Goal: Find contact information: Find contact information

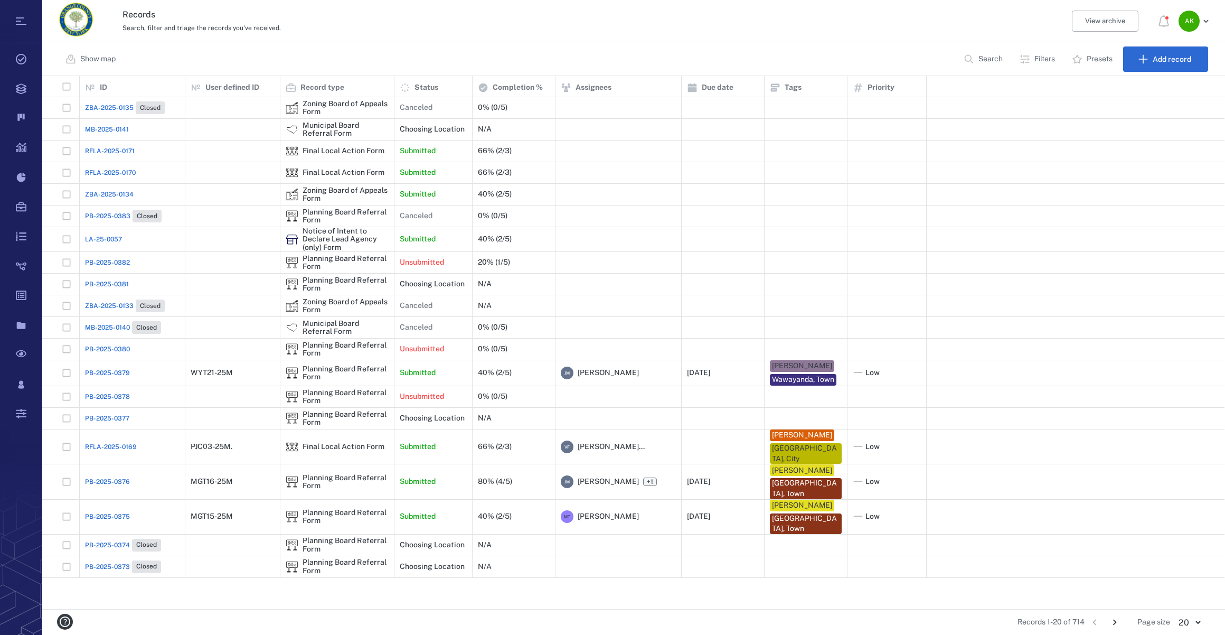
click at [976, 57] on button "Search" at bounding box center [985, 58] width 54 height 25
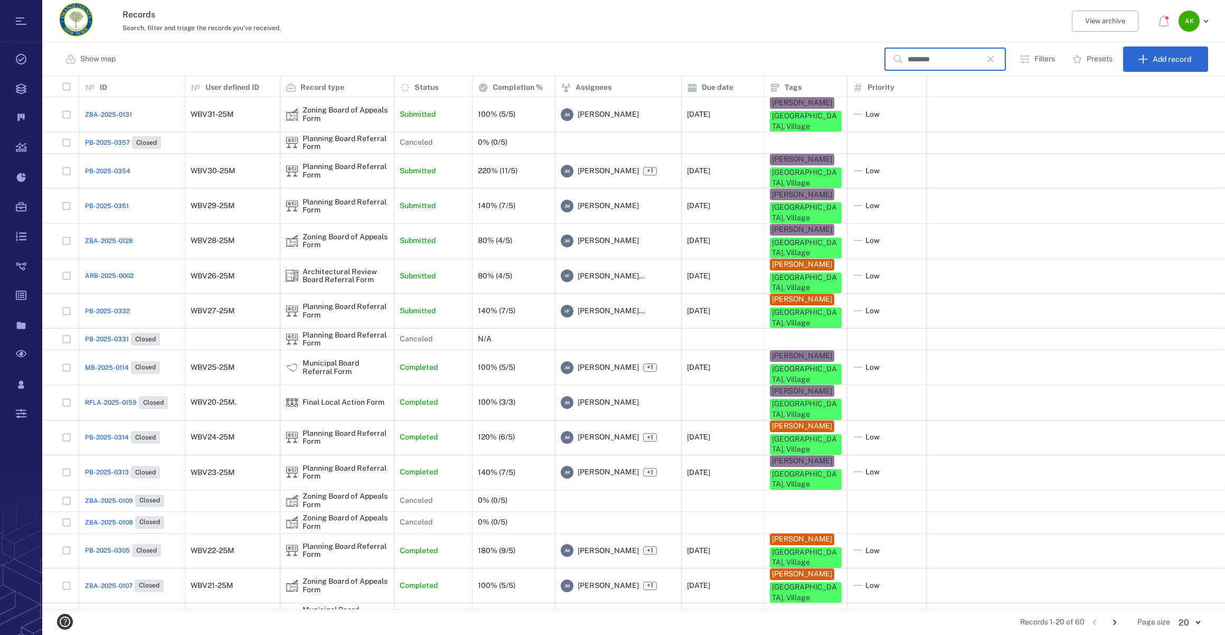
type input "********"
click at [99, 271] on span "ARB-2025-0002" at bounding box center [109, 276] width 49 height 10
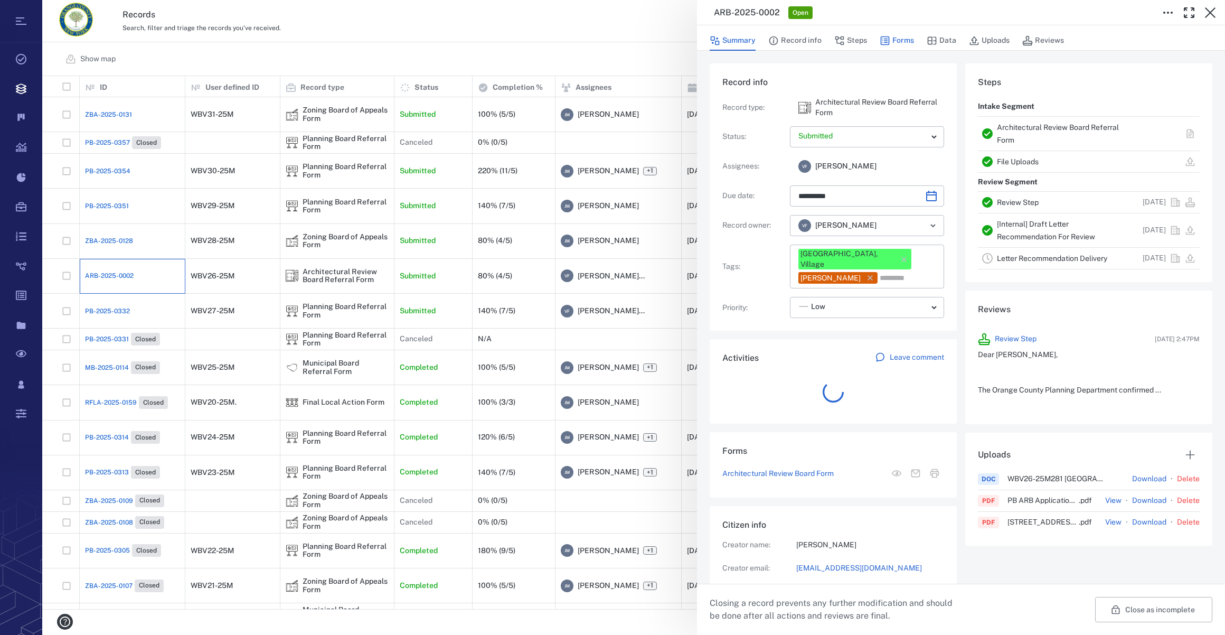
scroll to position [8, 7]
click at [893, 40] on button "Forms" at bounding box center [897, 41] width 34 height 20
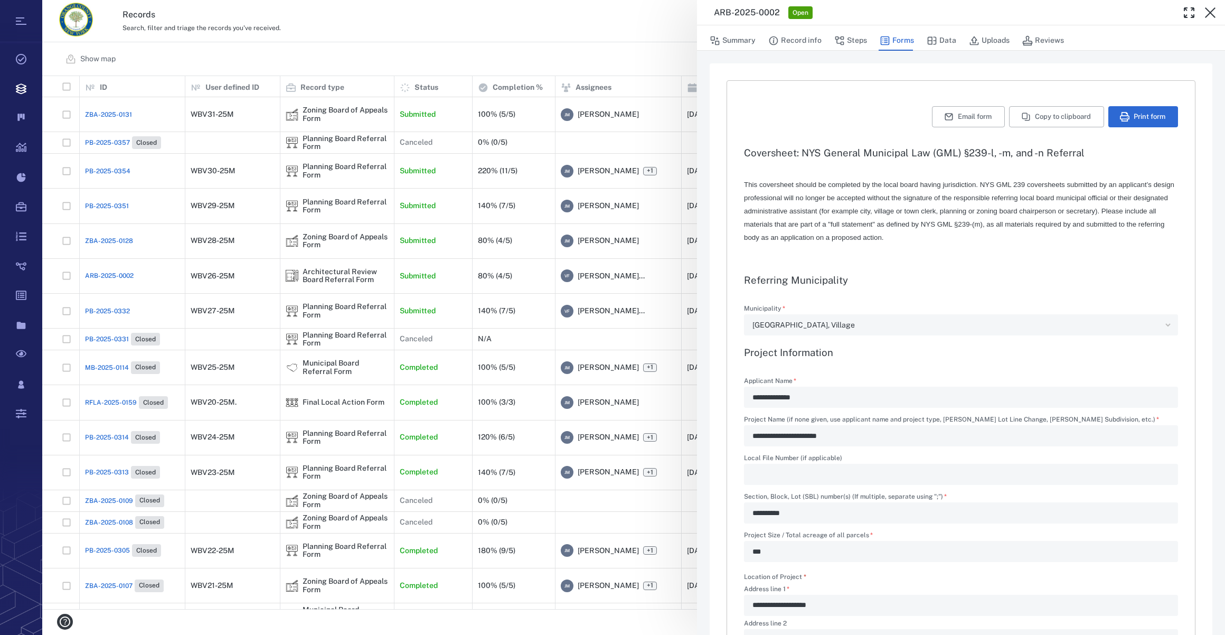
type input "**********"
click at [853, 38] on button "Steps" at bounding box center [851, 41] width 33 height 20
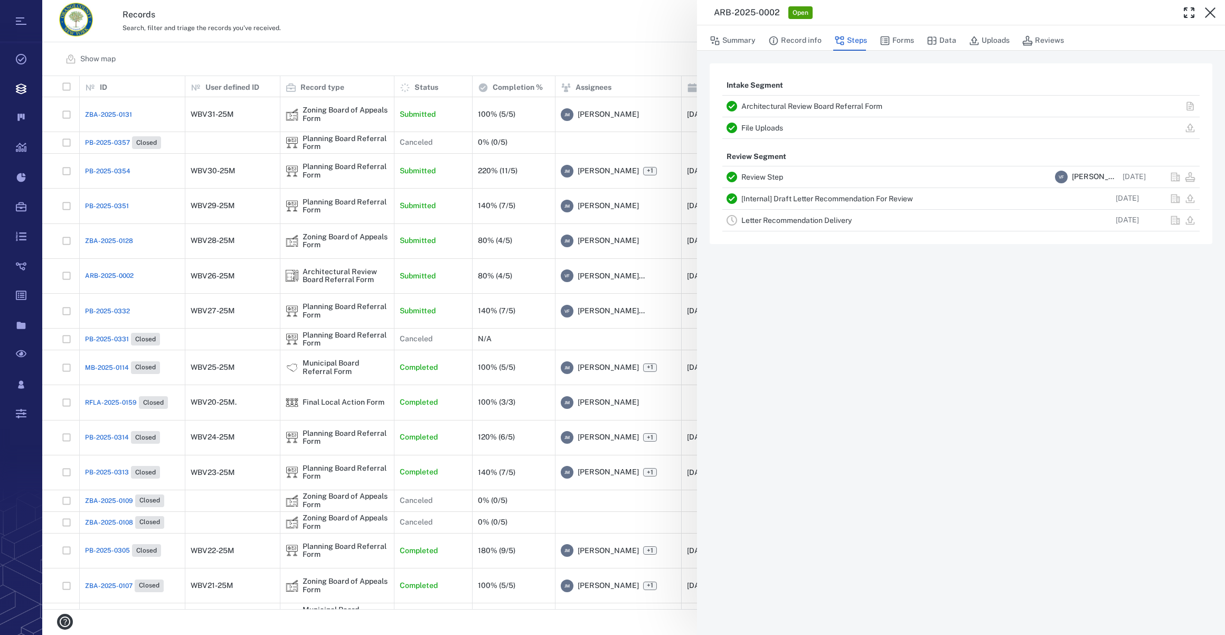
click at [775, 219] on link "Letter Recommendation Delivery" at bounding box center [797, 220] width 110 height 8
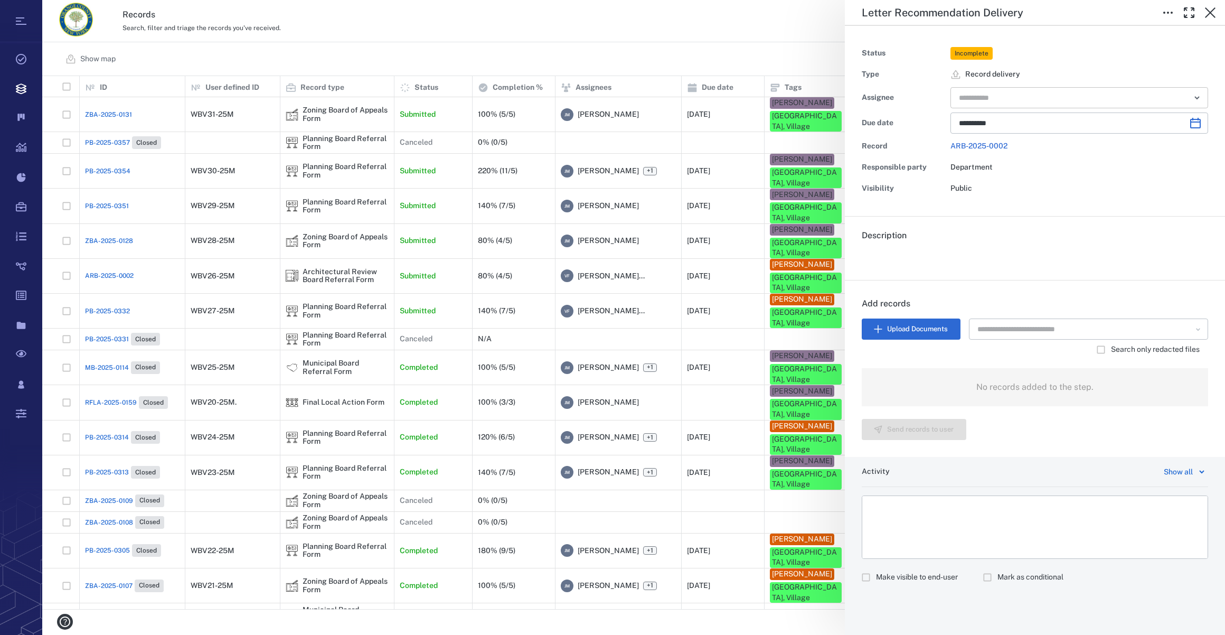
click at [991, 96] on input "text" at bounding box center [1067, 97] width 219 height 15
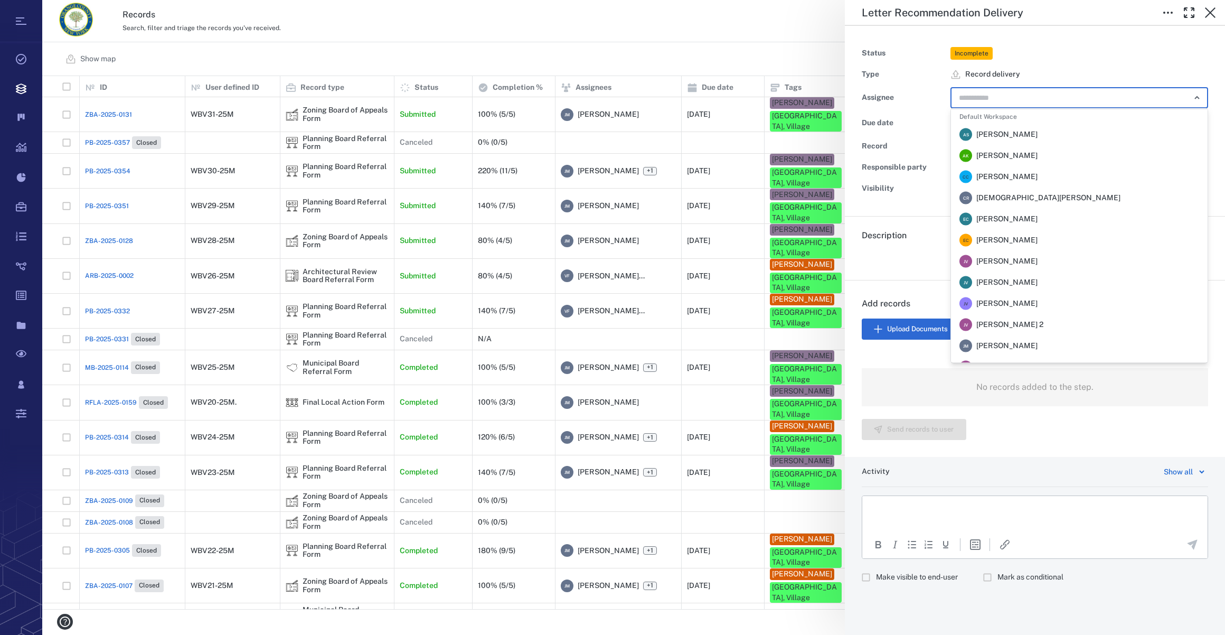
click at [1020, 351] on div "[PERSON_NAME] [PERSON_NAME]" at bounding box center [999, 346] width 78 height 13
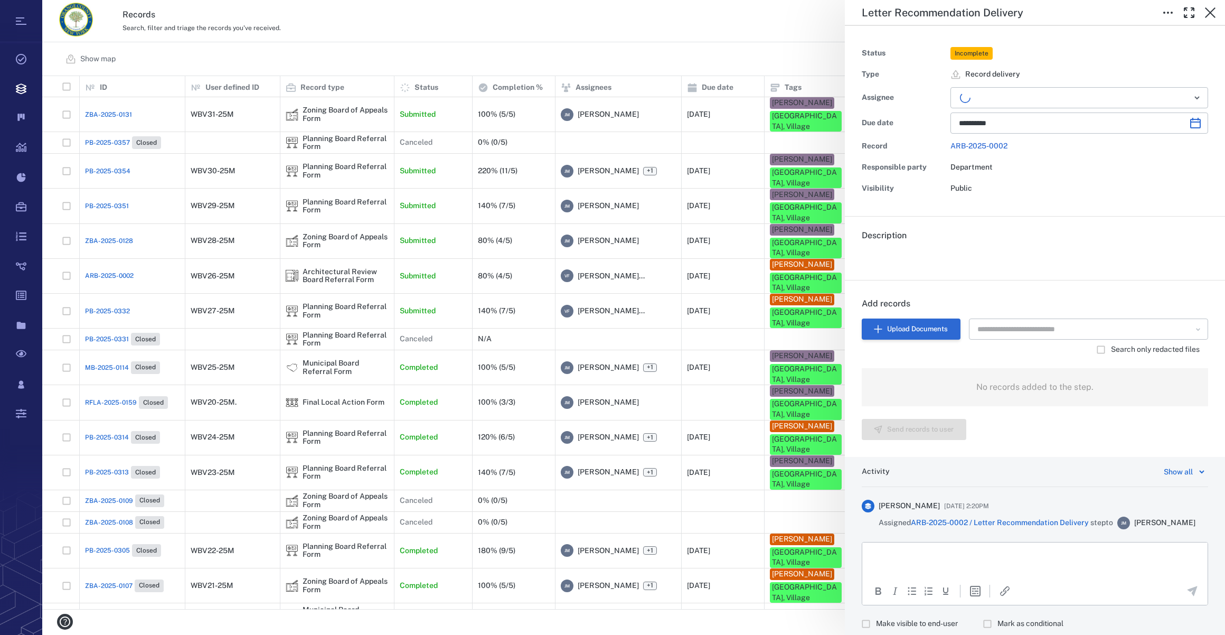
click at [913, 333] on button "Upload Documents" at bounding box center [911, 328] width 99 height 21
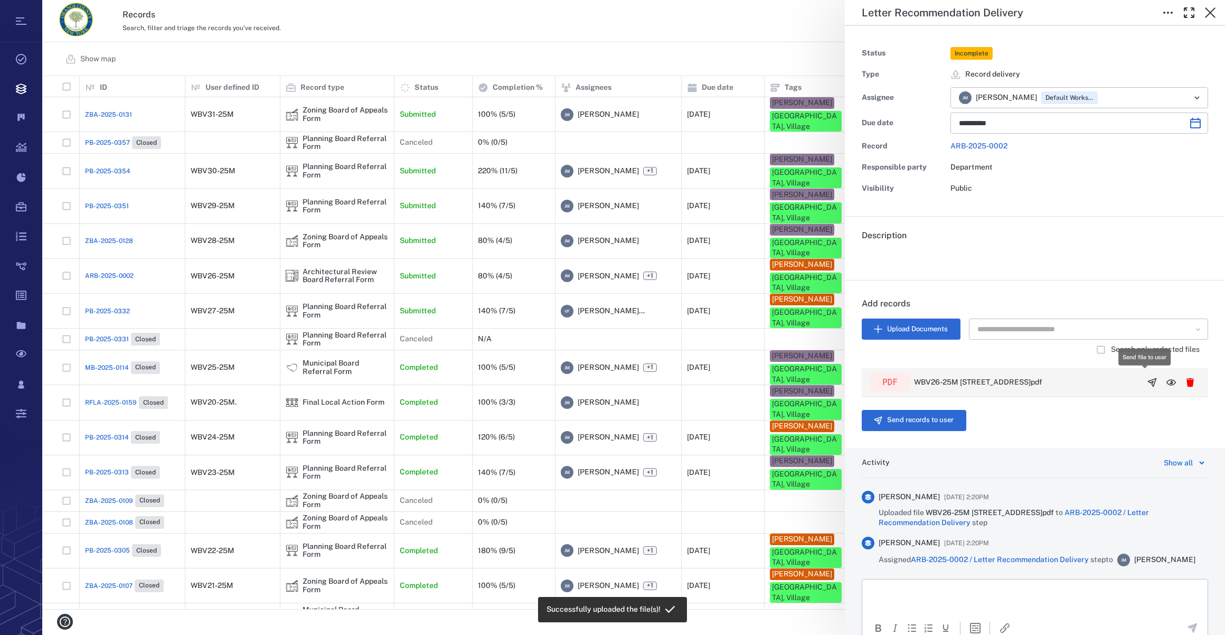
click at [1147, 383] on icon "button" at bounding box center [1152, 382] width 11 height 11
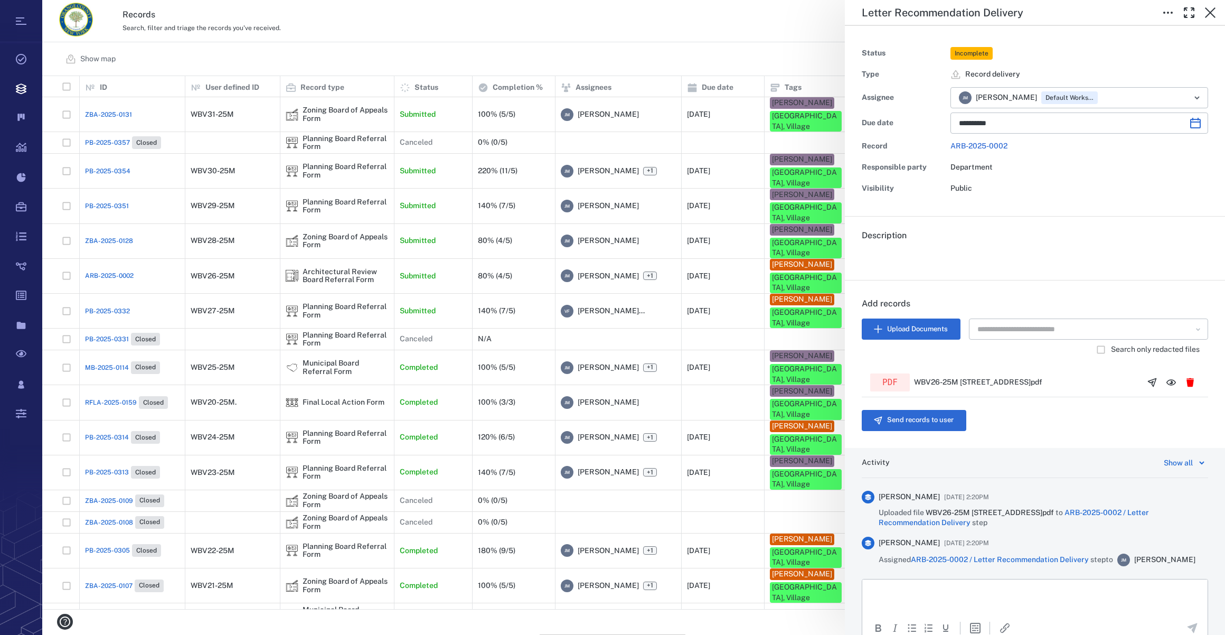
scroll to position [526, 1175]
click at [929, 421] on button "Send records to user" at bounding box center [914, 420] width 105 height 21
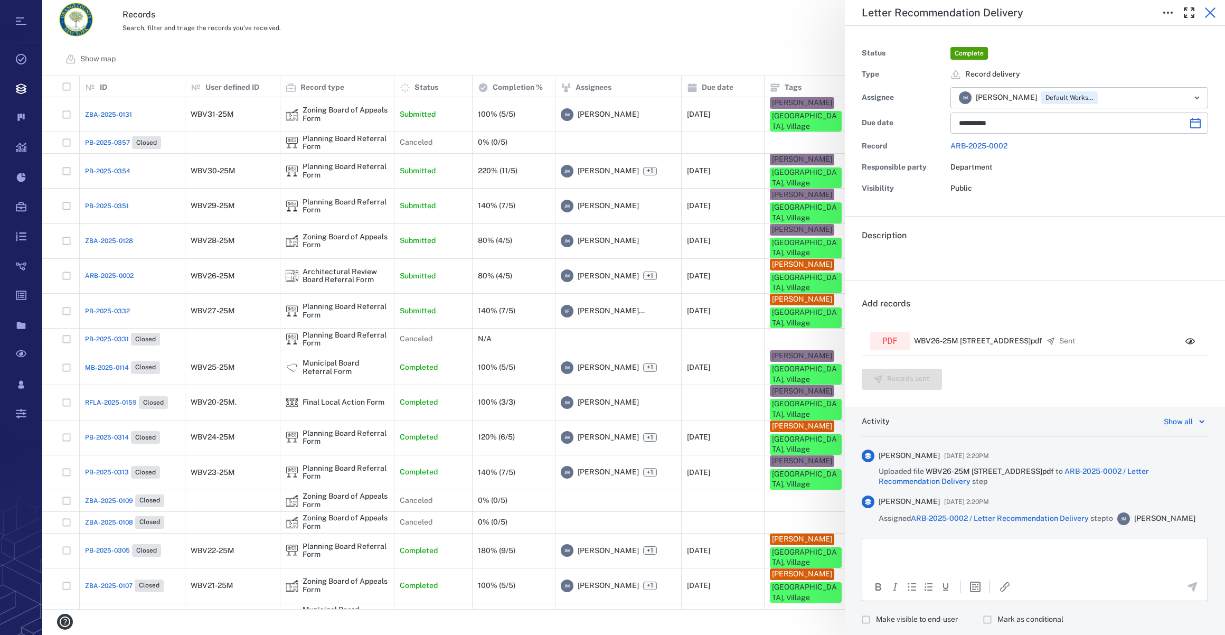
click at [1209, 8] on icon "button" at bounding box center [1210, 12] width 13 height 13
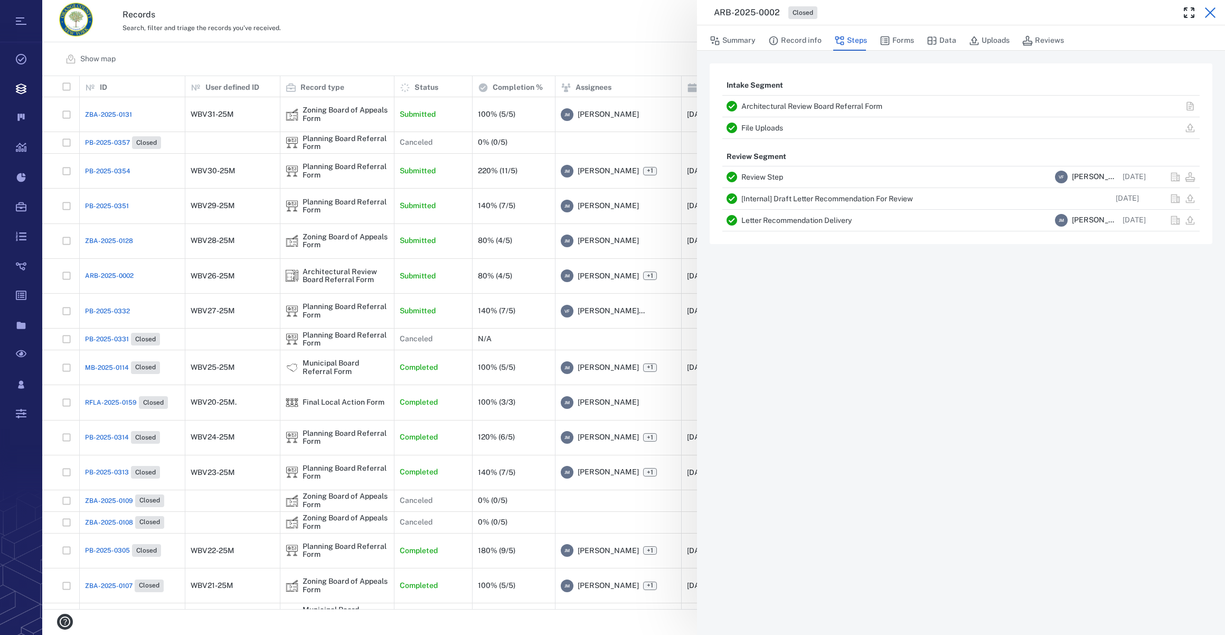
click at [1211, 12] on icon "button" at bounding box center [1210, 12] width 11 height 11
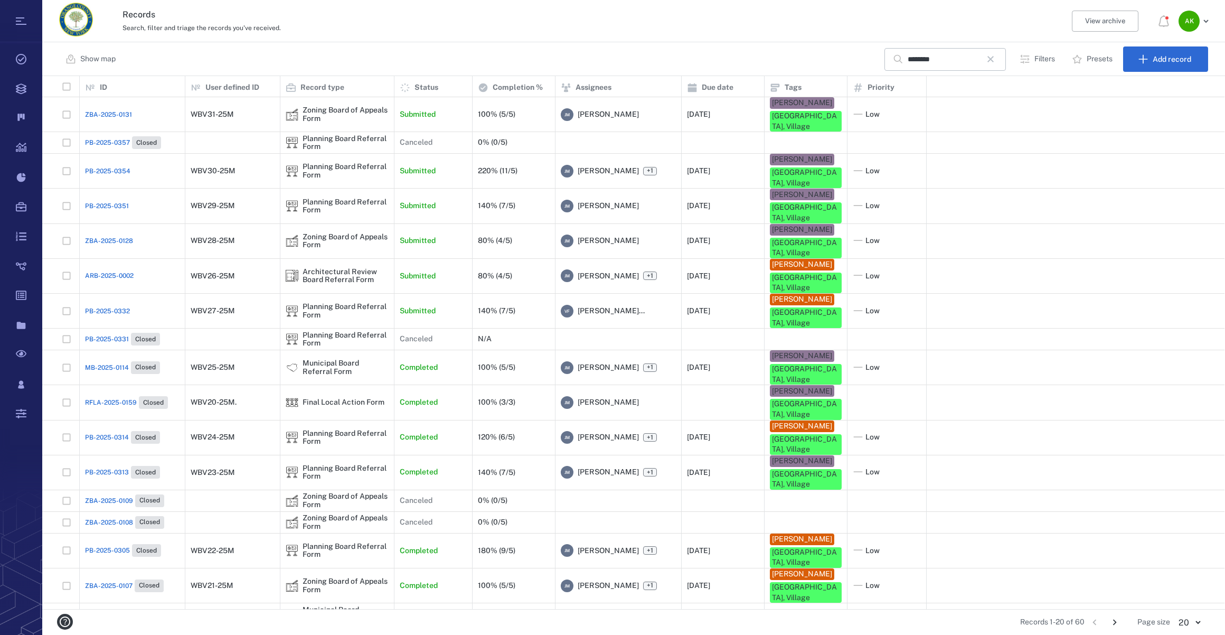
click at [103, 306] on span "PB-2025-0332" at bounding box center [107, 311] width 45 height 10
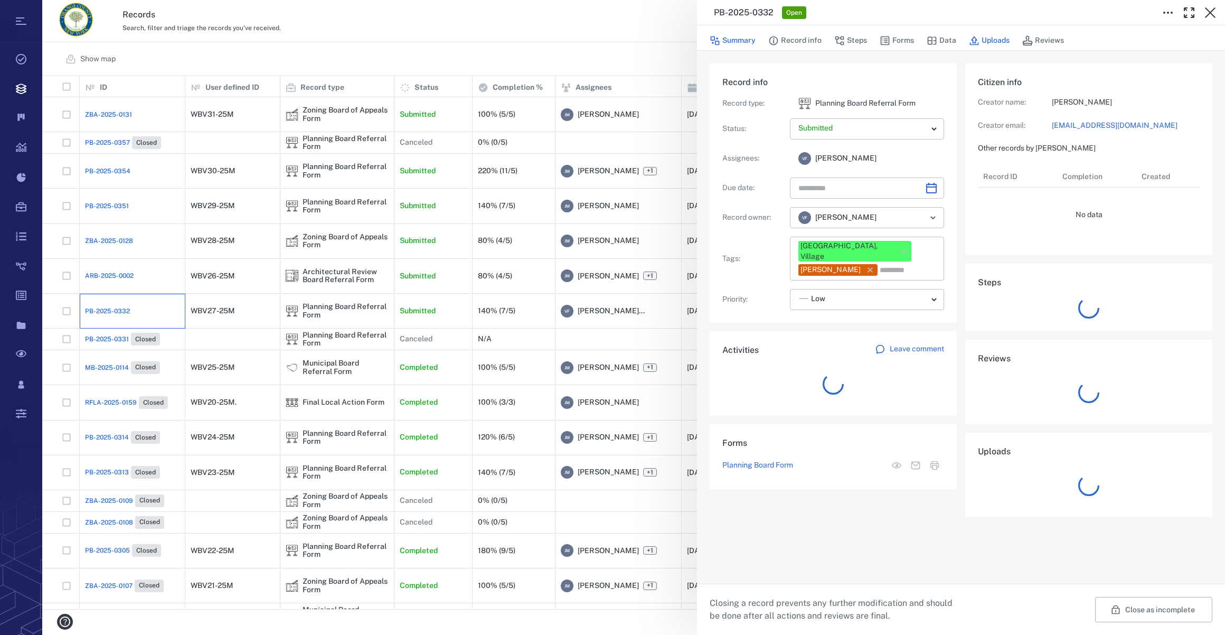
type input "**********"
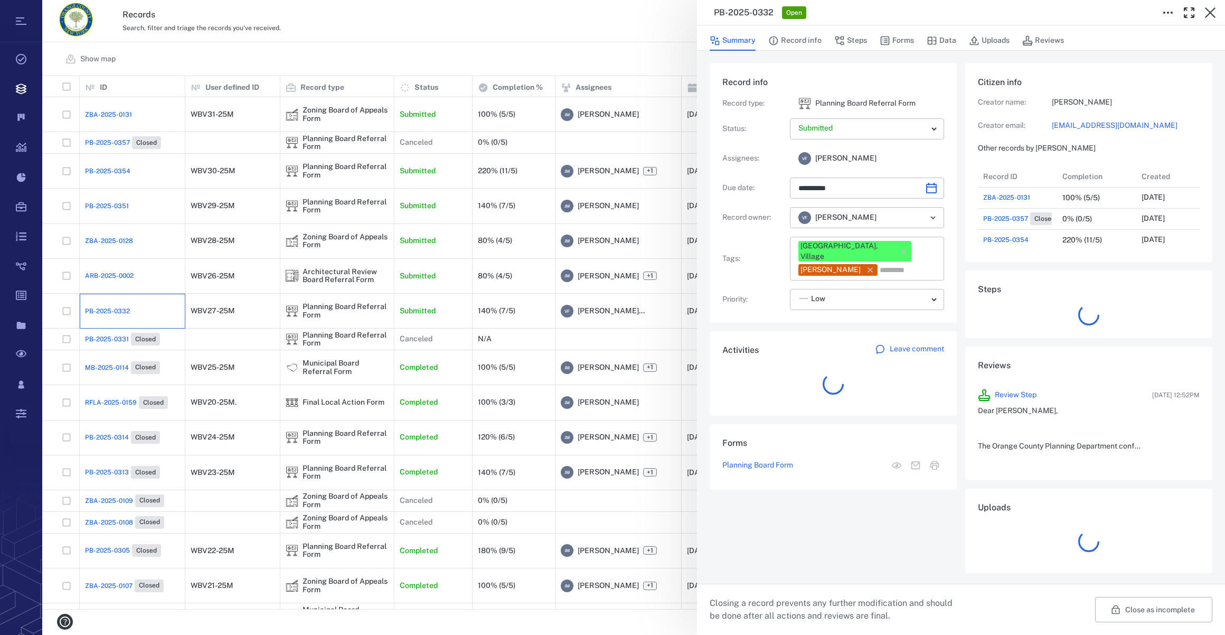
scroll to position [549, 203]
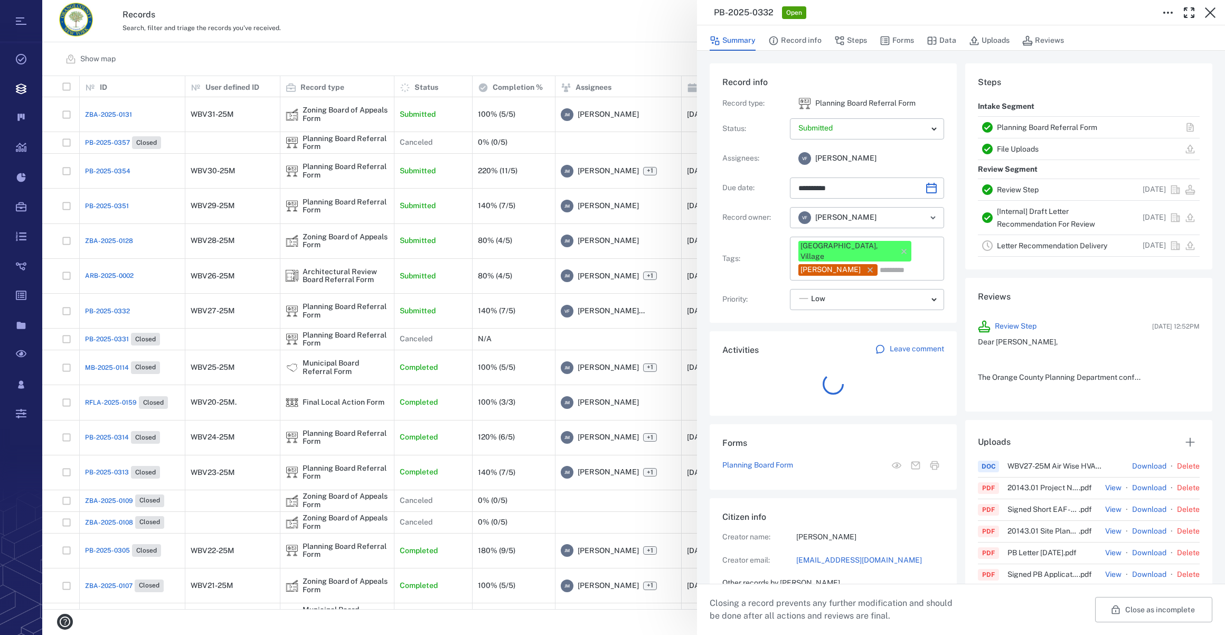
click at [915, 38] on div "Summary Record info Steps Forms Data Uploads Reviews" at bounding box center [961, 40] width 503 height 21
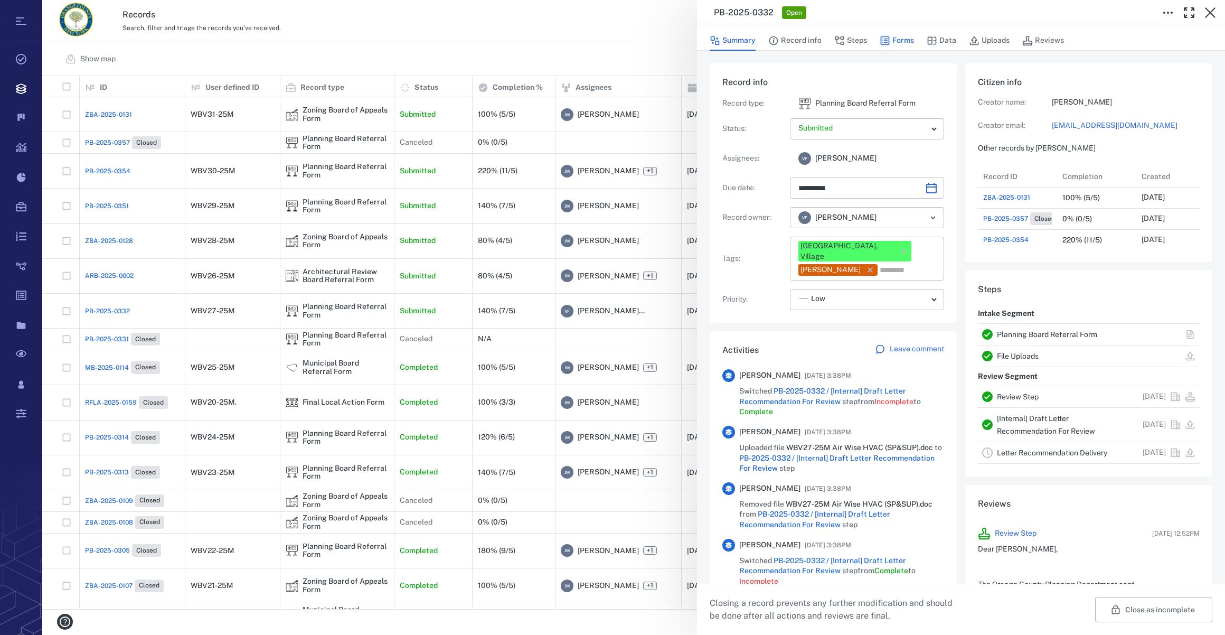
click at [903, 40] on button "Forms" at bounding box center [897, 41] width 34 height 20
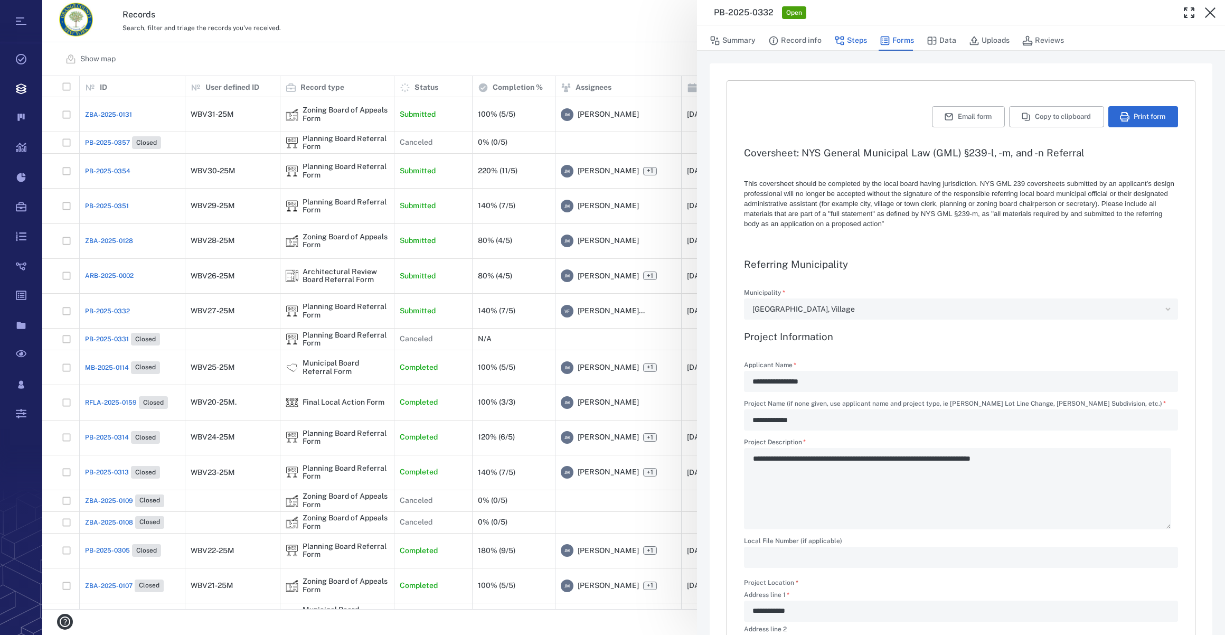
click at [851, 42] on button "Steps" at bounding box center [851, 41] width 33 height 20
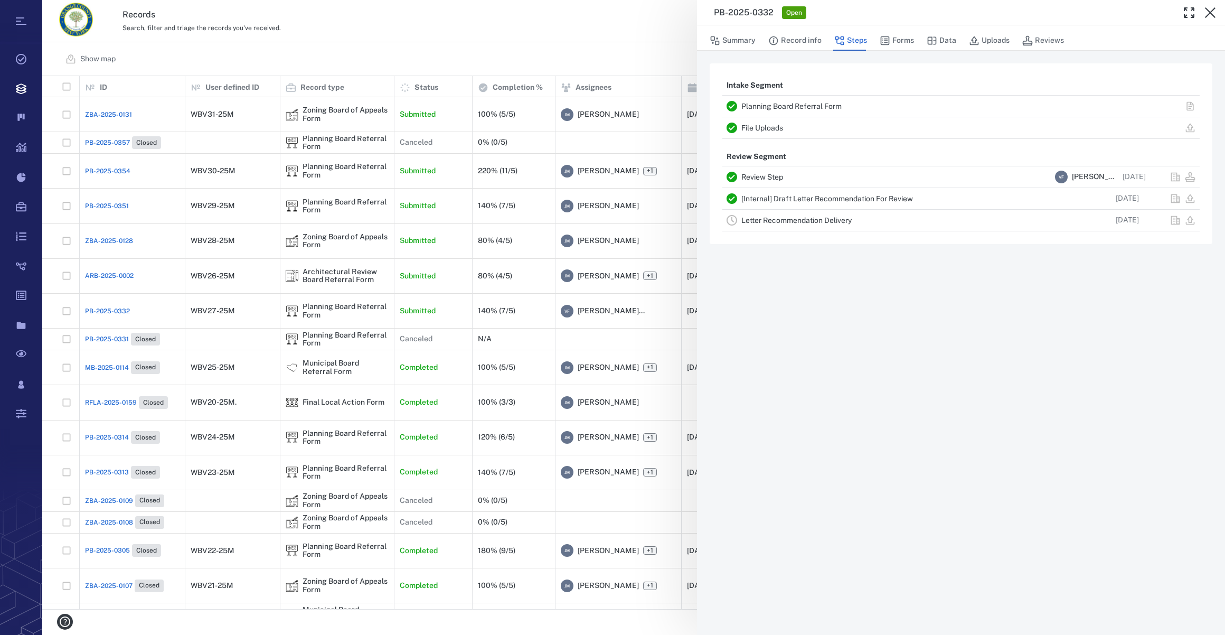
click at [788, 222] on link "Letter Recommendation Delivery" at bounding box center [797, 220] width 110 height 8
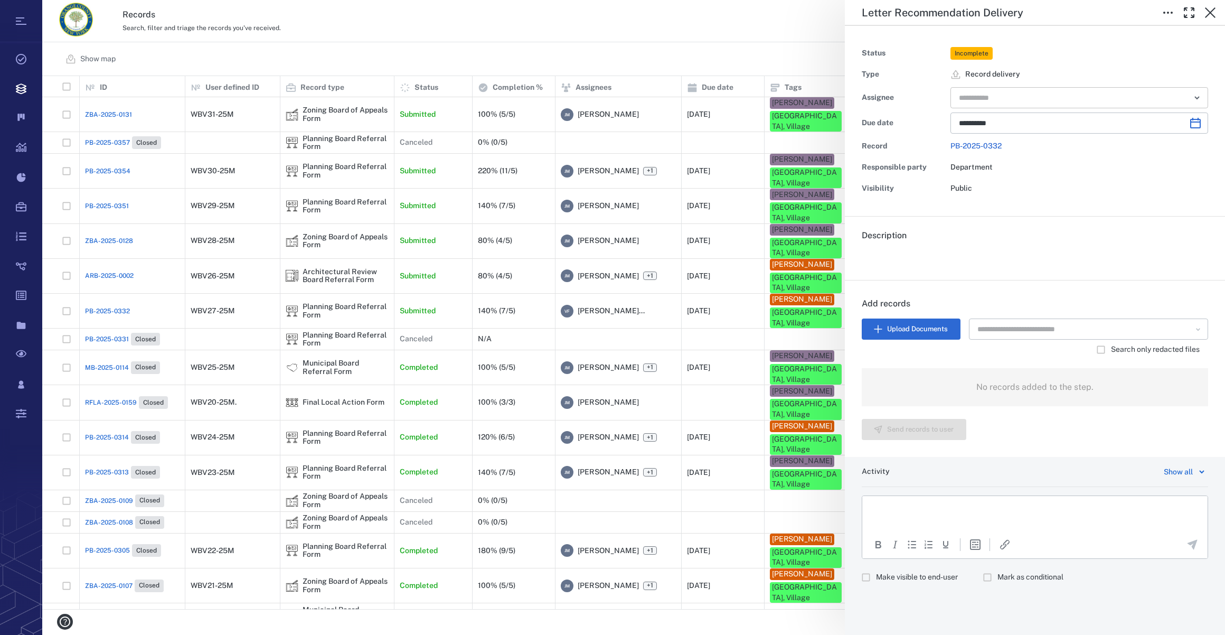
click at [985, 102] on input "text" at bounding box center [1067, 97] width 219 height 15
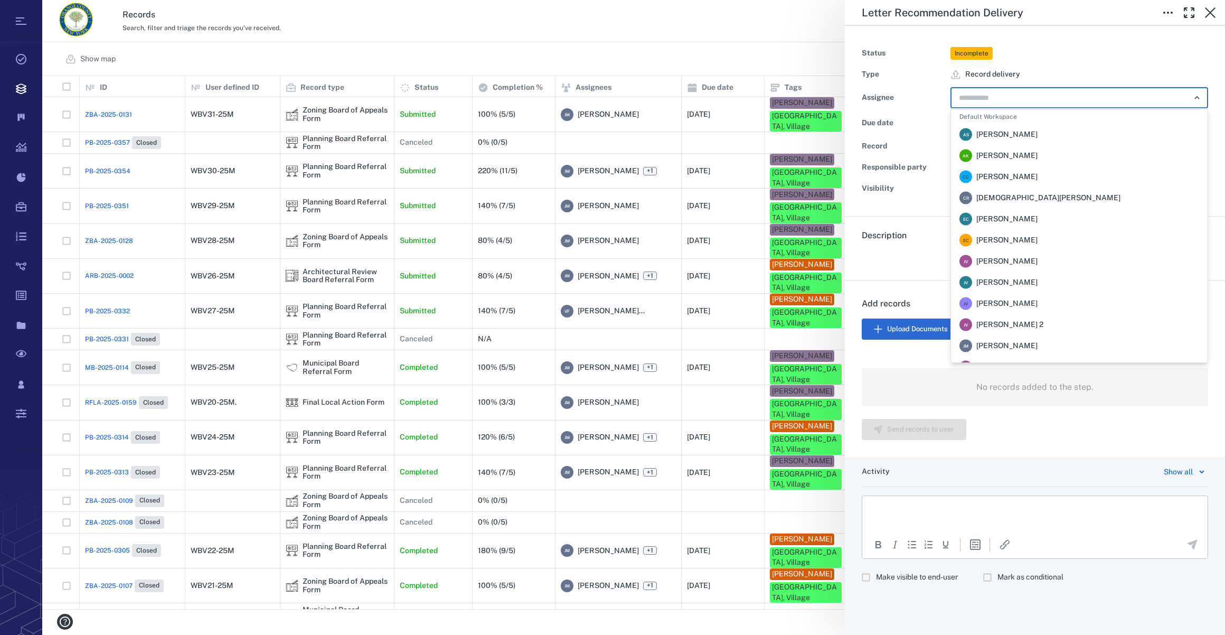
click at [1025, 345] on span "[PERSON_NAME]" at bounding box center [1007, 346] width 61 height 11
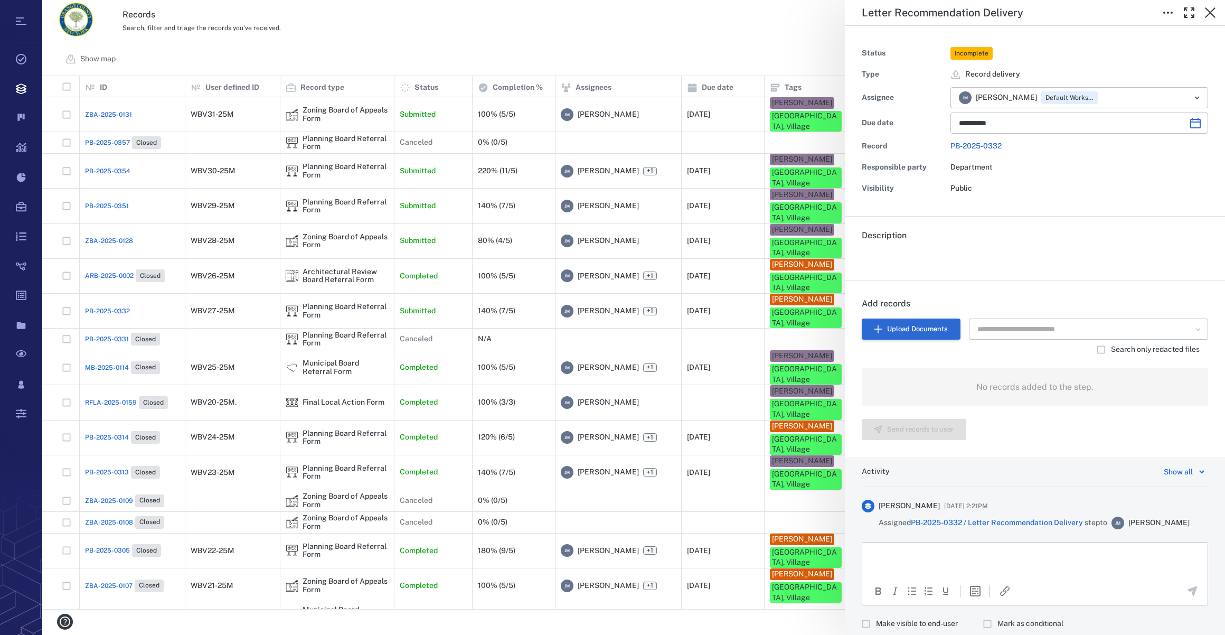
click at [909, 335] on button "Upload Documents" at bounding box center [911, 328] width 99 height 21
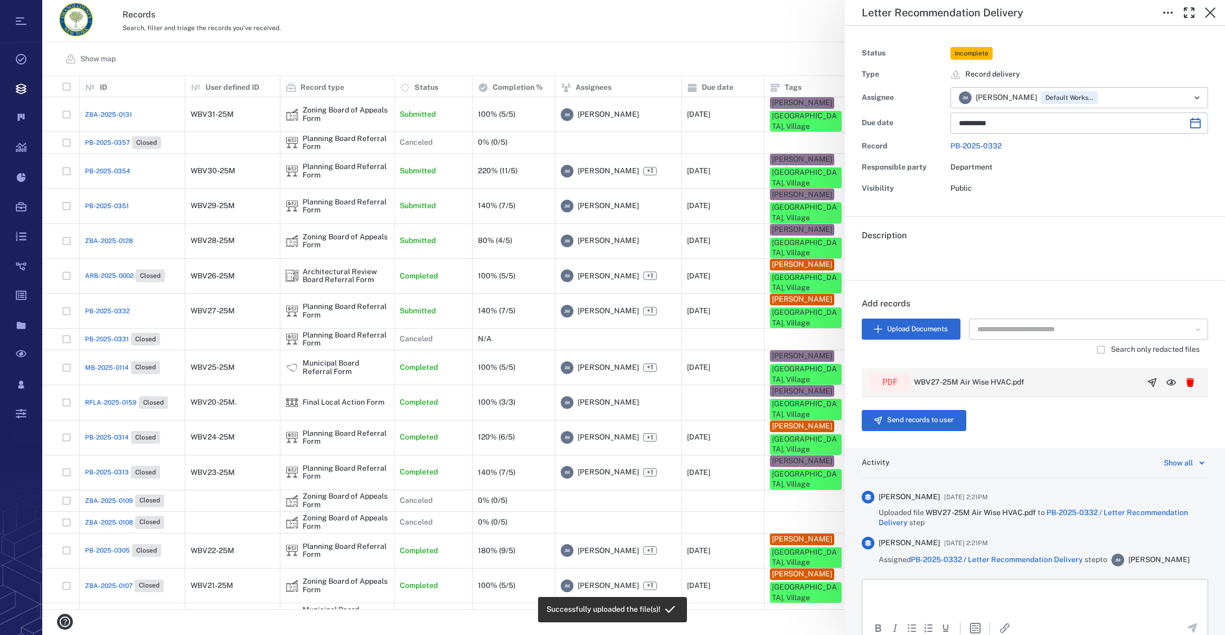
click at [1147, 384] on icon "button" at bounding box center [1152, 382] width 11 height 11
click at [920, 419] on button "Send records to user" at bounding box center [914, 420] width 105 height 21
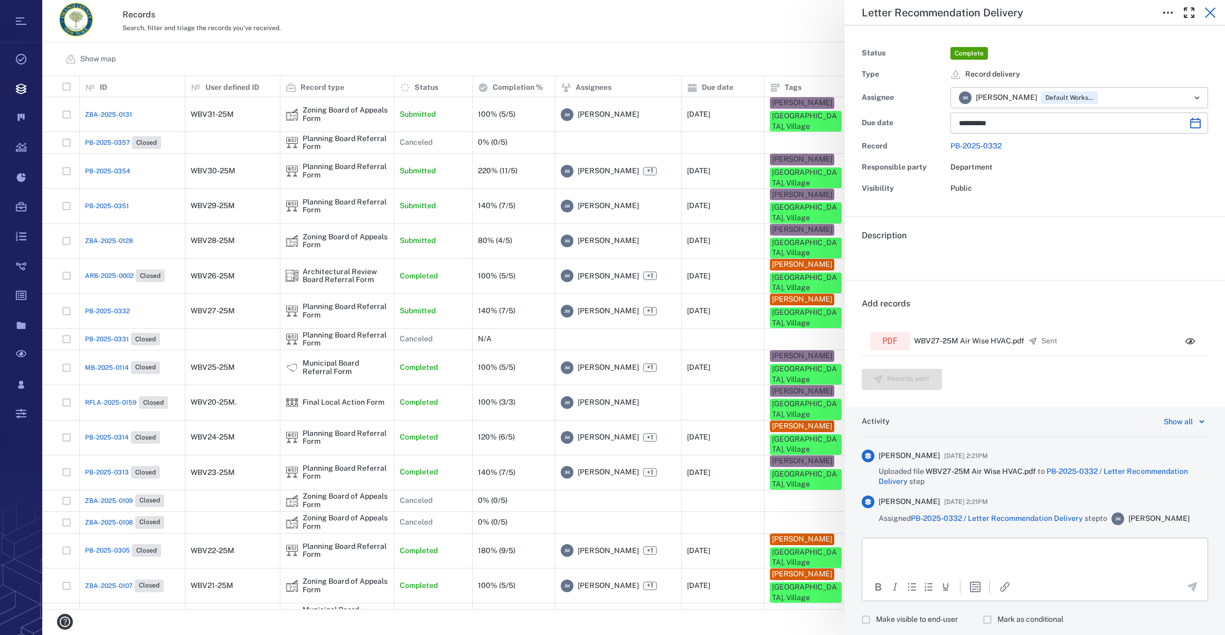
click at [1204, 11] on icon "button" at bounding box center [1210, 12] width 13 height 13
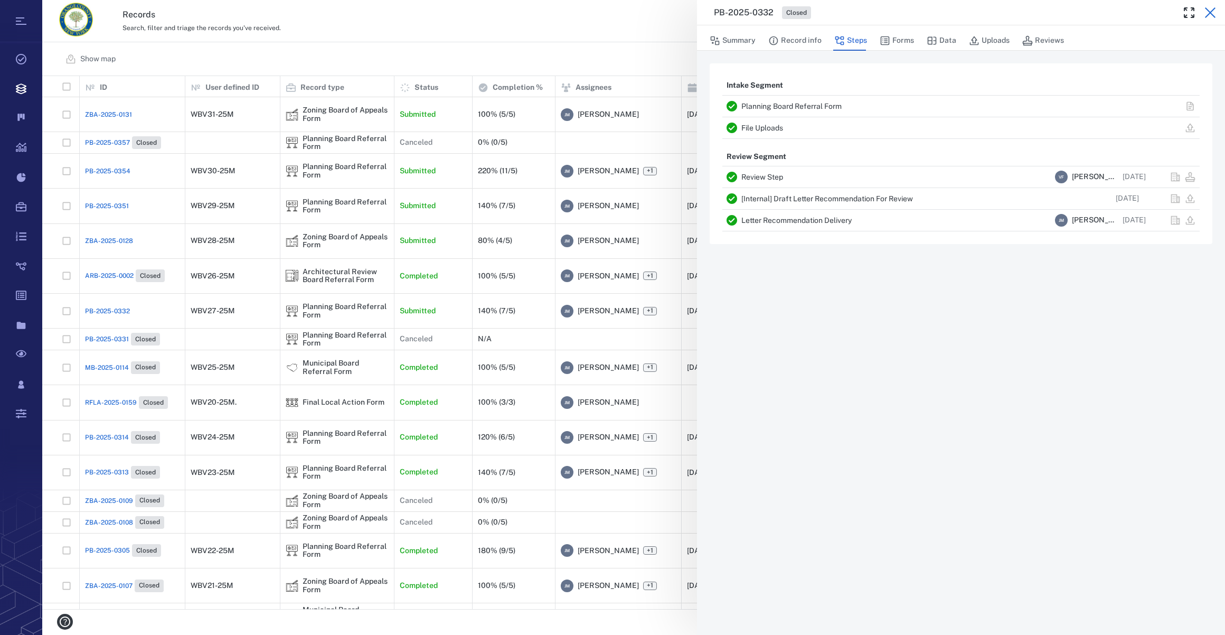
click at [1207, 13] on icon "button" at bounding box center [1210, 12] width 13 height 13
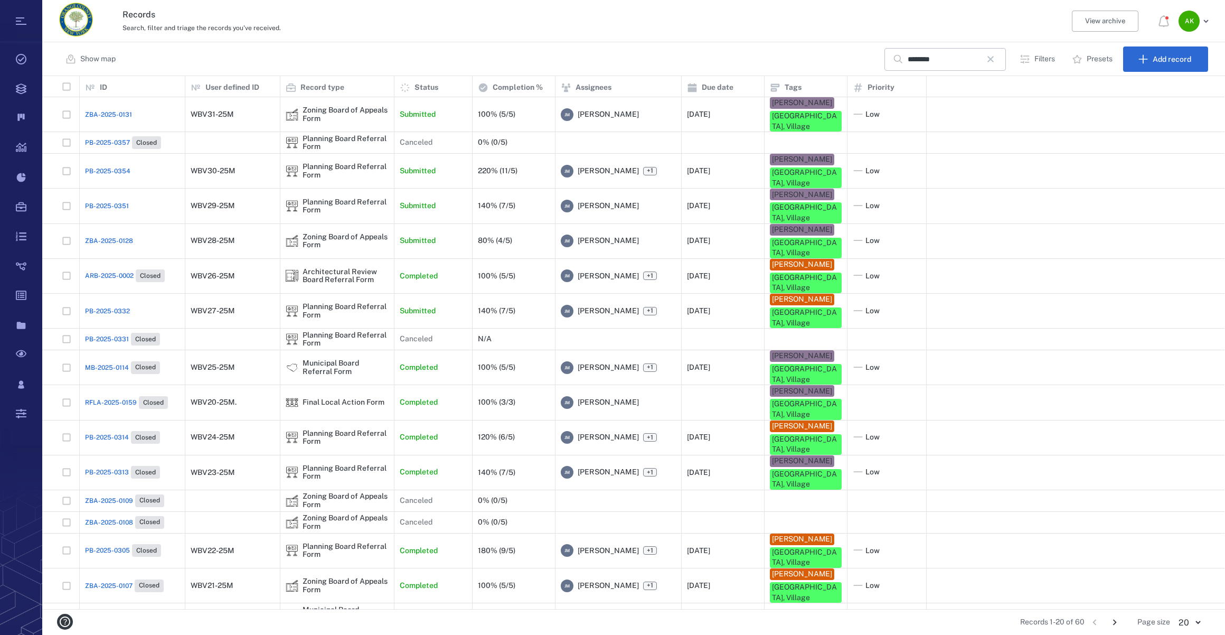
click at [111, 236] on span "ZBA-2025-0128" at bounding box center [109, 241] width 48 height 10
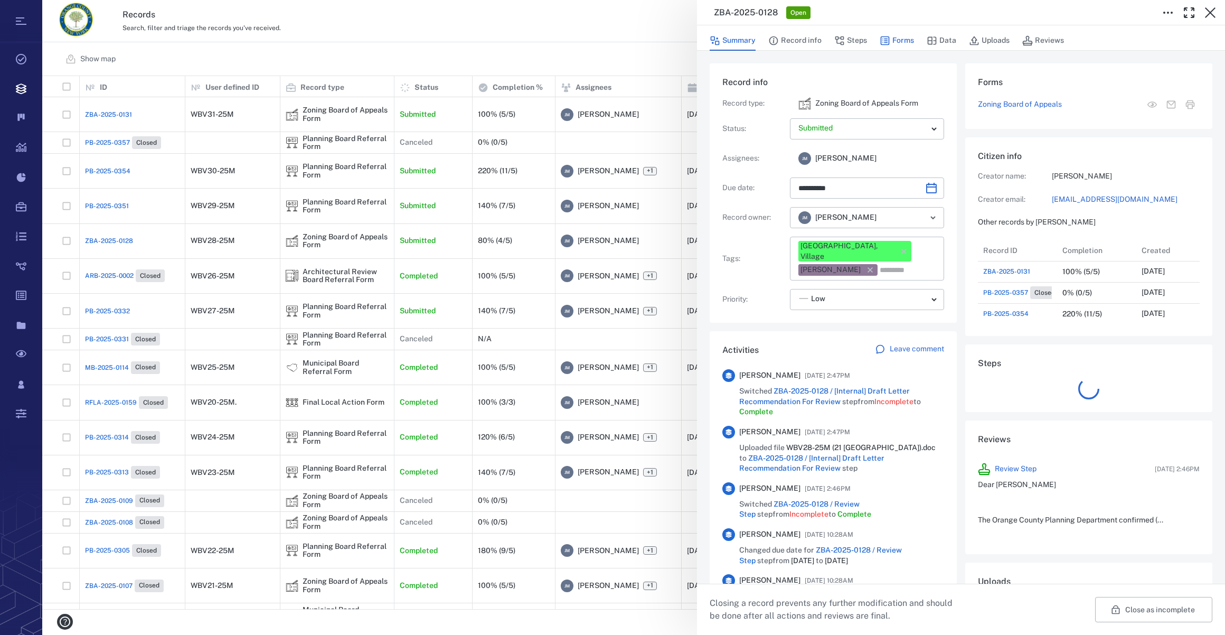
scroll to position [549, 203]
click at [897, 40] on button "Forms" at bounding box center [897, 41] width 34 height 20
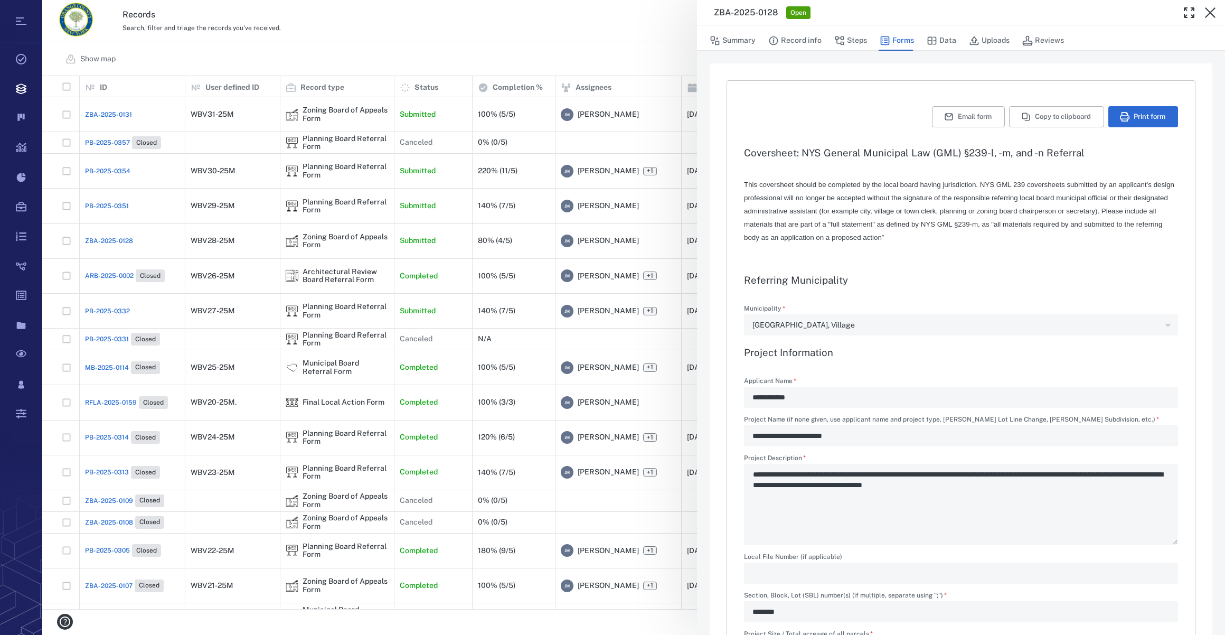
type input "**********"
click at [850, 37] on button "Steps" at bounding box center [851, 41] width 33 height 20
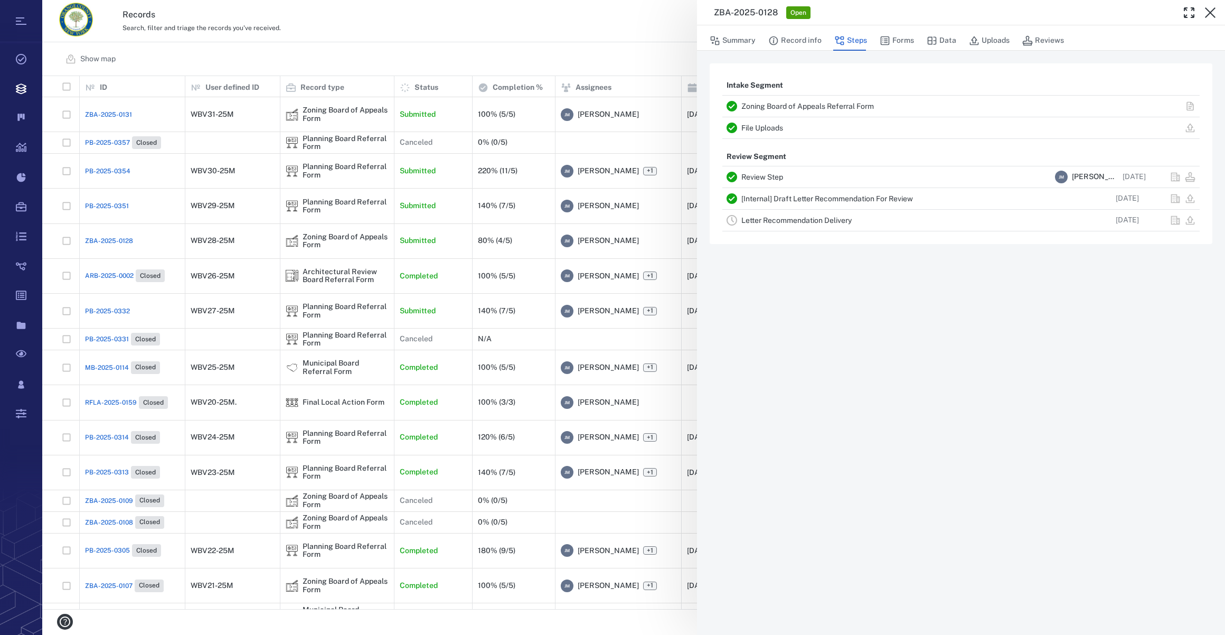
click at [769, 217] on link "Letter Recommendation Delivery" at bounding box center [797, 220] width 110 height 8
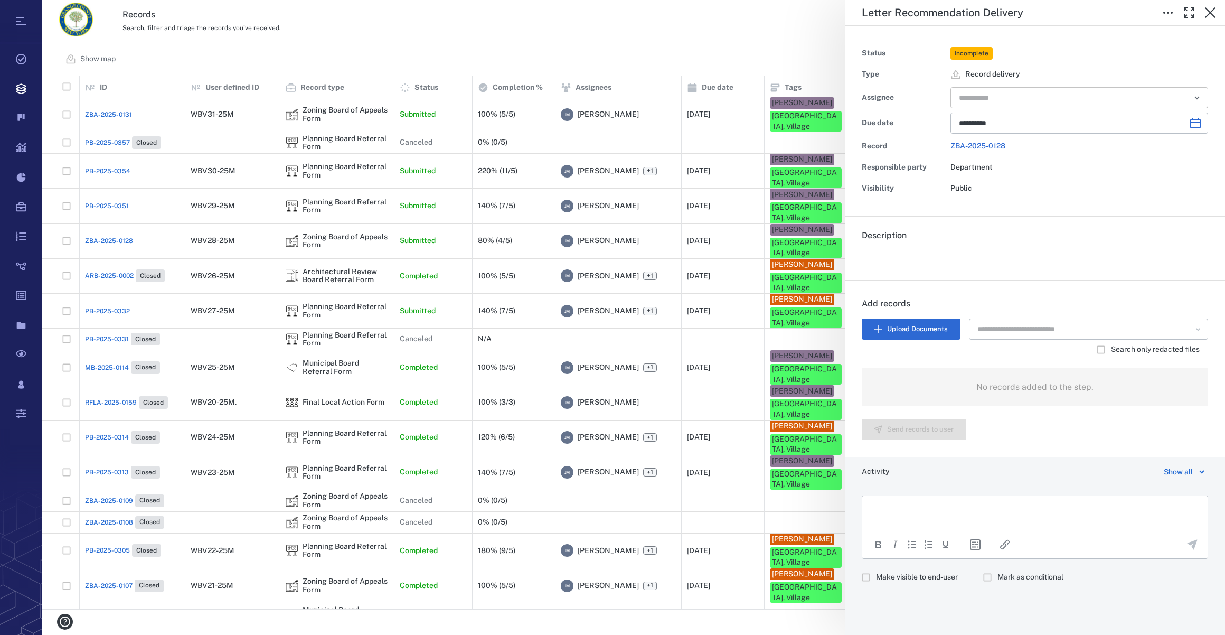
click at [1027, 89] on div "​" at bounding box center [1080, 97] width 258 height 21
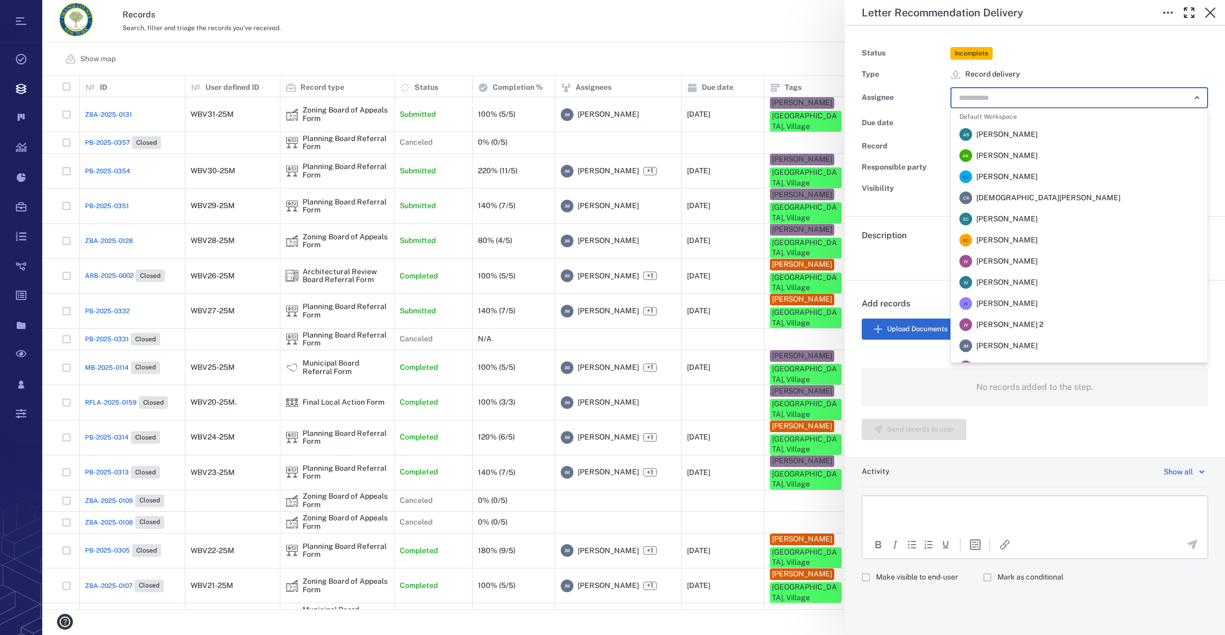
click at [1005, 341] on span "[PERSON_NAME]" at bounding box center [1007, 346] width 61 height 11
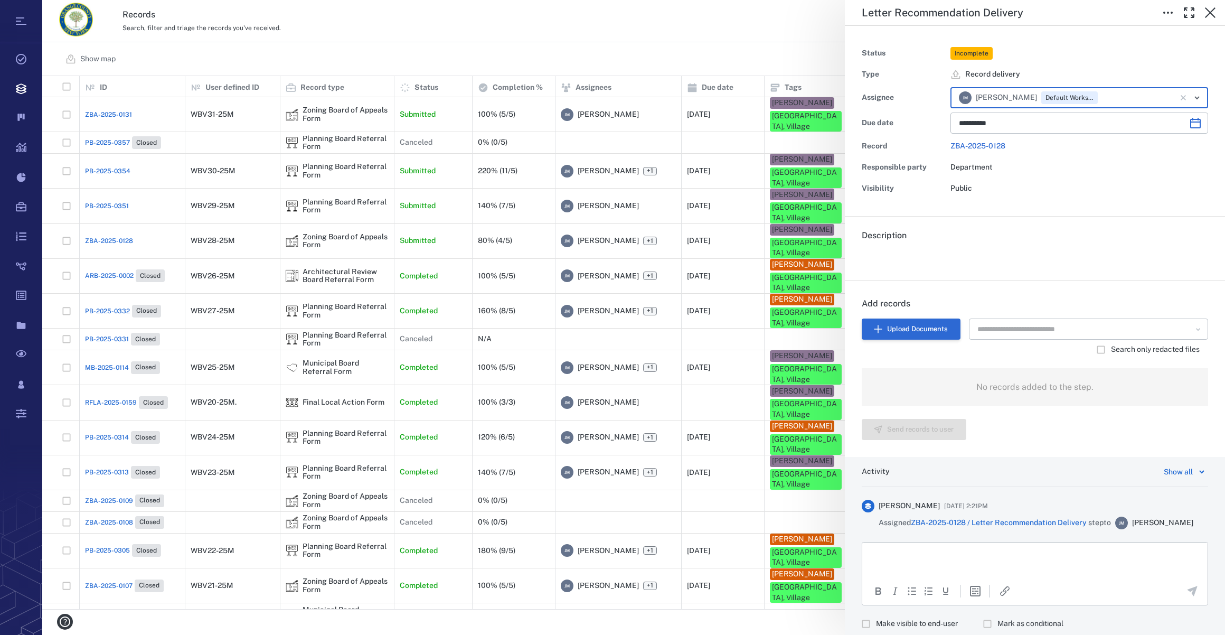
click at [913, 323] on button "Upload Documents" at bounding box center [911, 328] width 99 height 21
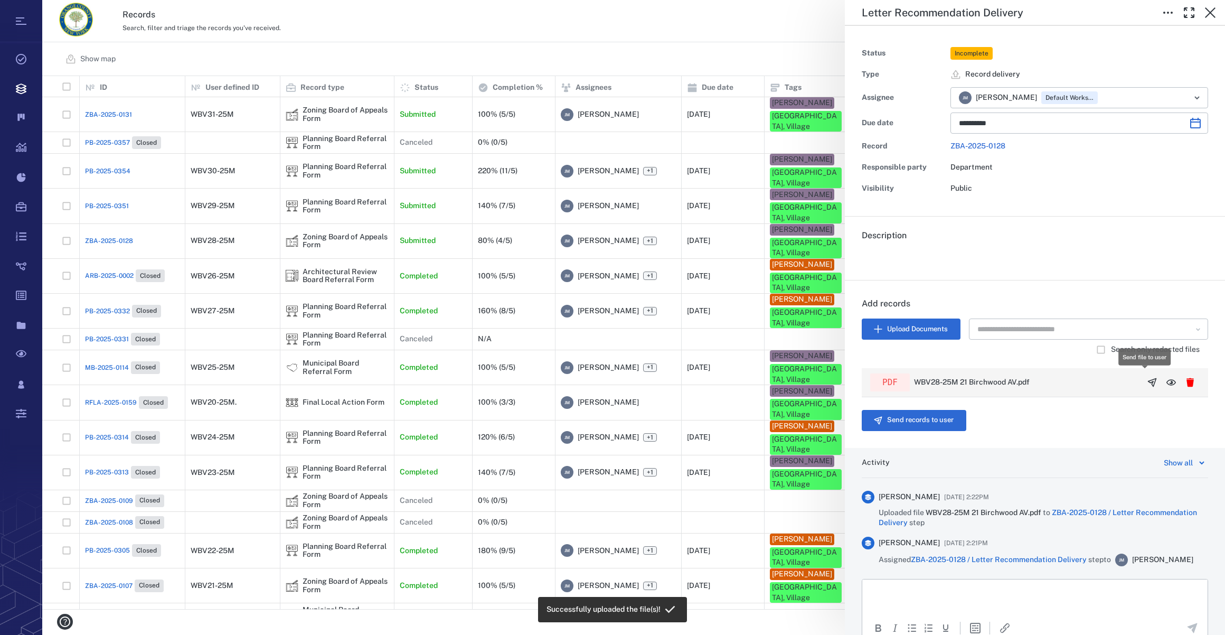
click at [1147, 379] on icon "button" at bounding box center [1152, 382] width 11 height 11
click at [902, 423] on button "Send records to user" at bounding box center [914, 420] width 105 height 21
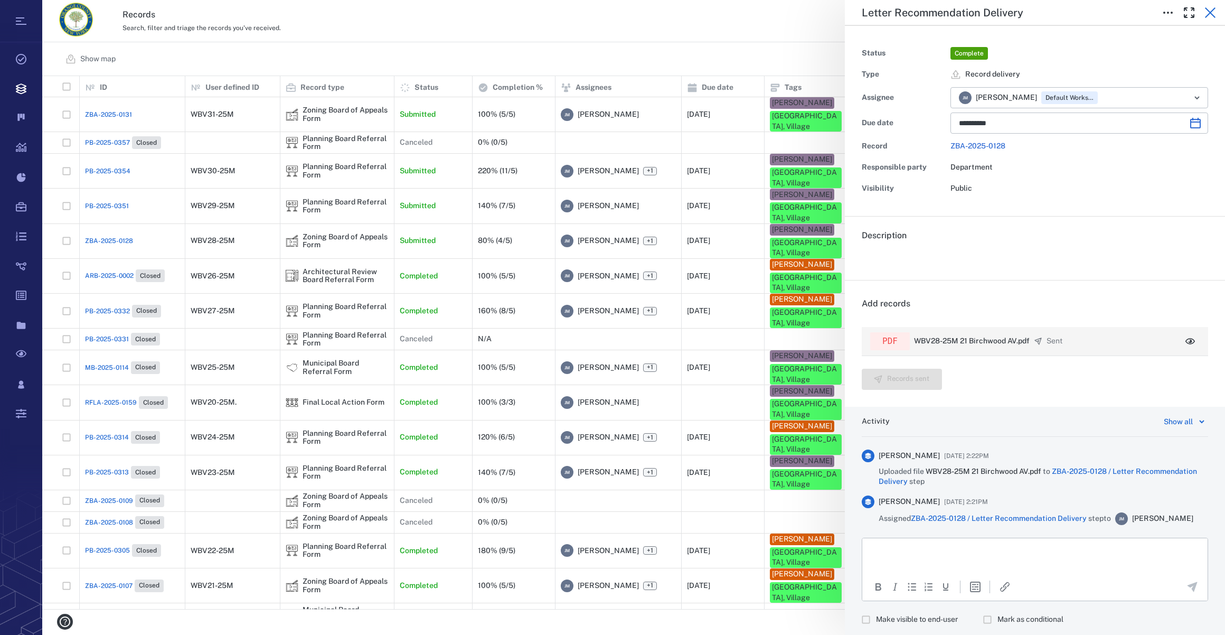
click at [1207, 13] on icon "button" at bounding box center [1210, 12] width 13 height 13
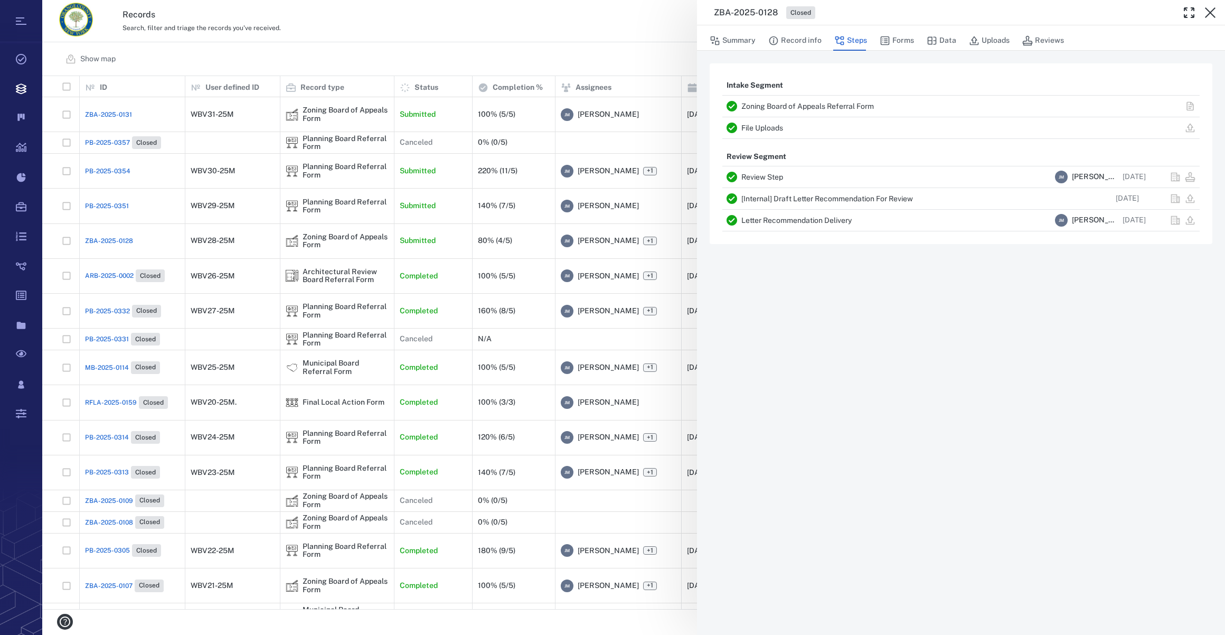
click at [1207, 13] on icon "button" at bounding box center [1210, 12] width 13 height 13
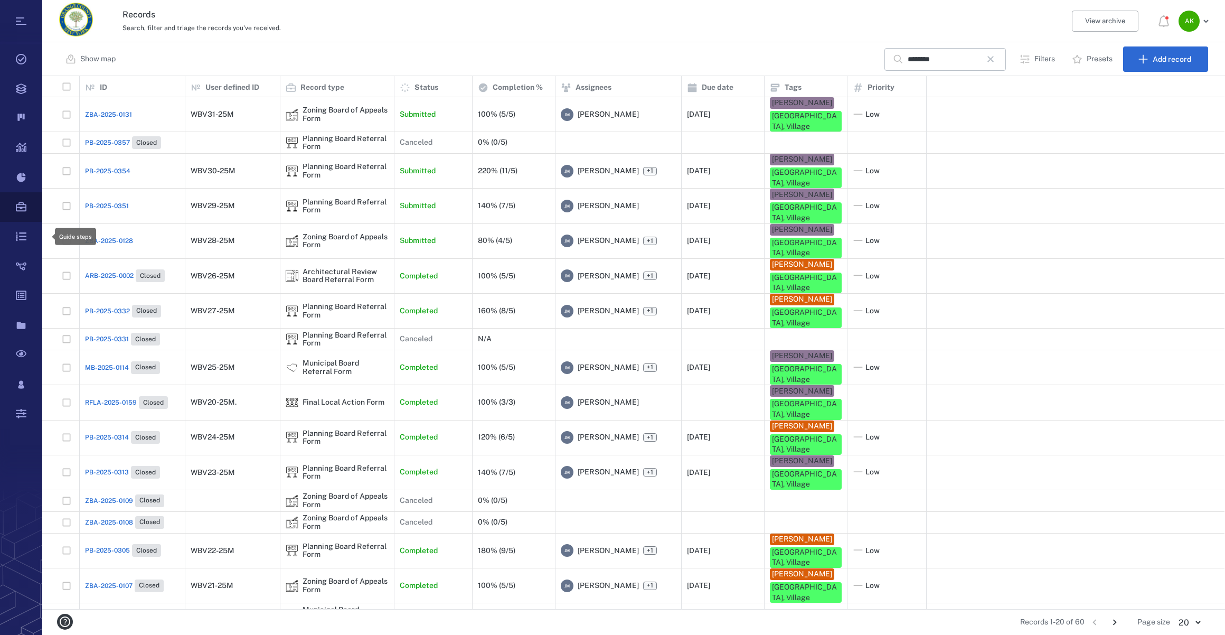
scroll to position [526, 1175]
click at [99, 201] on span "PB-2025-0351" at bounding box center [107, 206] width 44 height 10
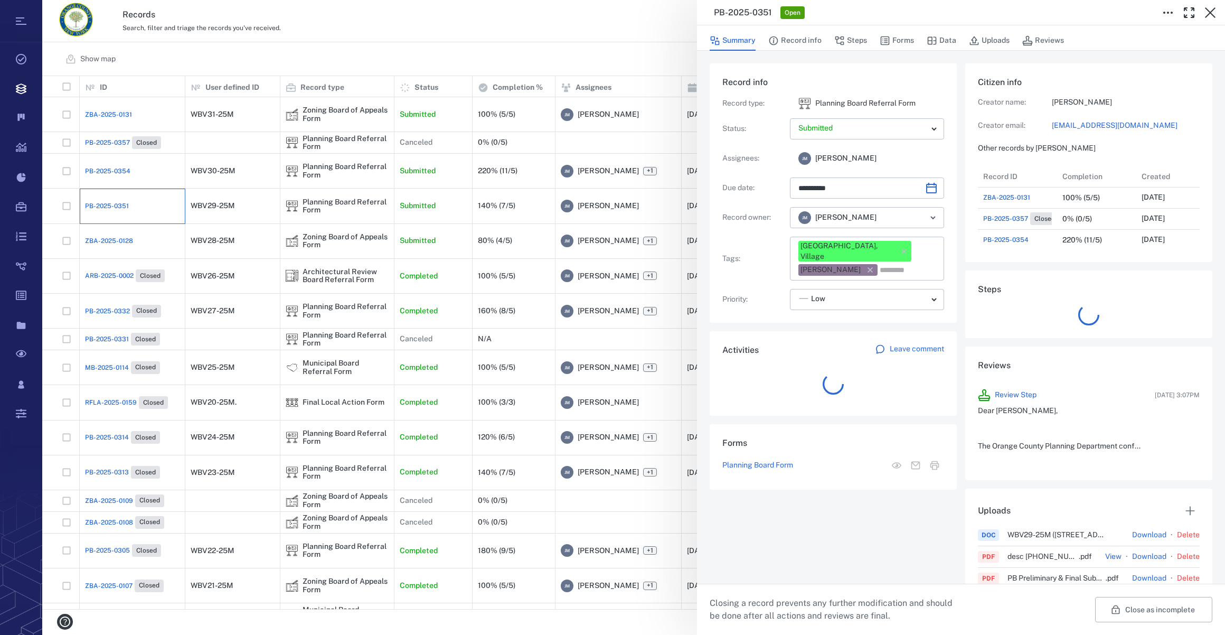
scroll to position [8, 7]
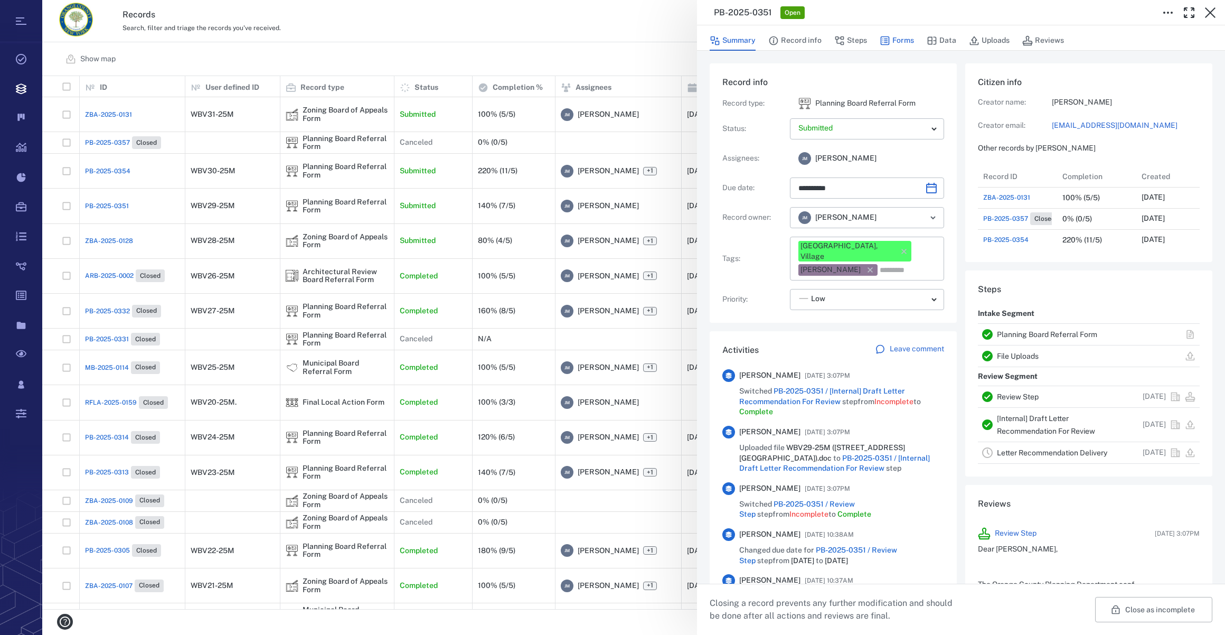
click at [889, 39] on button "Forms" at bounding box center [897, 41] width 34 height 20
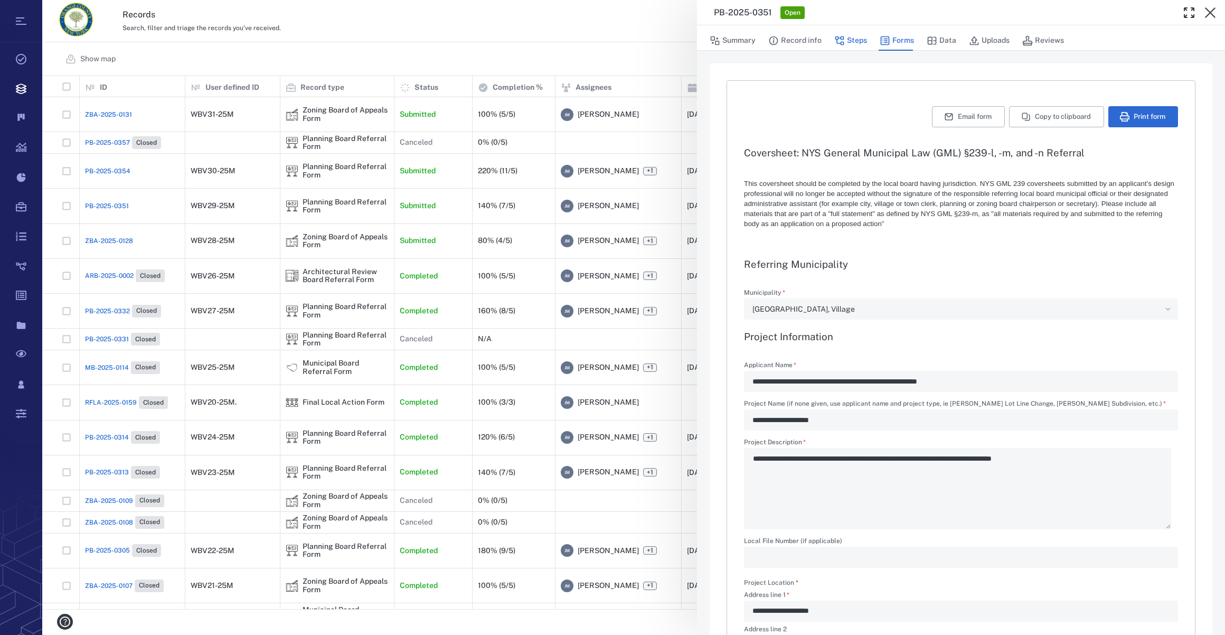
click at [849, 43] on button "Steps" at bounding box center [851, 41] width 33 height 20
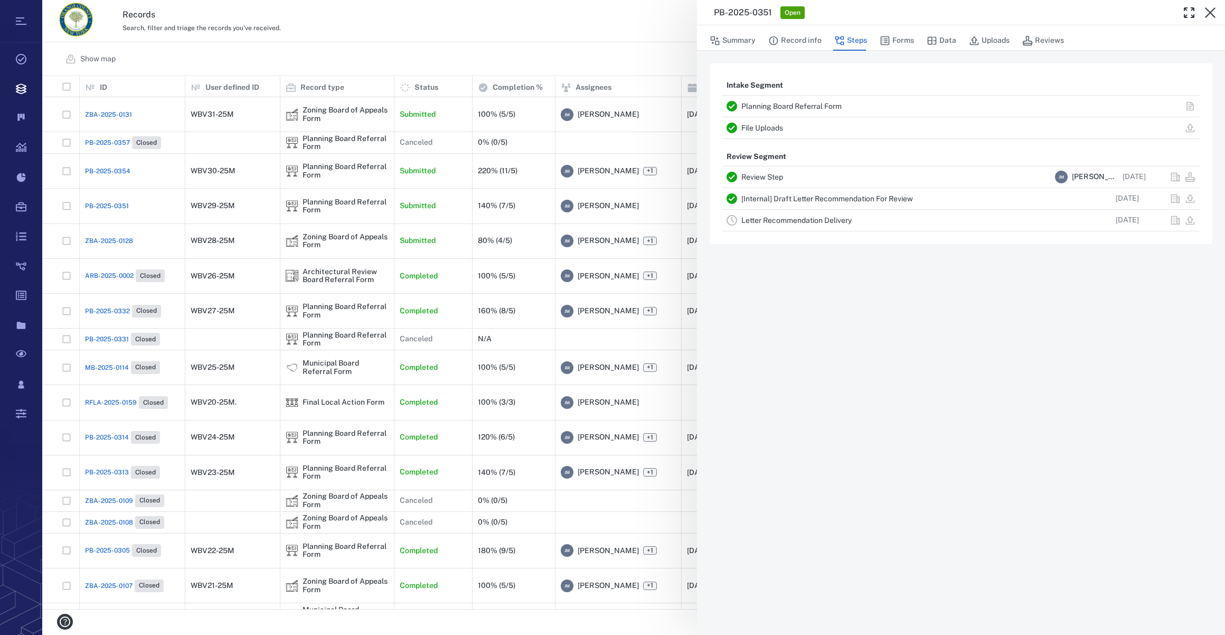
click at [761, 217] on link "Letter Recommendation Delivery" at bounding box center [797, 220] width 110 height 8
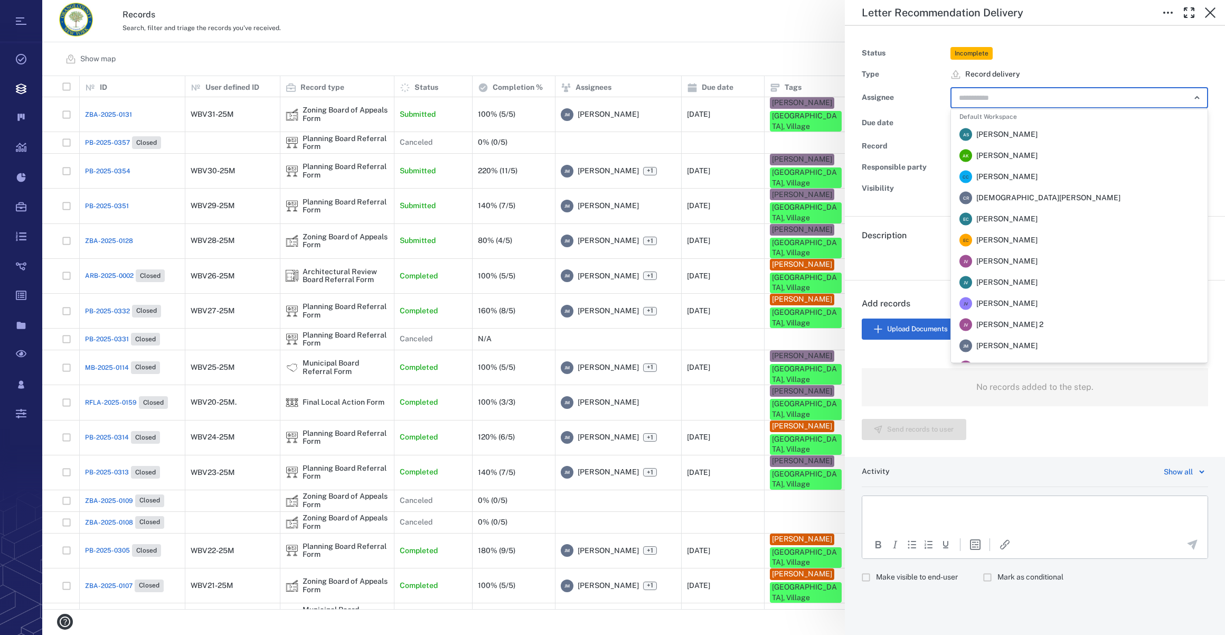
click at [981, 96] on input "text" at bounding box center [1067, 97] width 219 height 15
click at [1030, 348] on span "[PERSON_NAME]" at bounding box center [1007, 346] width 61 height 11
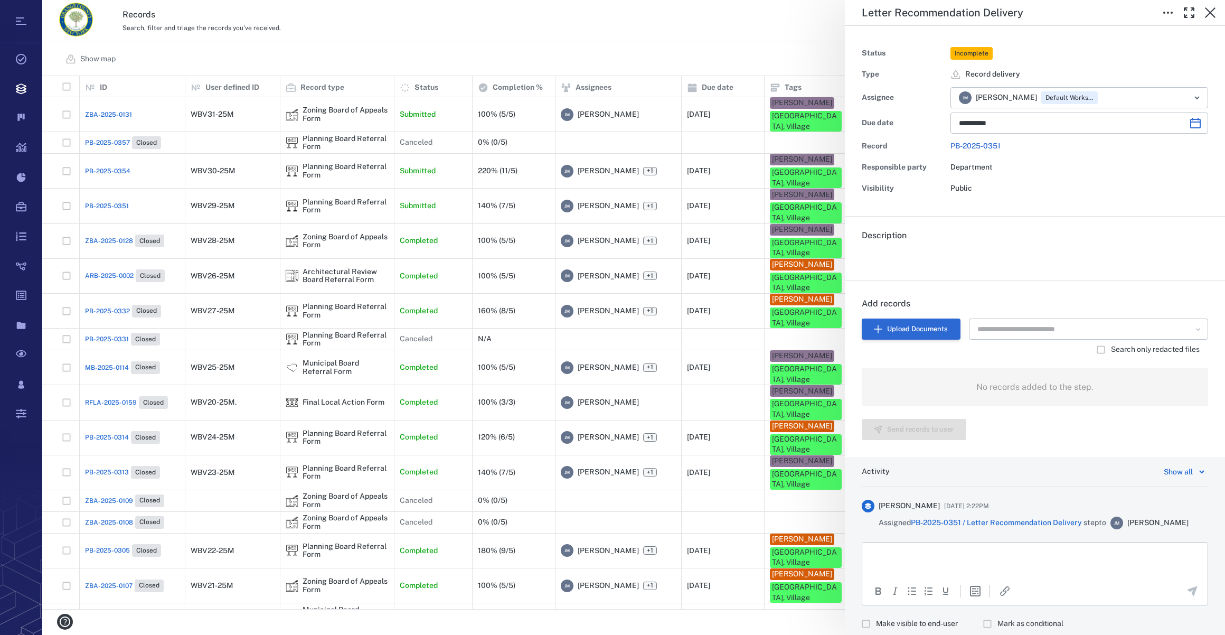
click at [903, 330] on button "Upload Documents" at bounding box center [911, 328] width 99 height 21
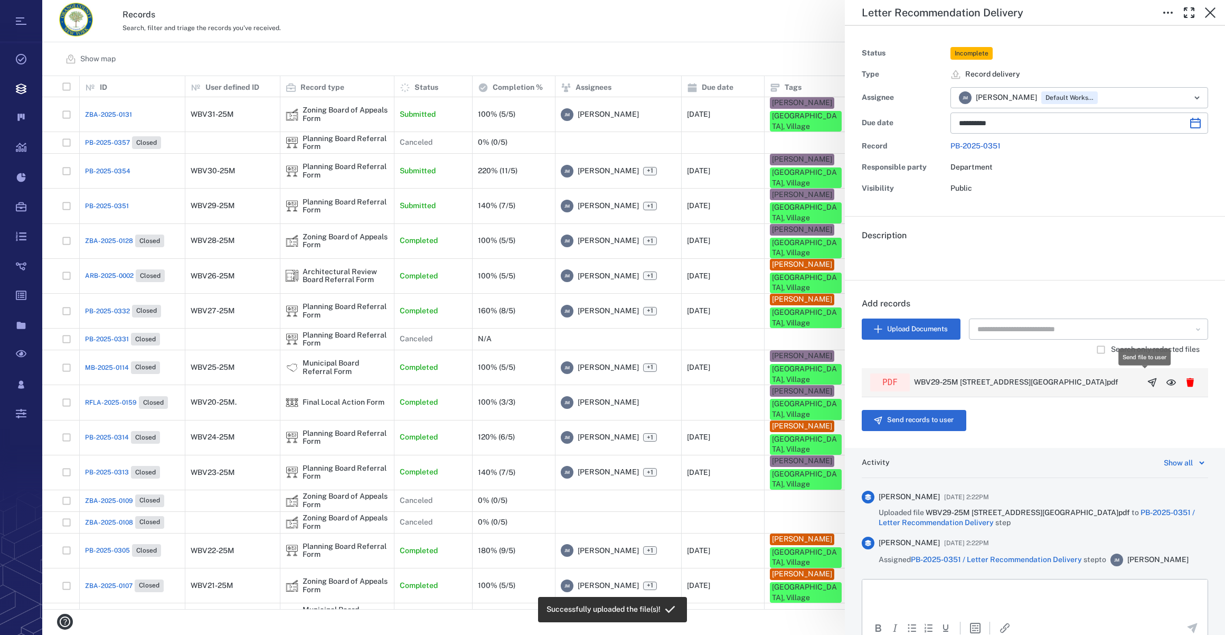
click at [1143, 382] on button "button" at bounding box center [1152, 382] width 19 height 19
click at [885, 428] on button "Send records to user" at bounding box center [914, 420] width 105 height 21
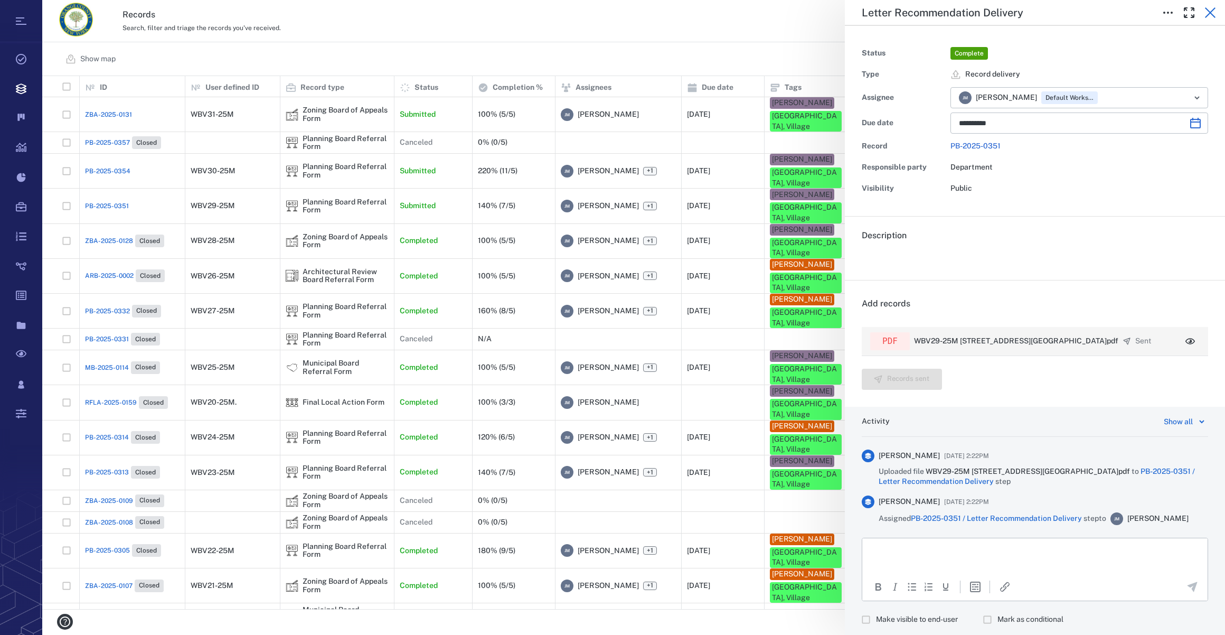
click at [1210, 7] on icon "button" at bounding box center [1210, 12] width 13 height 13
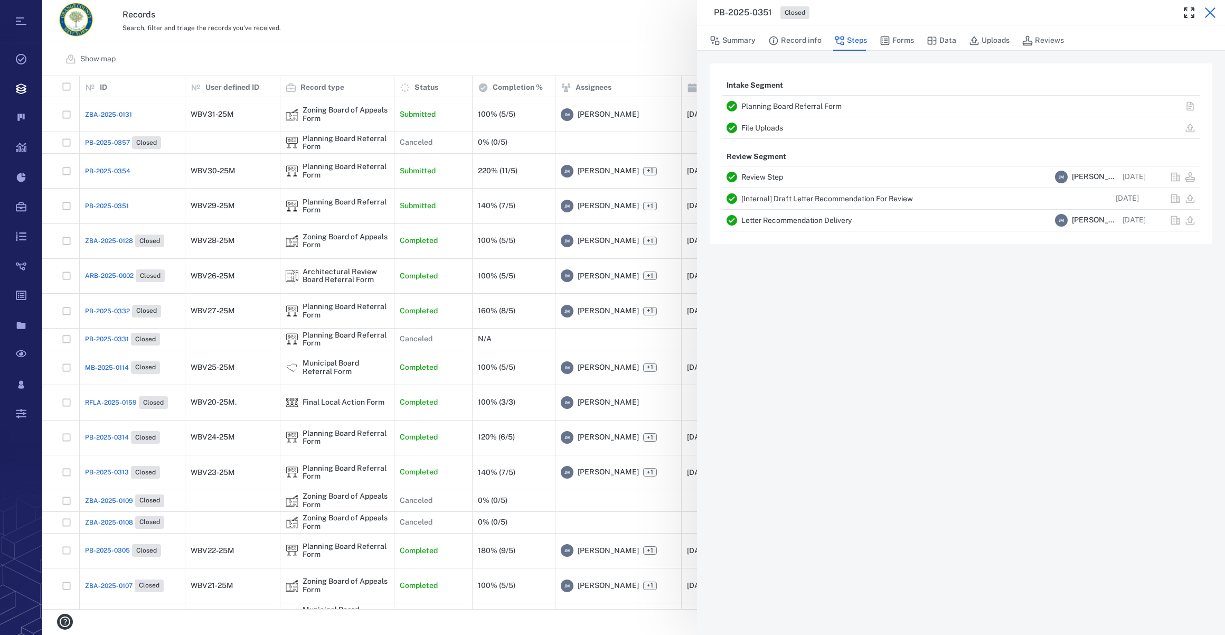
click at [1210, 7] on icon "button" at bounding box center [1210, 12] width 13 height 13
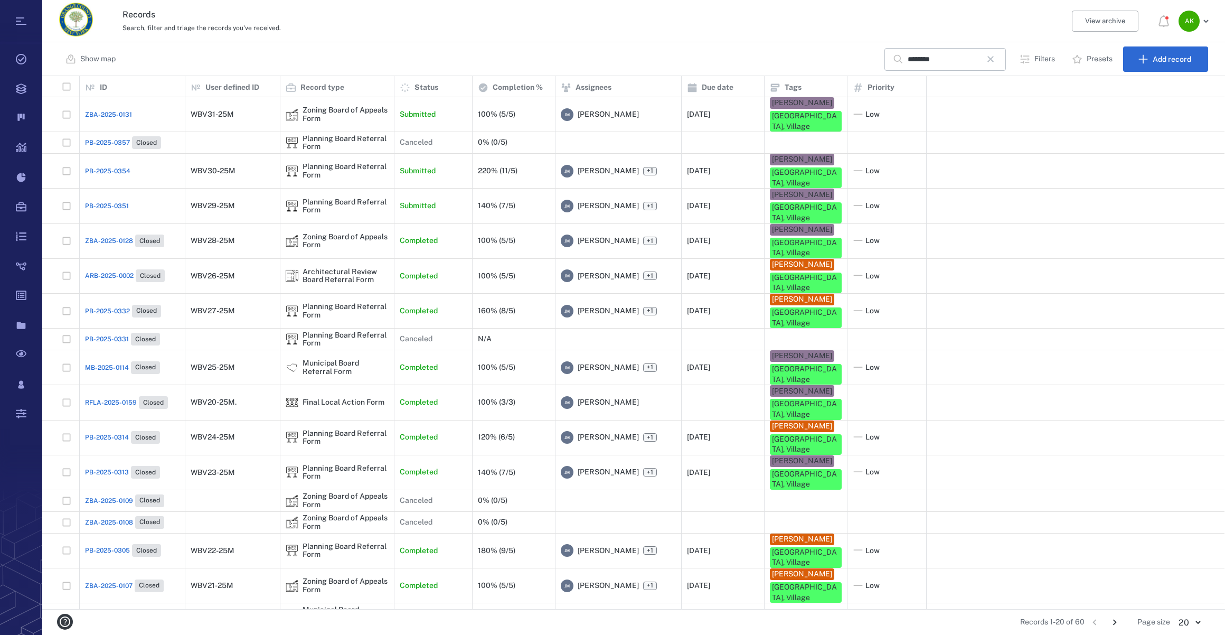
click at [109, 166] on span "PB-2025-0354" at bounding box center [107, 171] width 45 height 10
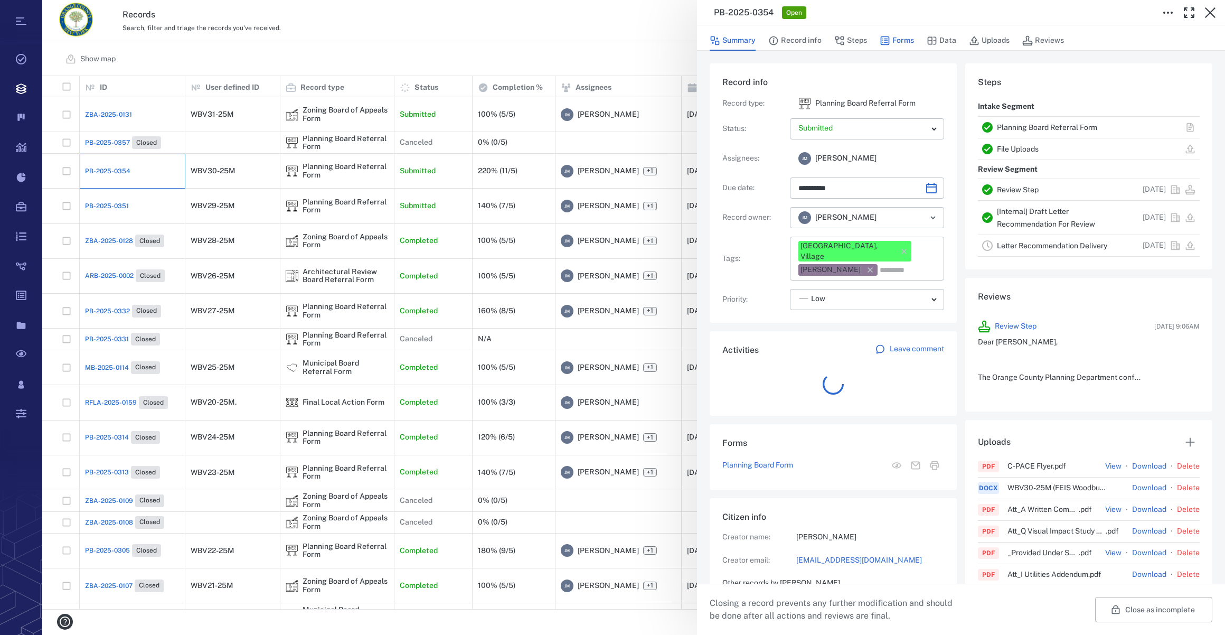
scroll to position [549, 203]
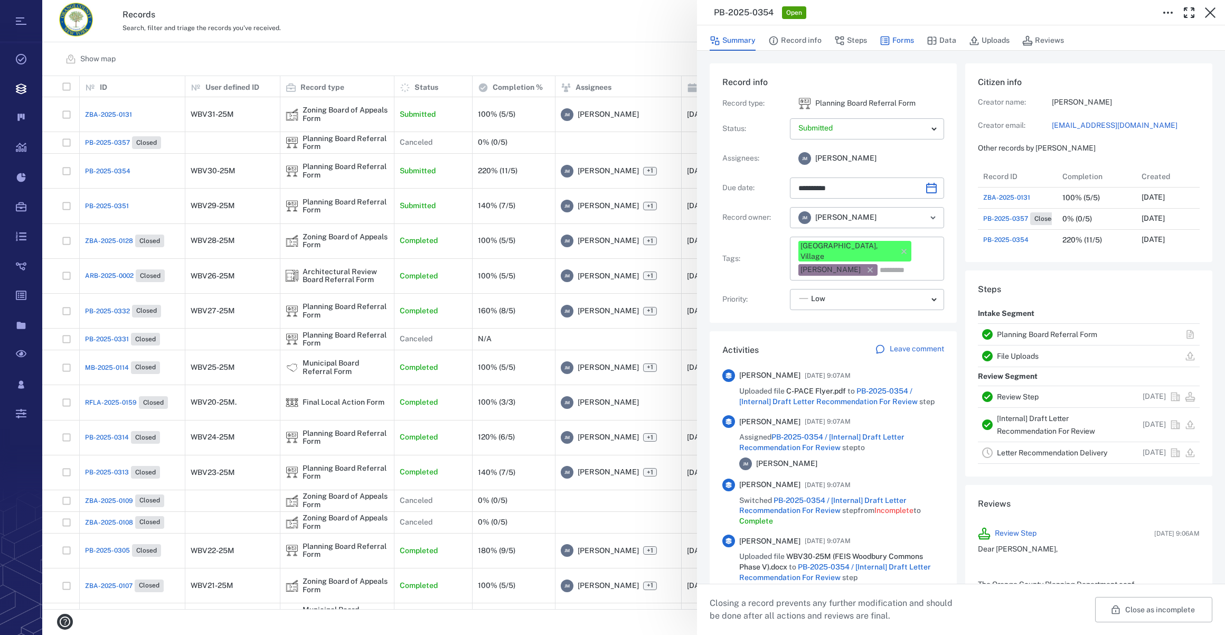
click at [897, 40] on button "Forms" at bounding box center [897, 41] width 34 height 20
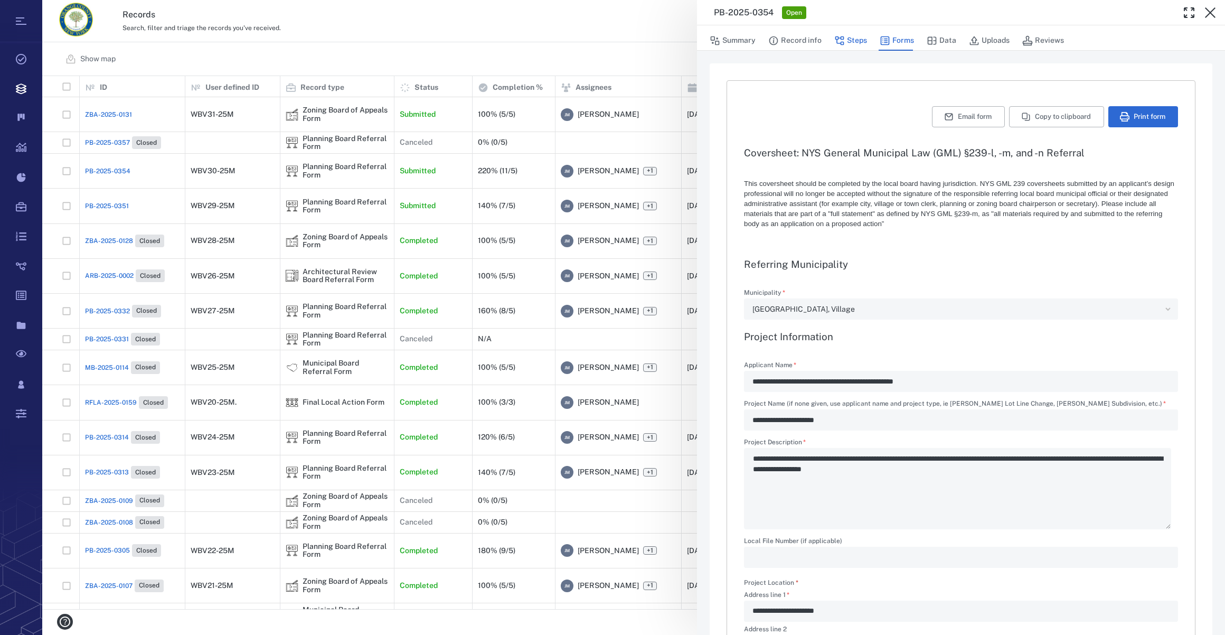
click at [848, 41] on button "Steps" at bounding box center [851, 41] width 33 height 20
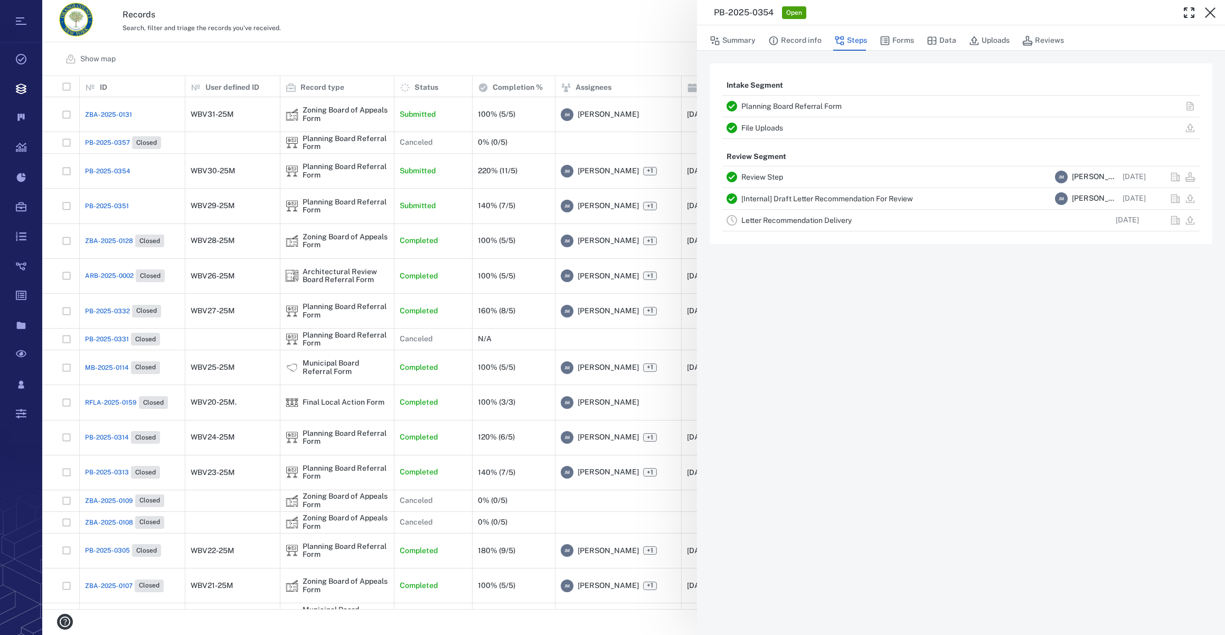
click at [813, 223] on link "Letter Recommendation Delivery" at bounding box center [797, 220] width 110 height 8
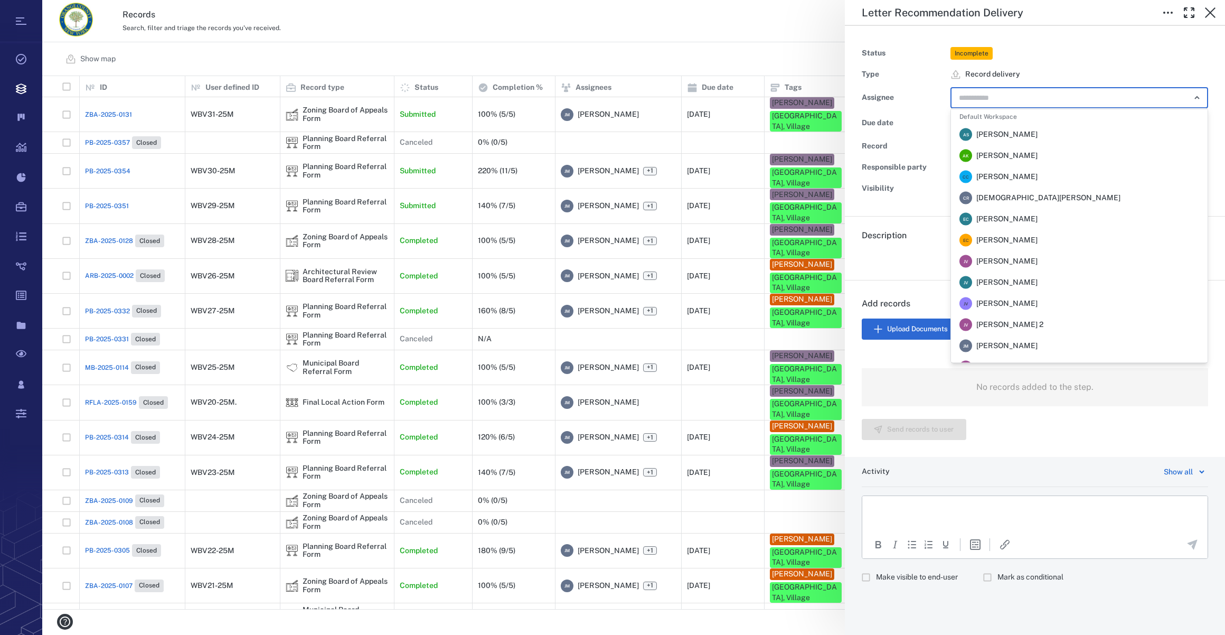
click at [961, 93] on input "text" at bounding box center [1067, 97] width 219 height 15
click at [996, 341] on span "[PERSON_NAME]" at bounding box center [1007, 346] width 61 height 11
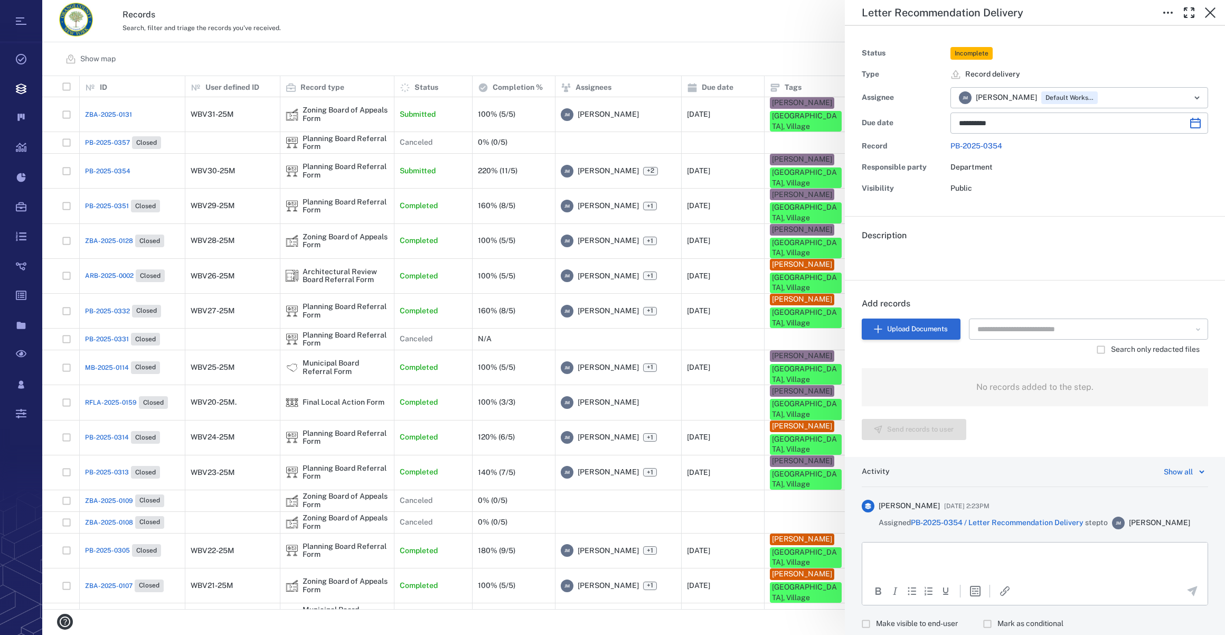
click at [909, 321] on button "Upload Documents" at bounding box center [911, 328] width 99 height 21
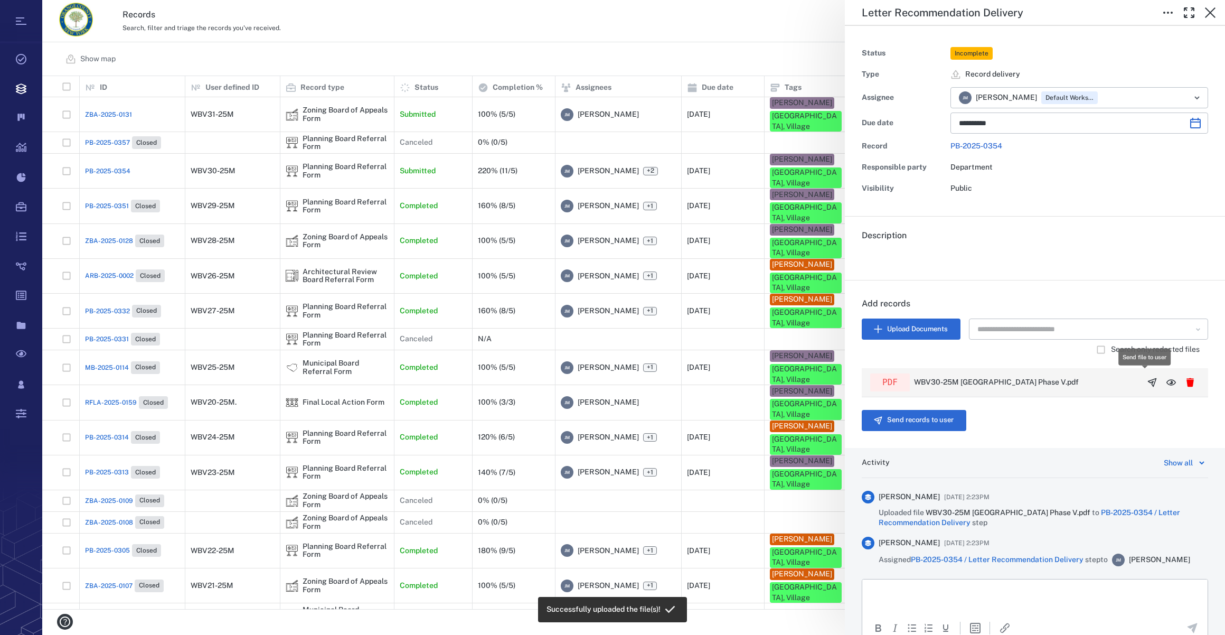
click at [1147, 386] on icon "button" at bounding box center [1152, 382] width 11 height 11
click at [906, 426] on button "Send records to user" at bounding box center [914, 420] width 105 height 21
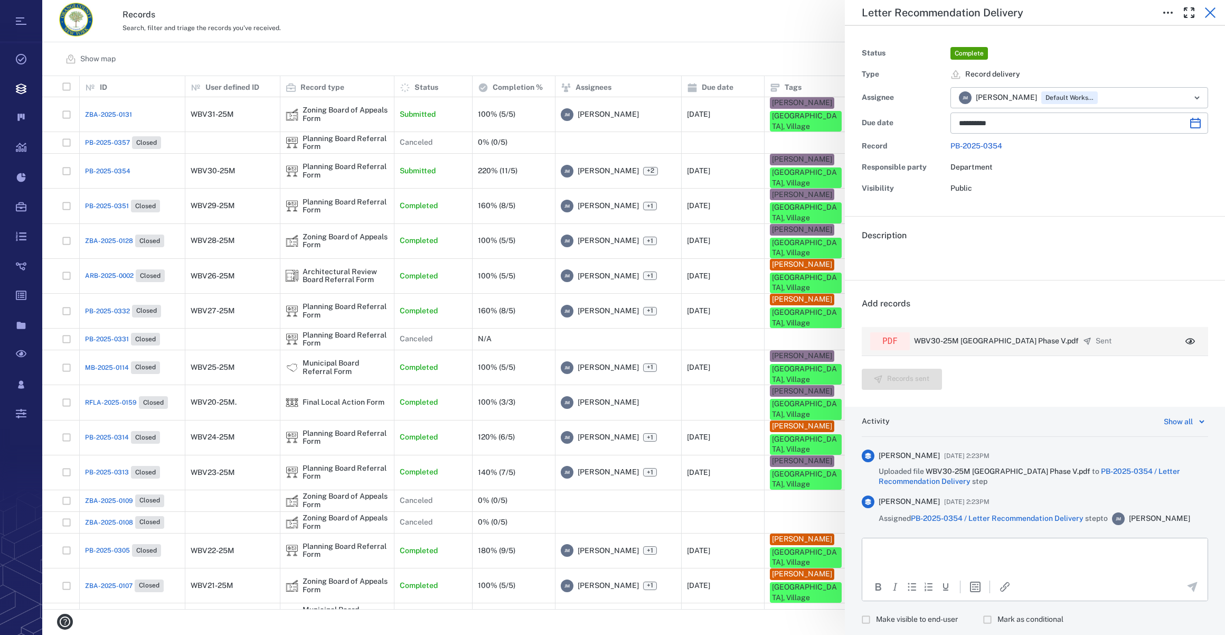
click at [1204, 12] on button "button" at bounding box center [1210, 12] width 21 height 21
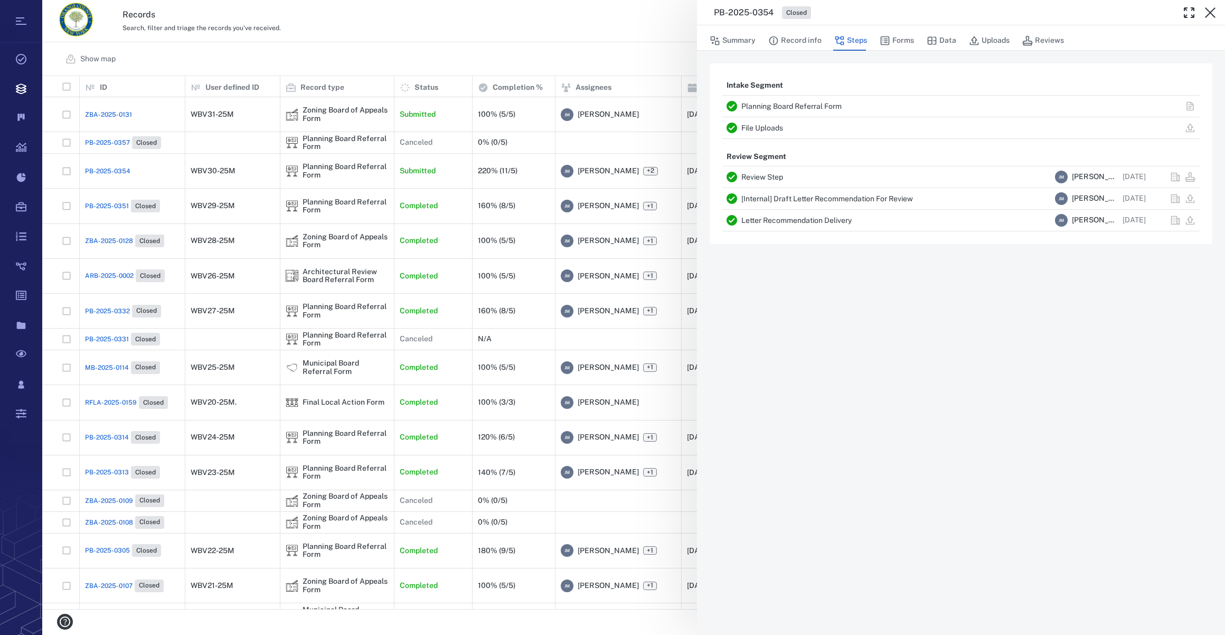
click at [1204, 12] on button "button" at bounding box center [1210, 12] width 21 height 21
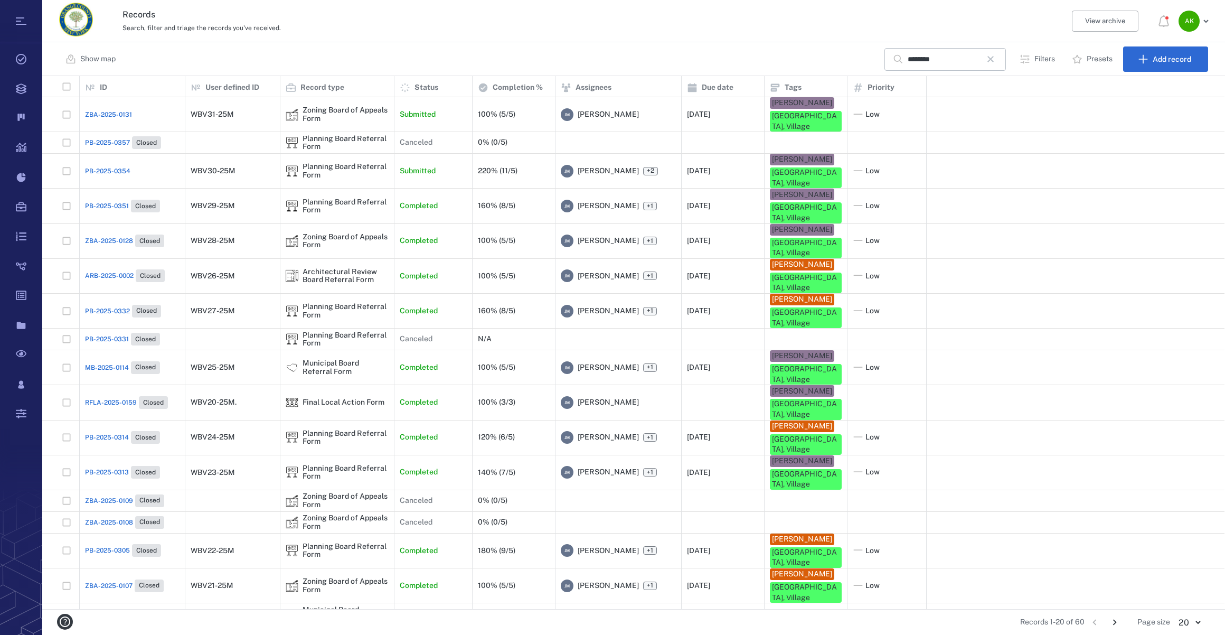
scroll to position [526, 1175]
click at [110, 110] on span "ZBA-2025-0131" at bounding box center [108, 115] width 47 height 10
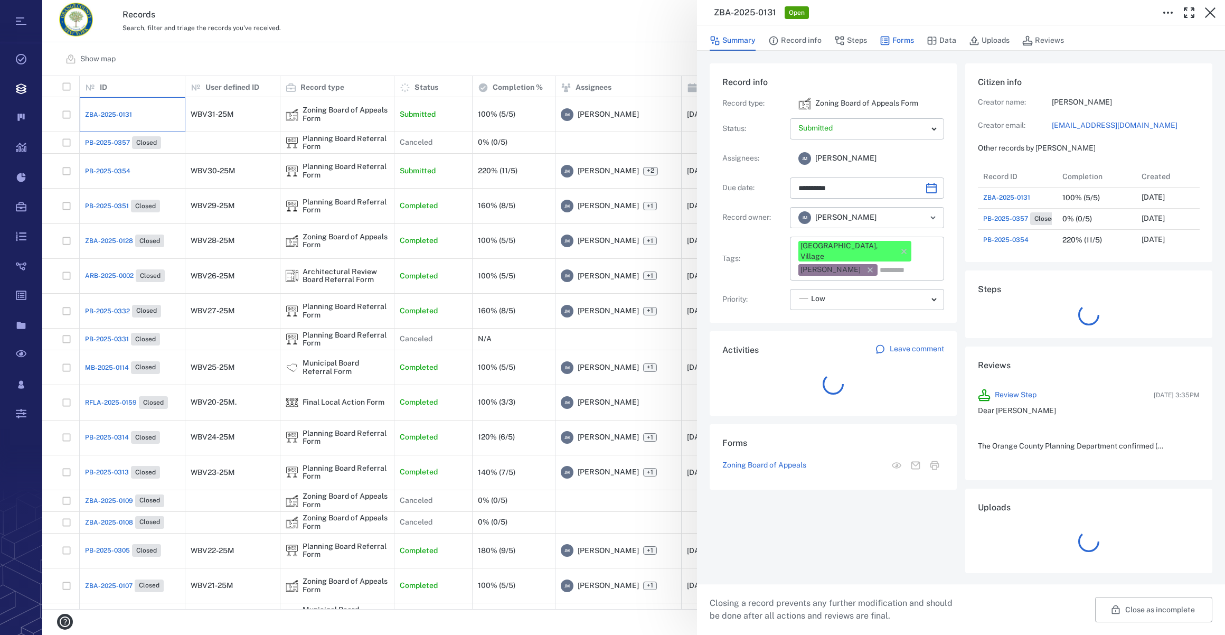
scroll to position [8, 7]
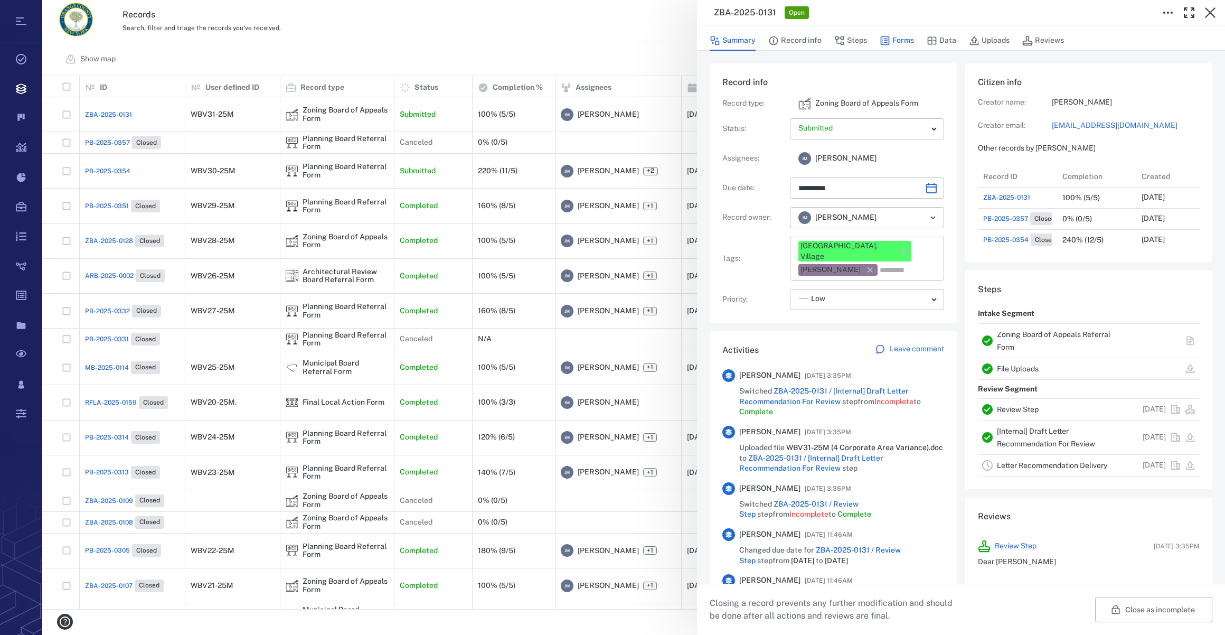
click at [893, 35] on button "Forms" at bounding box center [897, 41] width 34 height 20
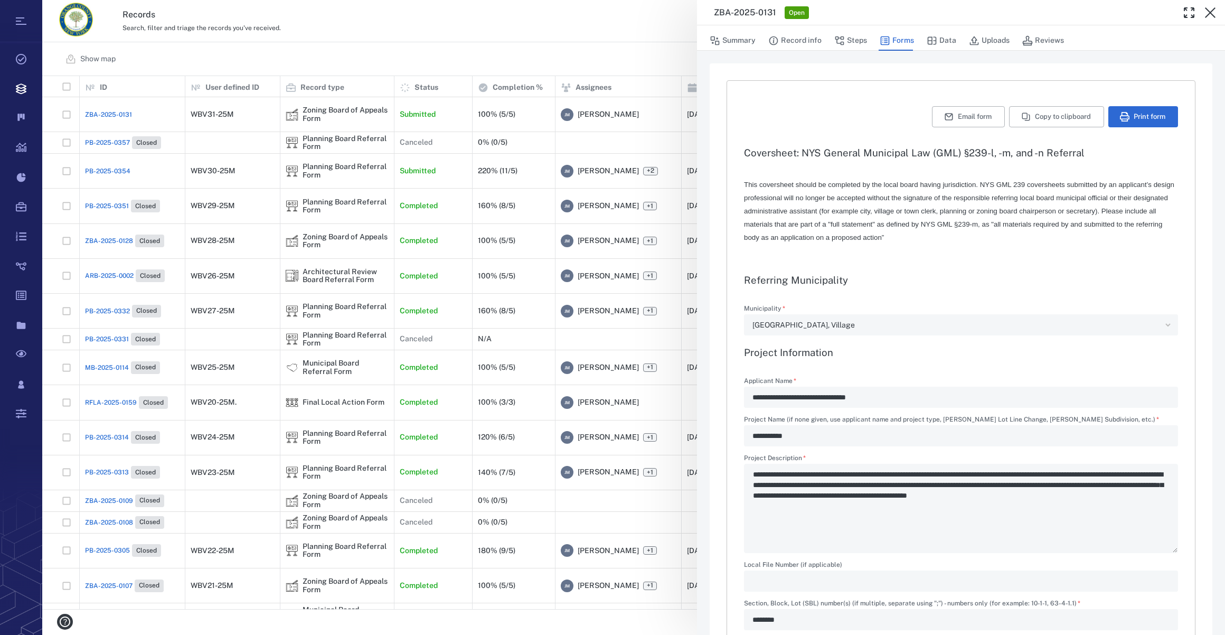
type input "**********"
click at [857, 43] on button "Steps" at bounding box center [851, 41] width 33 height 20
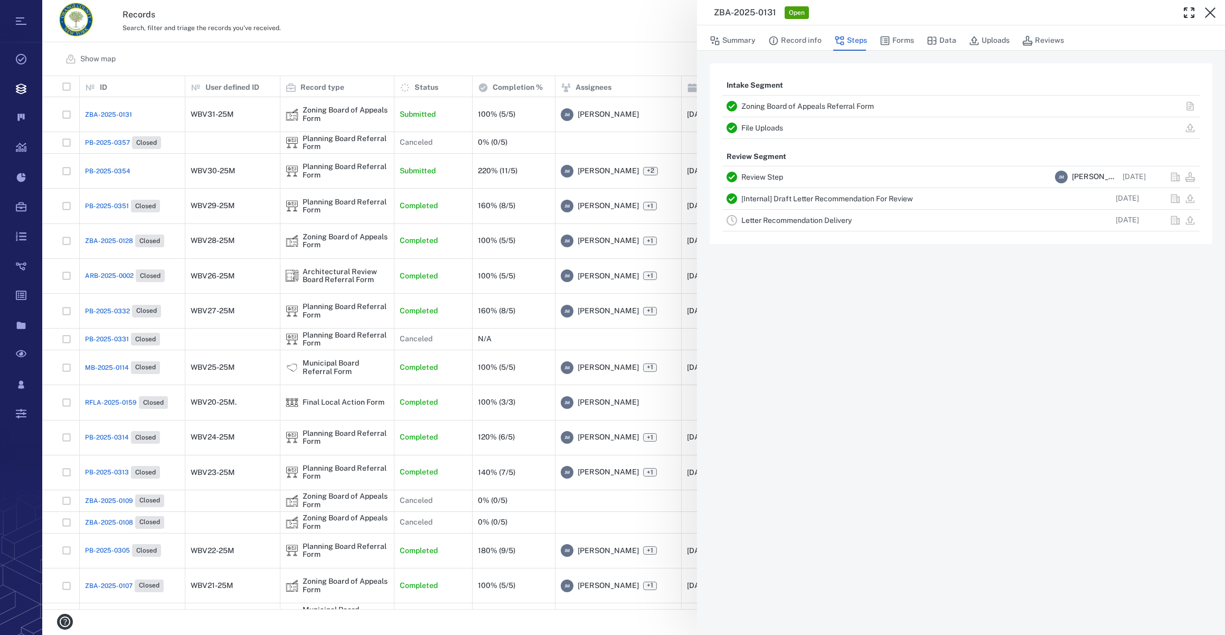
click at [790, 222] on link "Letter Recommendation Delivery" at bounding box center [797, 220] width 110 height 8
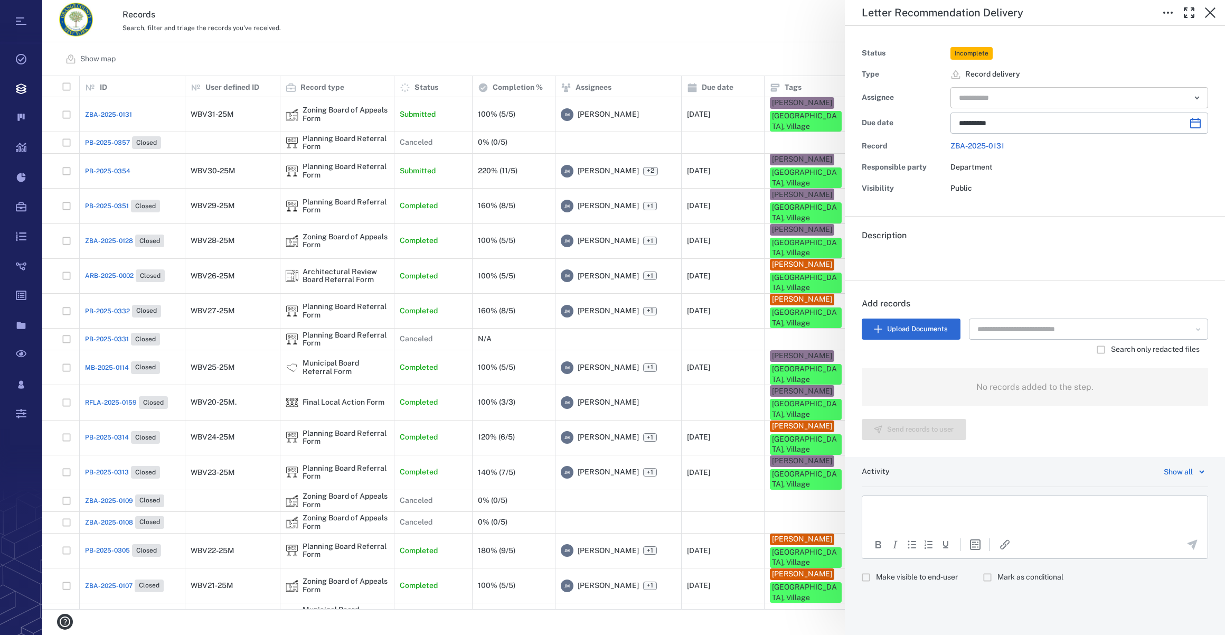
click at [980, 94] on input "text" at bounding box center [1067, 97] width 219 height 15
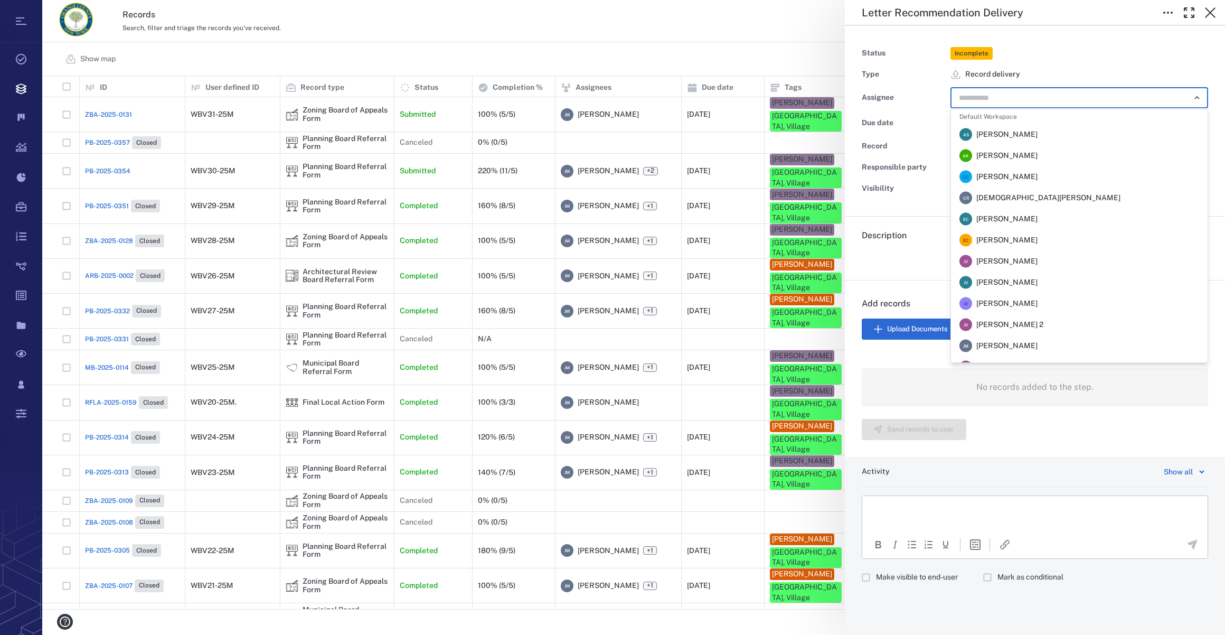
click at [1006, 344] on span "[PERSON_NAME]" at bounding box center [1007, 346] width 61 height 11
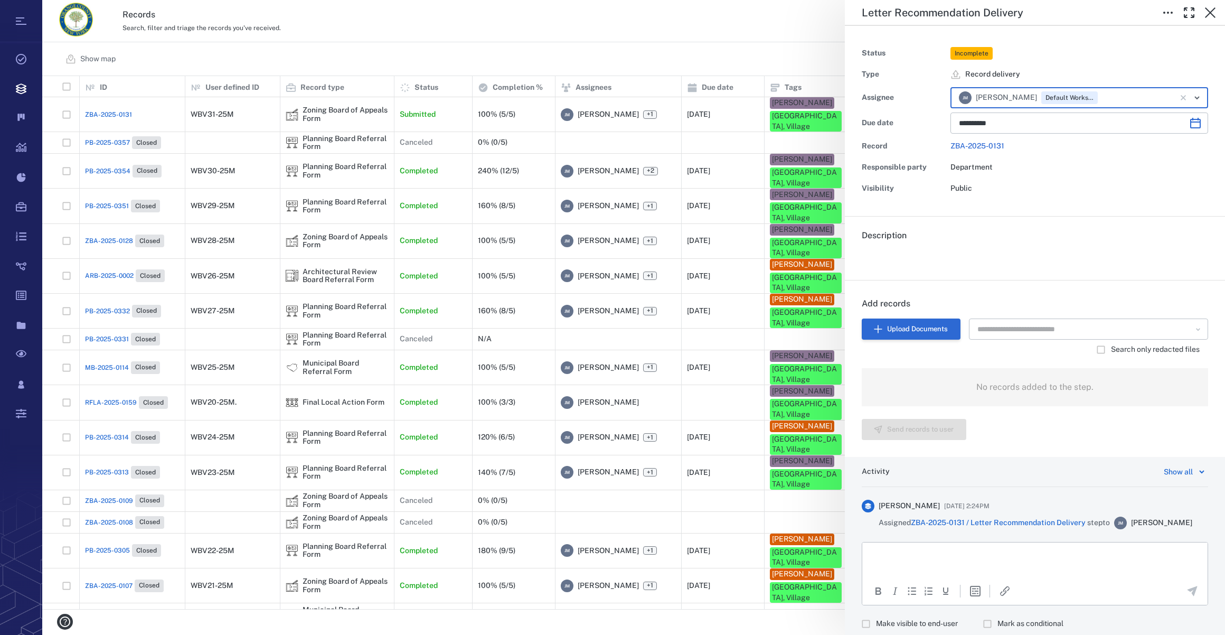
click at [897, 323] on button "Upload Documents" at bounding box center [911, 328] width 99 height 21
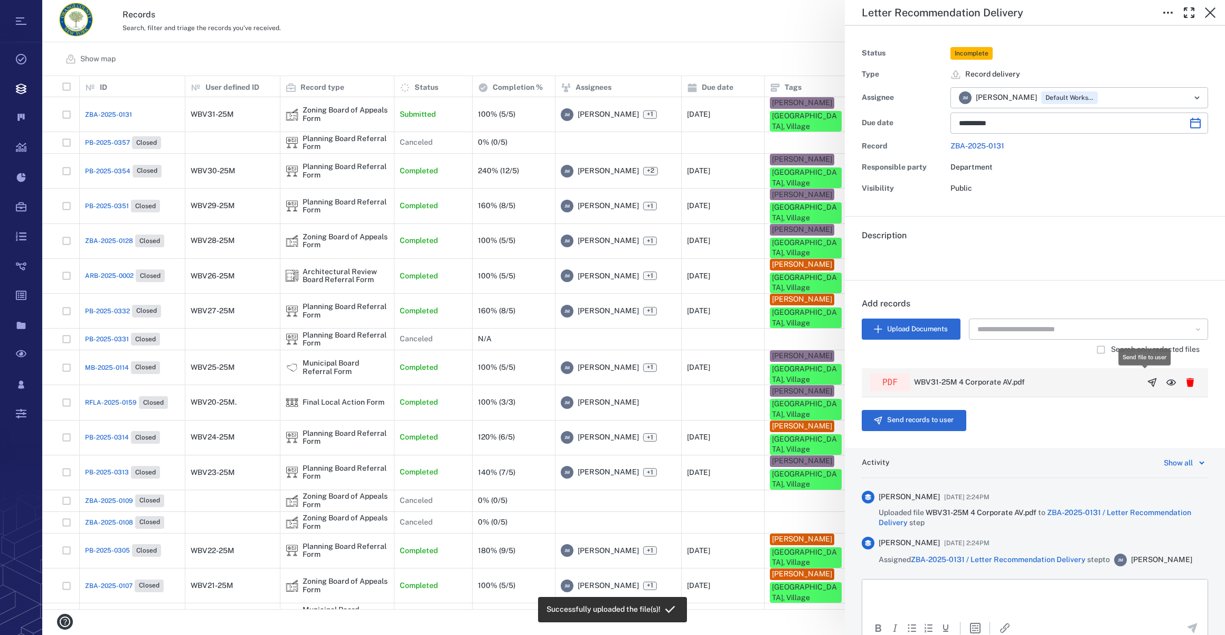
click at [1149, 381] on icon "button" at bounding box center [1153, 382] width 8 height 8
click at [917, 421] on button "Send records to user" at bounding box center [914, 420] width 105 height 21
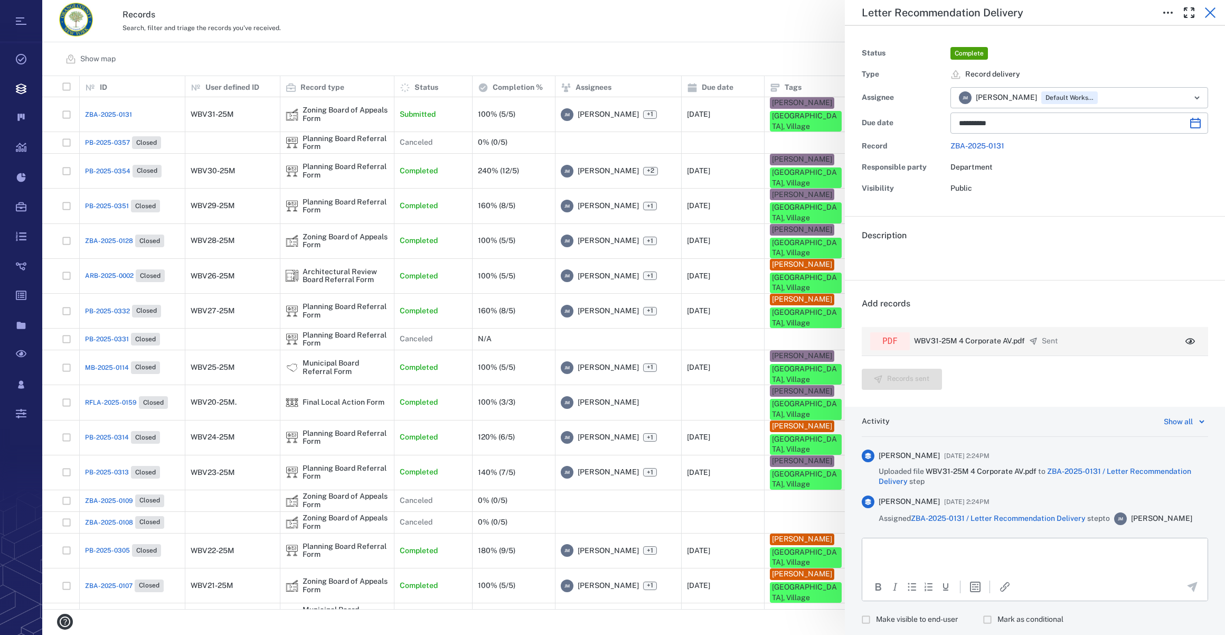
click at [1211, 12] on icon "button" at bounding box center [1210, 12] width 11 height 11
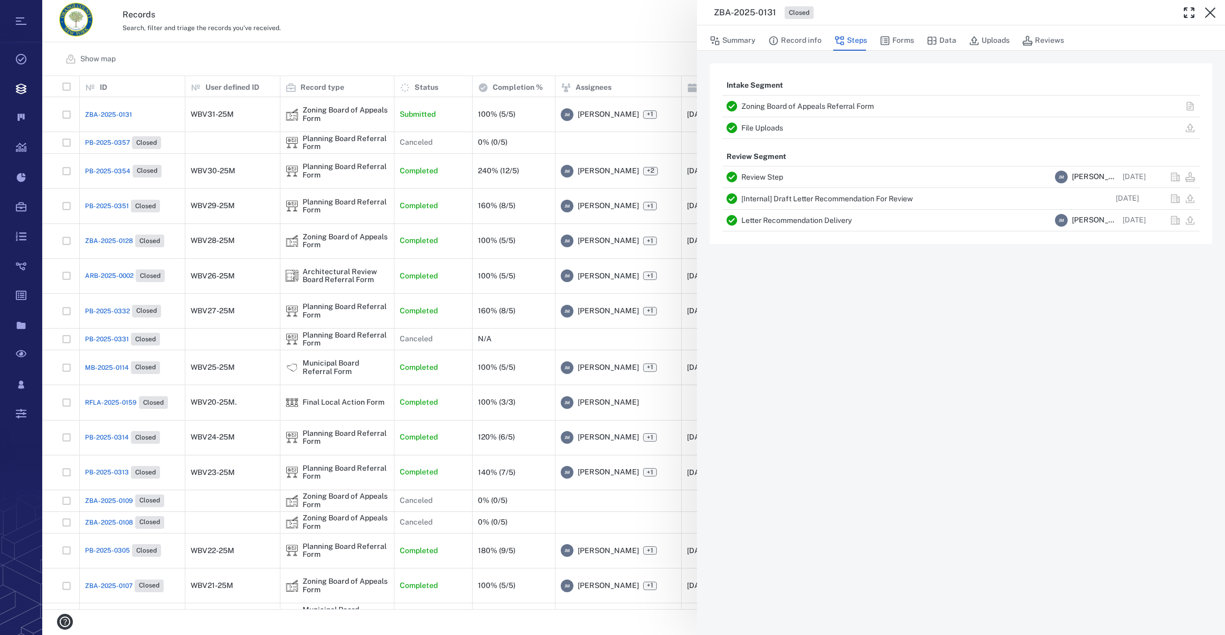
click at [1211, 12] on icon "button" at bounding box center [1210, 12] width 11 height 11
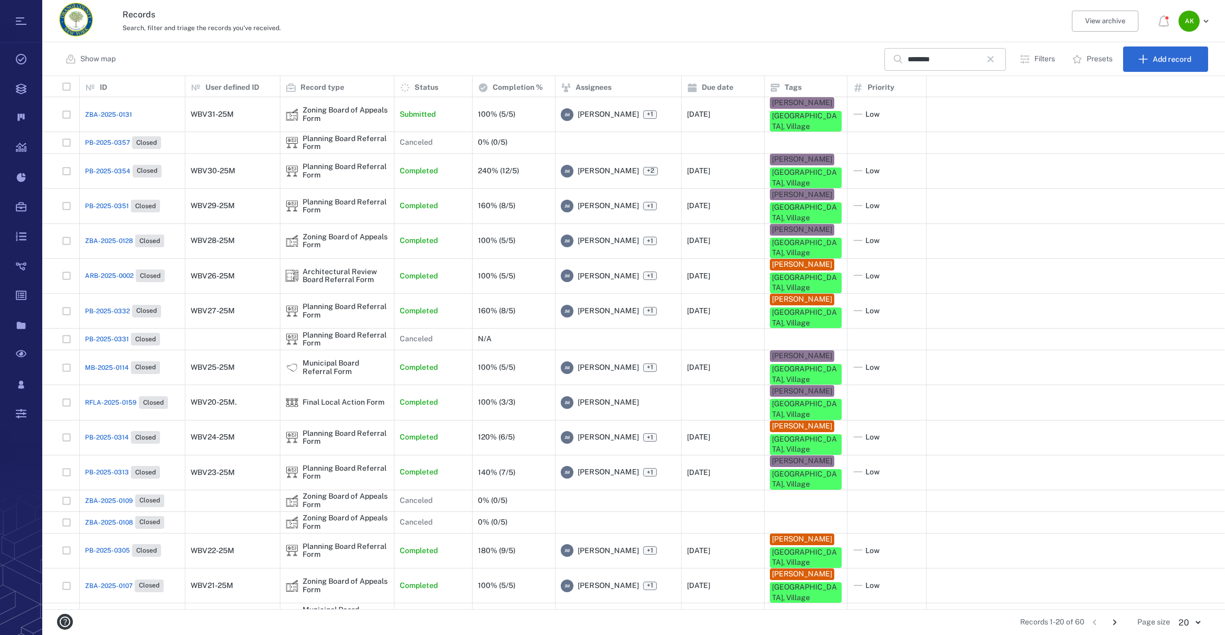
drag, startPoint x: 993, startPoint y: 57, endPoint x: 950, endPoint y: 64, distance: 43.9
click at [993, 57] on icon "button" at bounding box center [991, 59] width 6 height 6
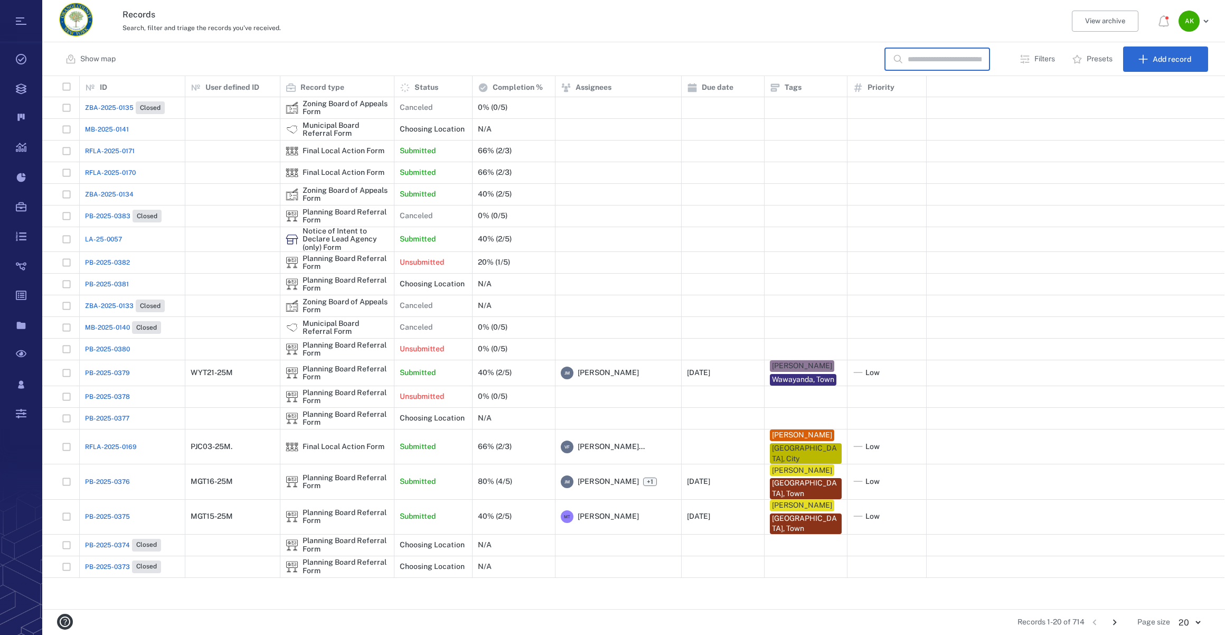
click at [943, 60] on input "text" at bounding box center [945, 59] width 74 height 23
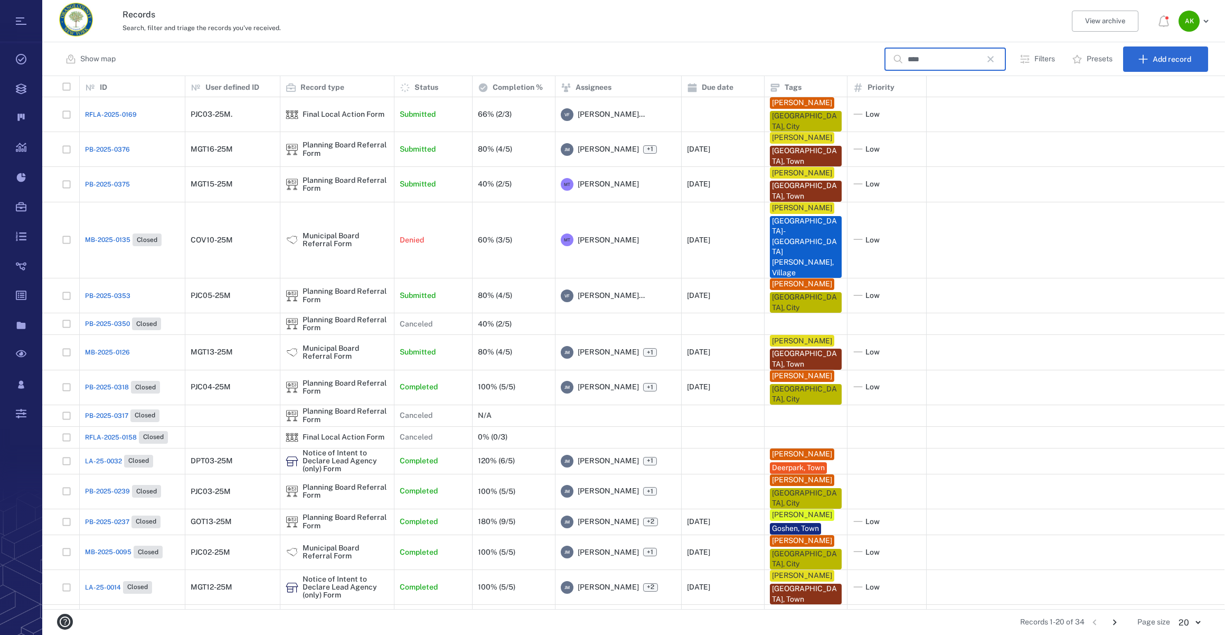
type input "****"
click at [91, 291] on span "PB-2025-0353" at bounding box center [107, 296] width 45 height 10
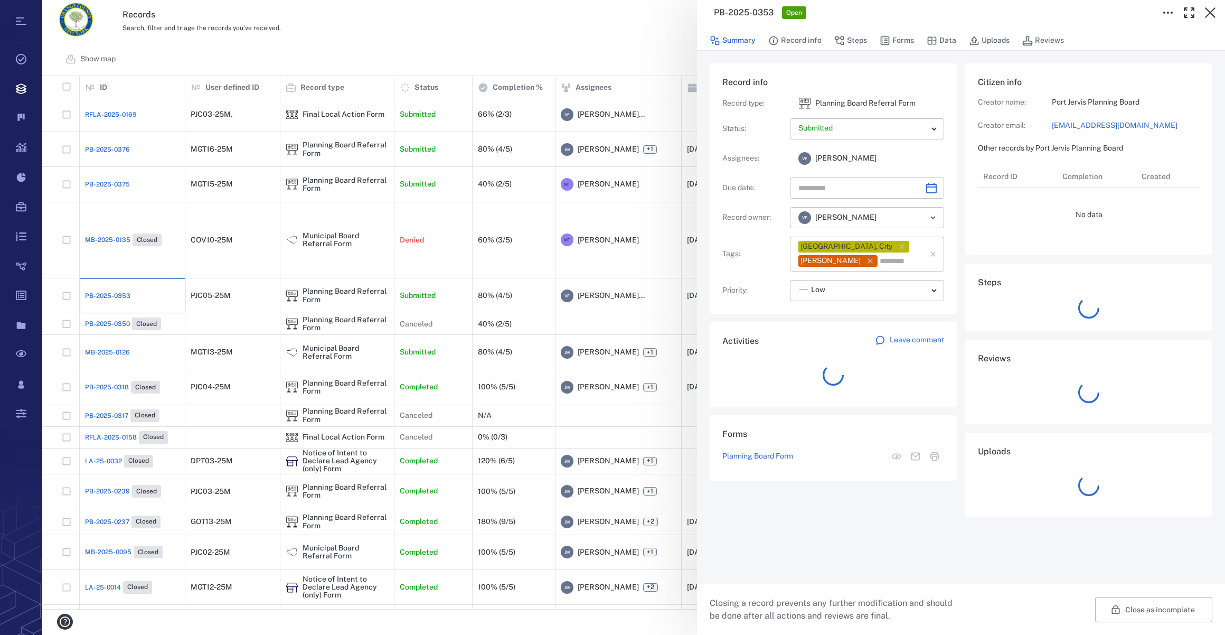
type input "**********"
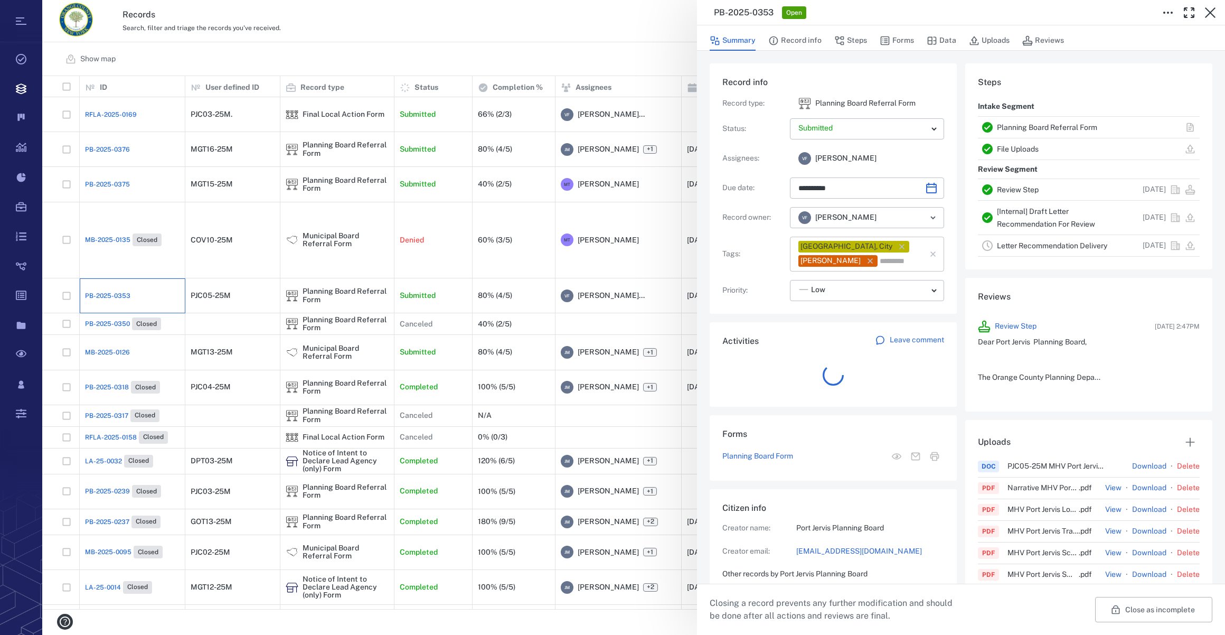
scroll to position [423, 203]
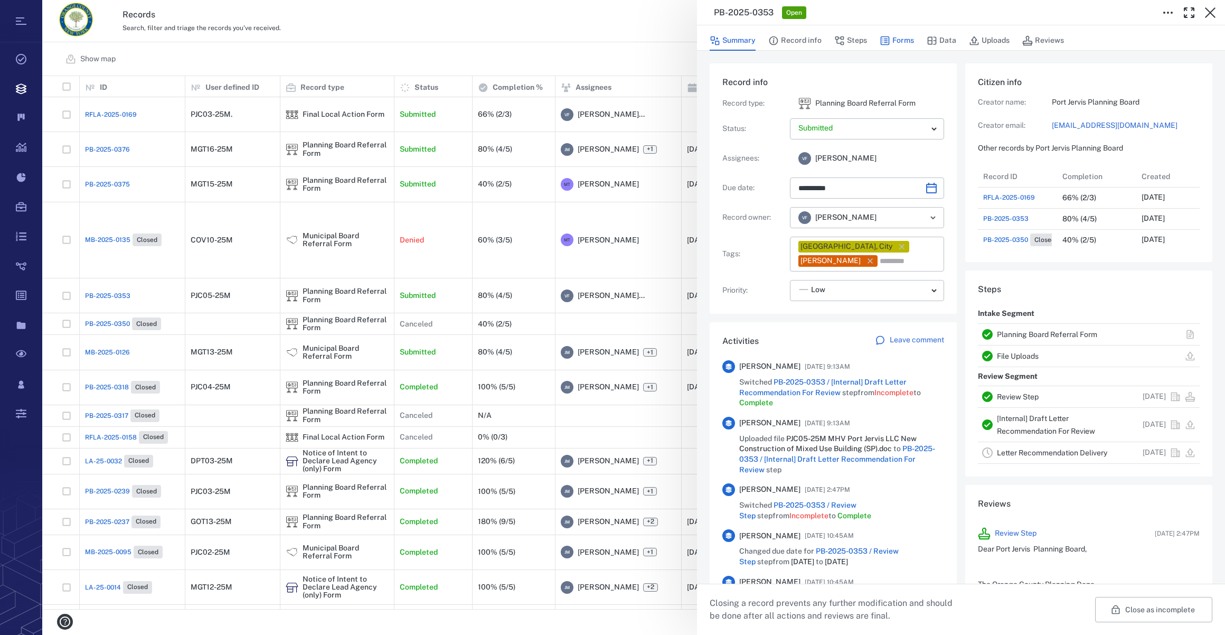
click at [902, 40] on button "Forms" at bounding box center [897, 41] width 34 height 20
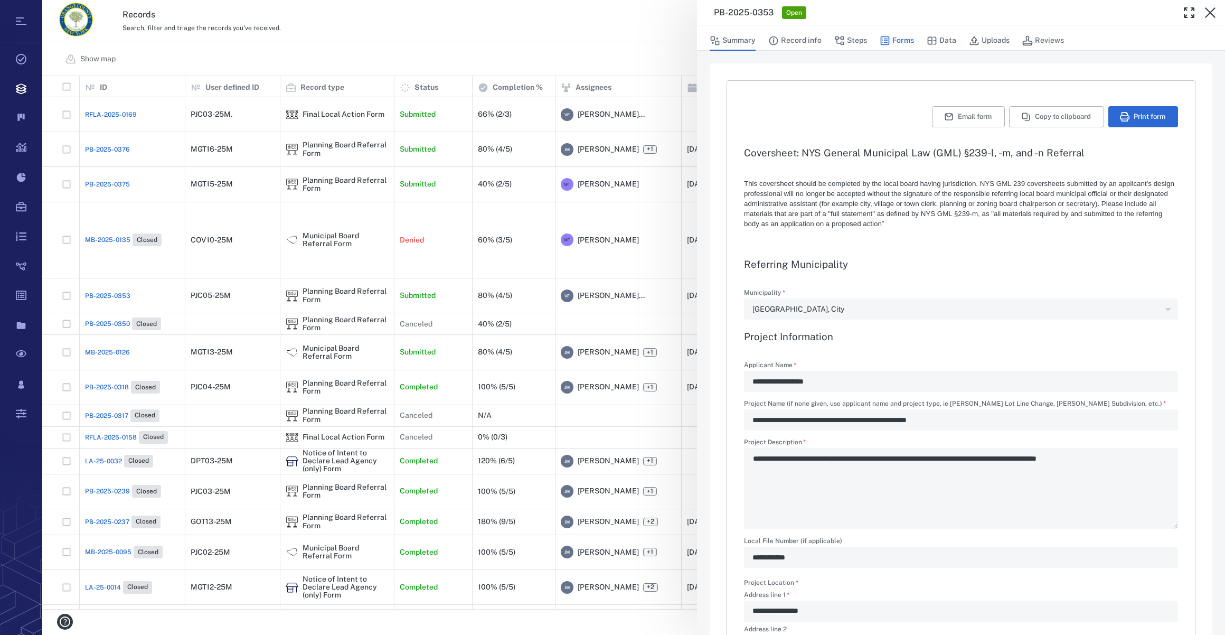
type textarea "*"
click at [854, 39] on button "Steps" at bounding box center [851, 41] width 33 height 20
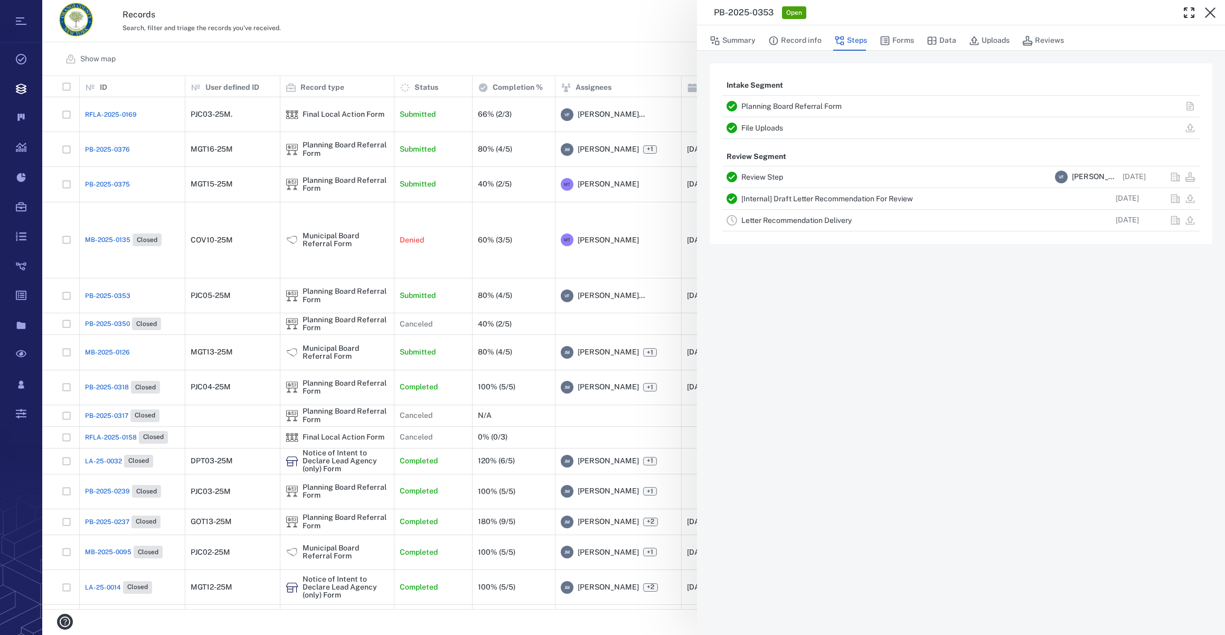
click at [811, 217] on link "Letter Recommendation Delivery" at bounding box center [797, 220] width 110 height 8
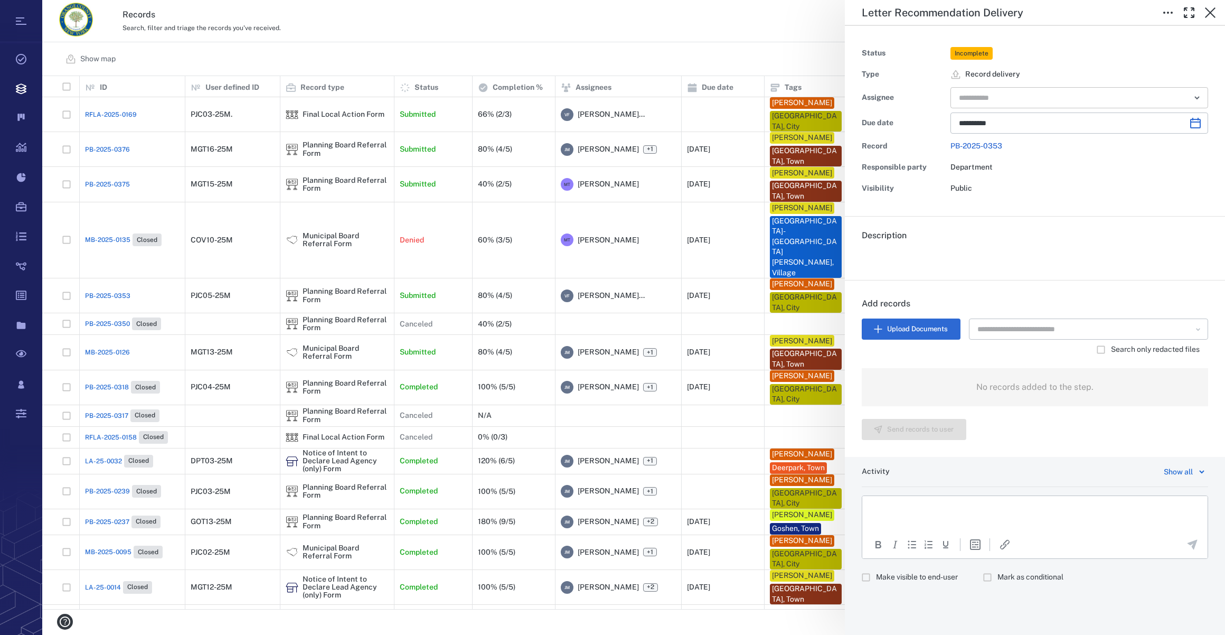
click at [1019, 102] on input "text" at bounding box center [1067, 97] width 219 height 15
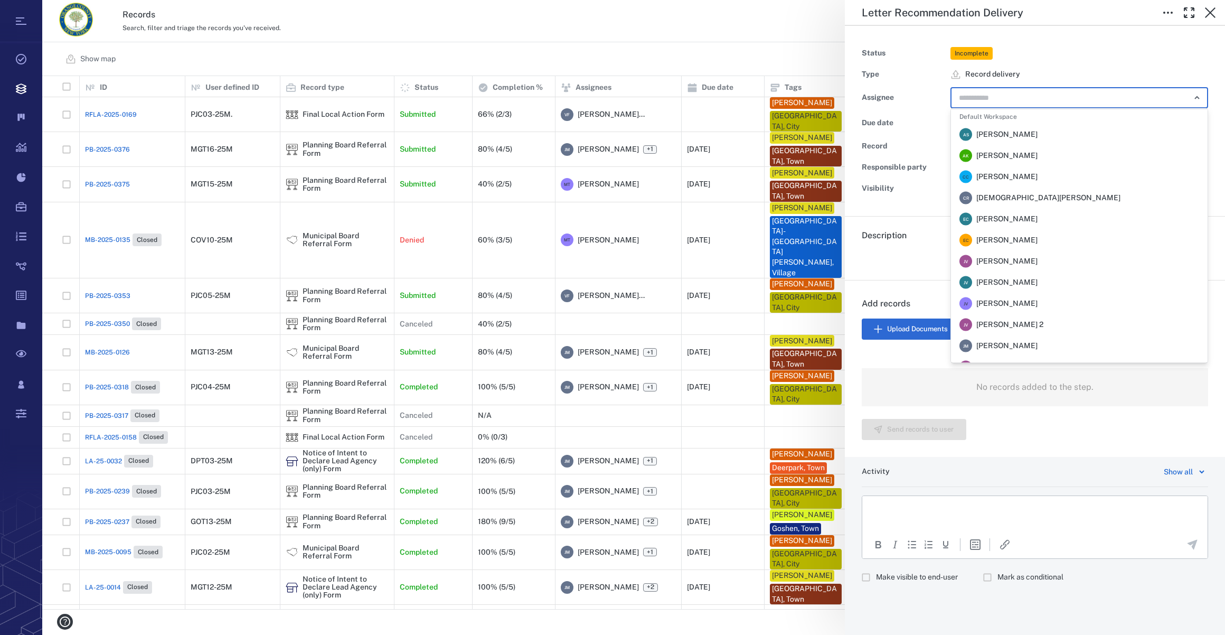
click at [1004, 341] on span "[PERSON_NAME]" at bounding box center [1007, 346] width 61 height 11
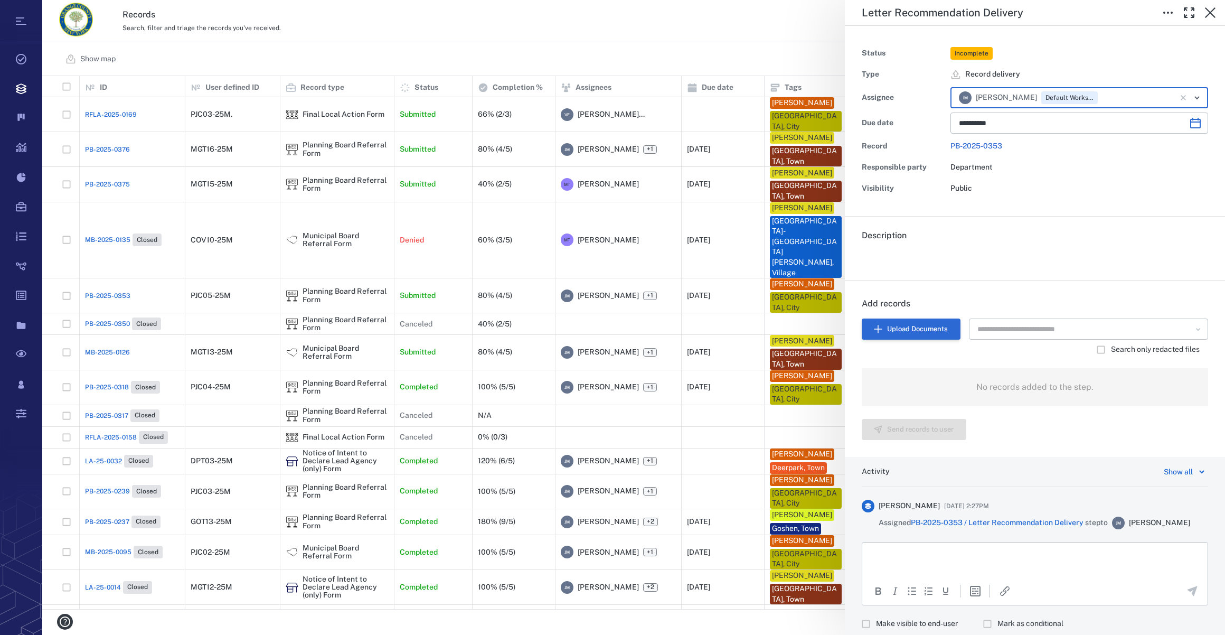
click at [917, 324] on button "Upload Documents" at bounding box center [911, 328] width 99 height 21
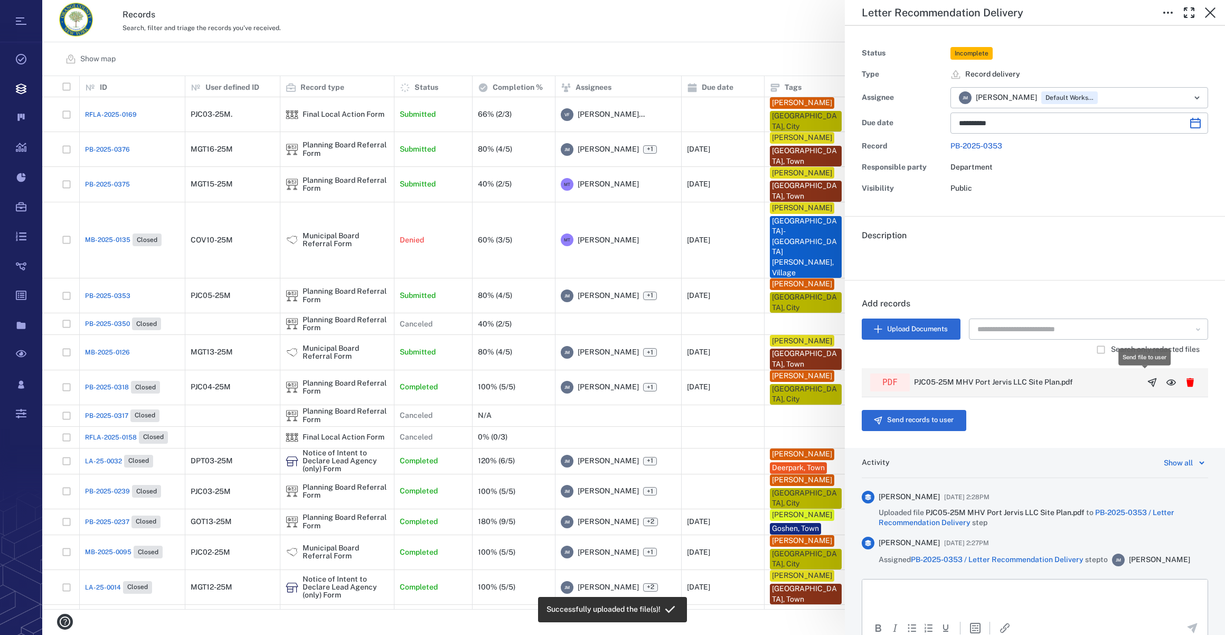
click at [1147, 379] on icon "button" at bounding box center [1152, 382] width 11 height 11
click at [897, 424] on button "Send records to user" at bounding box center [914, 420] width 105 height 21
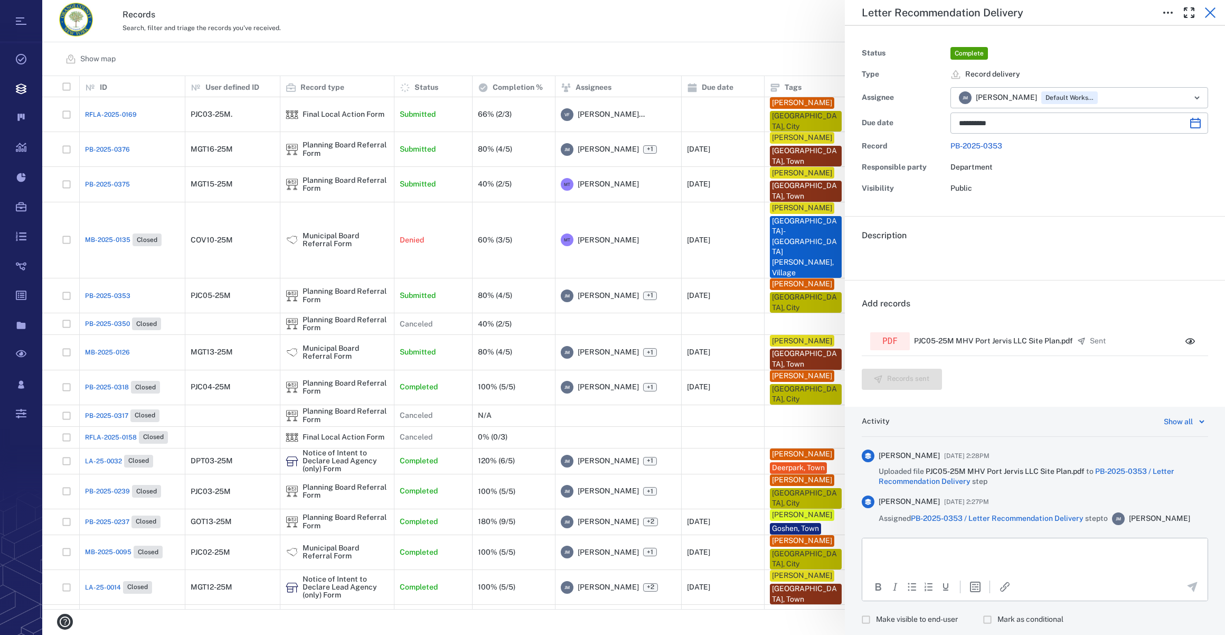
click at [1208, 10] on icon "button" at bounding box center [1210, 12] width 11 height 11
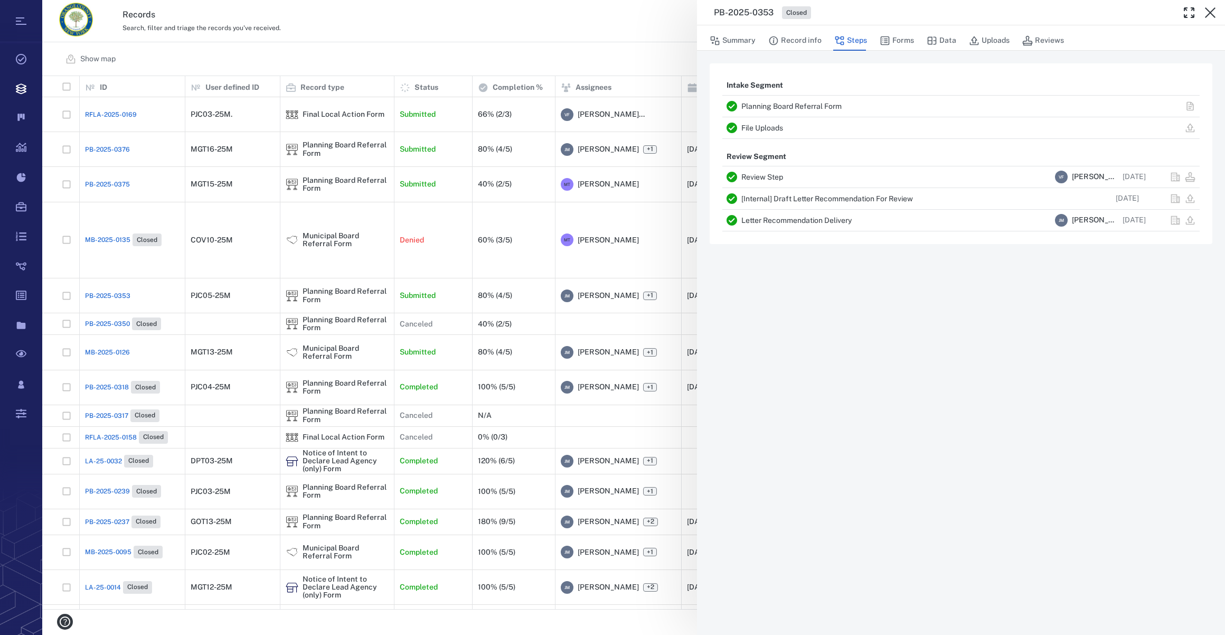
click at [1208, 10] on icon "button" at bounding box center [1210, 12] width 11 height 11
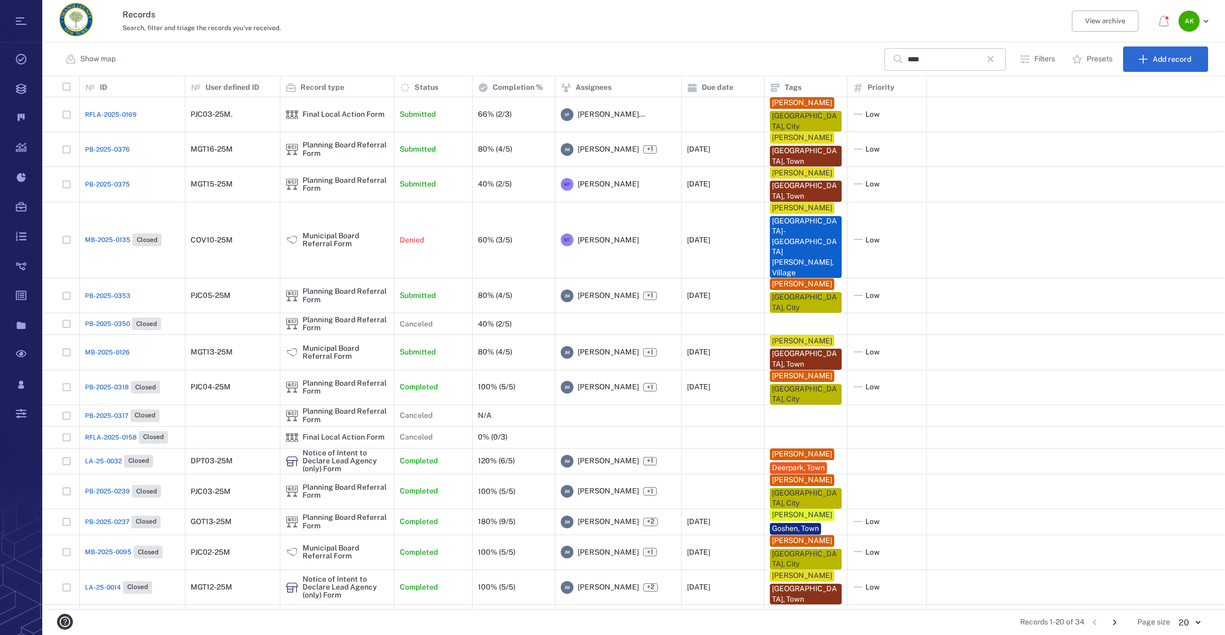
click at [991, 58] on icon "button" at bounding box center [991, 59] width 13 height 13
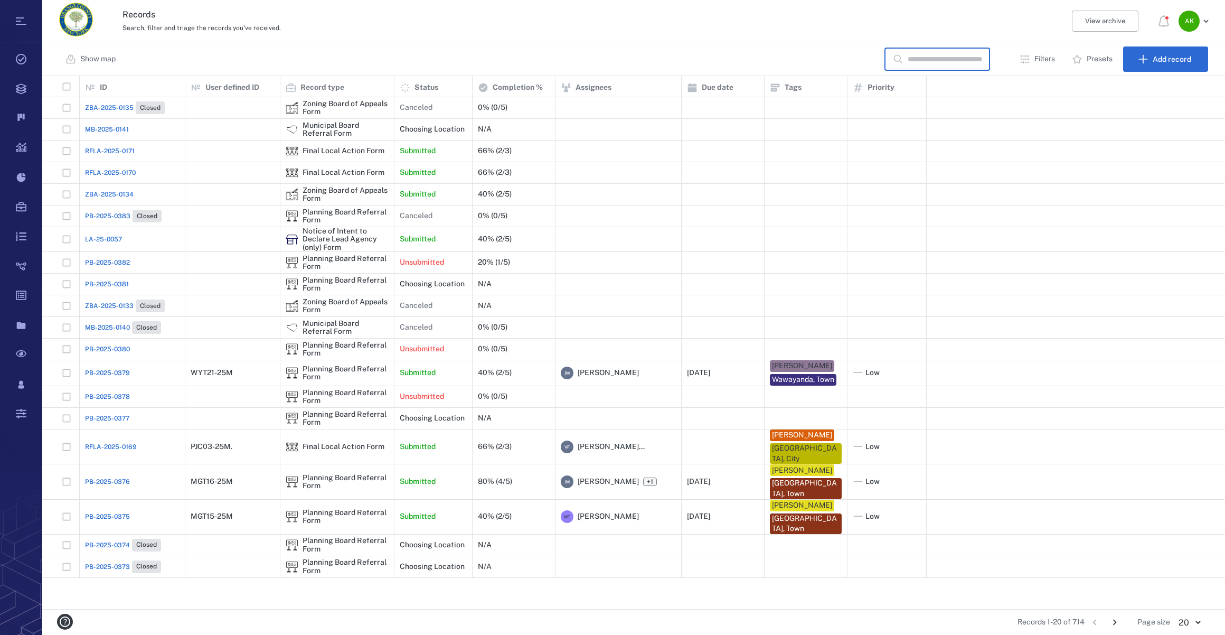
click at [971, 60] on input "text" at bounding box center [945, 59] width 74 height 23
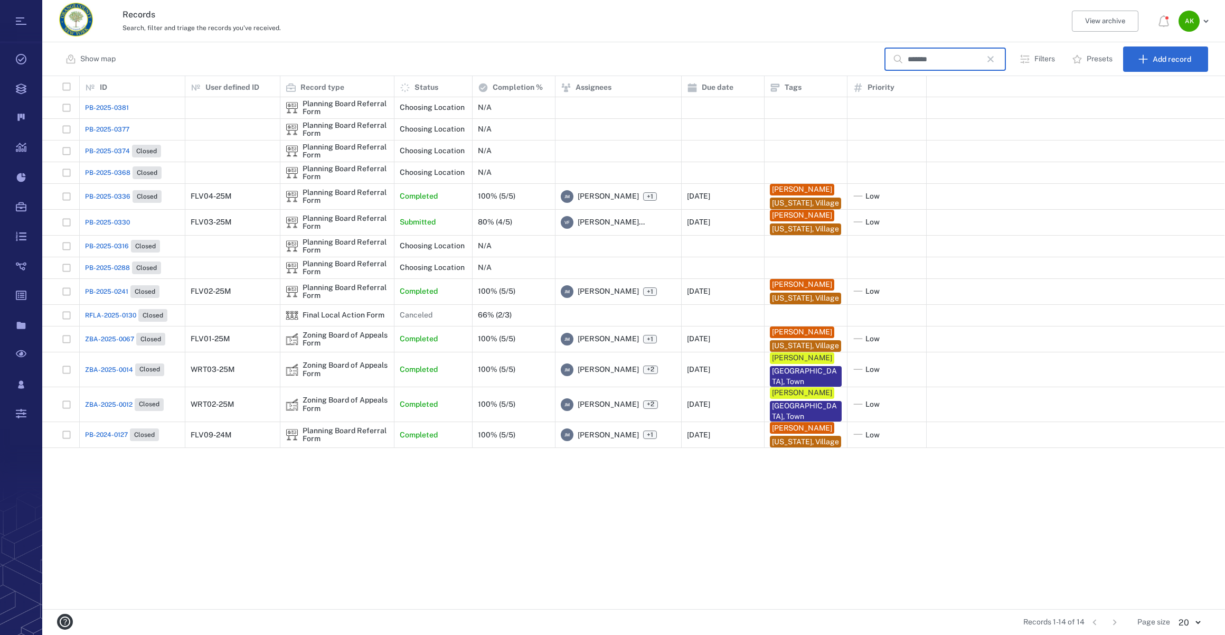
type input "*******"
click at [115, 227] on span "PB-2025-0330" at bounding box center [107, 223] width 45 height 10
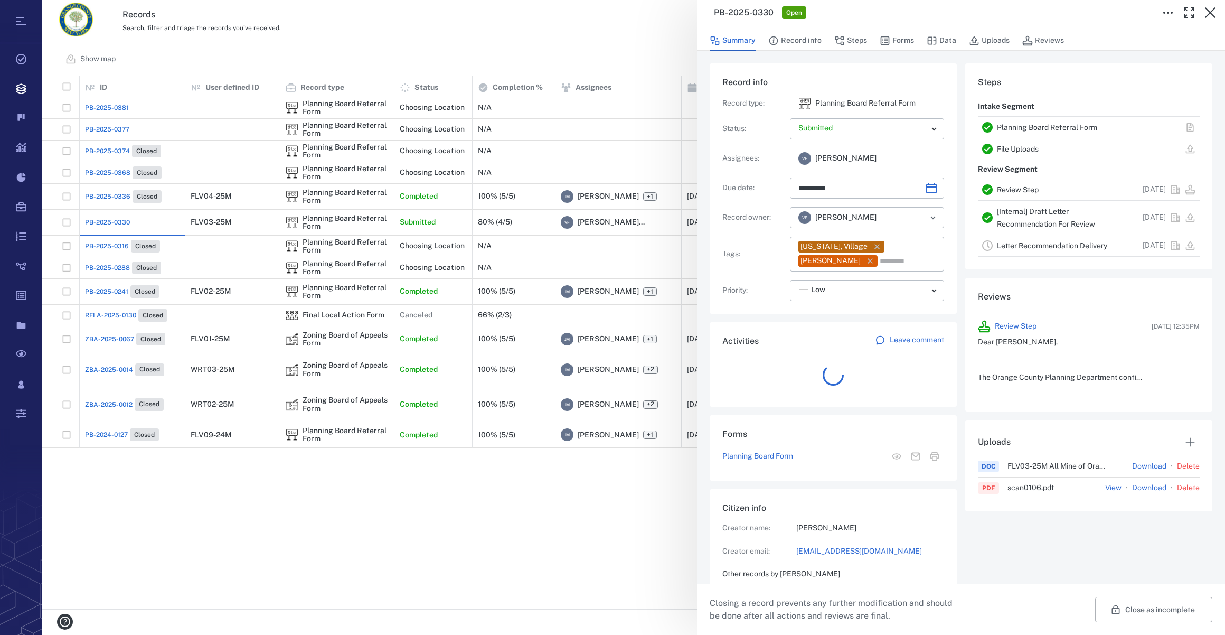
scroll to position [423, 203]
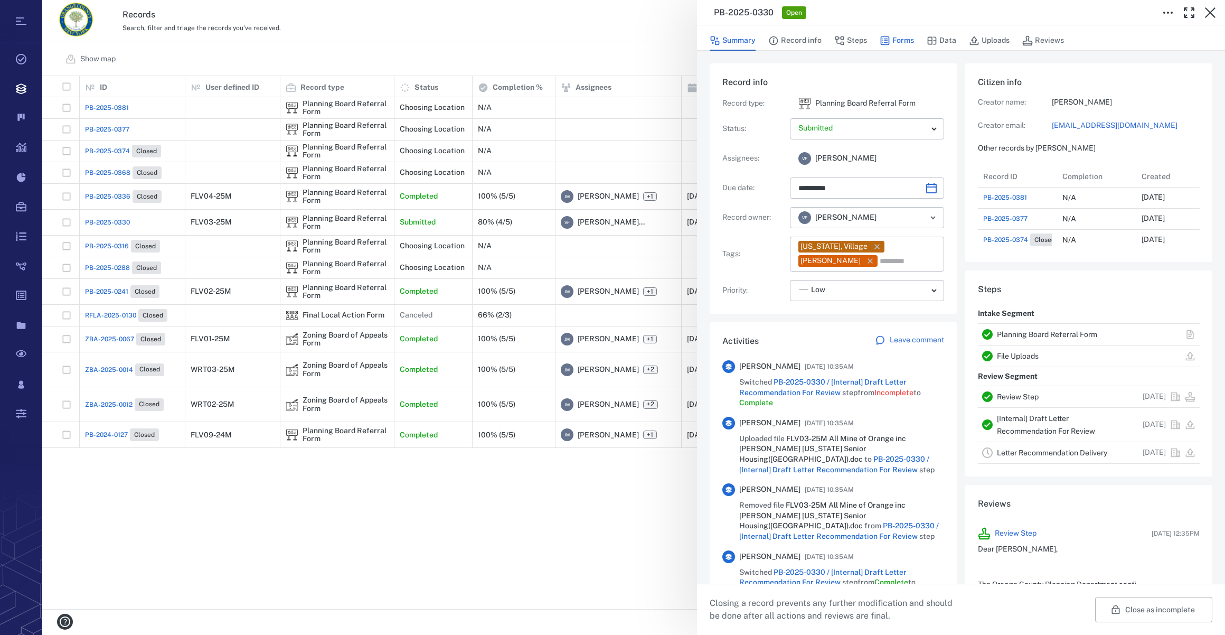
click at [896, 40] on button "Forms" at bounding box center [897, 41] width 34 height 20
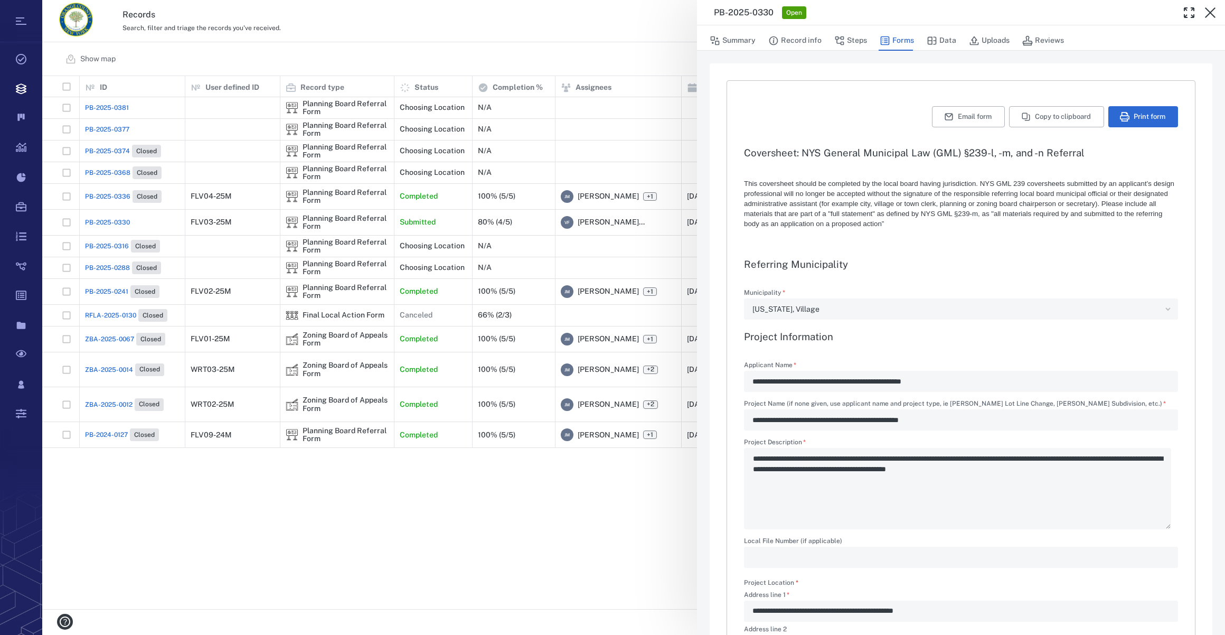
click at [853, 41] on button "Steps" at bounding box center [851, 41] width 33 height 20
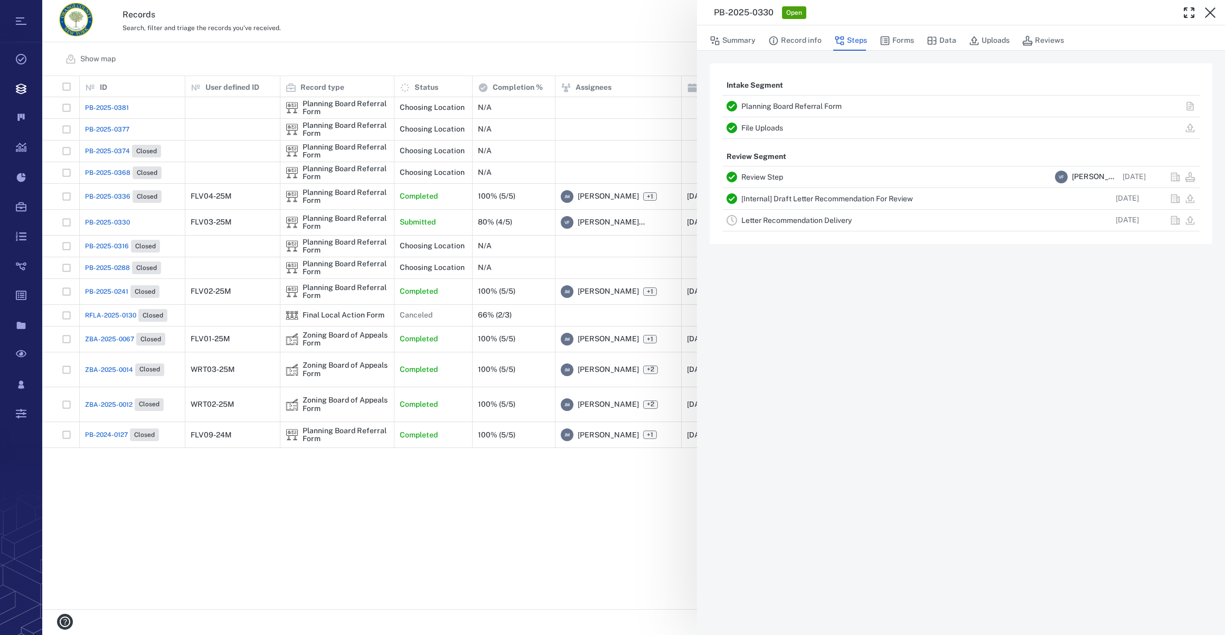
click at [780, 217] on link "Letter Recommendation Delivery" at bounding box center [797, 220] width 110 height 8
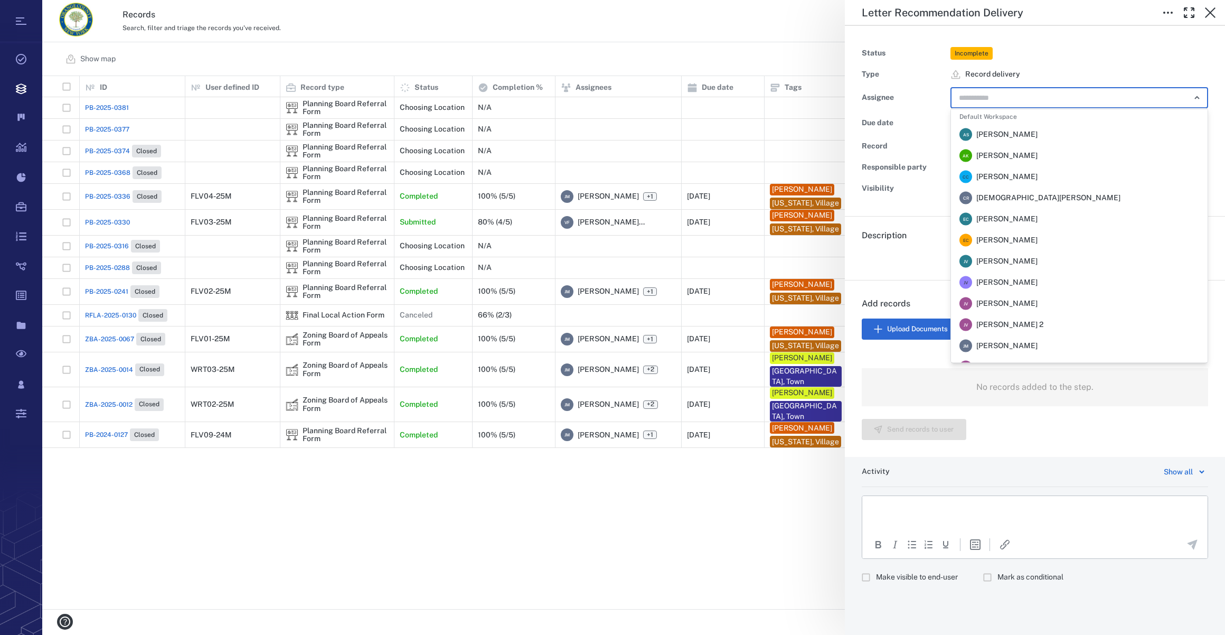
click at [1000, 97] on input "text" at bounding box center [1067, 97] width 219 height 15
click at [1008, 342] on span "[PERSON_NAME]" at bounding box center [1007, 346] width 61 height 11
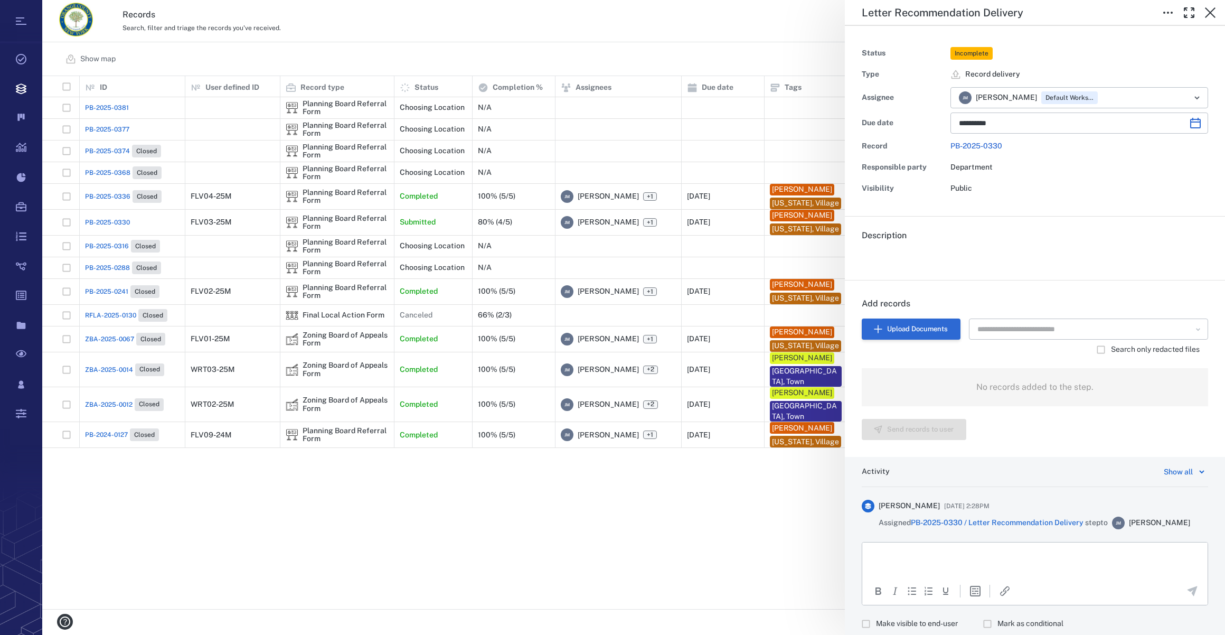
click at [893, 325] on button "Upload Documents" at bounding box center [911, 328] width 99 height 21
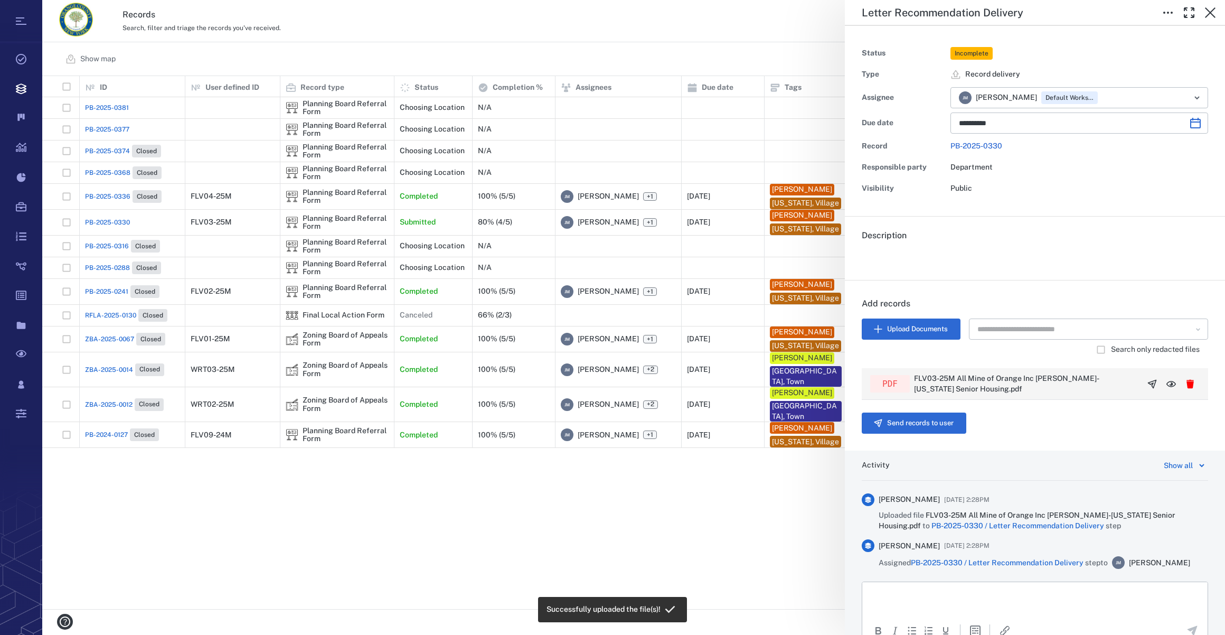
click at [1147, 382] on icon "button" at bounding box center [1152, 384] width 11 height 11
click at [893, 425] on button "Send records to user" at bounding box center [914, 423] width 105 height 21
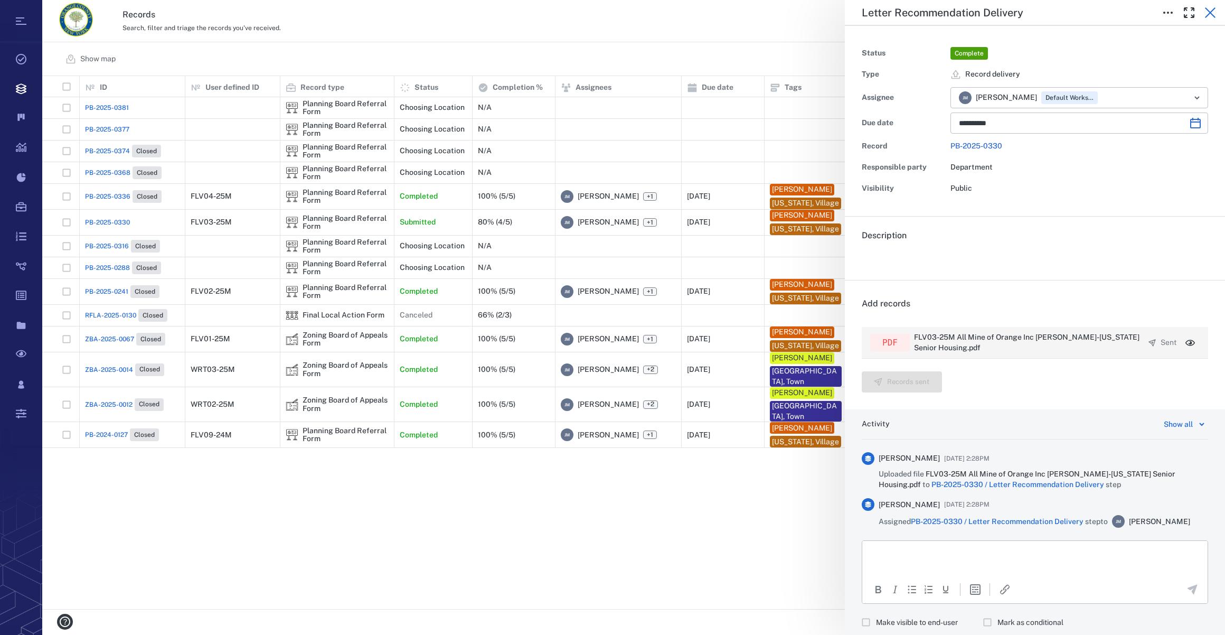
click at [1210, 13] on icon "button" at bounding box center [1210, 12] width 11 height 11
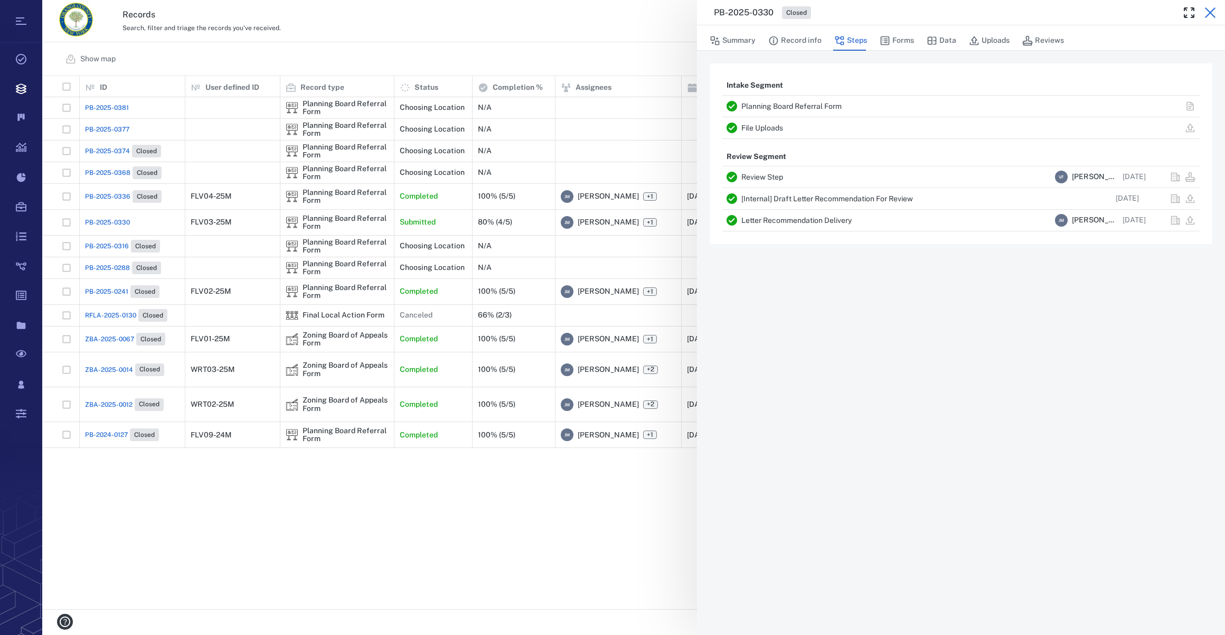
click at [1210, 13] on icon "button" at bounding box center [1210, 12] width 11 height 11
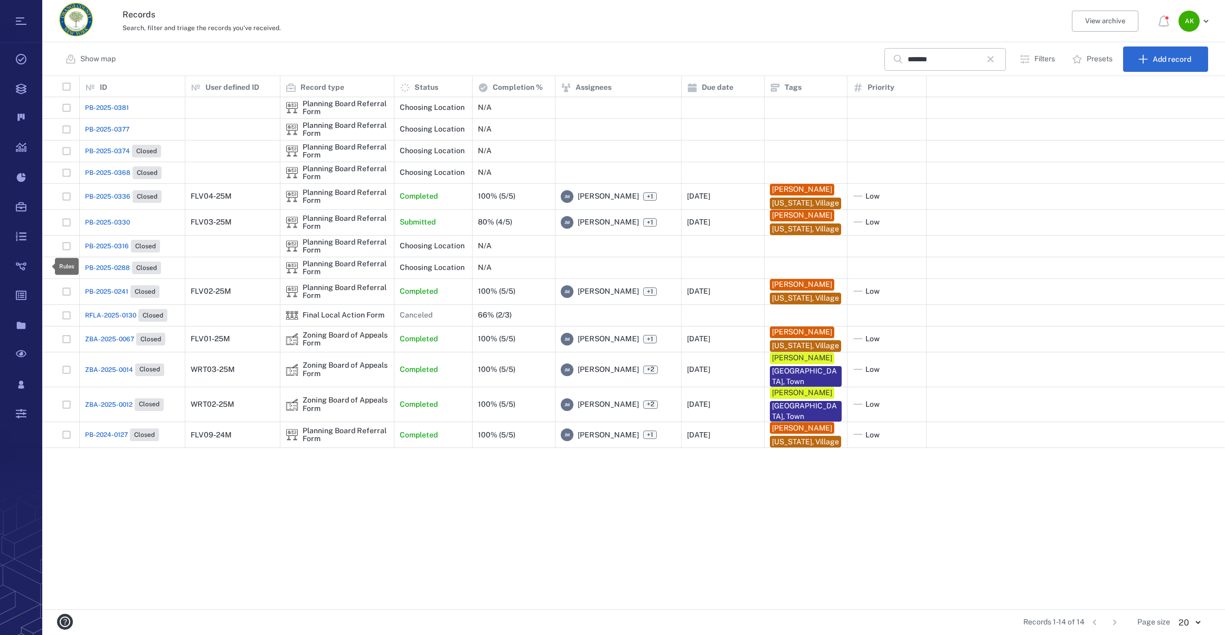
scroll to position [526, 1175]
click at [992, 60] on icon "button" at bounding box center [991, 59] width 6 height 6
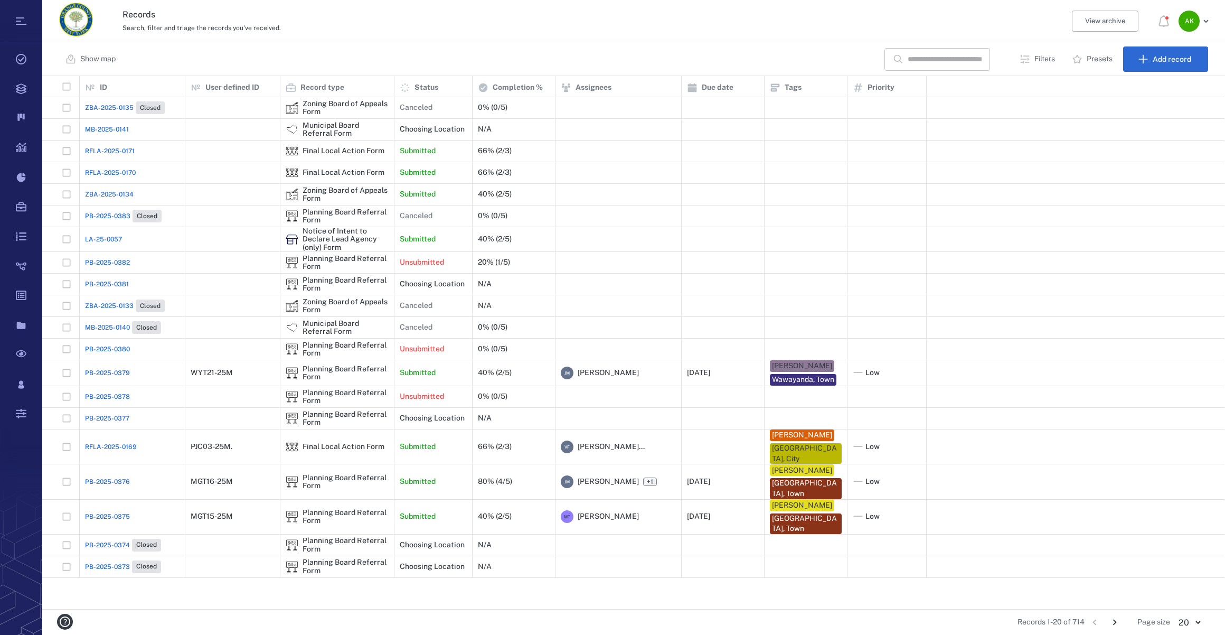
click at [923, 58] on input "text" at bounding box center [945, 59] width 74 height 23
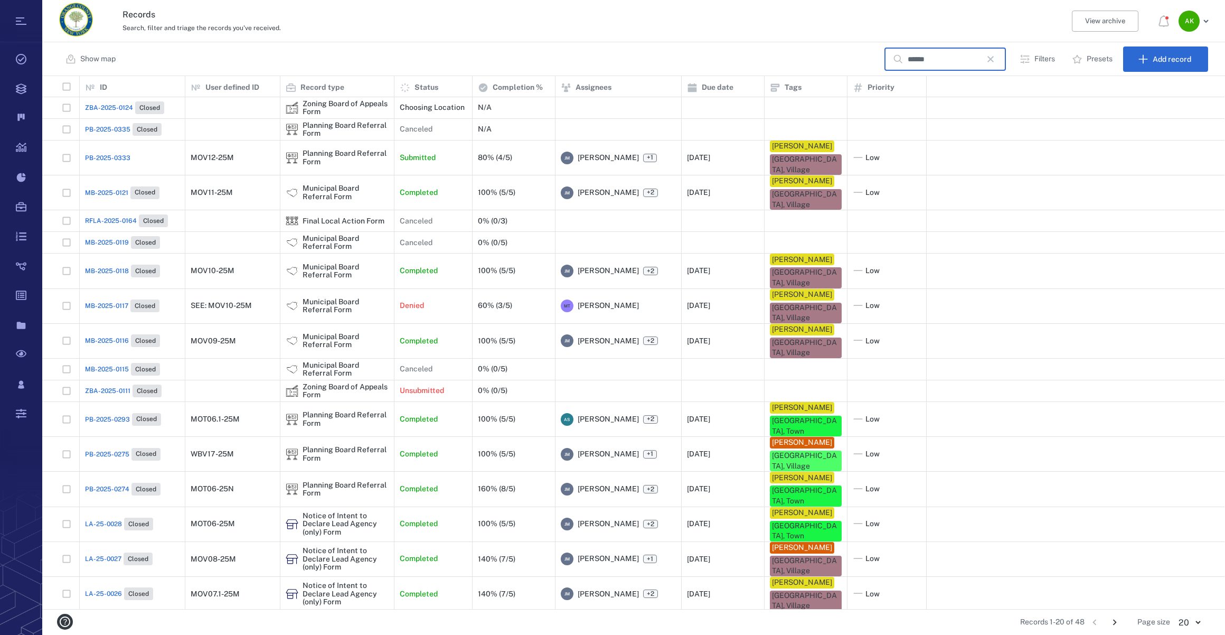
type input "******"
click at [103, 156] on span "PB-2025-0333" at bounding box center [107, 158] width 45 height 10
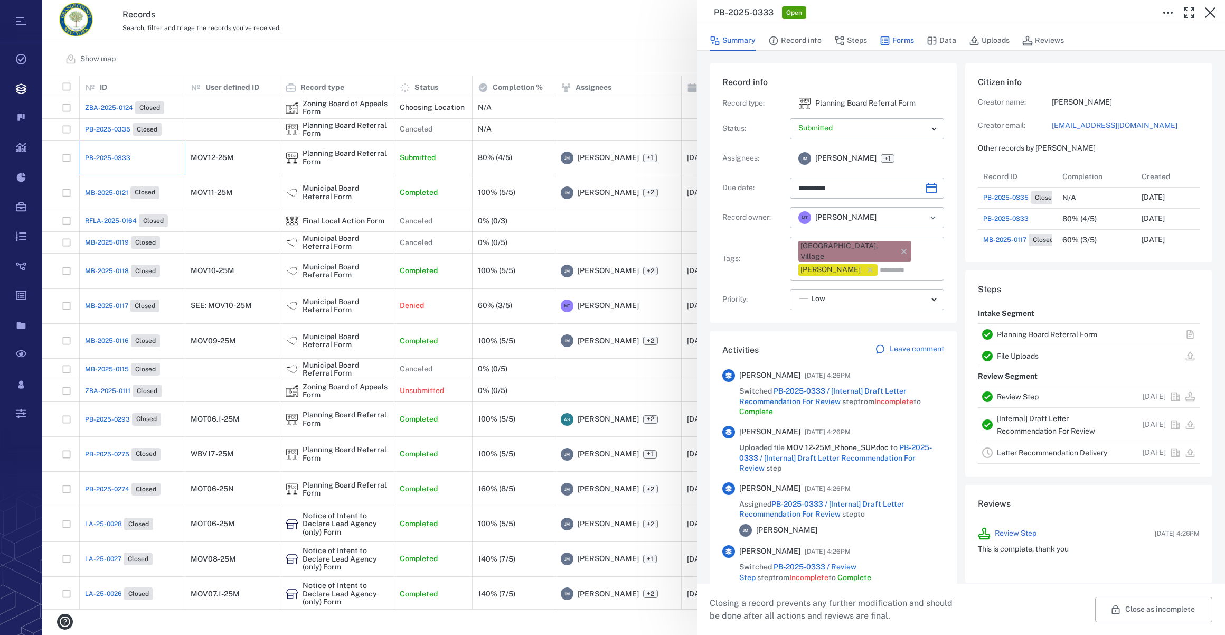
scroll to position [465, 203]
click at [908, 42] on button "Forms" at bounding box center [897, 41] width 34 height 20
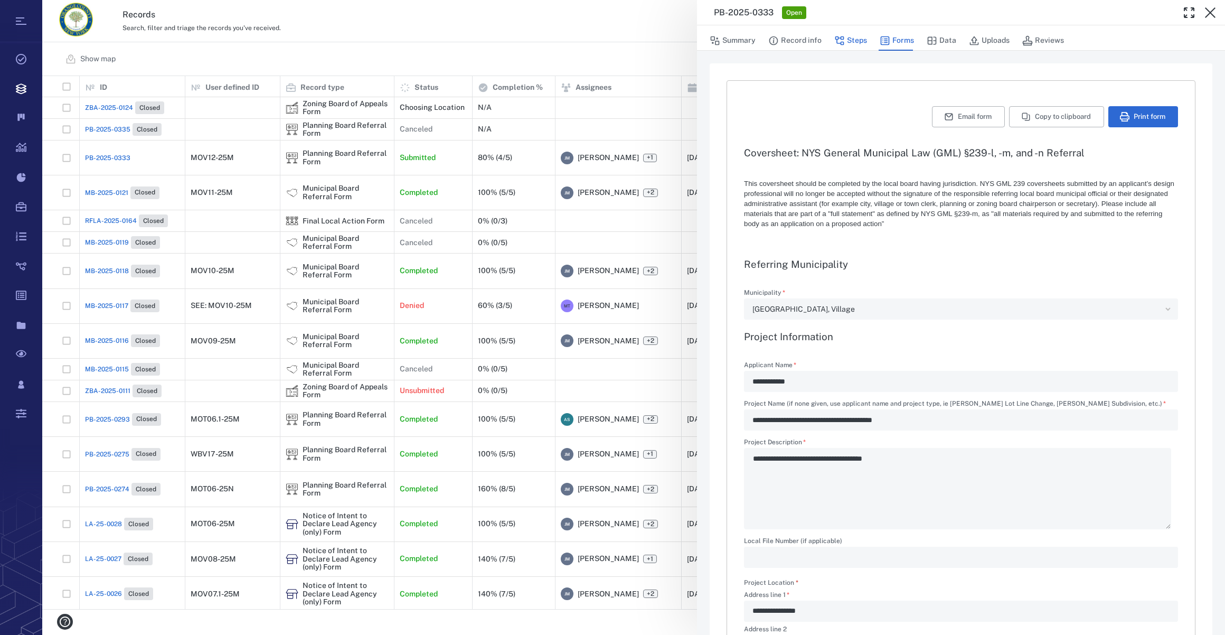
click at [858, 36] on button "Steps" at bounding box center [851, 41] width 33 height 20
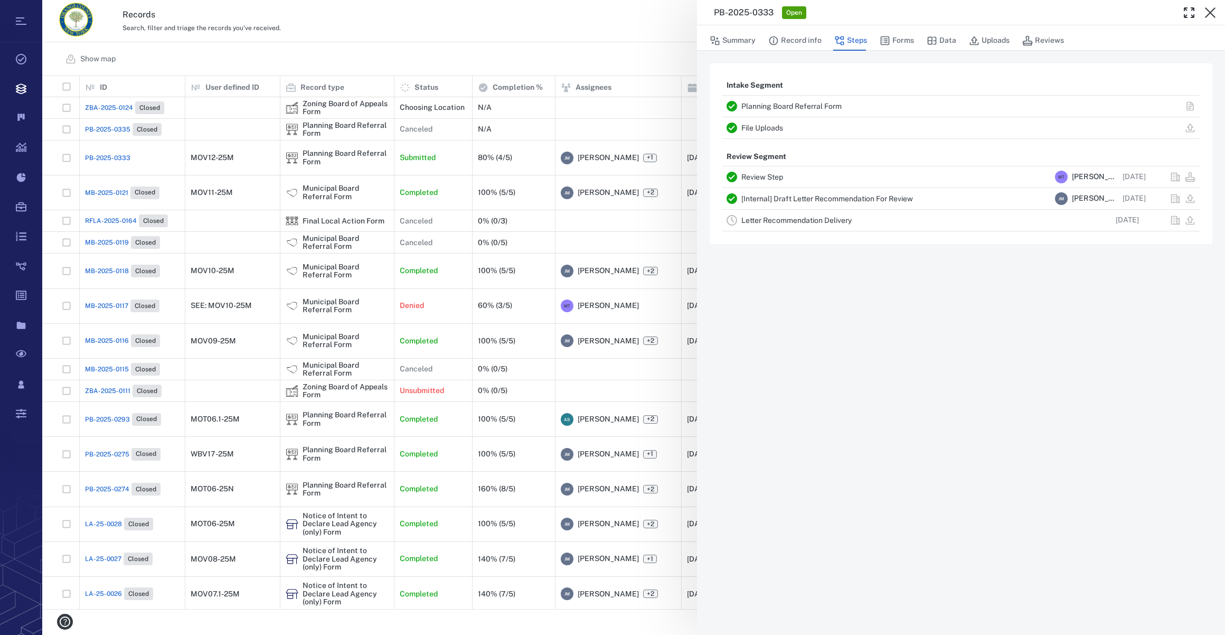
click at [774, 219] on link "Letter Recommendation Delivery" at bounding box center [797, 220] width 110 height 8
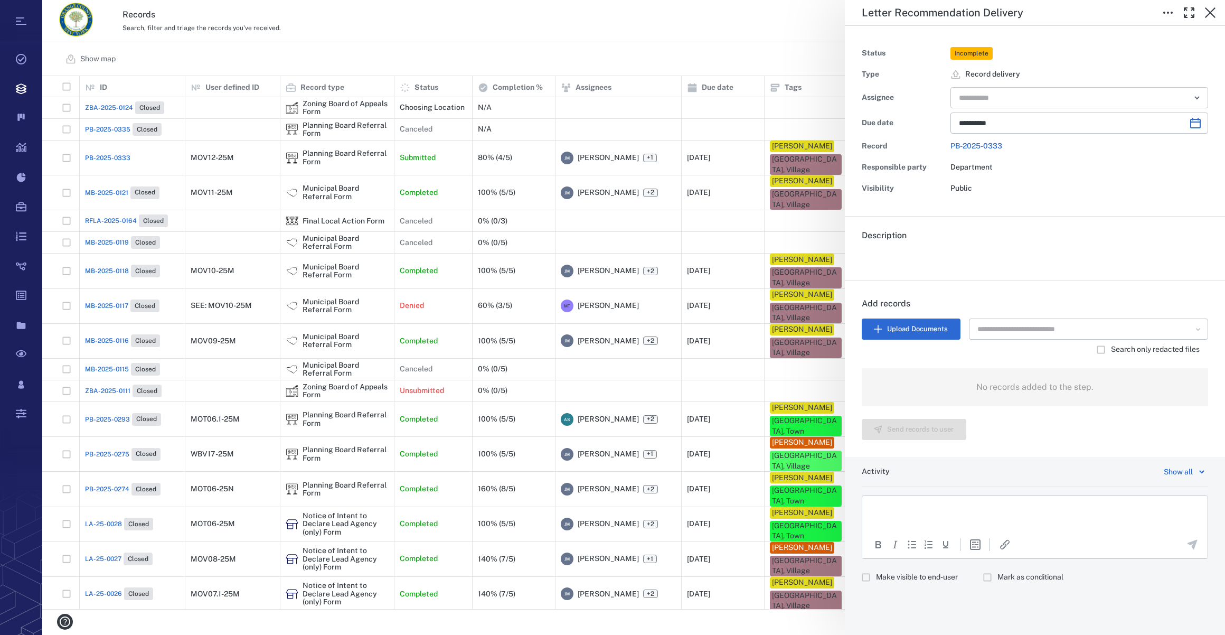
click at [997, 104] on input "text" at bounding box center [1067, 97] width 219 height 15
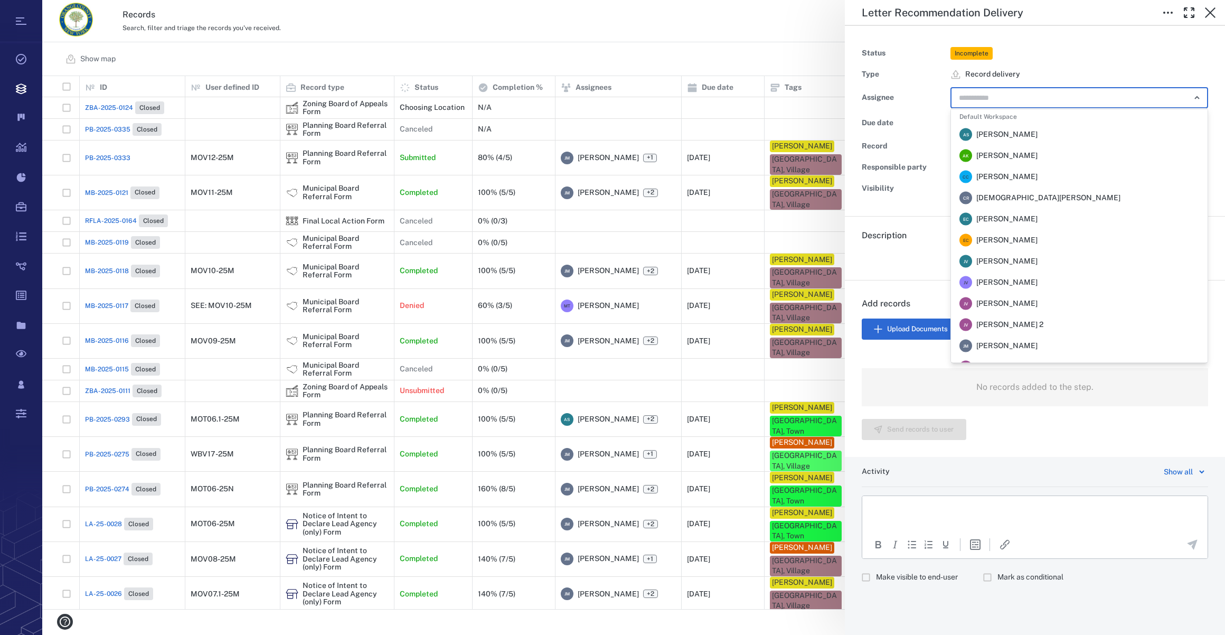
click at [1019, 343] on span "[PERSON_NAME]" at bounding box center [1007, 346] width 61 height 11
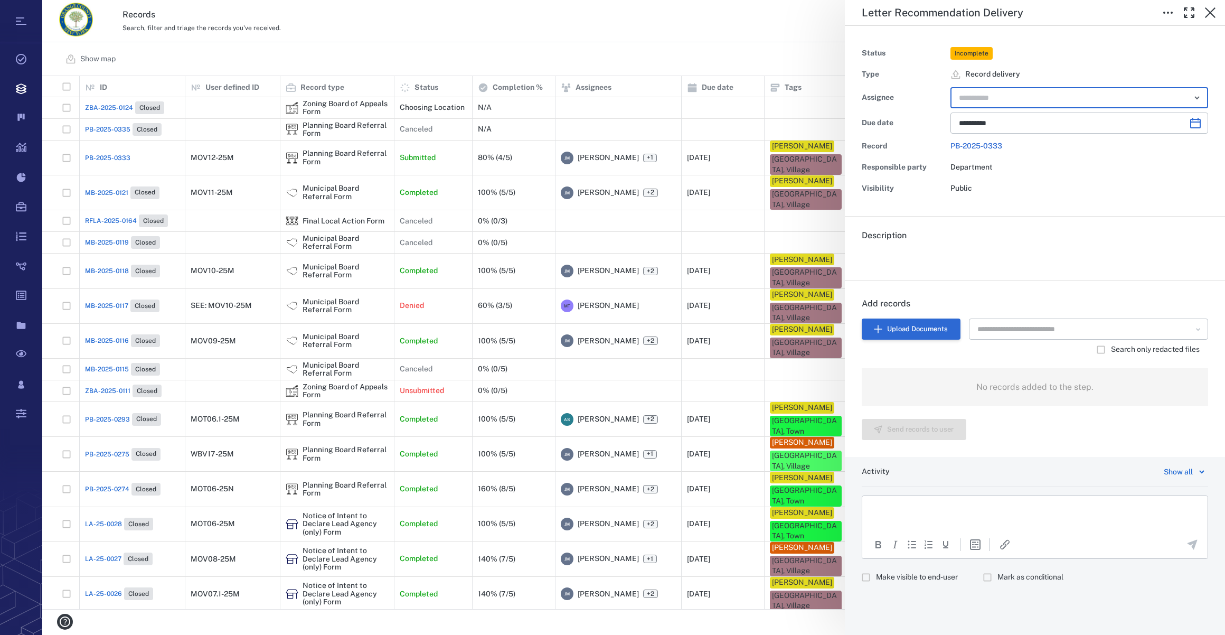
click at [950, 325] on button "Upload Documents" at bounding box center [911, 328] width 99 height 21
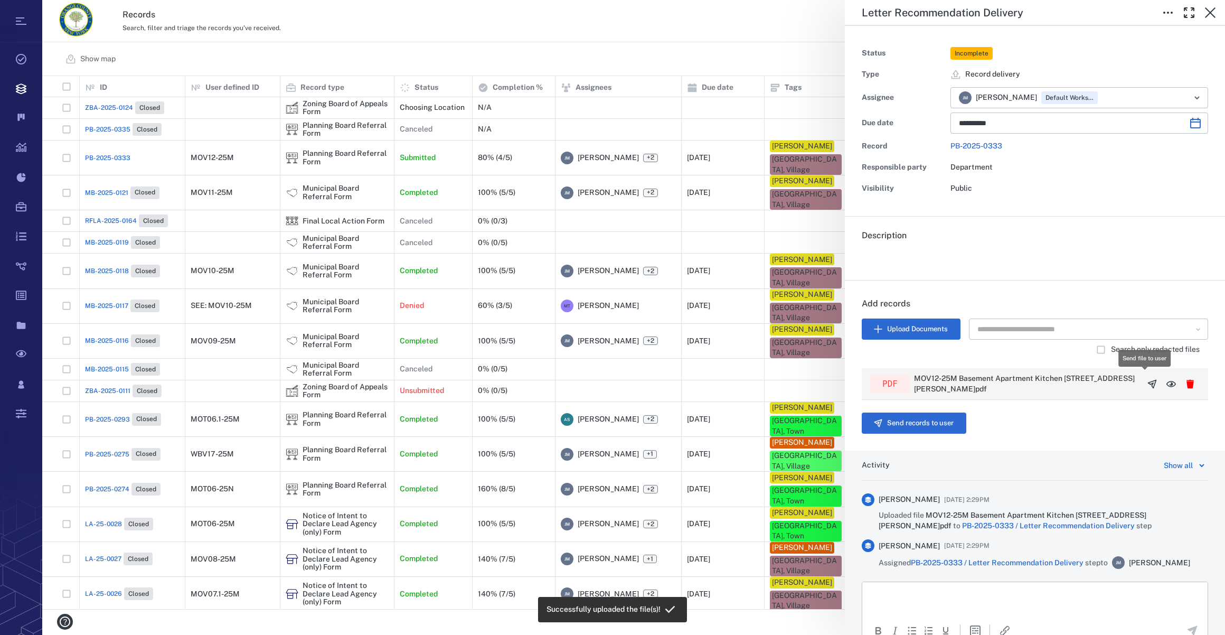
click at [1149, 384] on icon "button" at bounding box center [1153, 384] width 8 height 8
click at [892, 420] on button "Send records to user" at bounding box center [914, 423] width 105 height 21
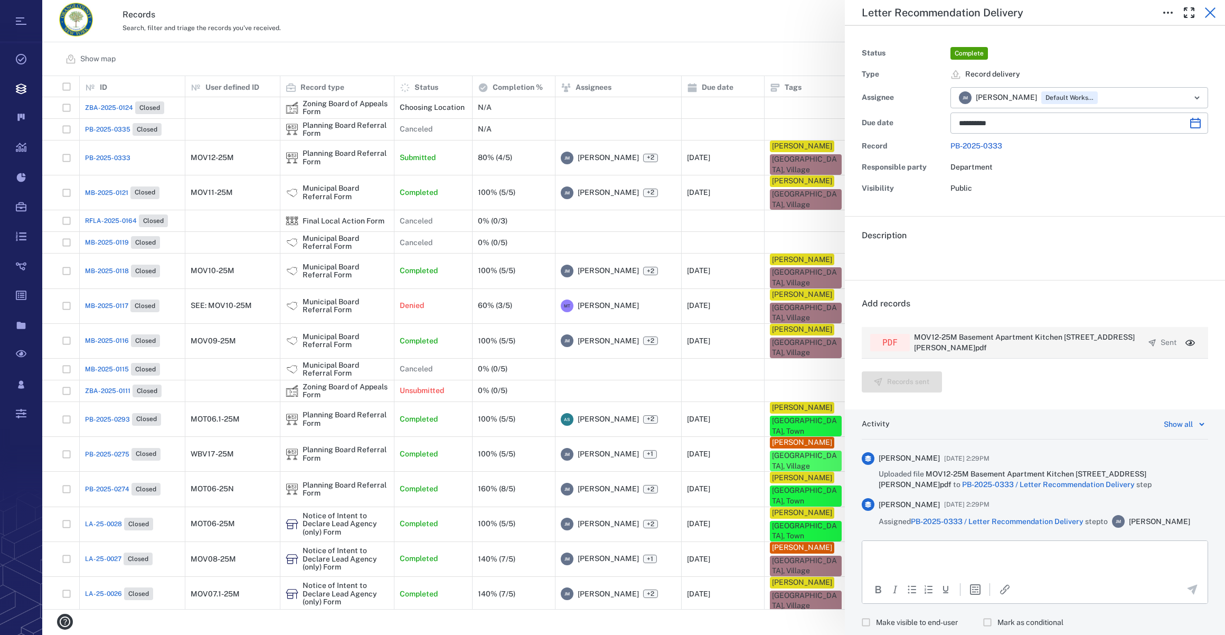
click at [1206, 14] on icon "button" at bounding box center [1210, 12] width 13 height 13
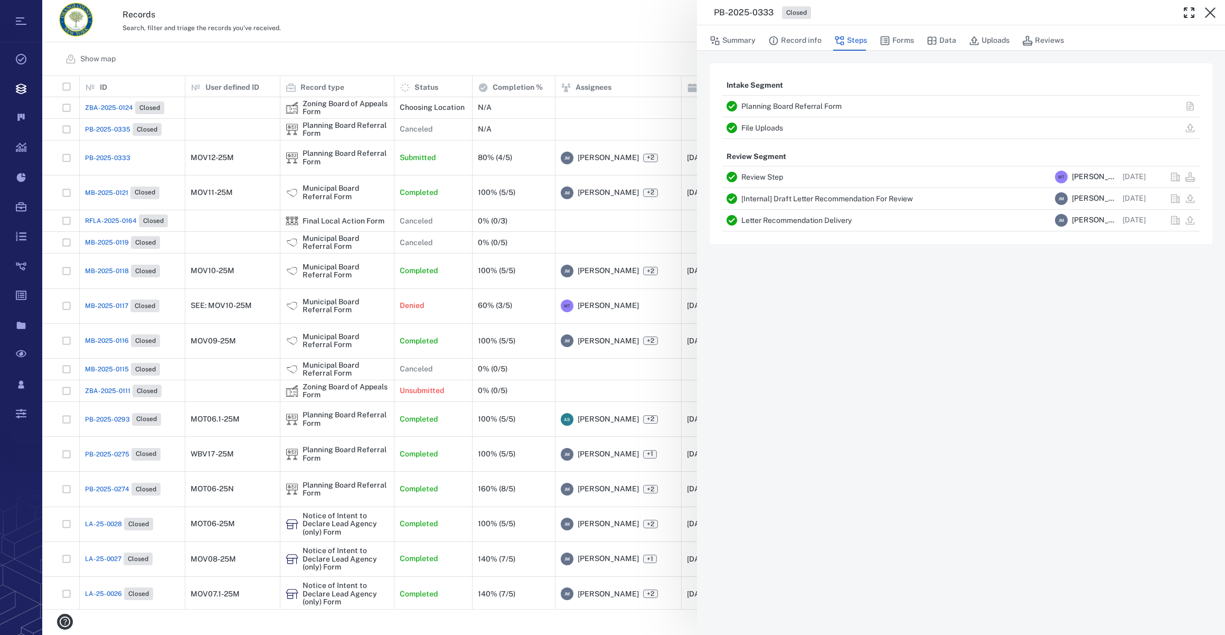
click at [1206, 14] on icon "button" at bounding box center [1210, 12] width 13 height 13
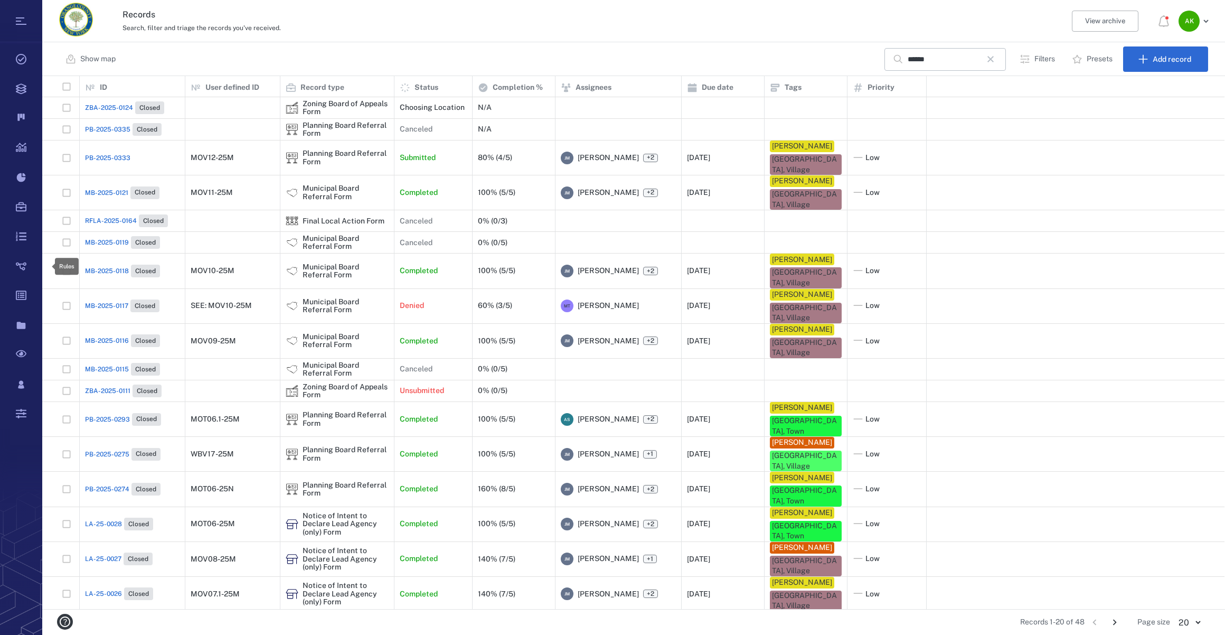
scroll to position [526, 1175]
drag, startPoint x: 996, startPoint y: 56, endPoint x: 953, endPoint y: 61, distance: 43.1
click at [996, 56] on icon "button" at bounding box center [991, 59] width 13 height 13
click at [952, 61] on input "text" at bounding box center [945, 59] width 74 height 23
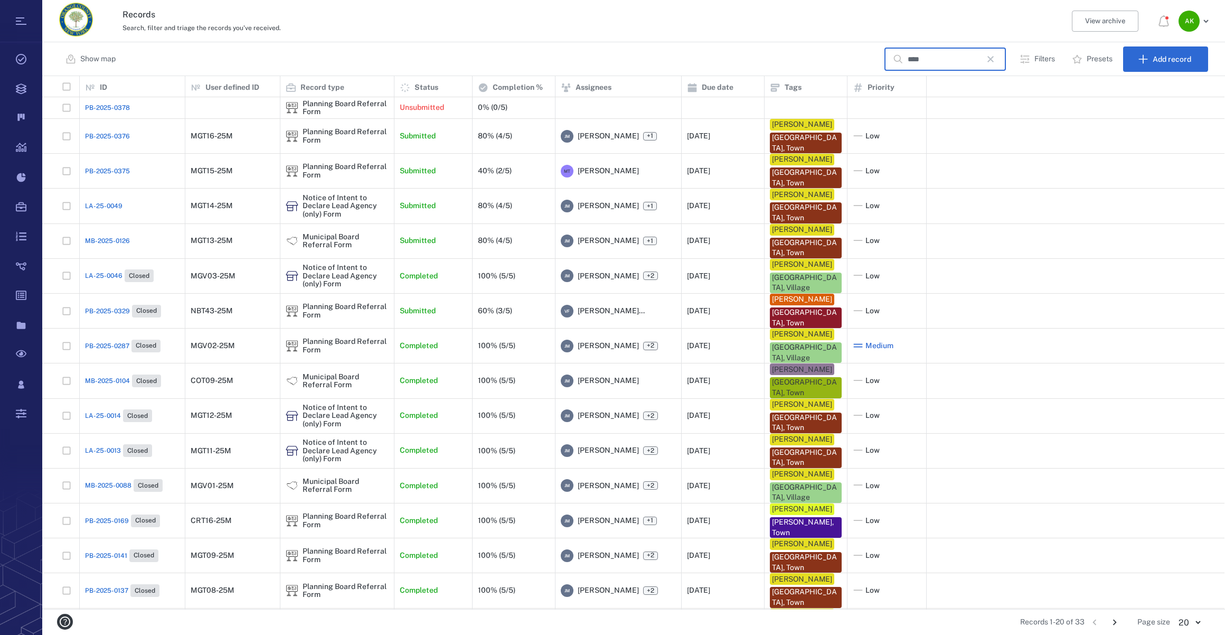
type input "****"
click at [109, 237] on span "MB-2025-0126" at bounding box center [107, 241] width 45 height 10
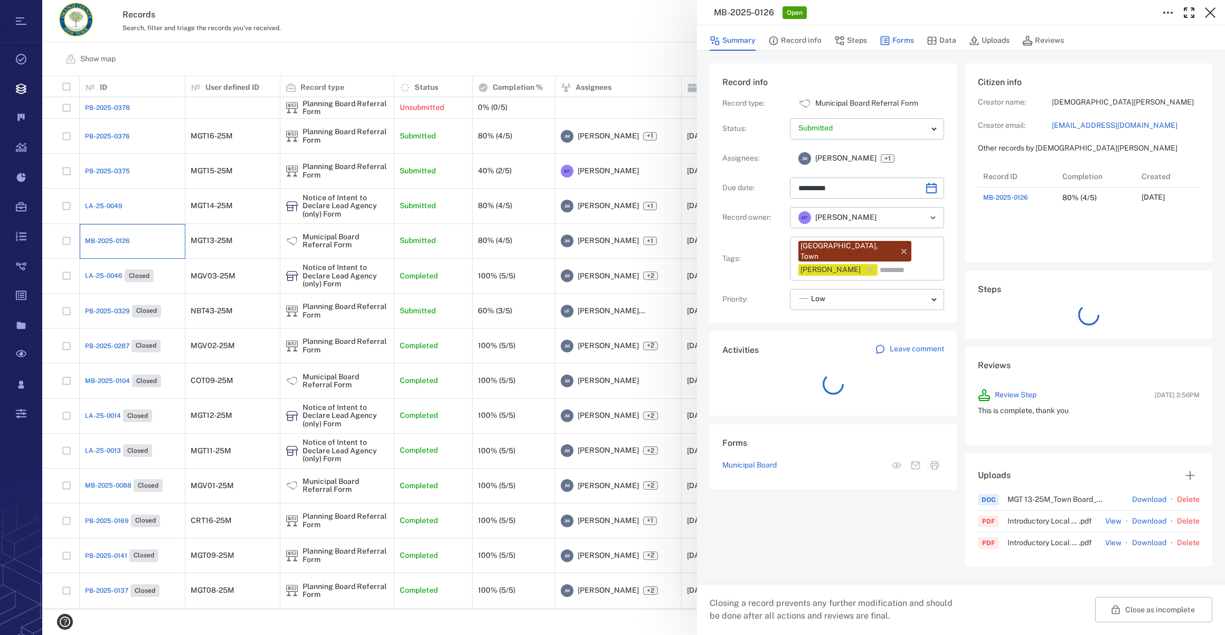
scroll to position [42, 211]
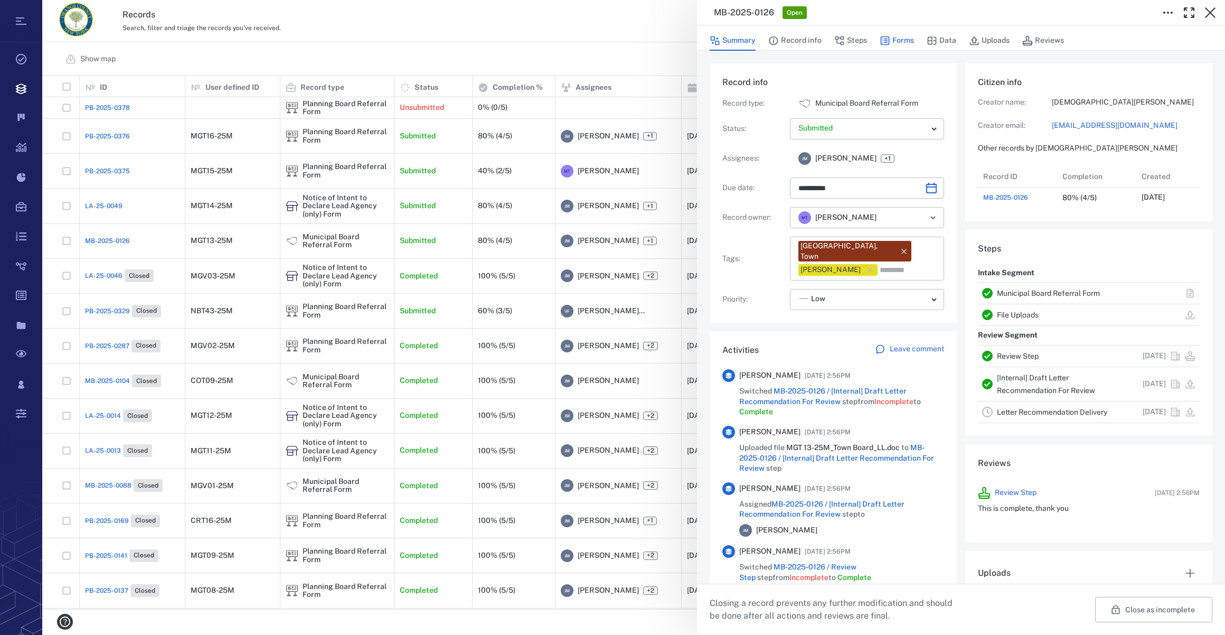
click at [904, 42] on button "Forms" at bounding box center [897, 41] width 34 height 20
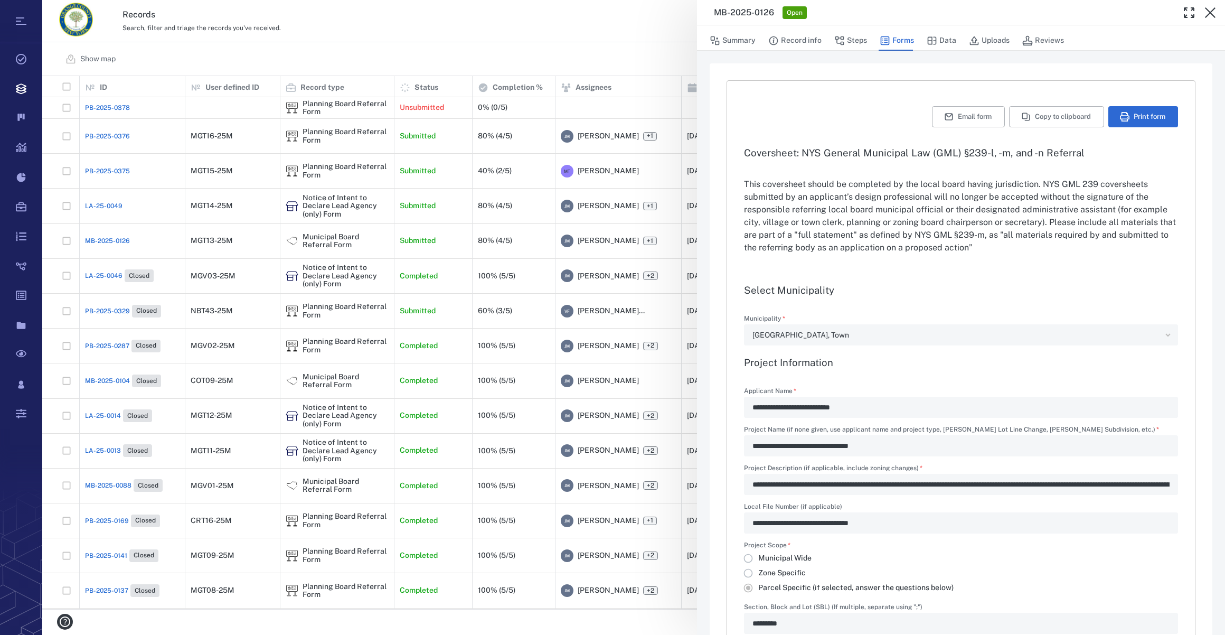
type input "**********"
click at [852, 42] on button "Steps" at bounding box center [851, 41] width 33 height 20
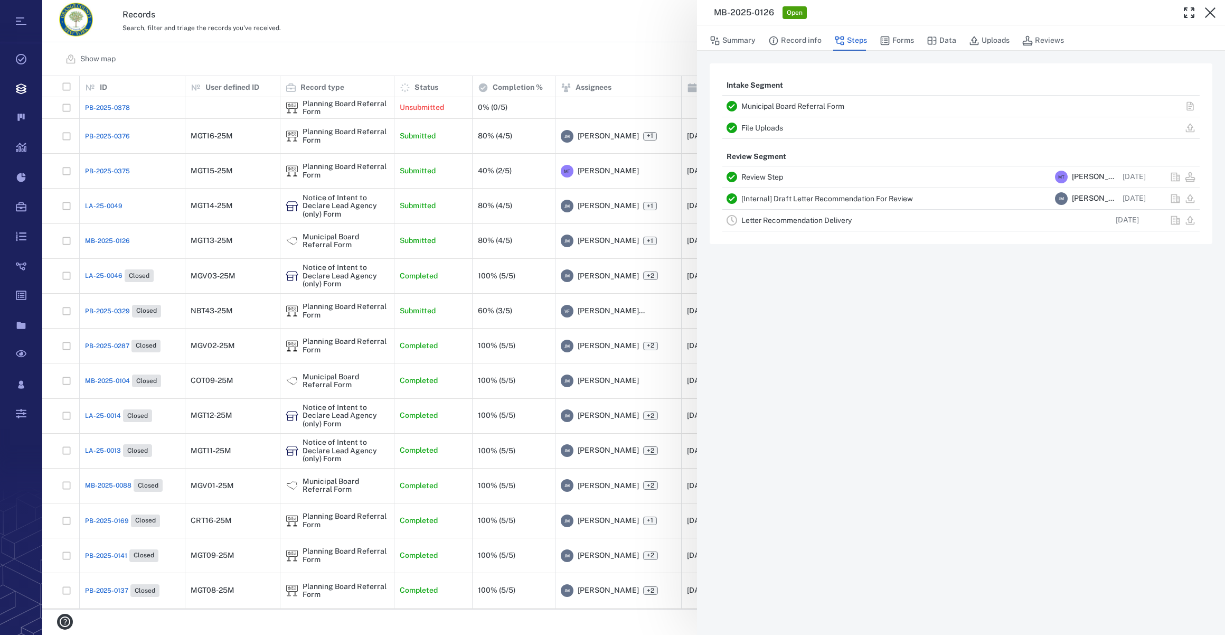
click at [811, 221] on link "Letter Recommendation Delivery" at bounding box center [797, 220] width 110 height 8
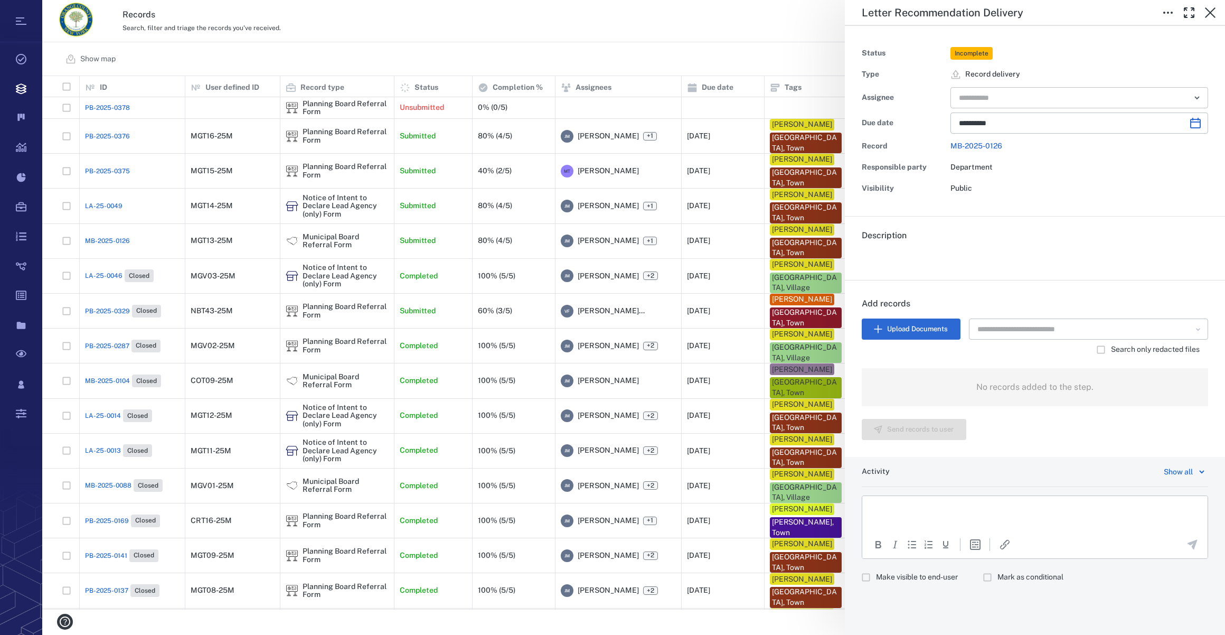
click at [1005, 104] on input "text" at bounding box center [1067, 97] width 219 height 15
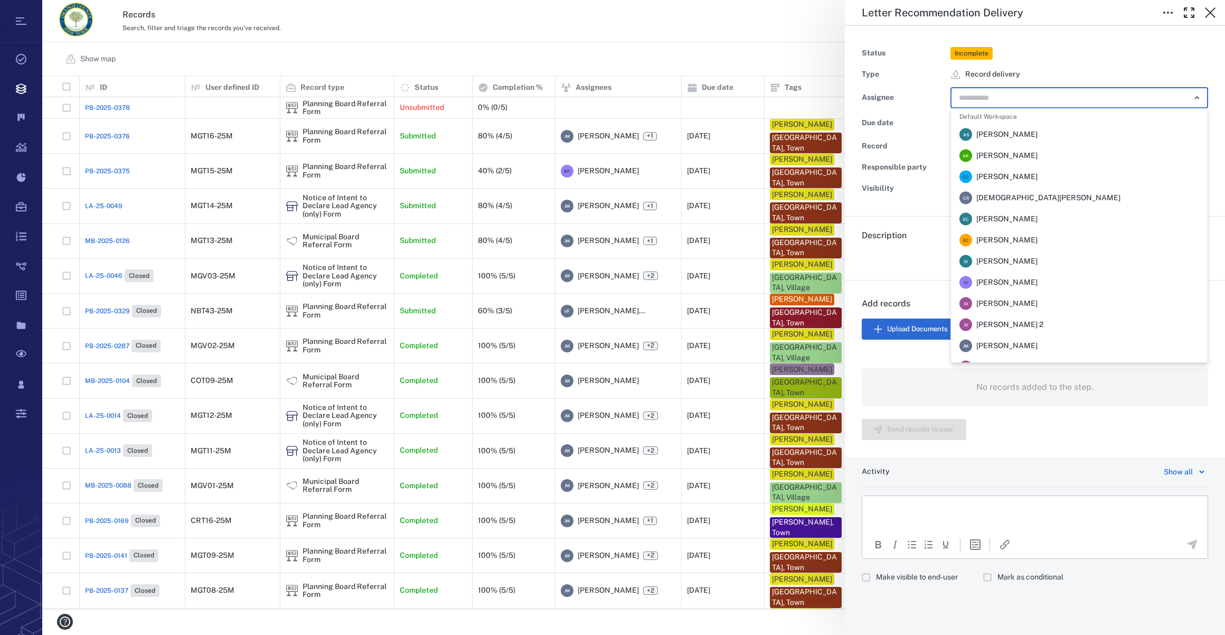
click at [1007, 350] on span "[PERSON_NAME]" at bounding box center [1007, 346] width 61 height 11
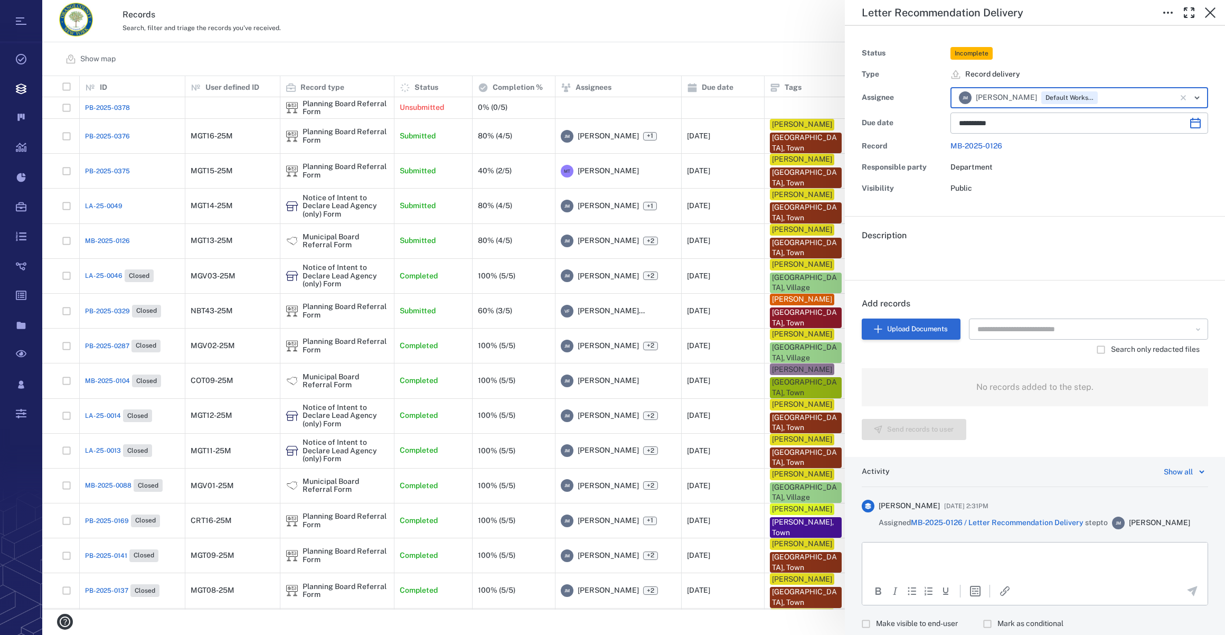
click at [887, 322] on button "Upload Documents" at bounding box center [911, 328] width 99 height 21
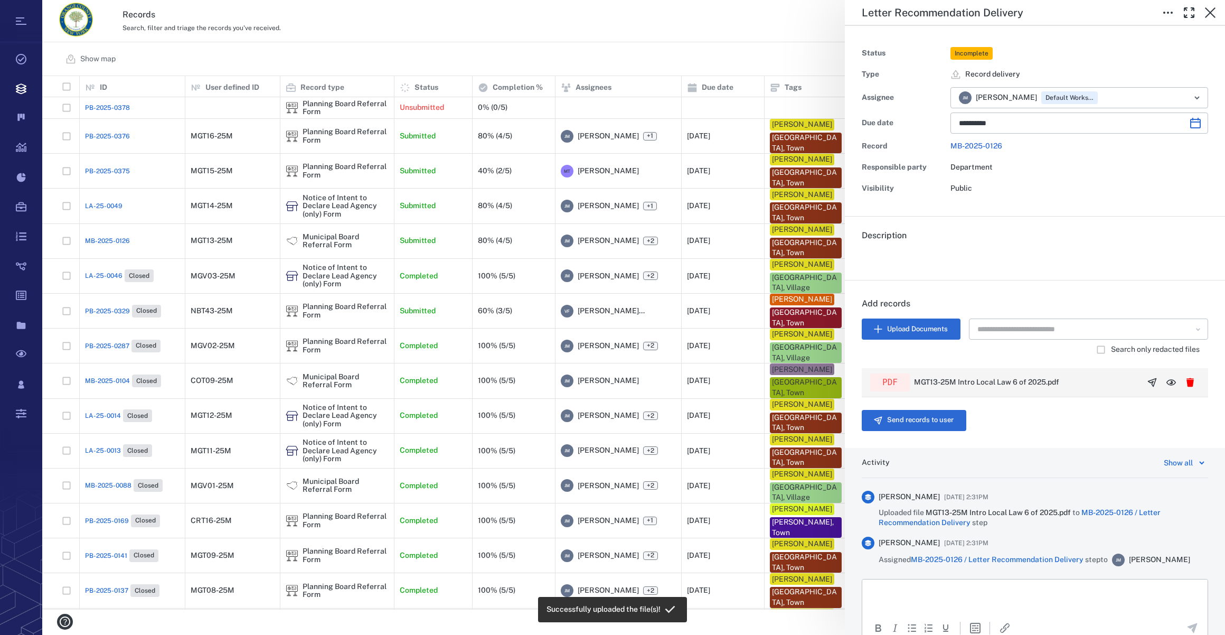
click at [1143, 379] on button "button" at bounding box center [1152, 382] width 19 height 19
click at [911, 419] on button "Send records to user" at bounding box center [914, 420] width 105 height 21
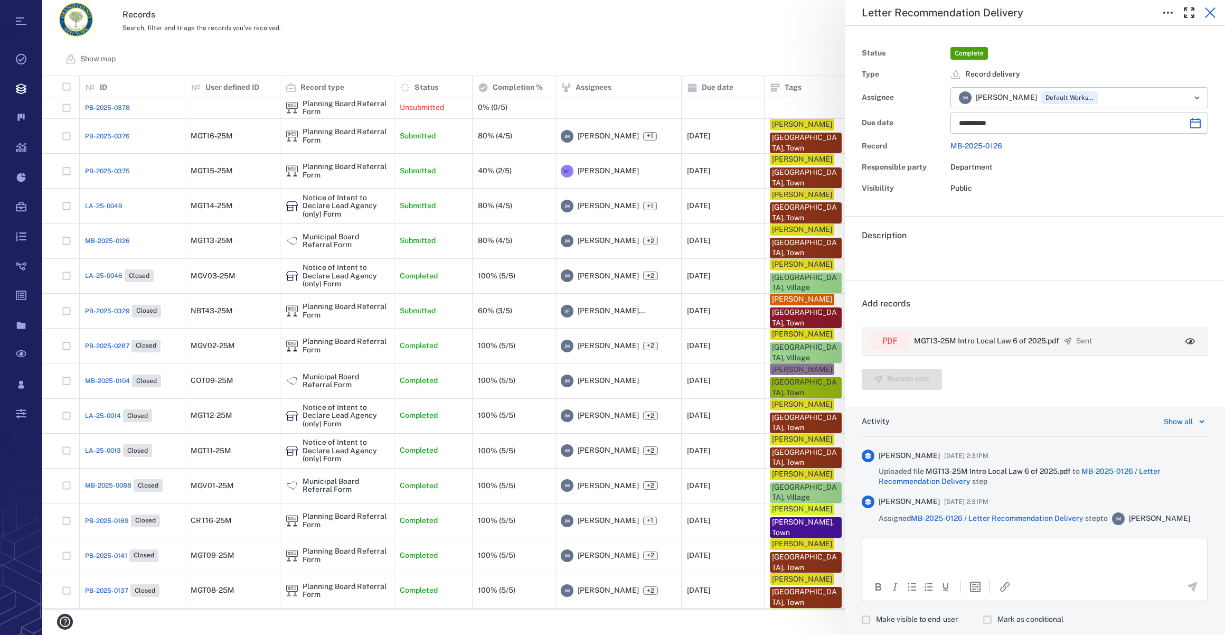
click at [1213, 10] on icon "button" at bounding box center [1210, 12] width 11 height 11
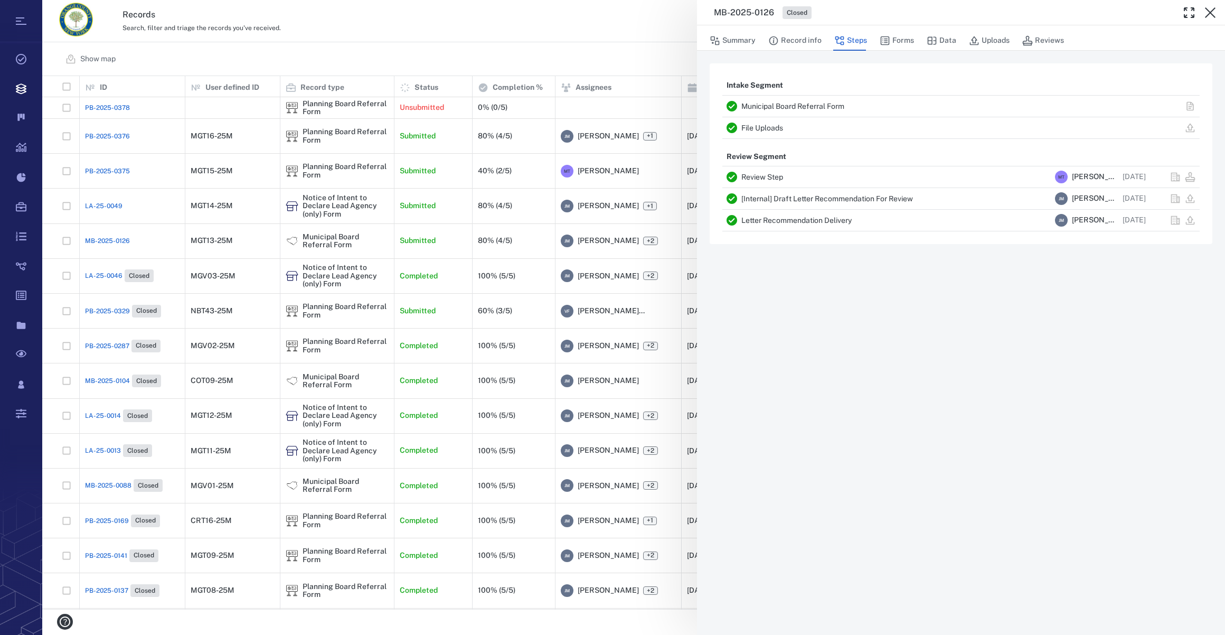
click at [1213, 10] on icon "button" at bounding box center [1210, 12] width 11 height 11
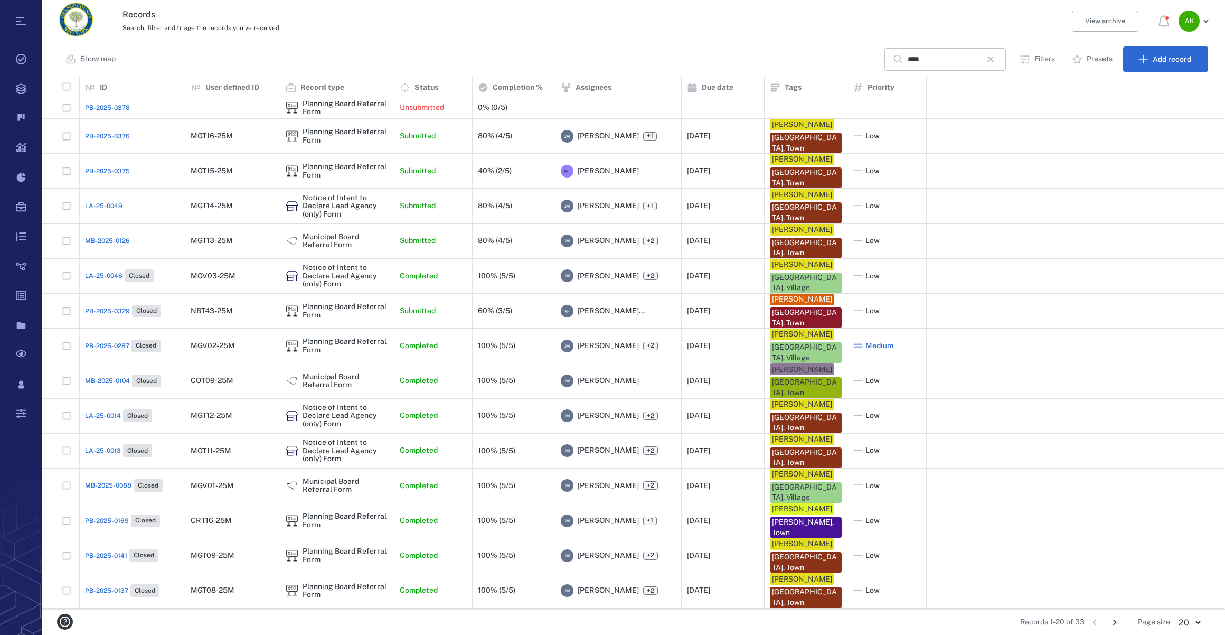
click at [993, 58] on icon "button" at bounding box center [991, 59] width 6 height 6
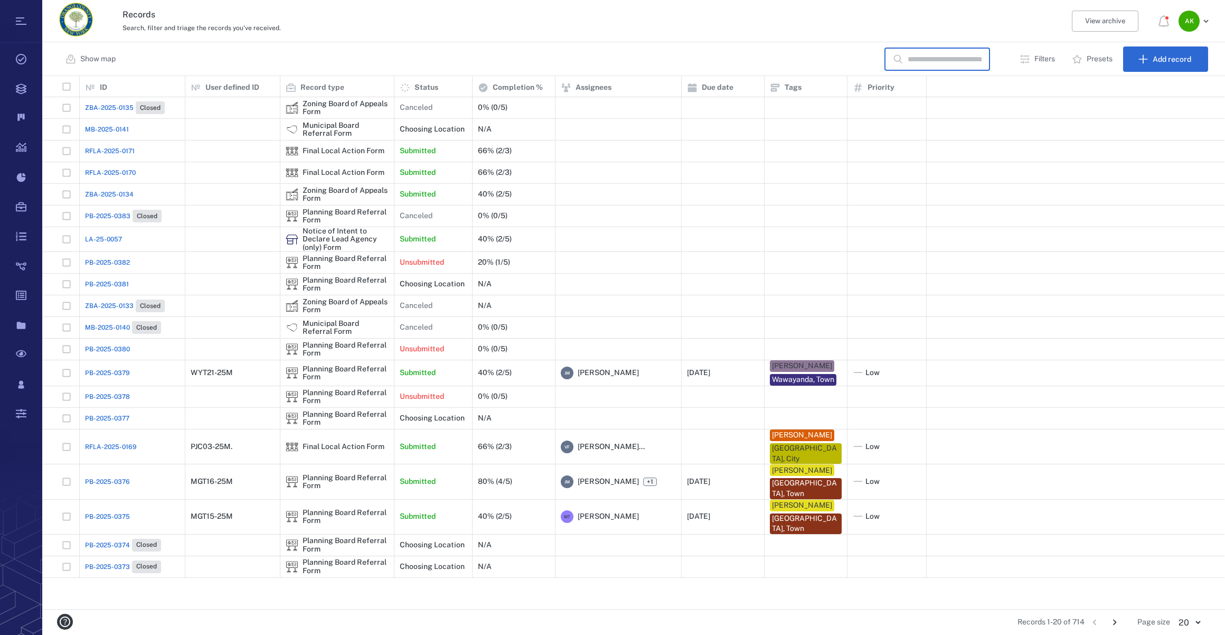
click at [982, 63] on input "text" at bounding box center [945, 59] width 74 height 23
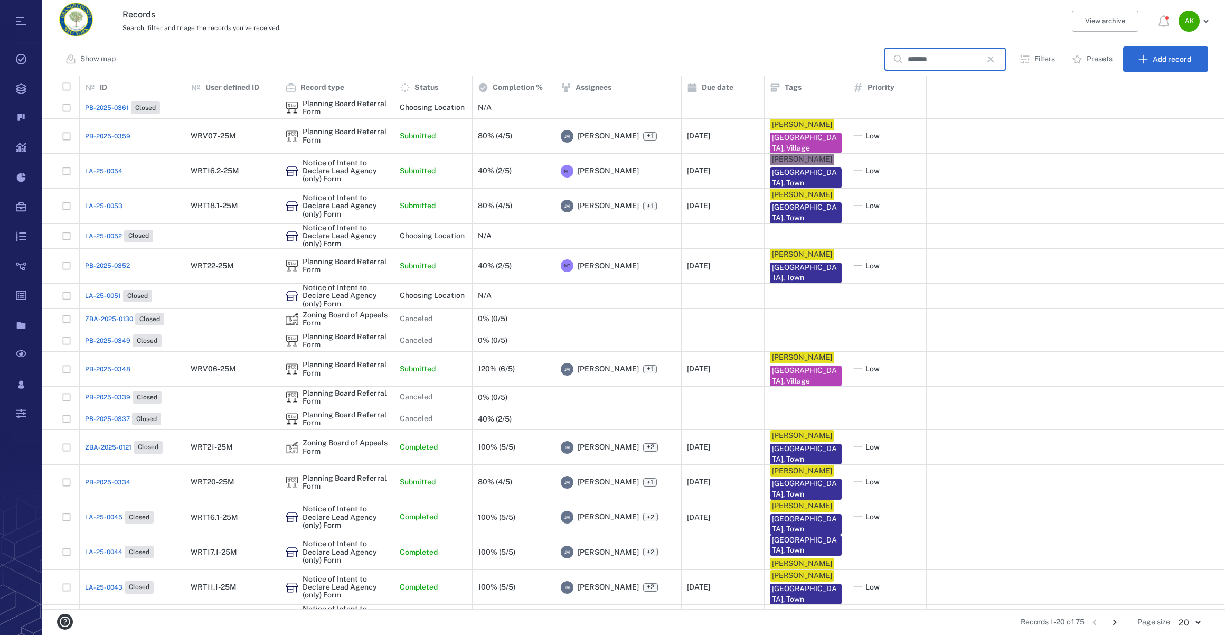
type input "*******"
click at [106, 472] on div "PB-2025-0334" at bounding box center [132, 482] width 95 height 21
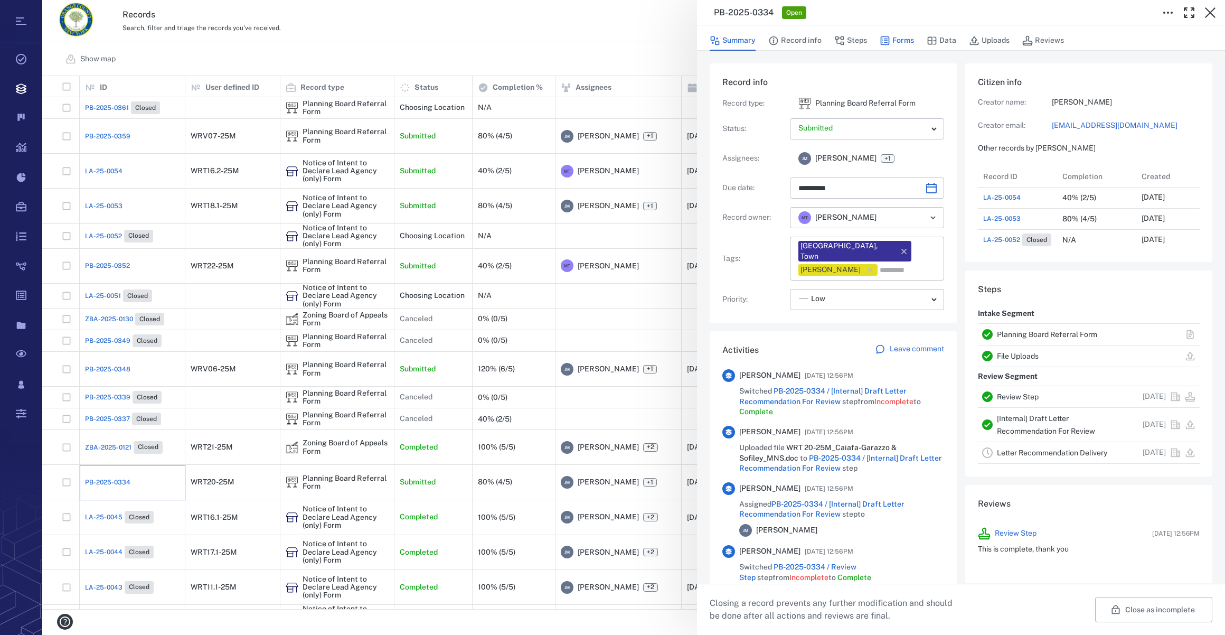
scroll to position [549, 203]
click at [912, 40] on button "Forms" at bounding box center [897, 41] width 34 height 20
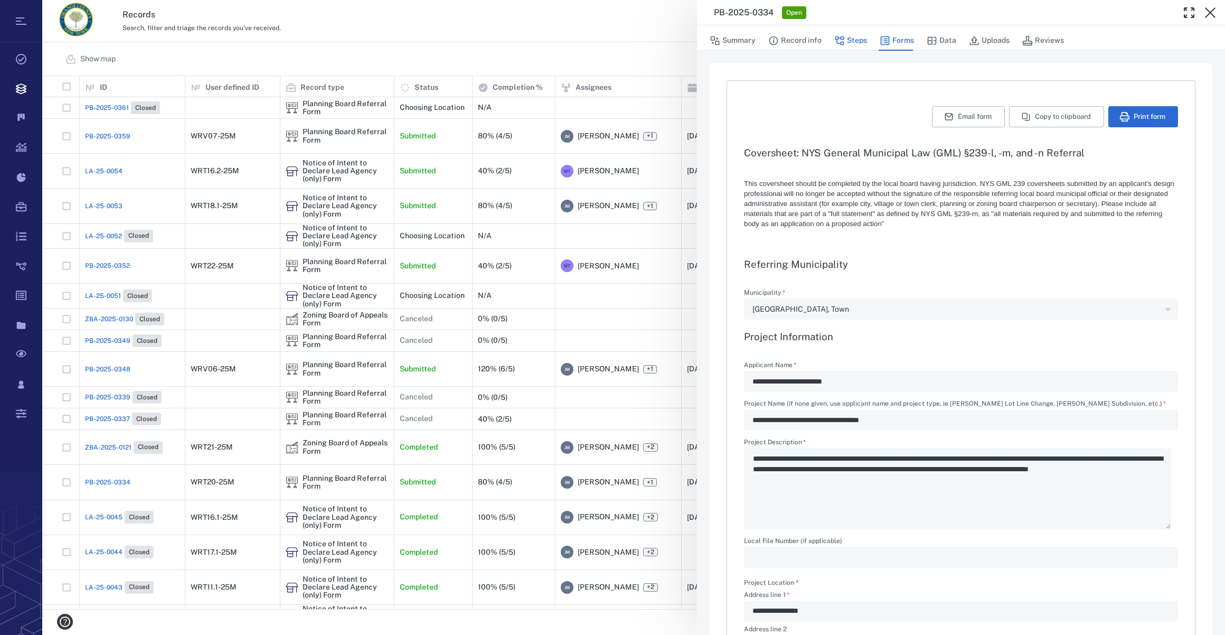
click at [849, 42] on button "Steps" at bounding box center [851, 41] width 33 height 20
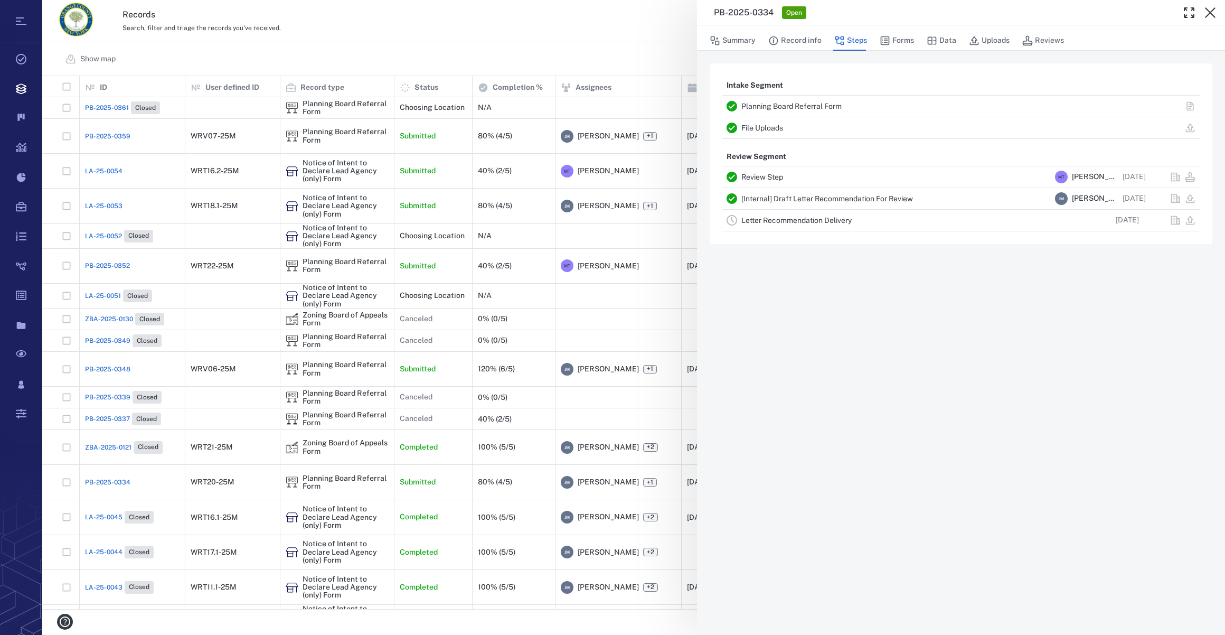
click at [777, 220] on link "Letter Recommendation Delivery" at bounding box center [797, 220] width 110 height 8
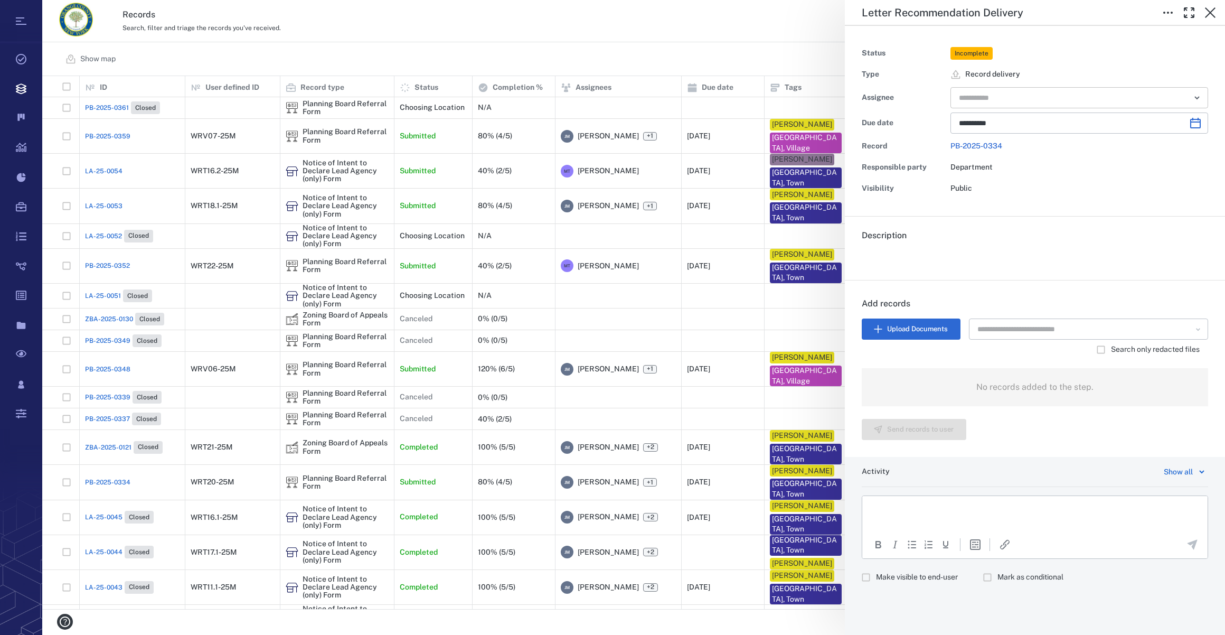
click at [983, 93] on input "text" at bounding box center [1067, 97] width 219 height 15
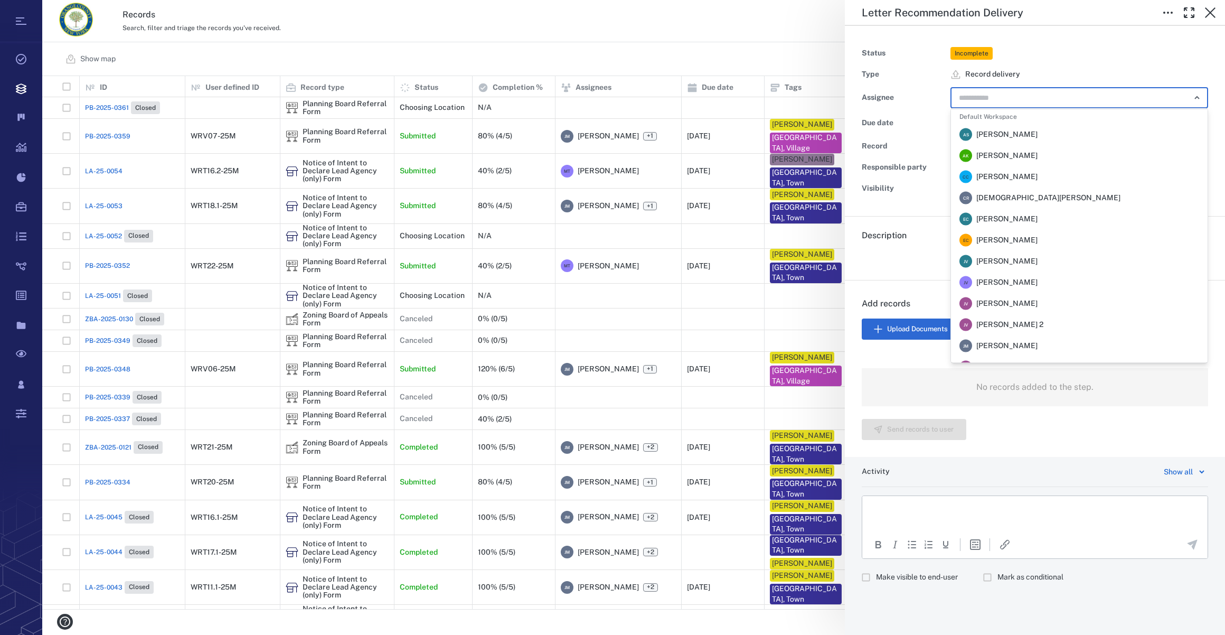
click at [1016, 345] on span "[PERSON_NAME]" at bounding box center [1007, 346] width 61 height 11
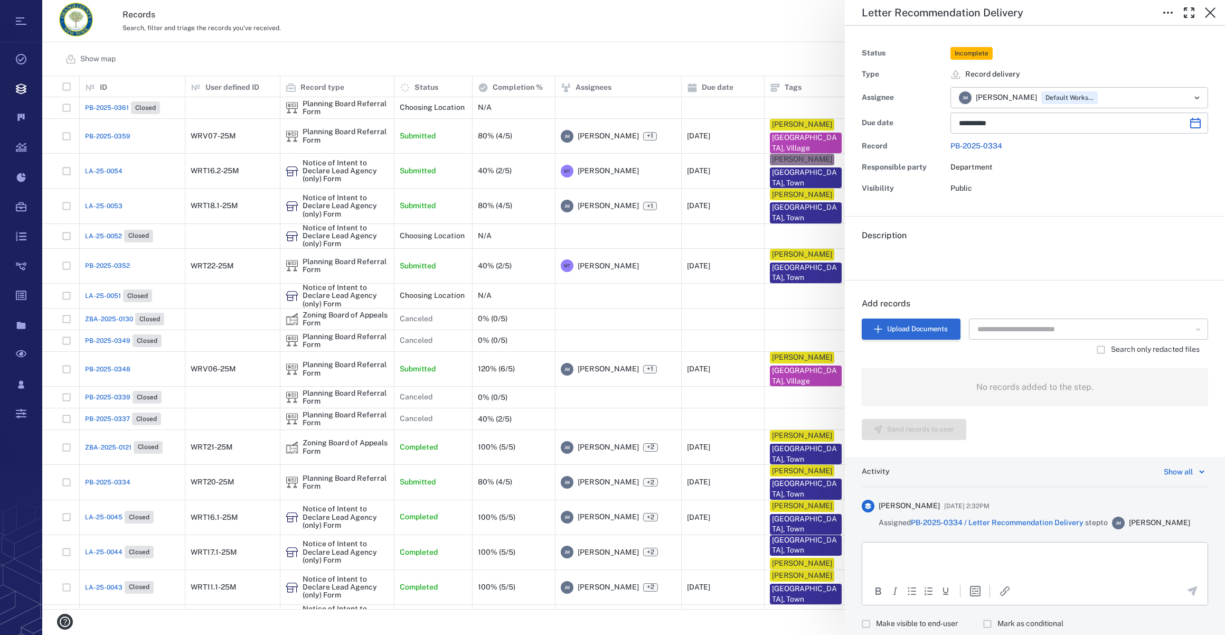
click at [914, 329] on button "Upload Documents" at bounding box center [911, 328] width 99 height 21
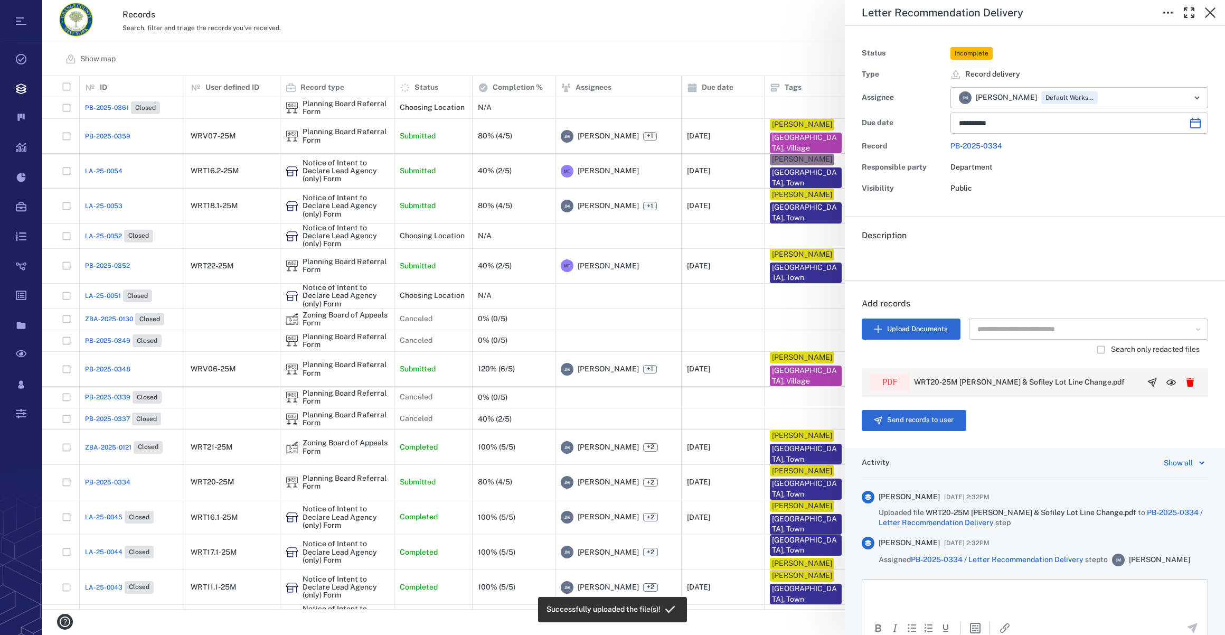
click at [1149, 376] on button "button" at bounding box center [1152, 382] width 19 height 19
click at [905, 414] on button "Send records to user" at bounding box center [914, 420] width 105 height 21
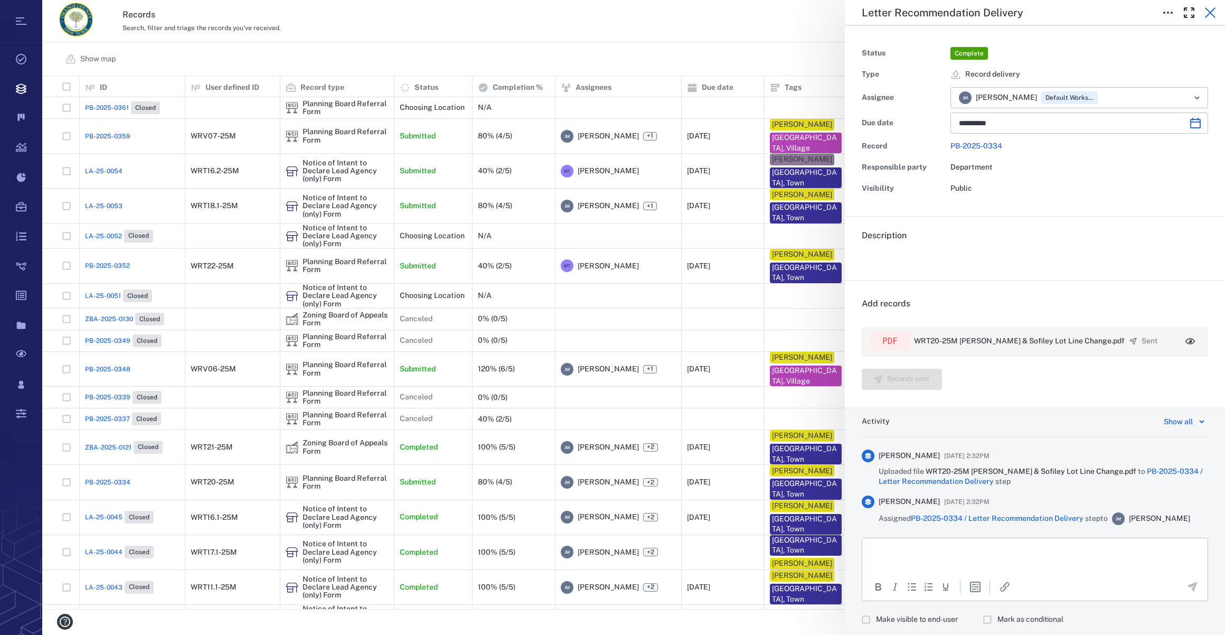
click at [1211, 14] on icon "button" at bounding box center [1210, 12] width 13 height 13
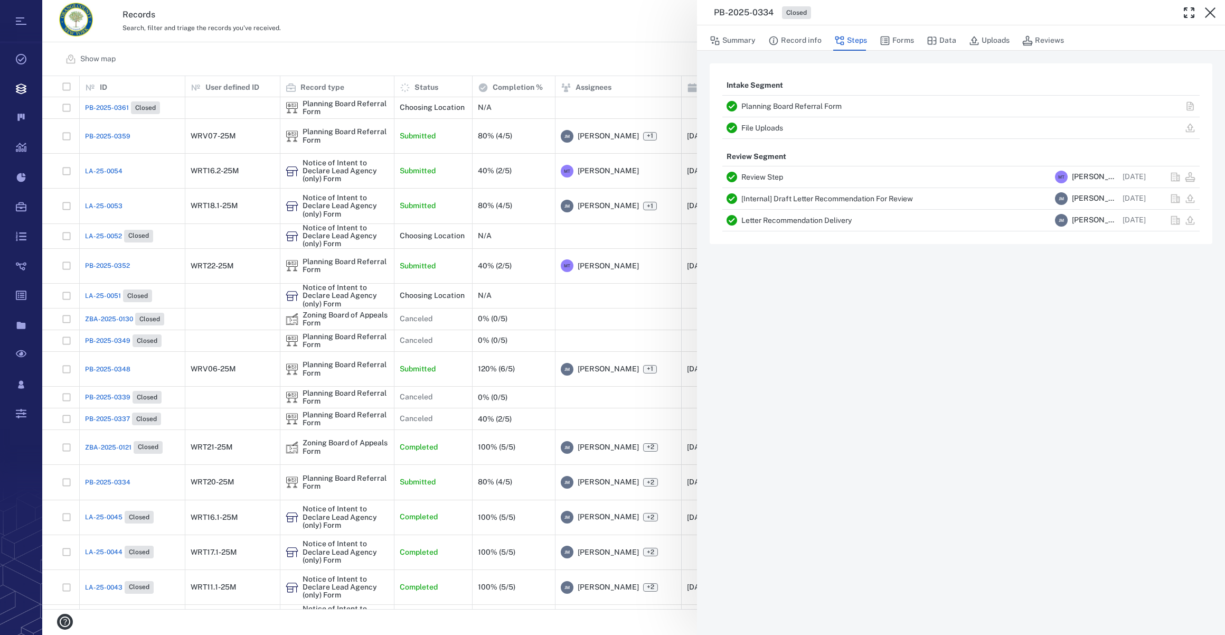
click at [1211, 14] on icon "button" at bounding box center [1210, 12] width 13 height 13
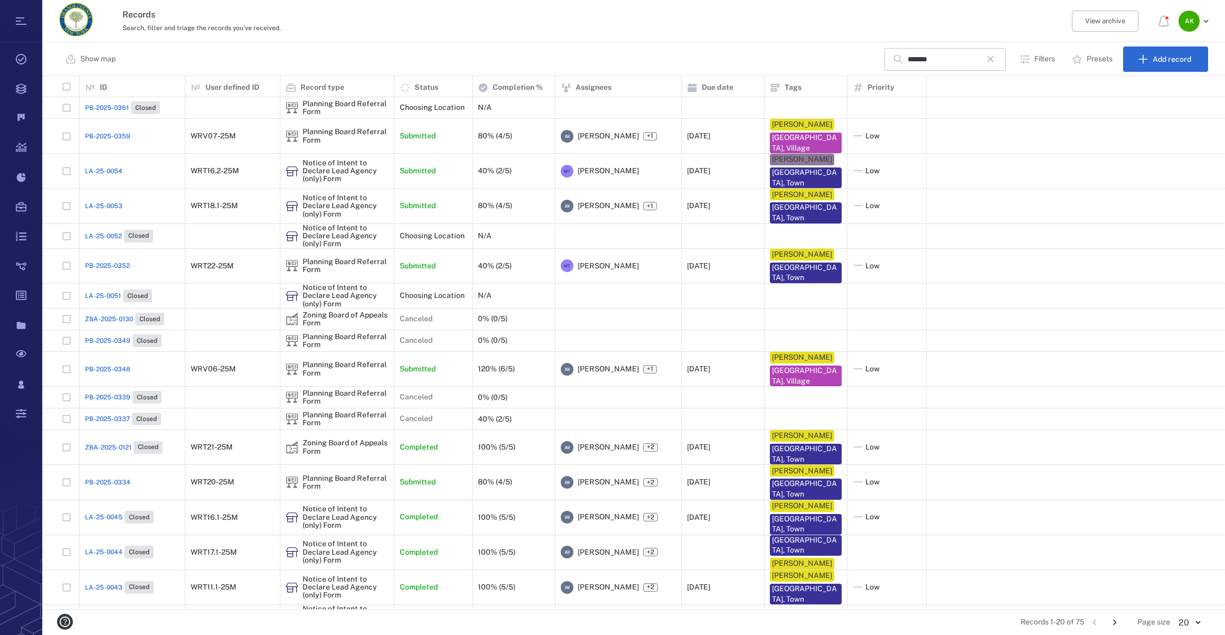
click at [994, 58] on icon "button" at bounding box center [991, 59] width 6 height 6
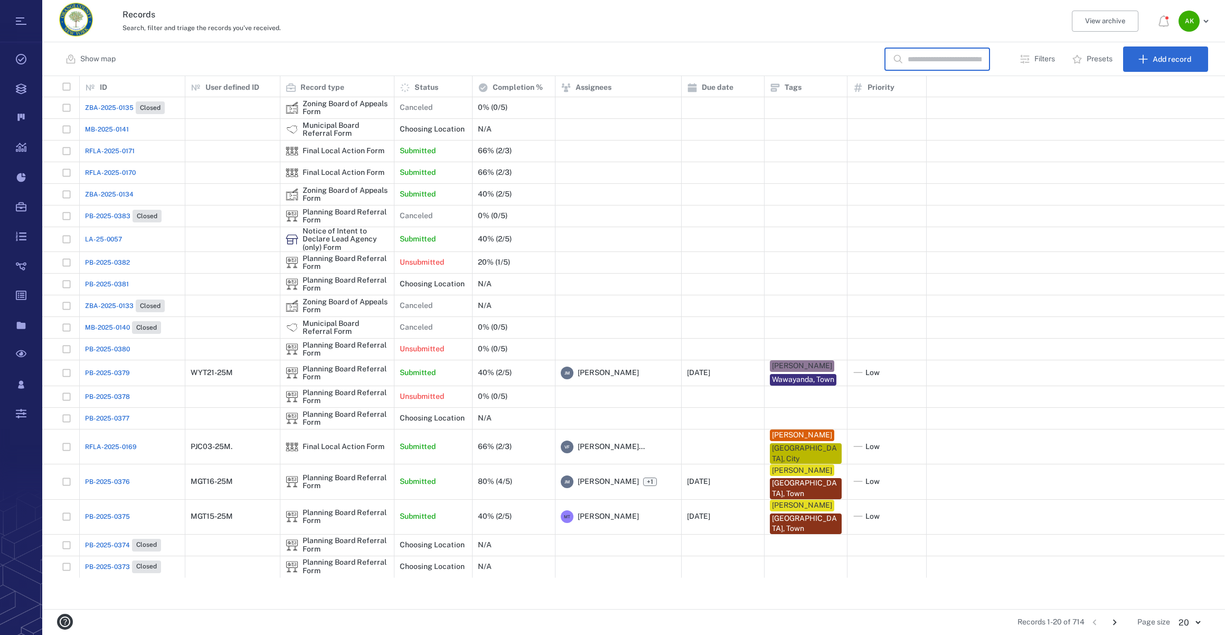
click at [926, 58] on input "text" at bounding box center [945, 59] width 74 height 23
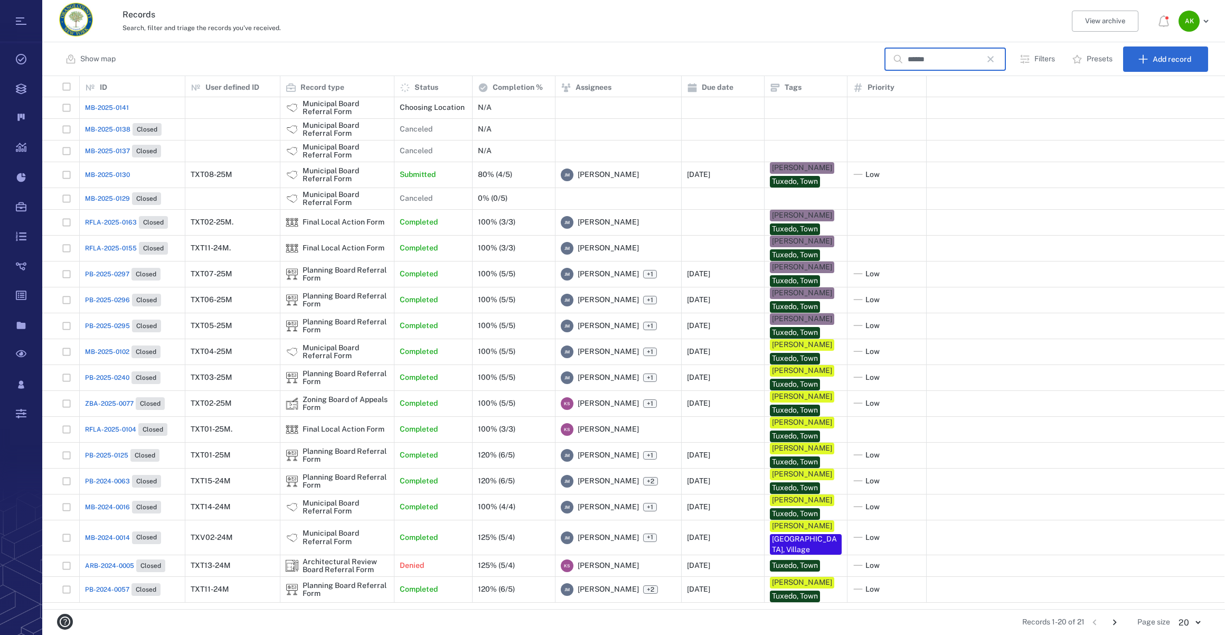
type input "******"
click at [98, 172] on span "MB-2025-0130" at bounding box center [107, 175] width 45 height 10
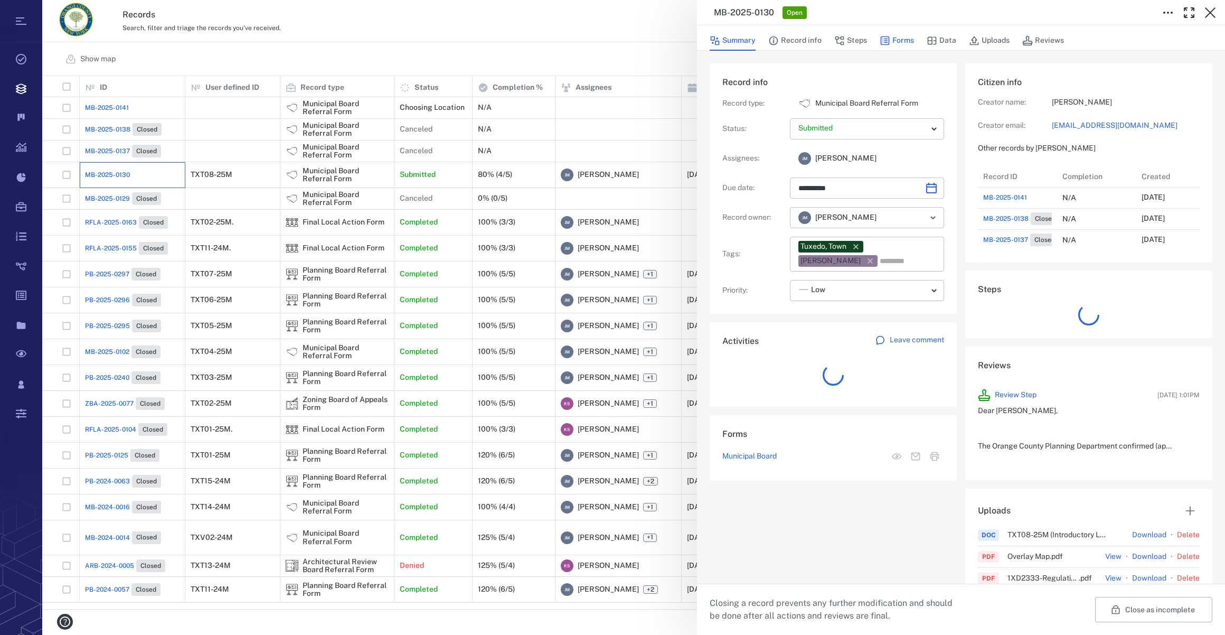
scroll to position [8, 7]
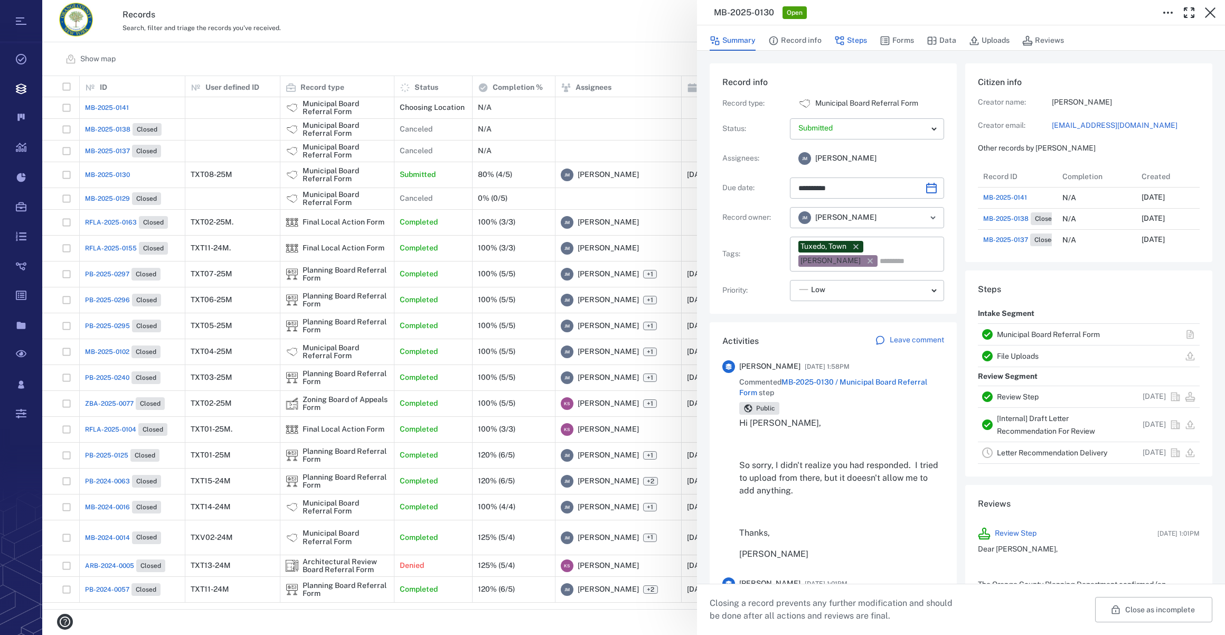
click at [850, 42] on button "Steps" at bounding box center [851, 41] width 33 height 20
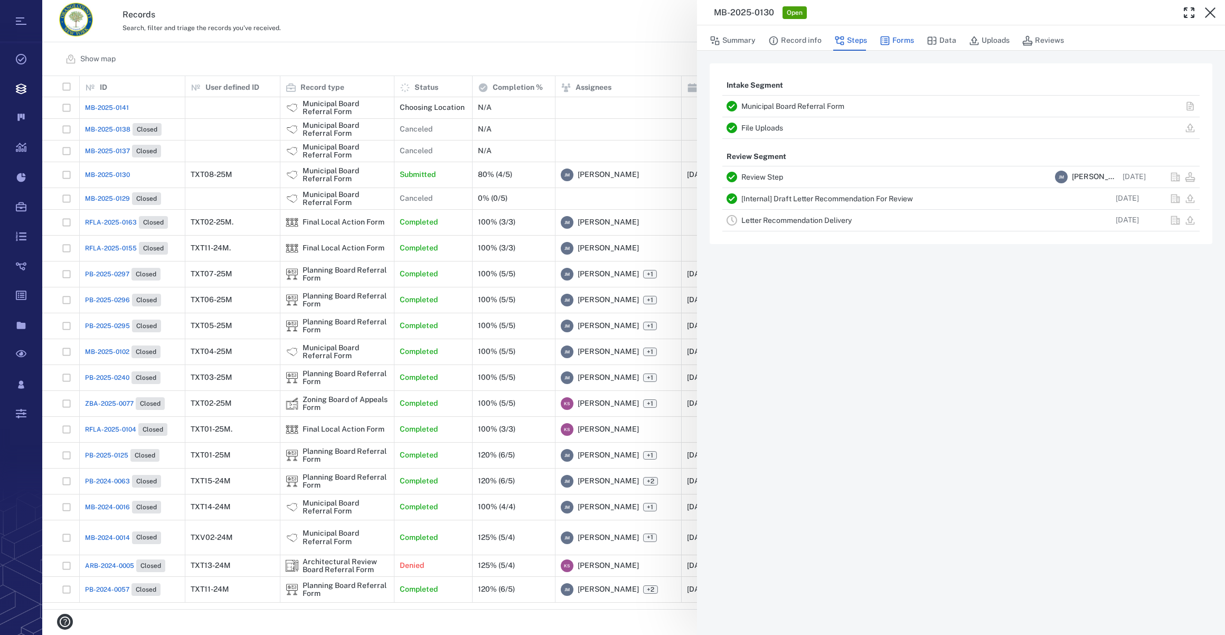
click at [905, 36] on button "Forms" at bounding box center [897, 41] width 34 height 20
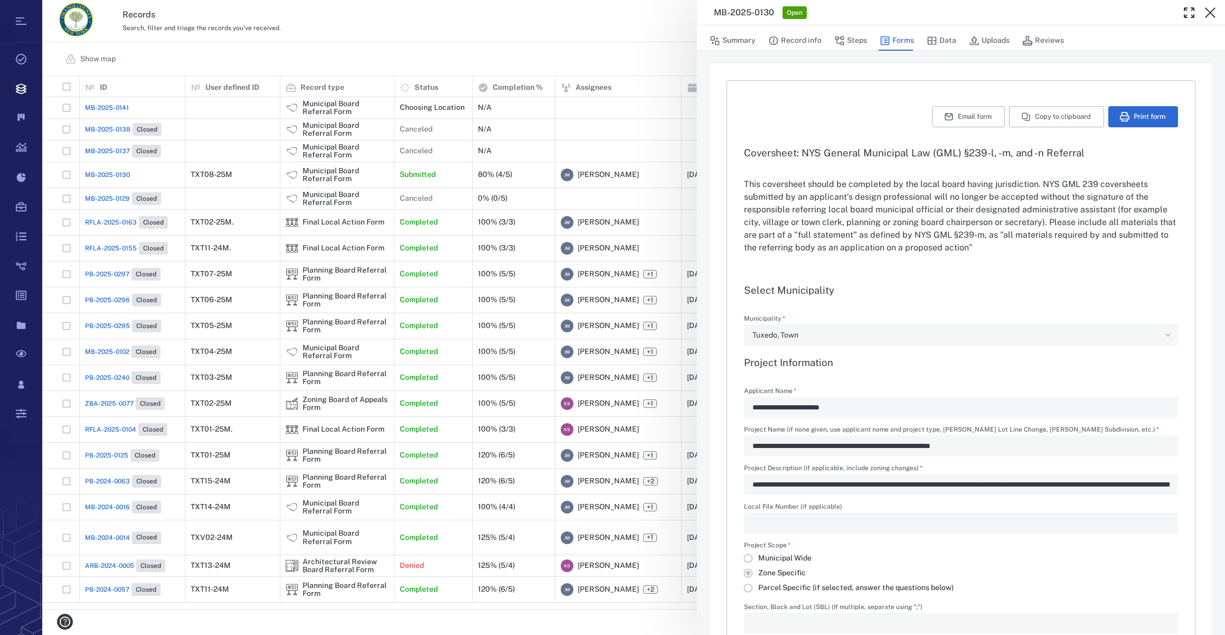
type input "**********"
type textarea "*"
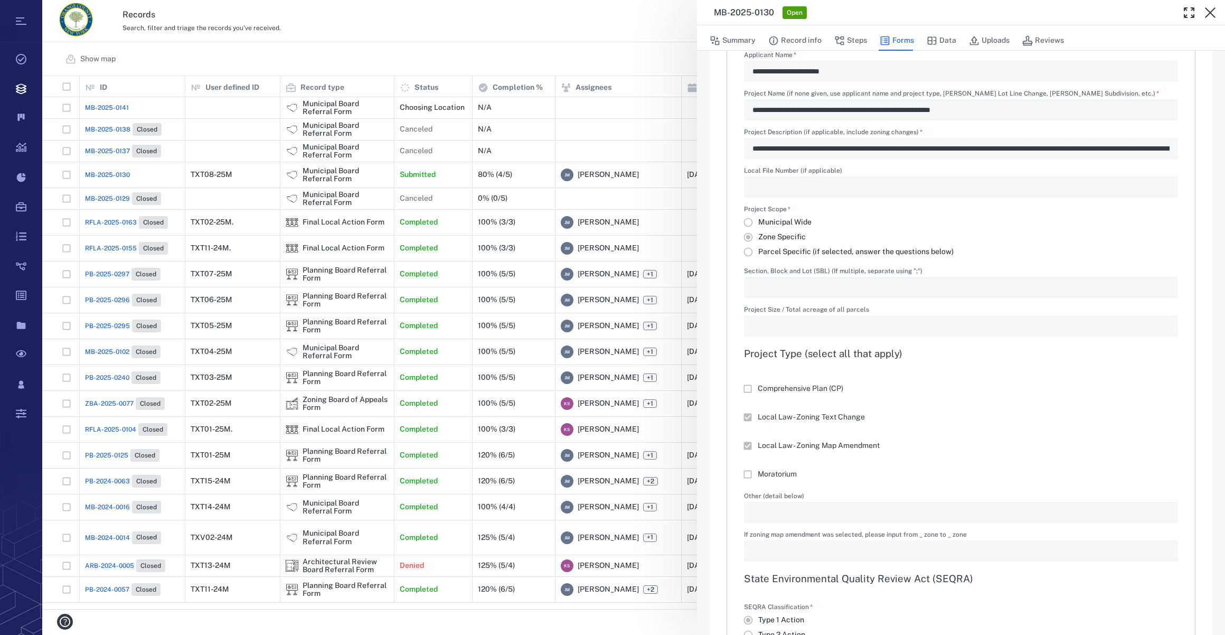
scroll to position [48, 0]
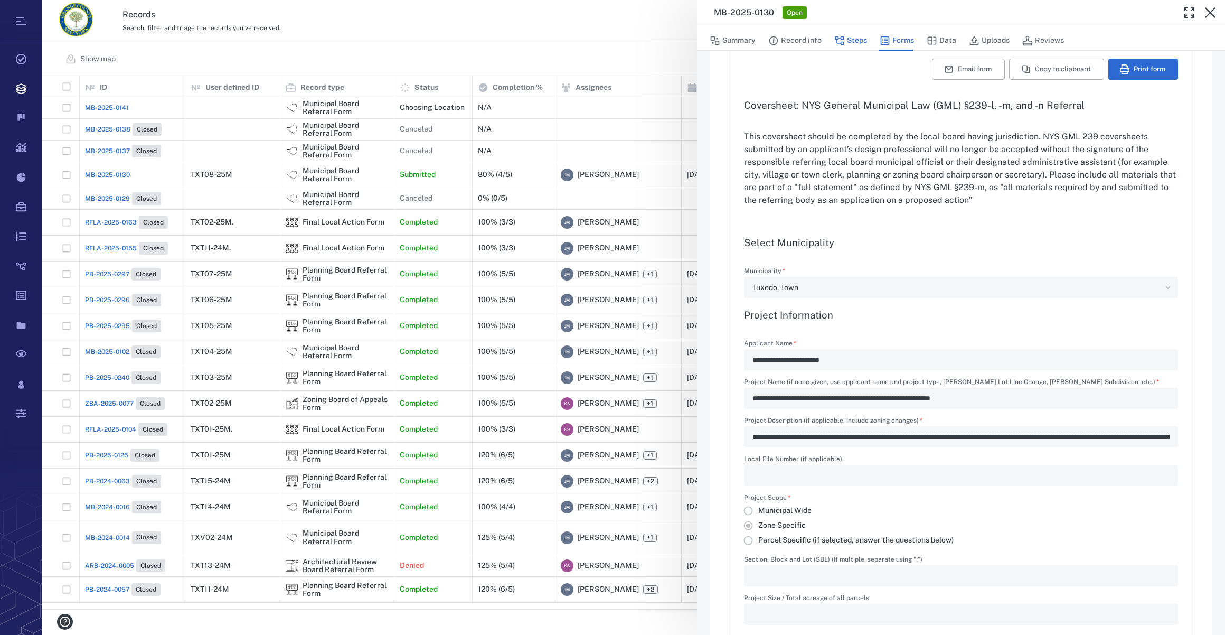
click at [850, 32] on button "Steps" at bounding box center [851, 41] width 33 height 20
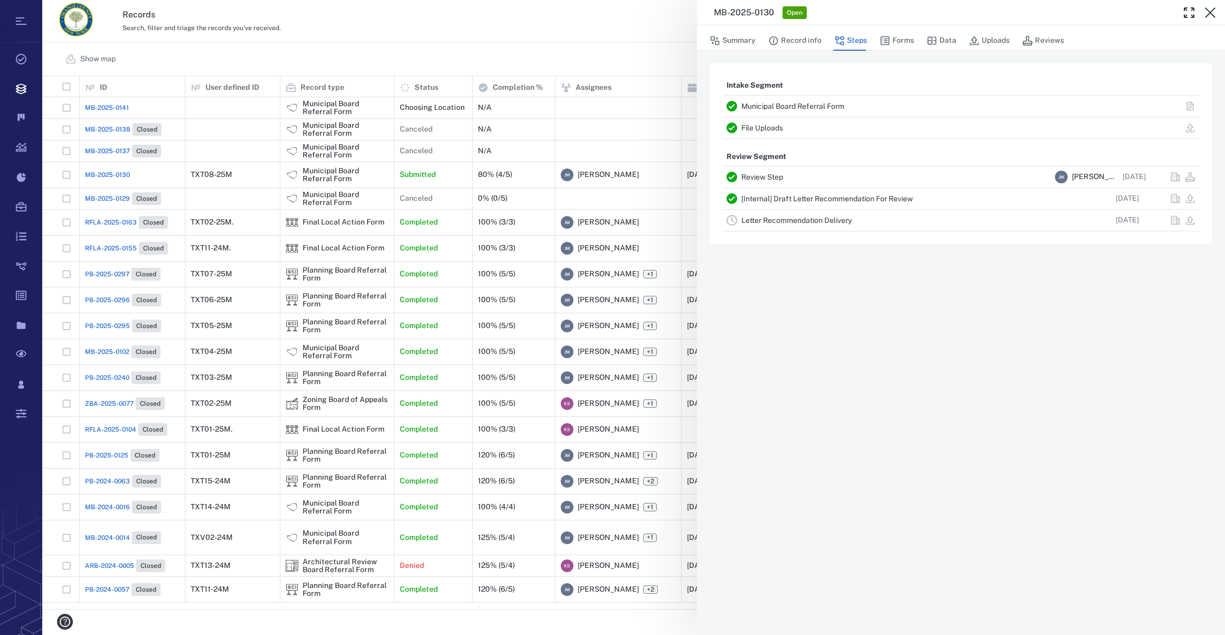
click at [781, 221] on link "Letter Recommendation Delivery" at bounding box center [797, 220] width 110 height 8
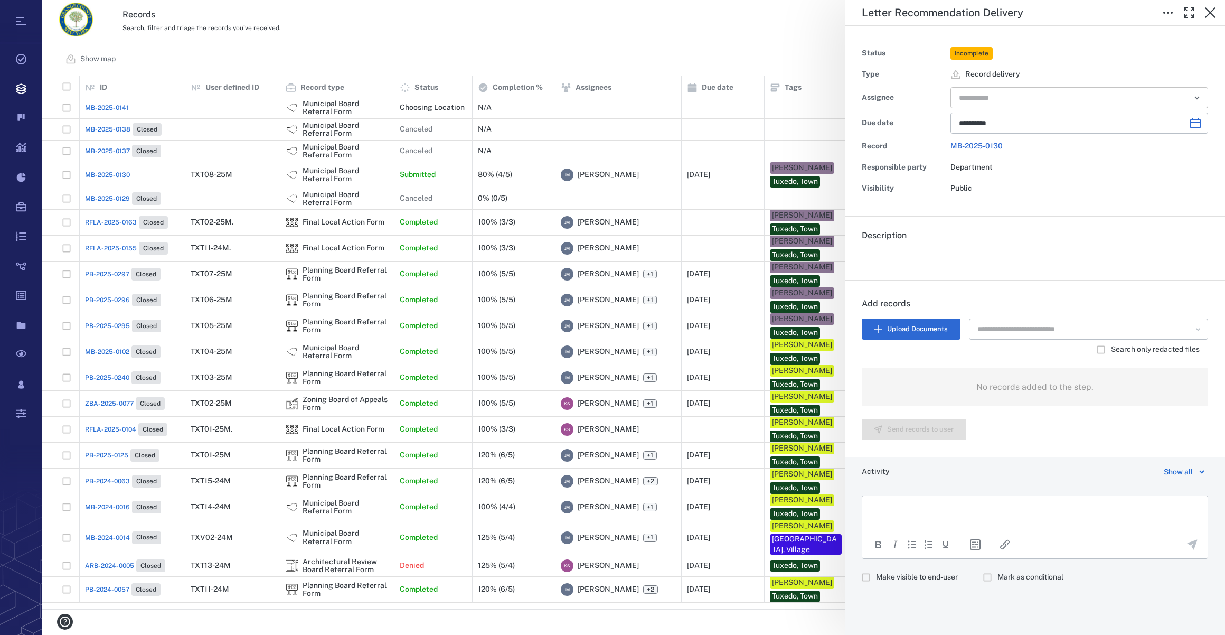
click at [972, 98] on input "text" at bounding box center [1067, 97] width 219 height 15
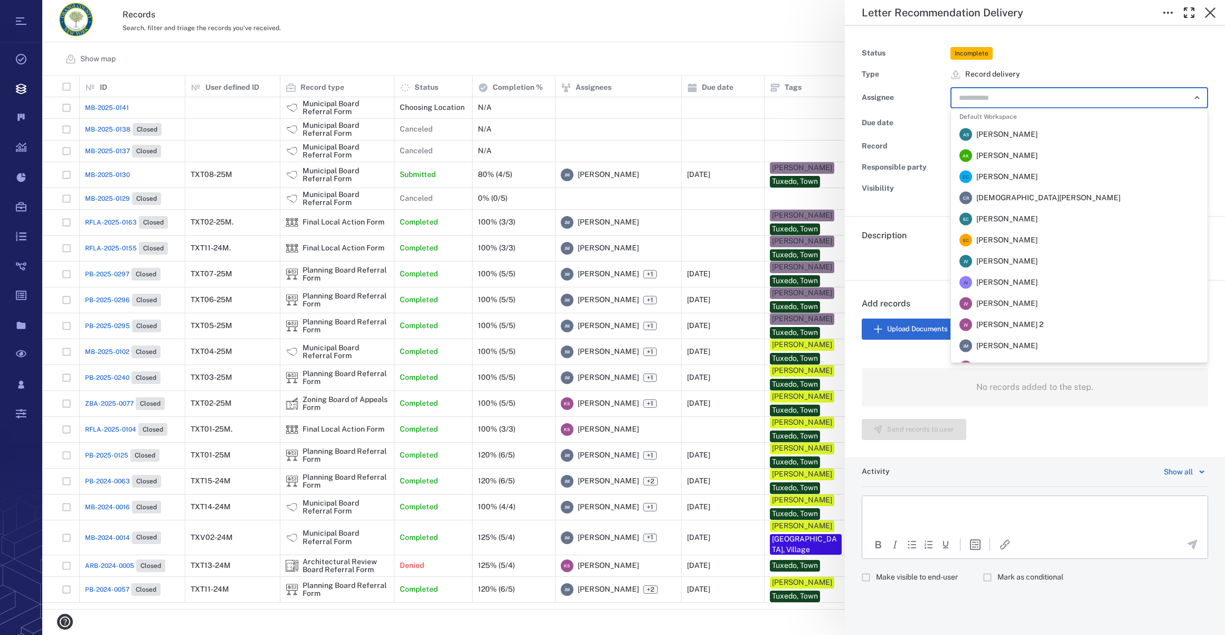
click at [1015, 348] on span "[PERSON_NAME]" at bounding box center [1007, 346] width 61 height 11
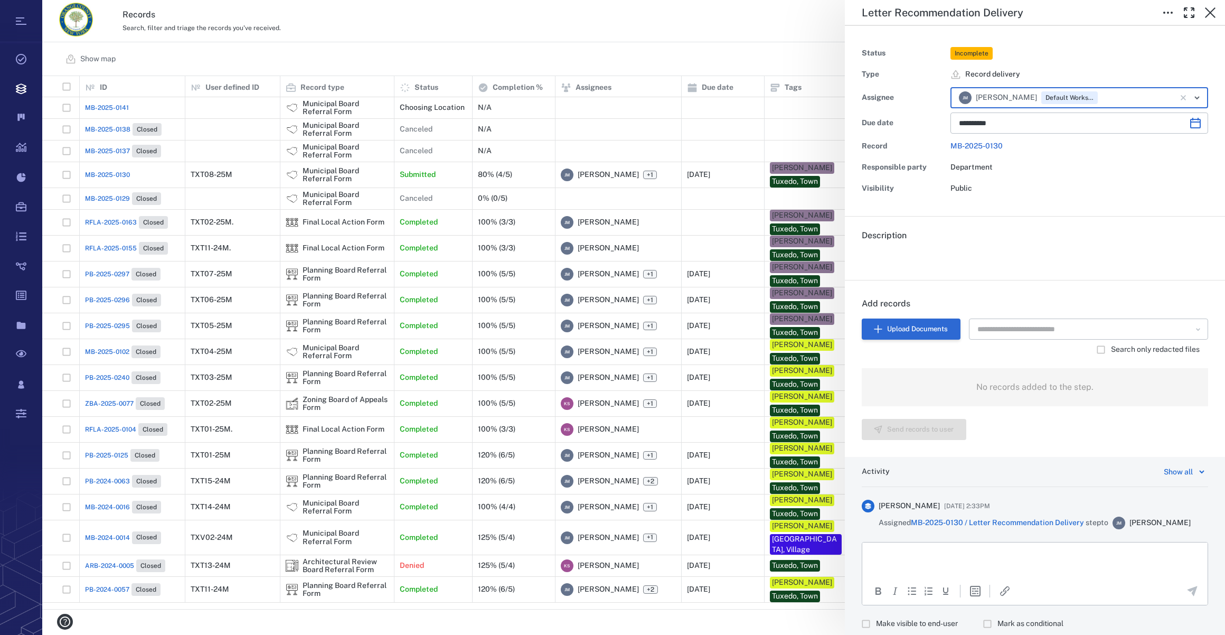
click at [900, 329] on button "Upload Documents" at bounding box center [911, 328] width 99 height 21
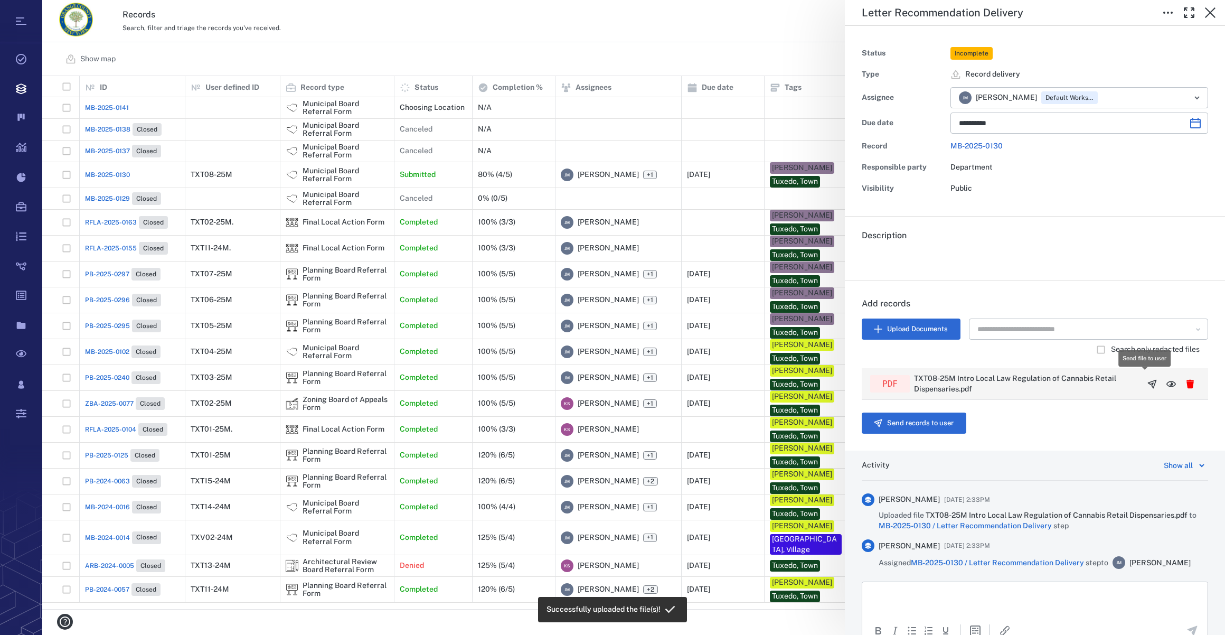
click at [1147, 380] on icon "button" at bounding box center [1152, 384] width 11 height 11
click at [900, 420] on button "Send records to user" at bounding box center [914, 423] width 105 height 21
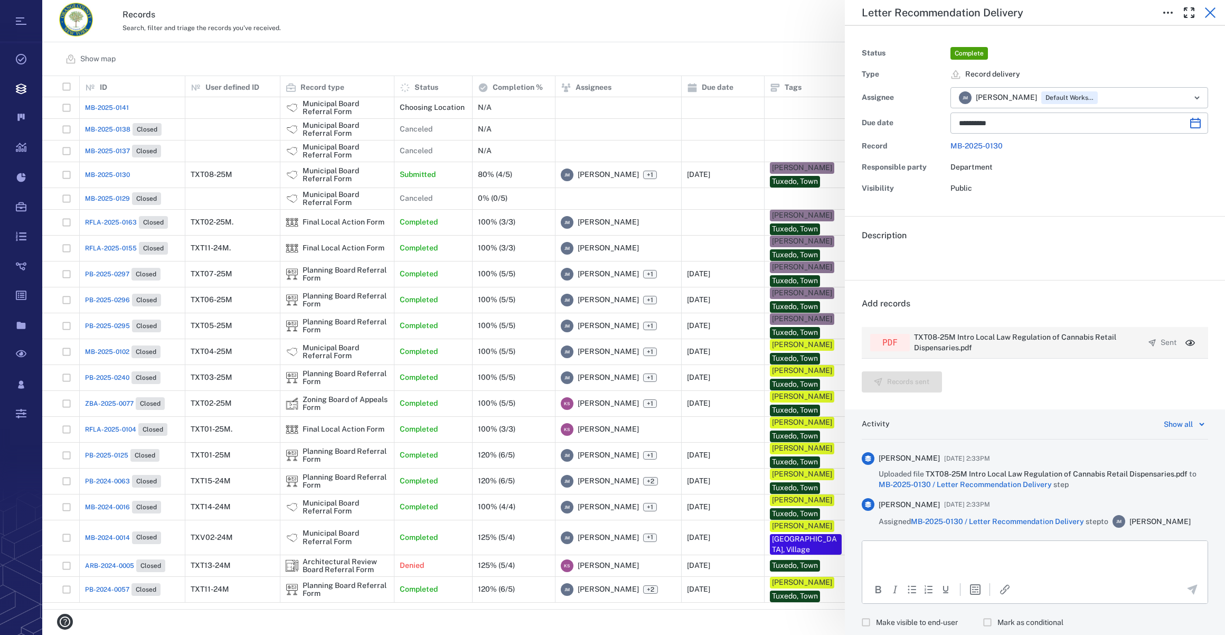
click at [1213, 15] on icon "button" at bounding box center [1210, 12] width 11 height 11
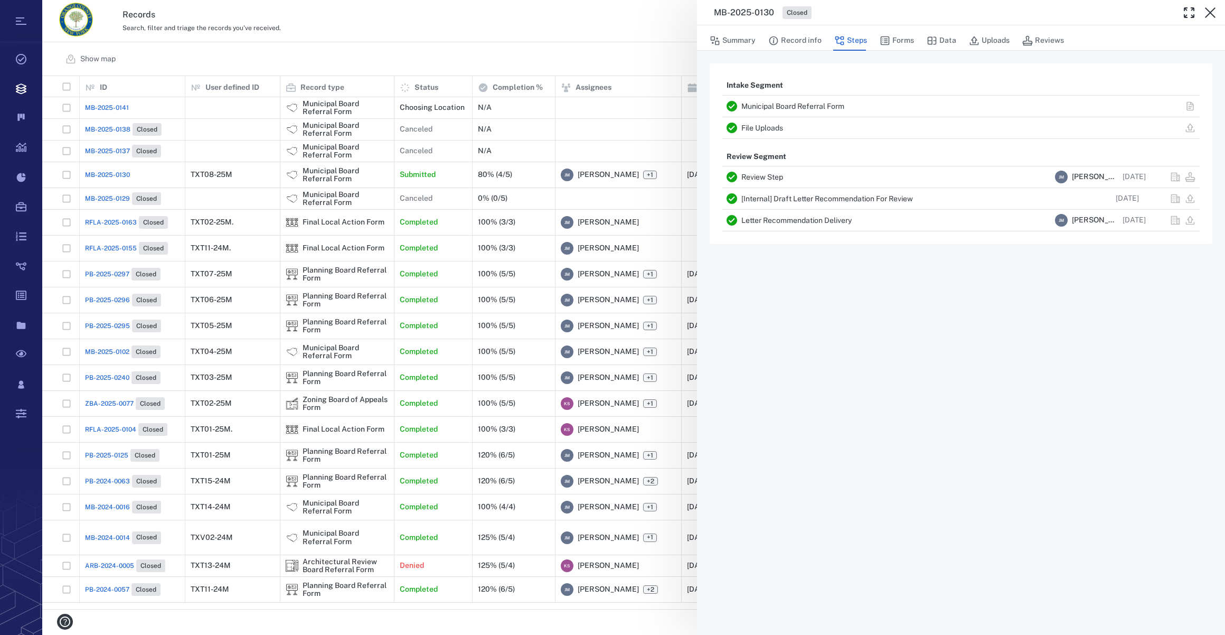
click at [1213, 15] on icon "button" at bounding box center [1210, 12] width 11 height 11
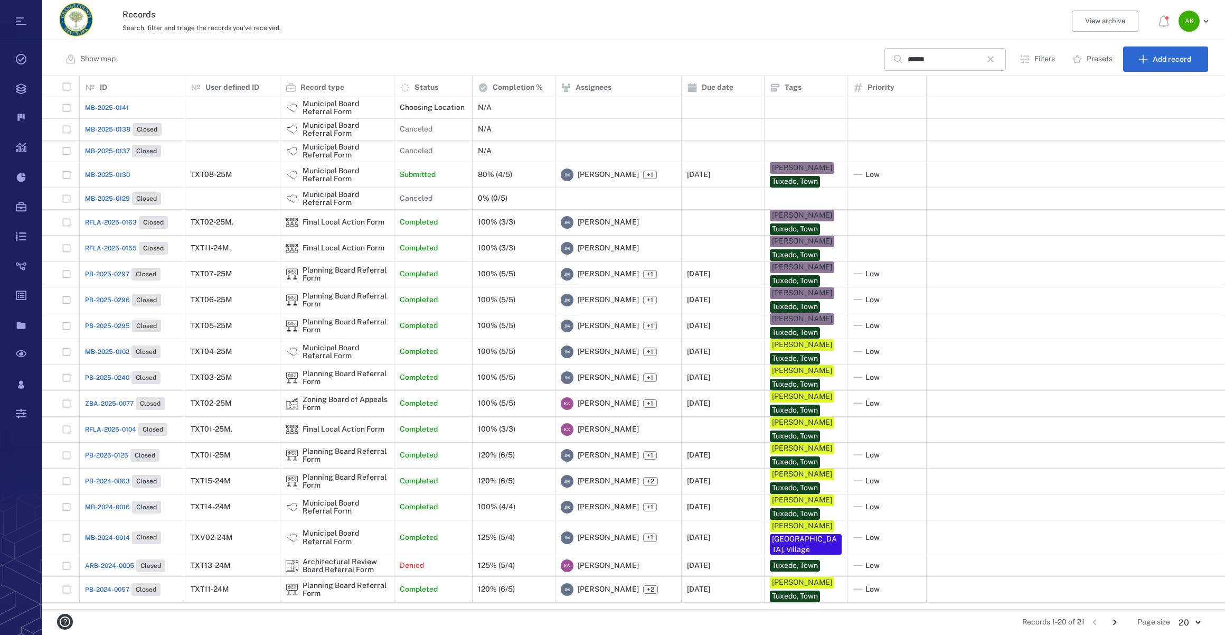
click at [995, 63] on icon "button" at bounding box center [991, 59] width 13 height 13
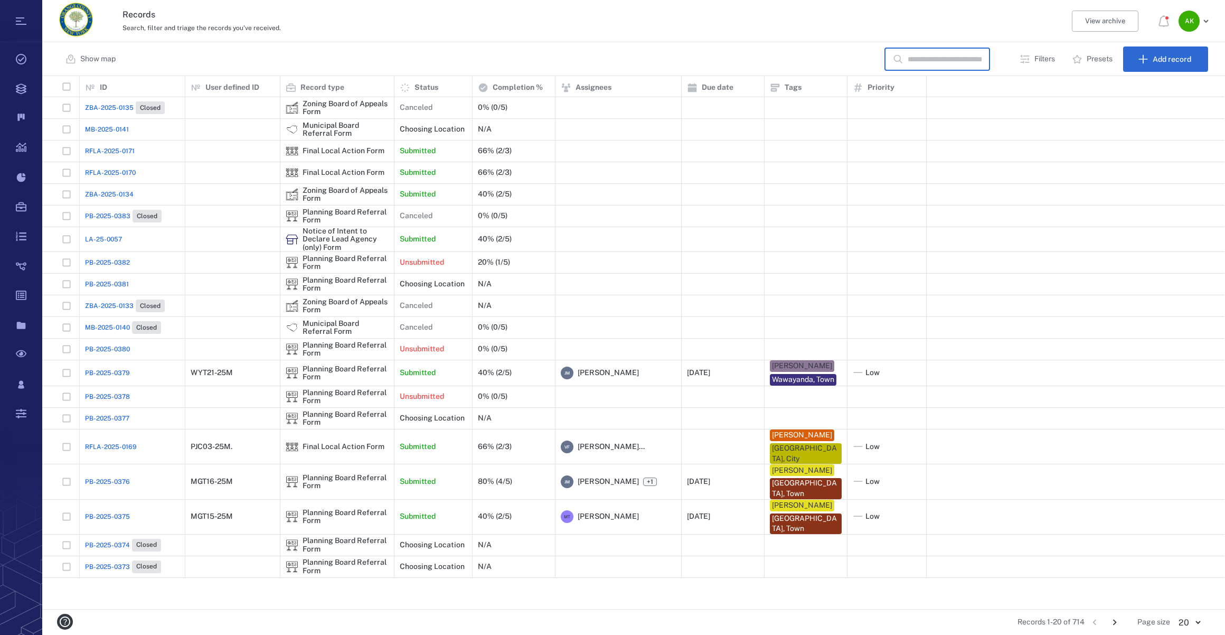
click at [929, 63] on input "text" at bounding box center [945, 59] width 74 height 23
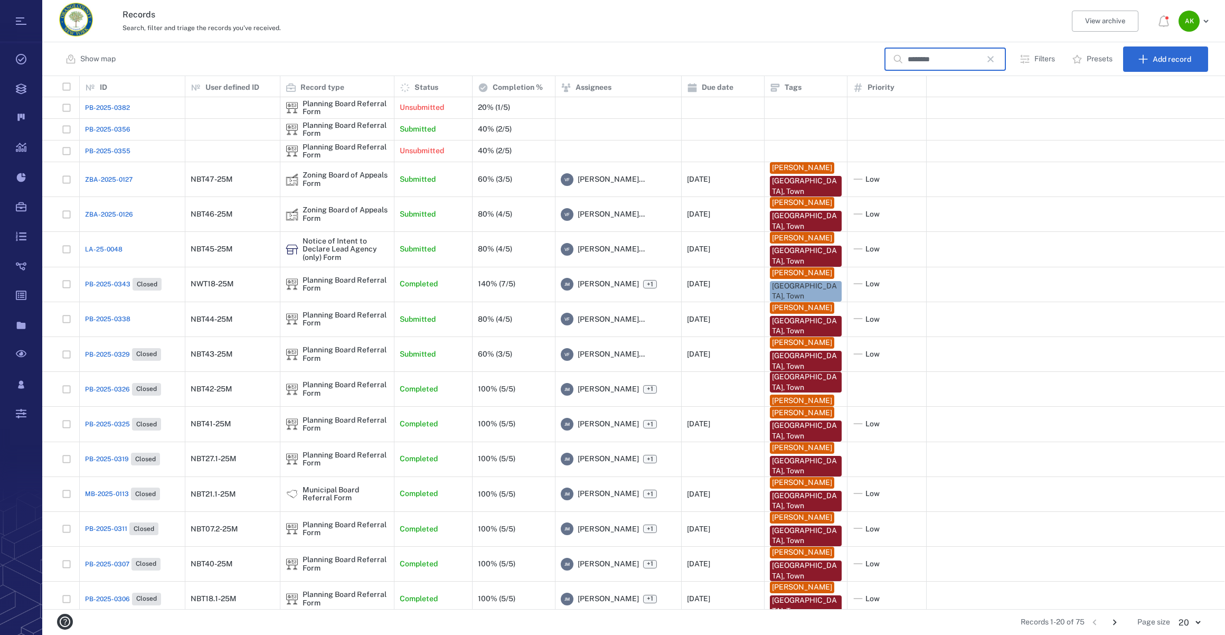
type input "********"
click at [121, 315] on span "PB-2025-0338" at bounding box center [107, 319] width 45 height 10
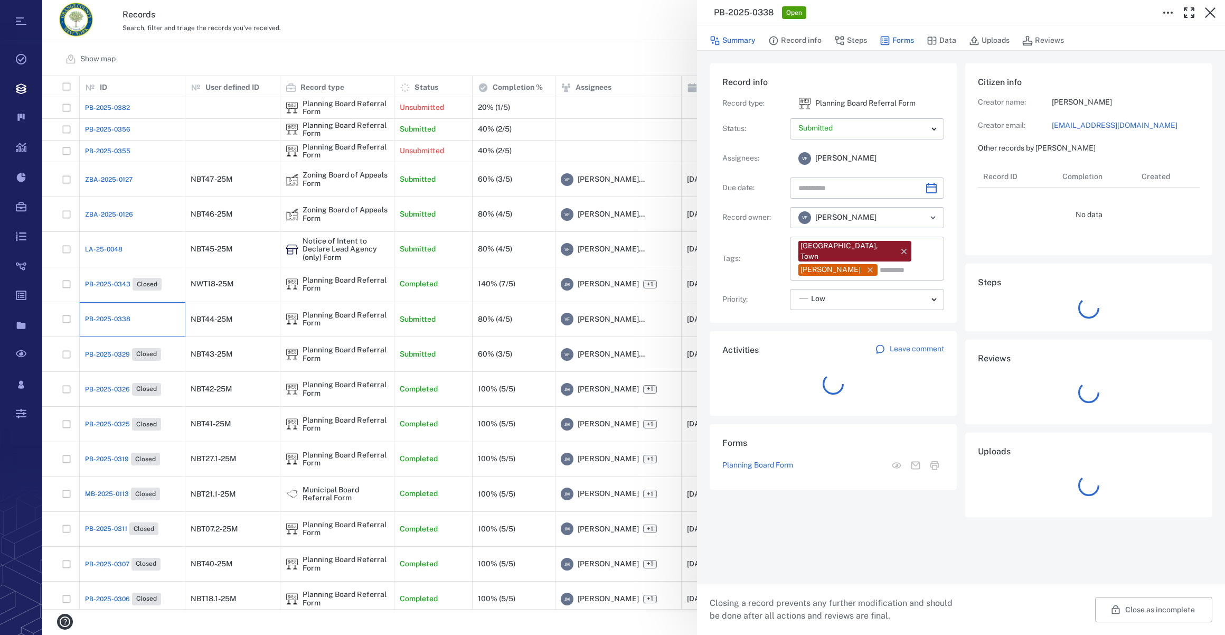
type input "**********"
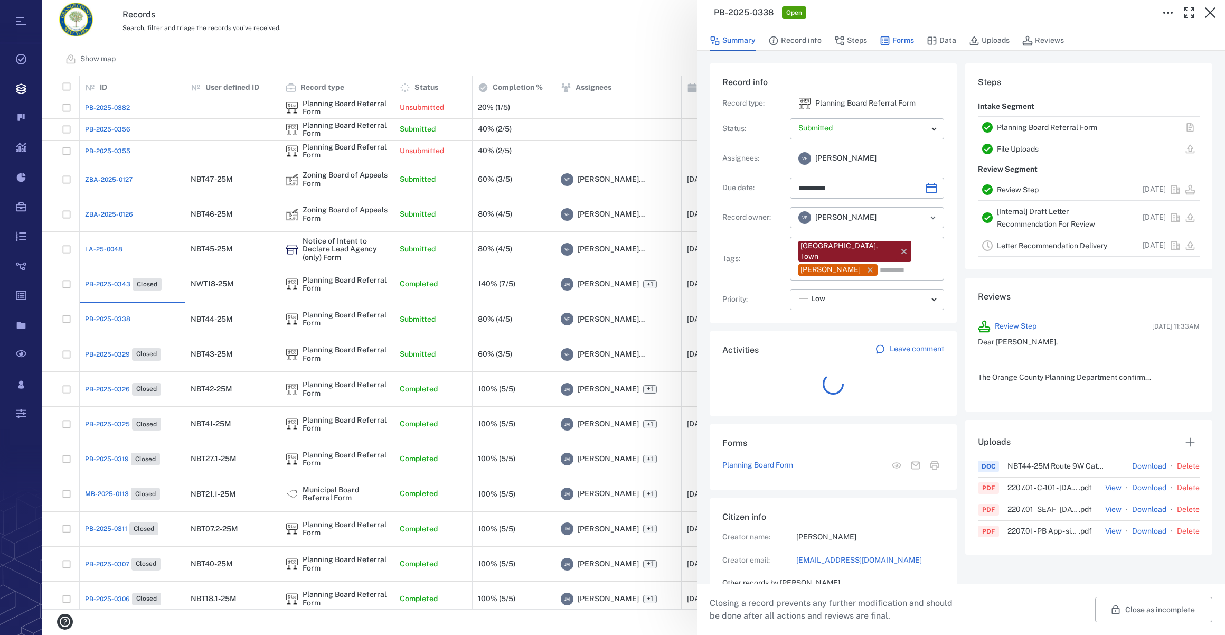
scroll to position [8, 7]
click at [903, 39] on button "Forms" at bounding box center [897, 41] width 34 height 20
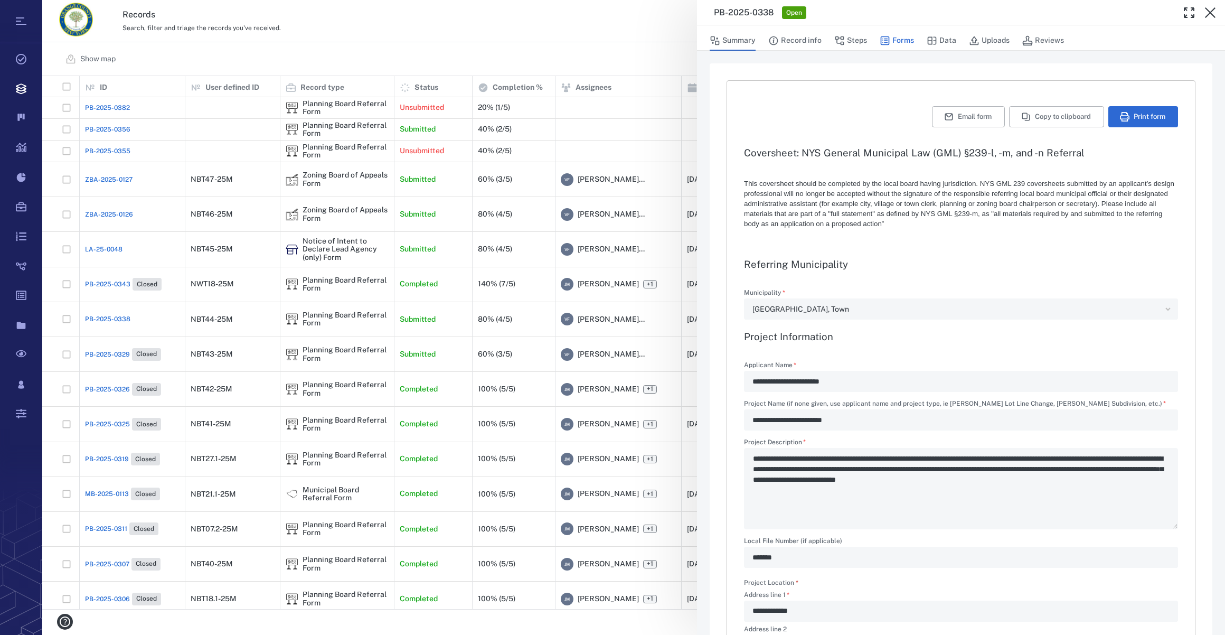
type textarea "*"
click at [853, 40] on button "Steps" at bounding box center [851, 41] width 33 height 20
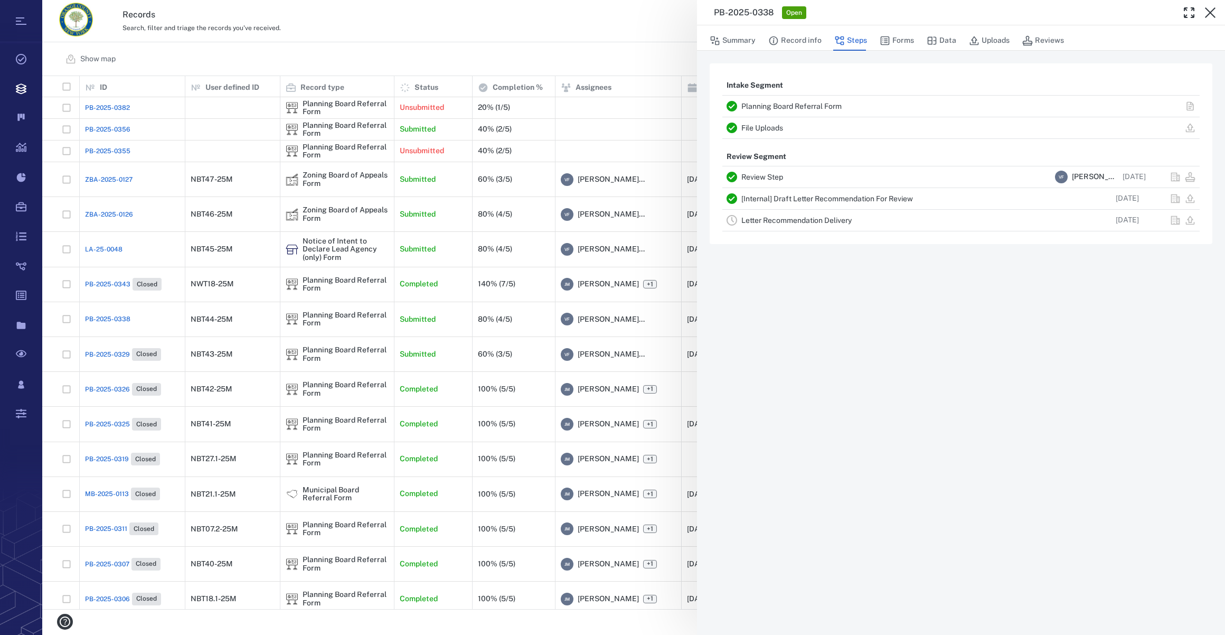
click at [801, 220] on link "Letter Recommendation Delivery" at bounding box center [797, 220] width 110 height 8
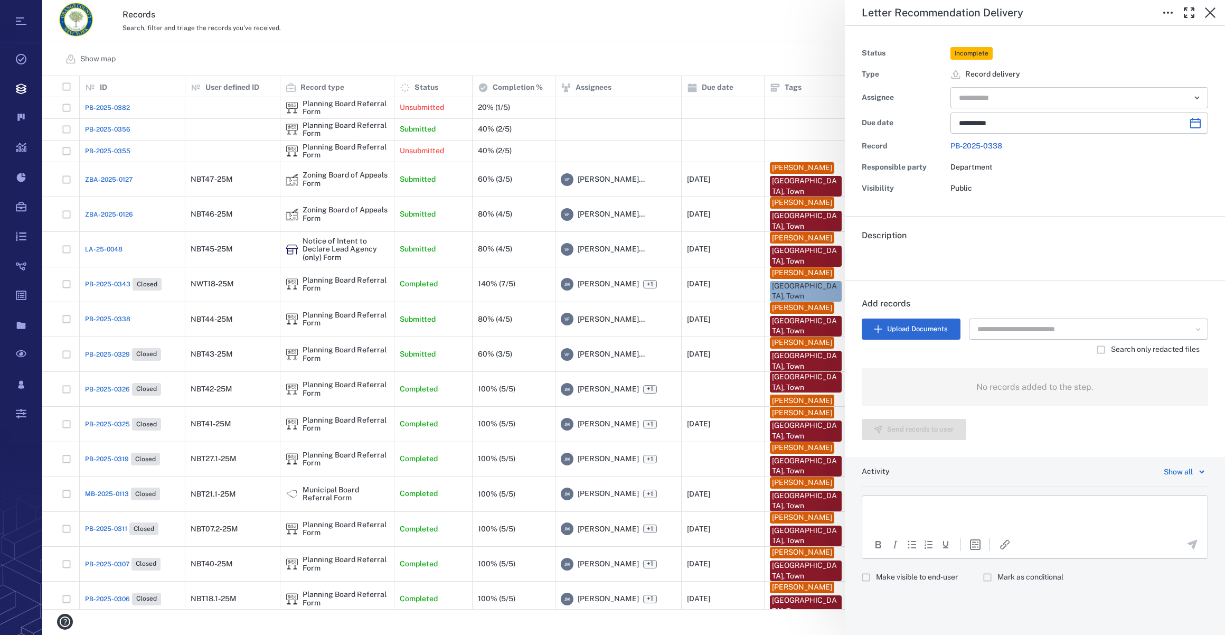
click at [987, 104] on input "text" at bounding box center [1067, 97] width 219 height 15
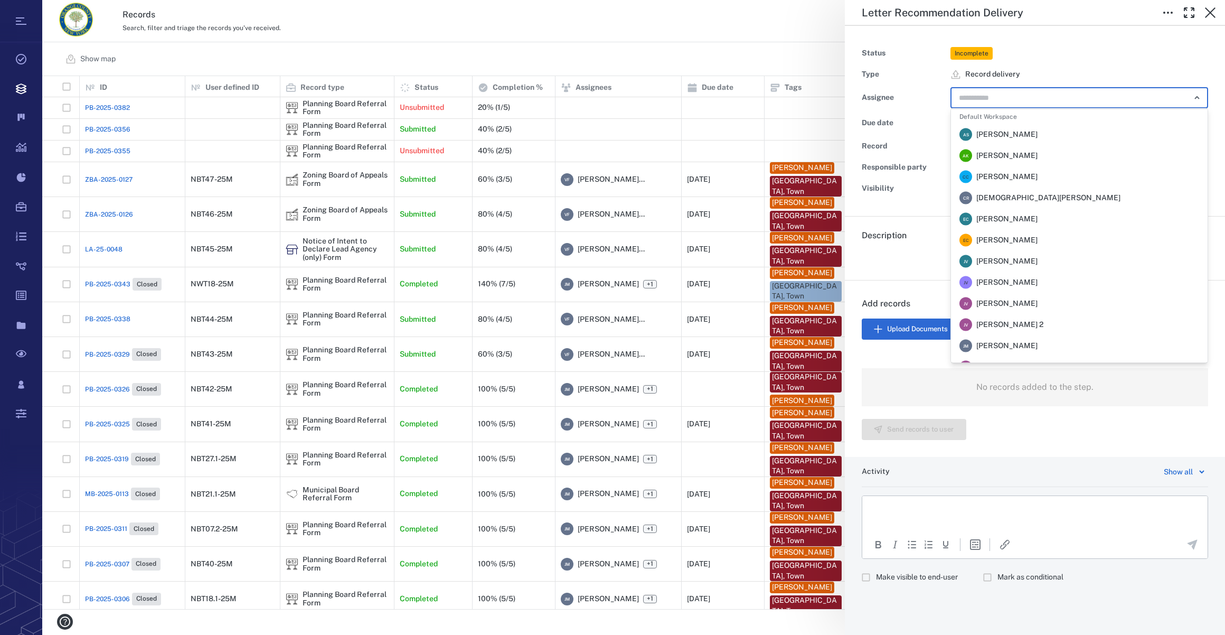
click at [992, 347] on span "[PERSON_NAME]" at bounding box center [1007, 346] width 61 height 11
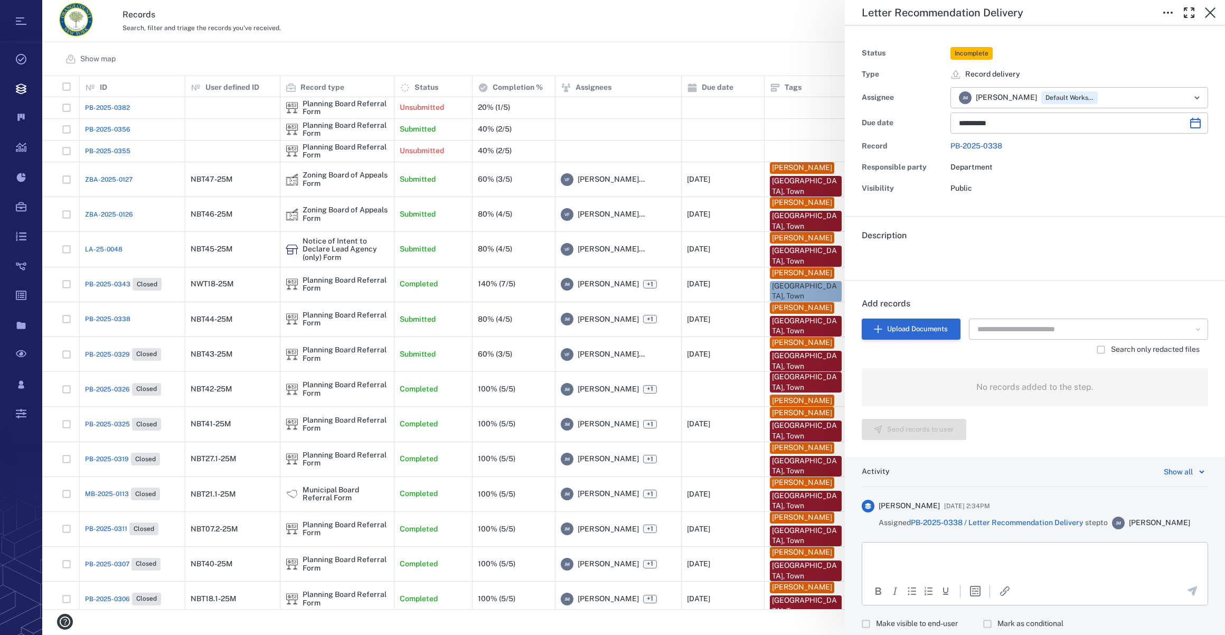
click at [904, 329] on button "Upload Documents" at bounding box center [911, 328] width 99 height 21
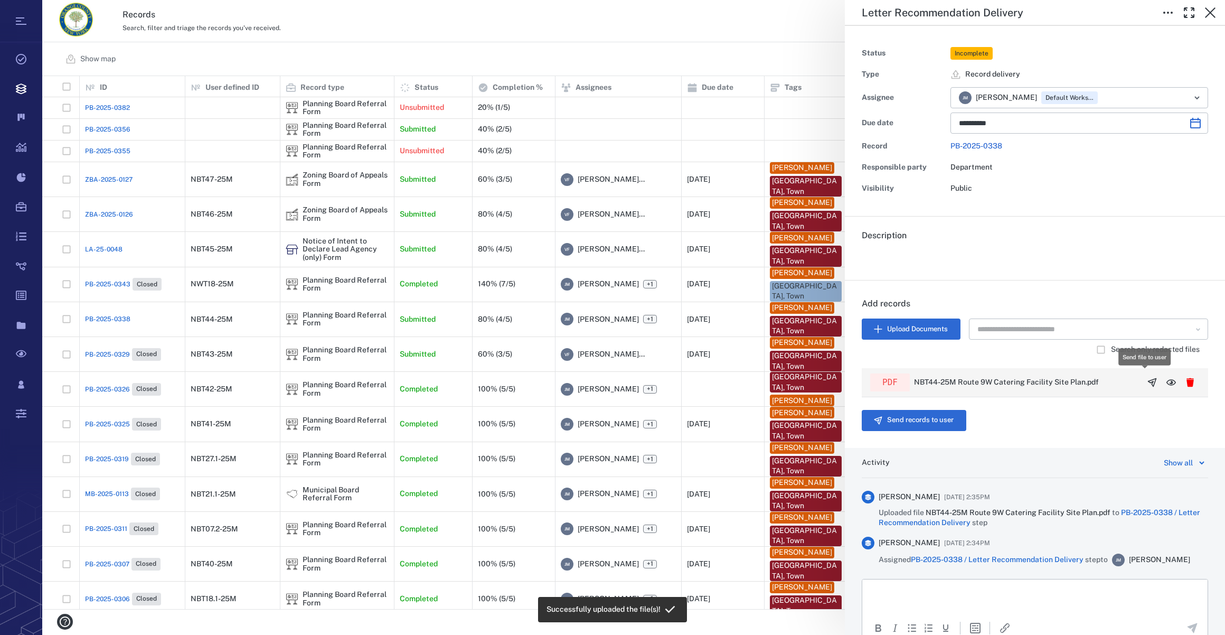
click at [1147, 378] on icon "button" at bounding box center [1152, 382] width 11 height 11
click at [920, 421] on button "Send records to user" at bounding box center [914, 420] width 105 height 21
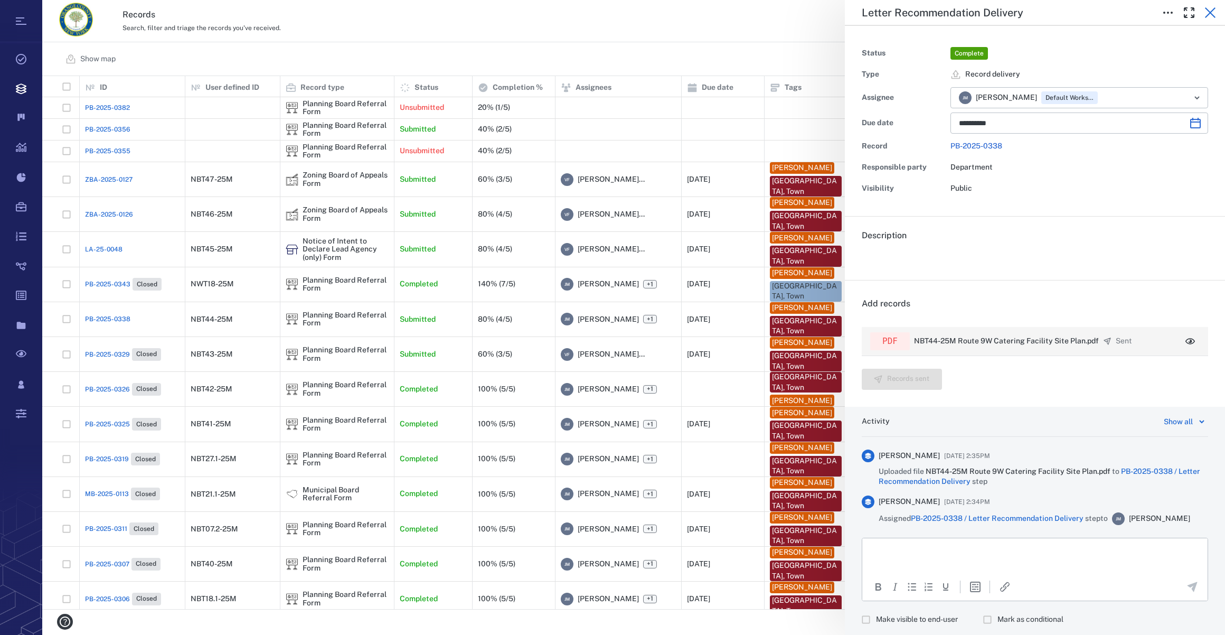
click at [1213, 10] on icon "button" at bounding box center [1210, 12] width 13 height 13
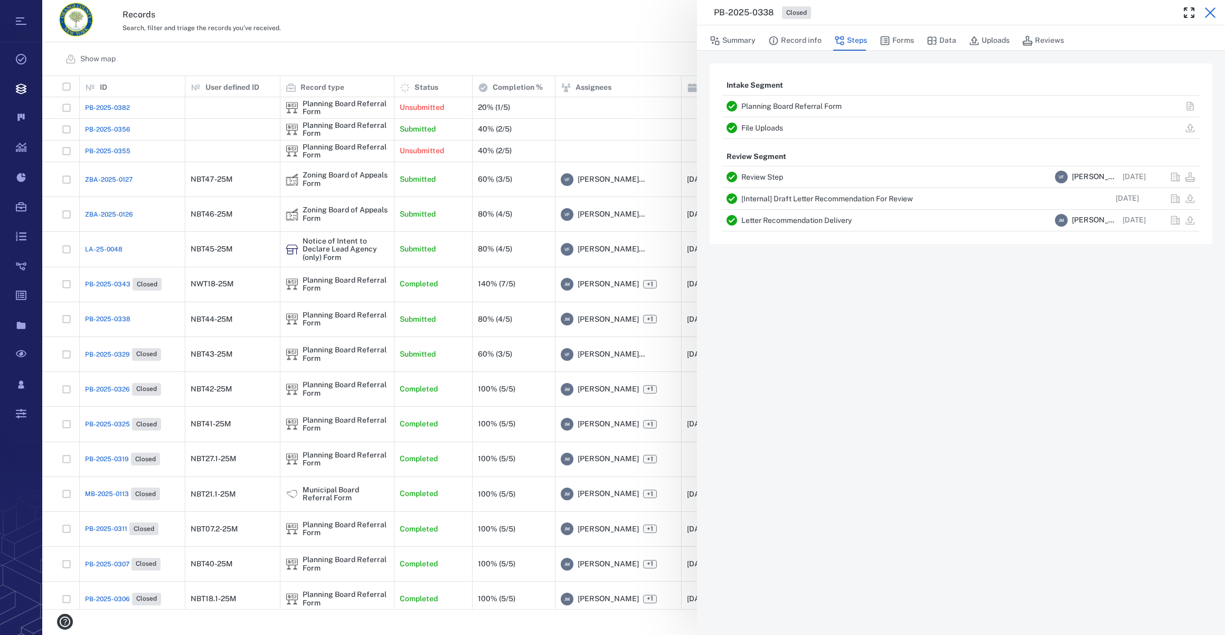
click at [1213, 13] on icon "button" at bounding box center [1210, 12] width 13 height 13
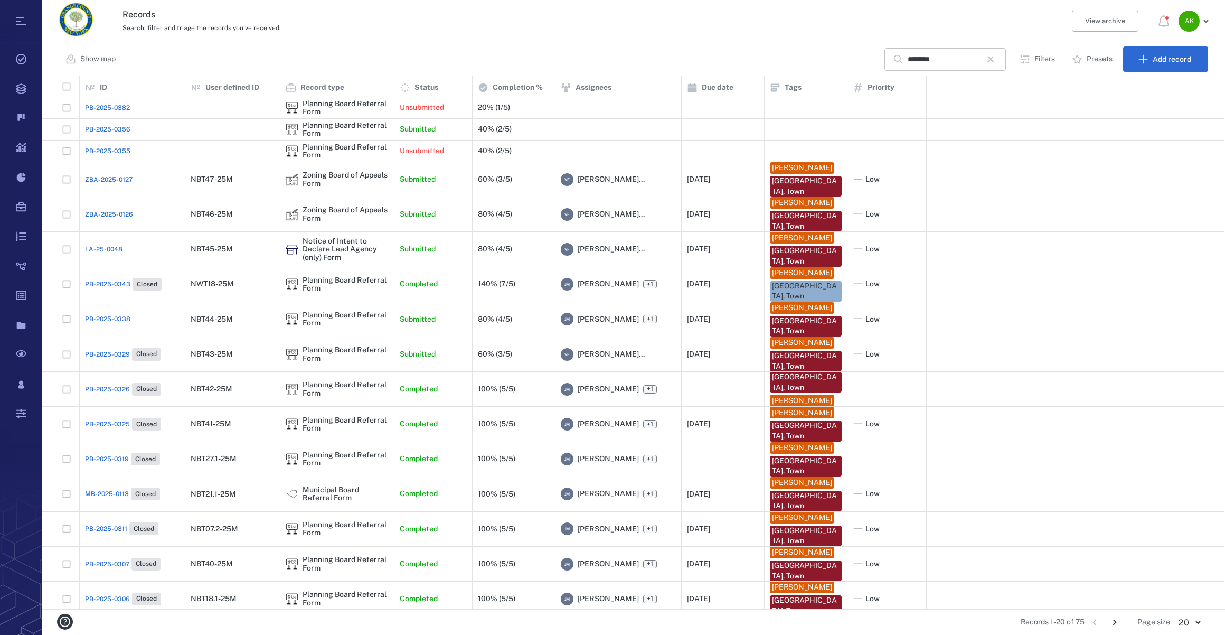
click at [996, 57] on icon "button" at bounding box center [991, 59] width 13 height 13
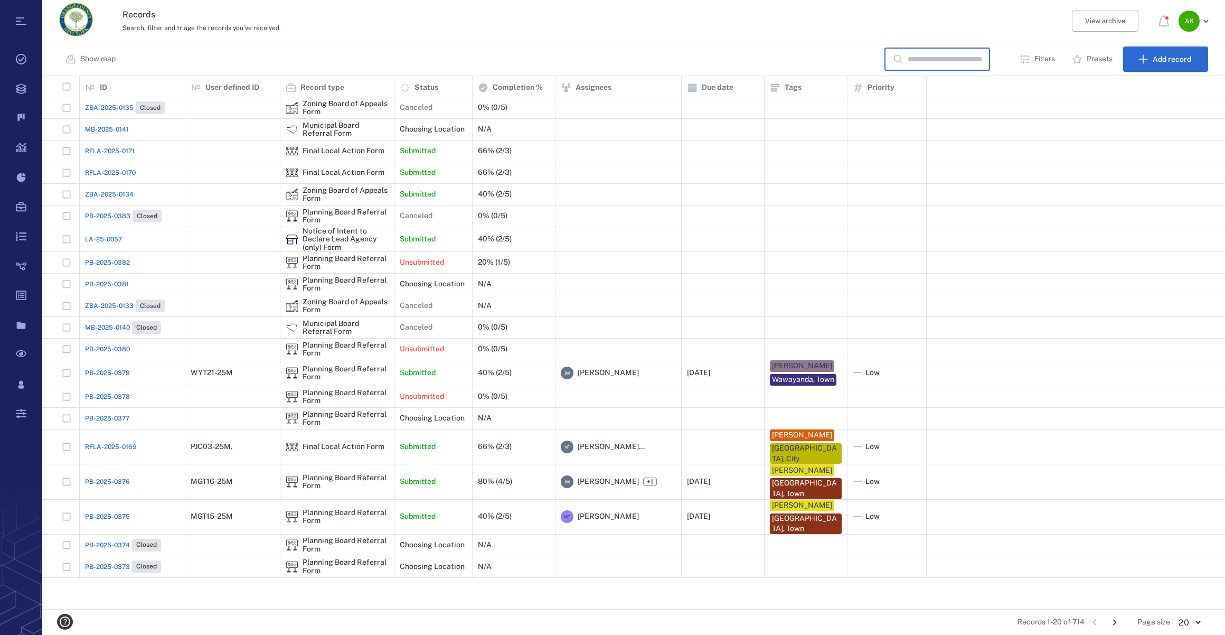
click at [947, 54] on input "text" at bounding box center [945, 59] width 74 height 23
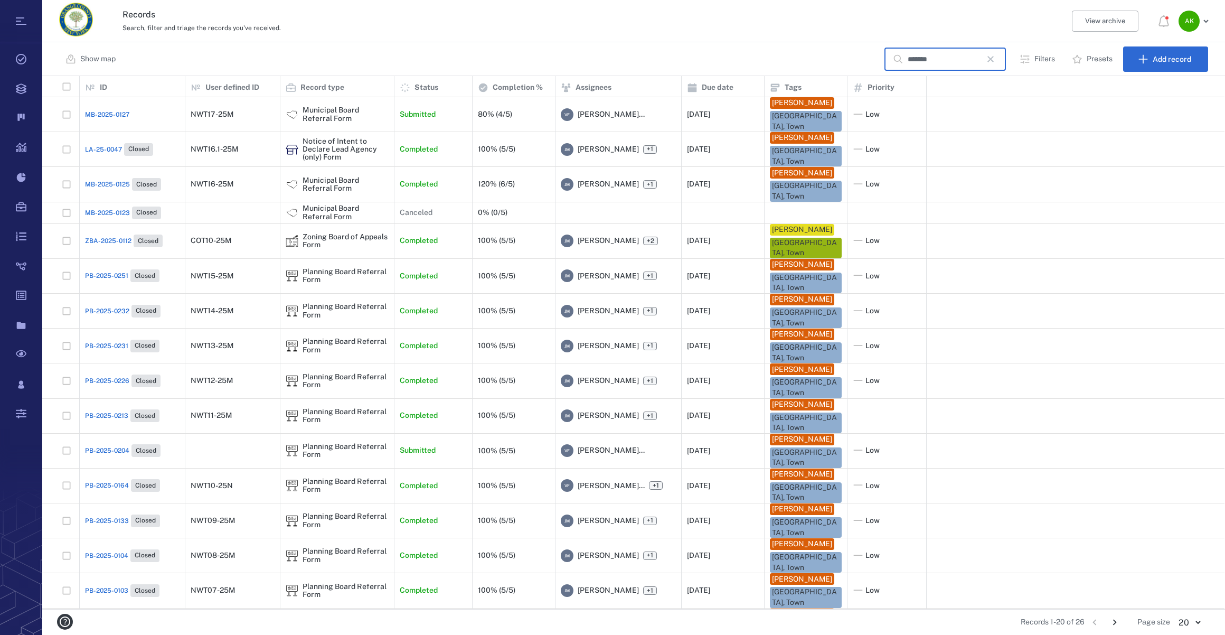
scroll to position [526, 1175]
type input "*******"
click at [109, 108] on div "MB-2025-0127" at bounding box center [132, 114] width 95 height 21
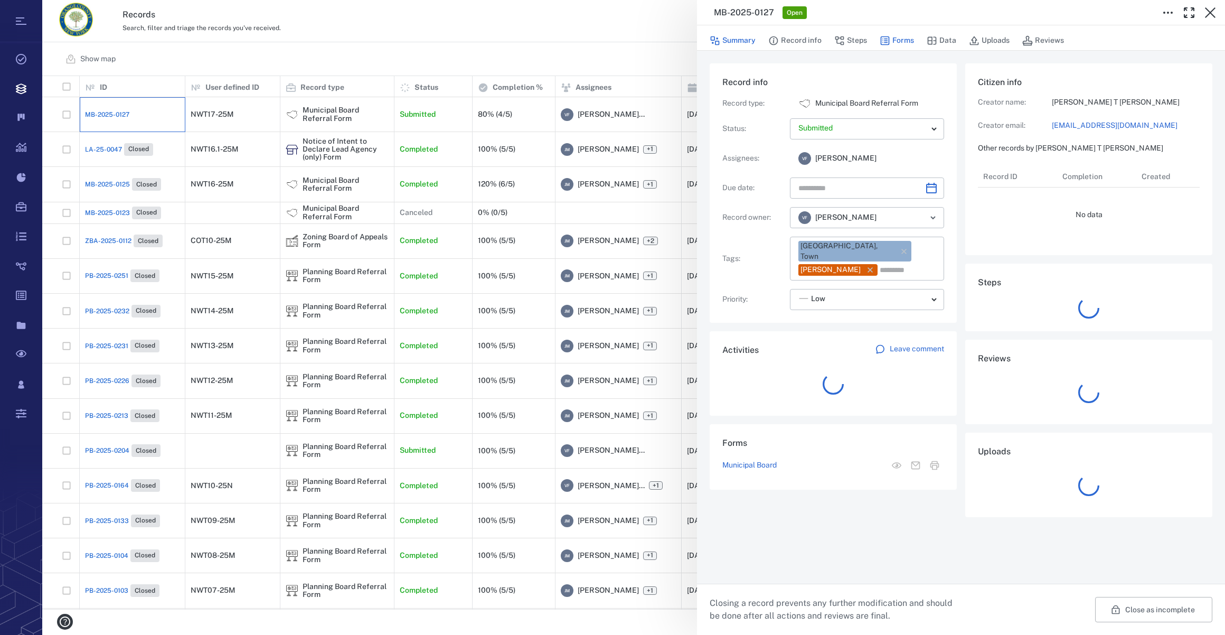
type input "**********"
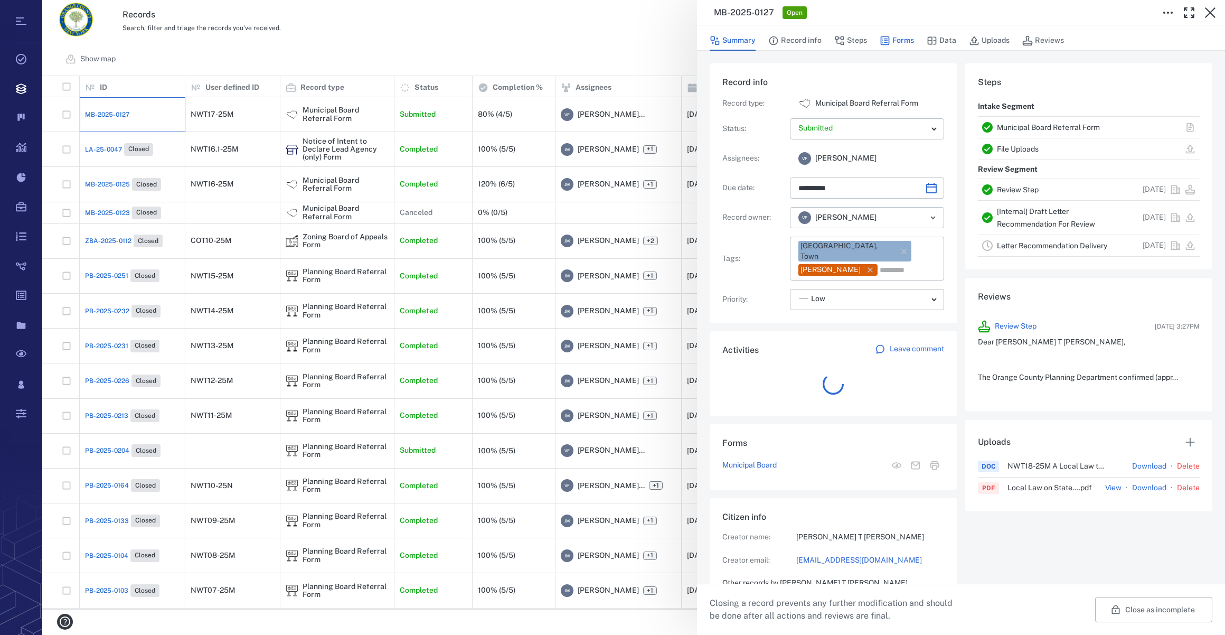
scroll to position [190, 203]
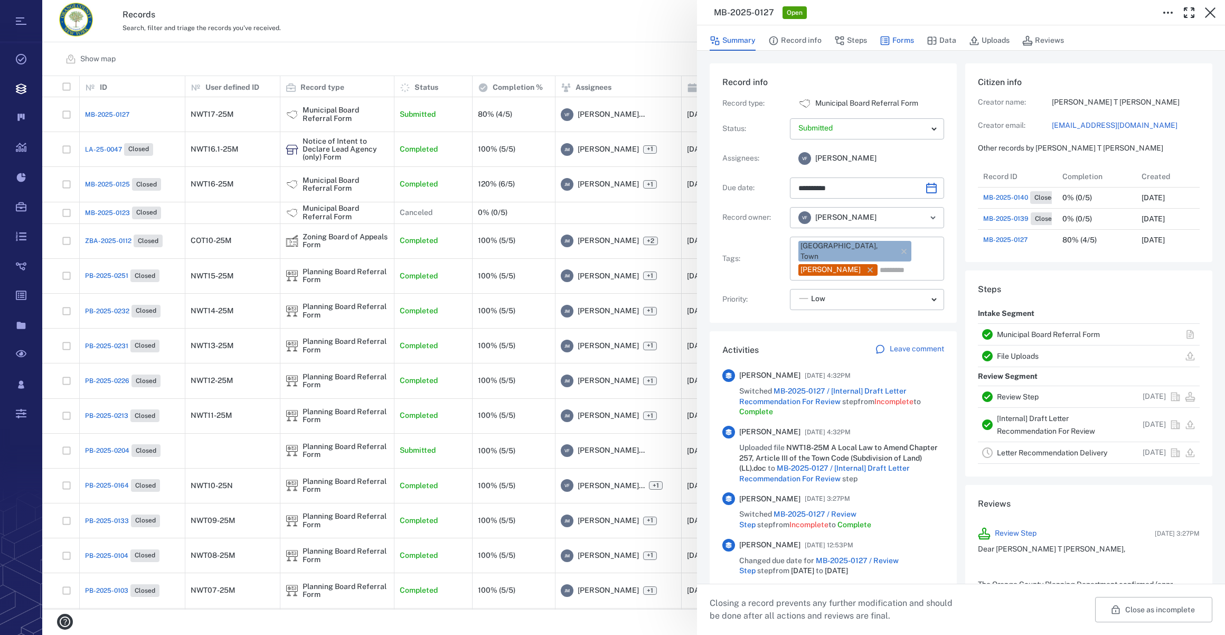
click at [903, 36] on button "Forms" at bounding box center [897, 41] width 34 height 20
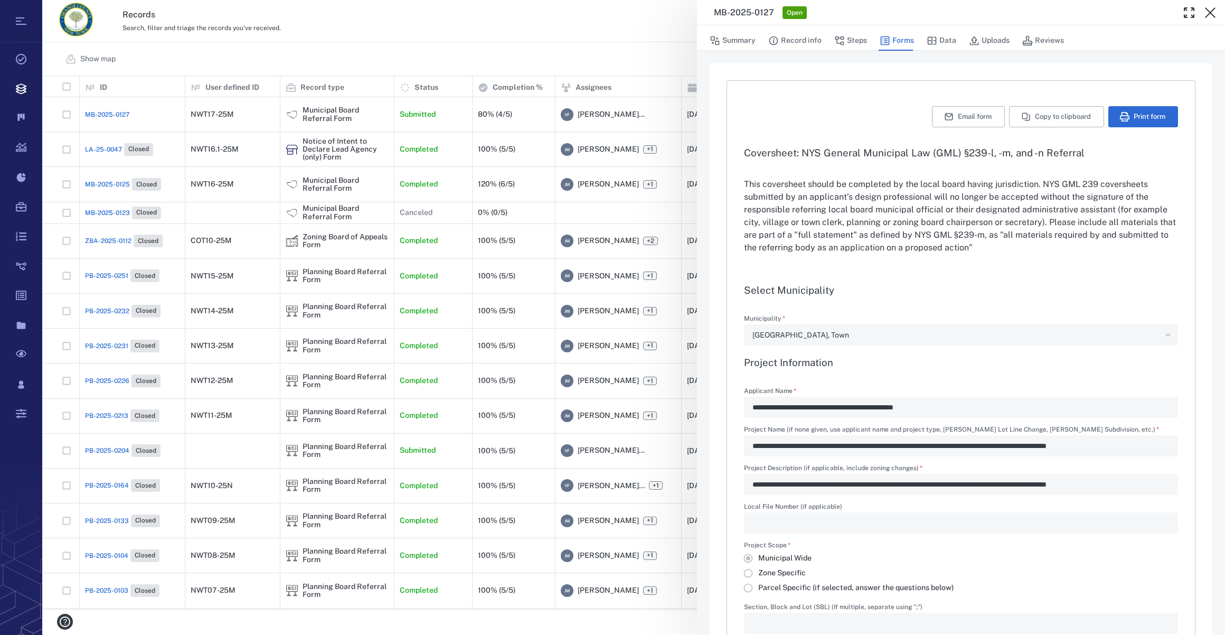
type input "**********"
click at [850, 42] on button "Steps" at bounding box center [851, 41] width 33 height 20
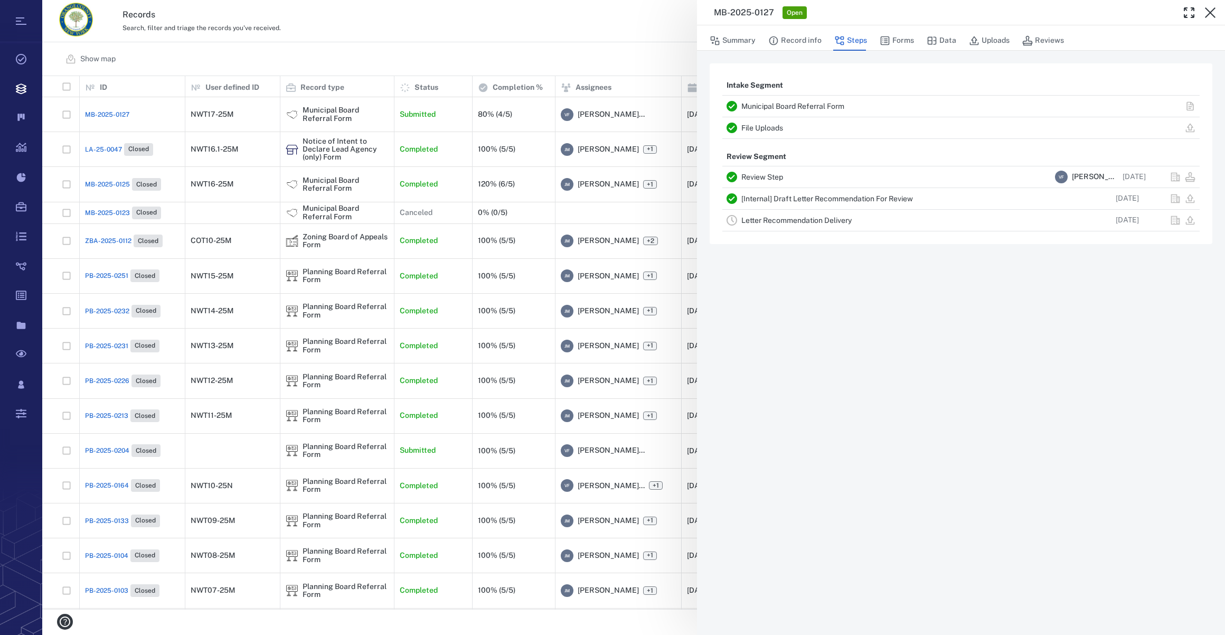
click at [780, 219] on link "Letter Recommendation Delivery" at bounding box center [797, 220] width 110 height 8
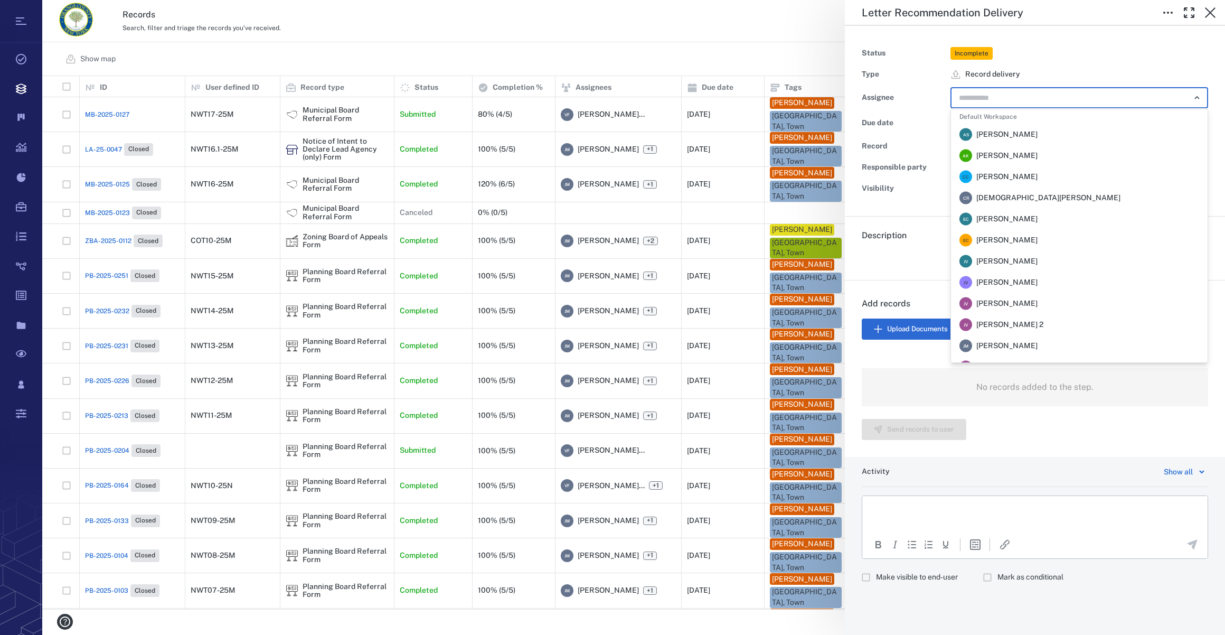
click at [994, 102] on input "text" at bounding box center [1067, 97] width 219 height 15
click at [1039, 343] on li "[PERSON_NAME] [PERSON_NAME]" at bounding box center [1079, 345] width 257 height 21
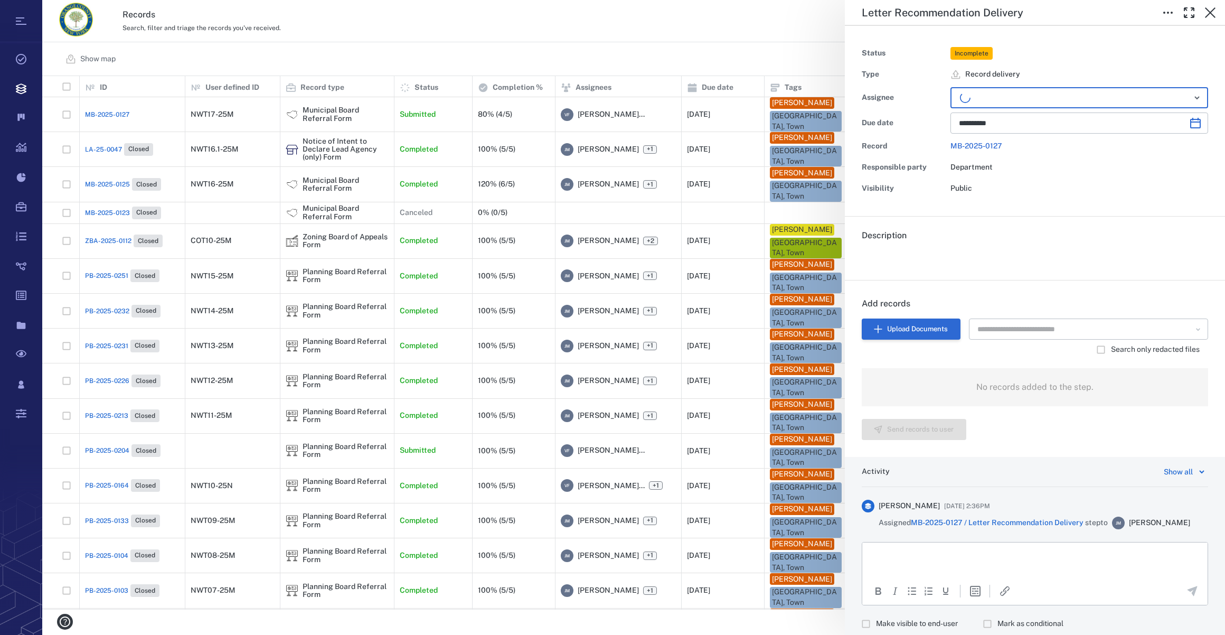
click at [912, 332] on button "Upload Documents" at bounding box center [911, 328] width 99 height 21
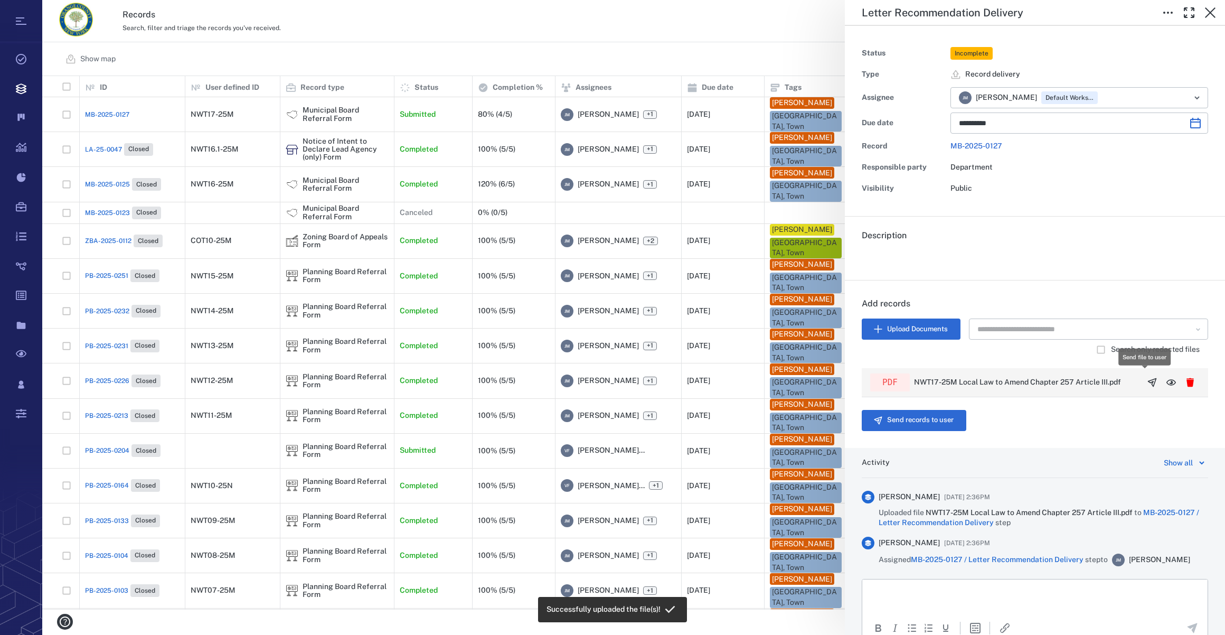
click at [1147, 380] on icon "button" at bounding box center [1152, 382] width 11 height 11
click at [907, 421] on button "Send records to user" at bounding box center [914, 420] width 105 height 21
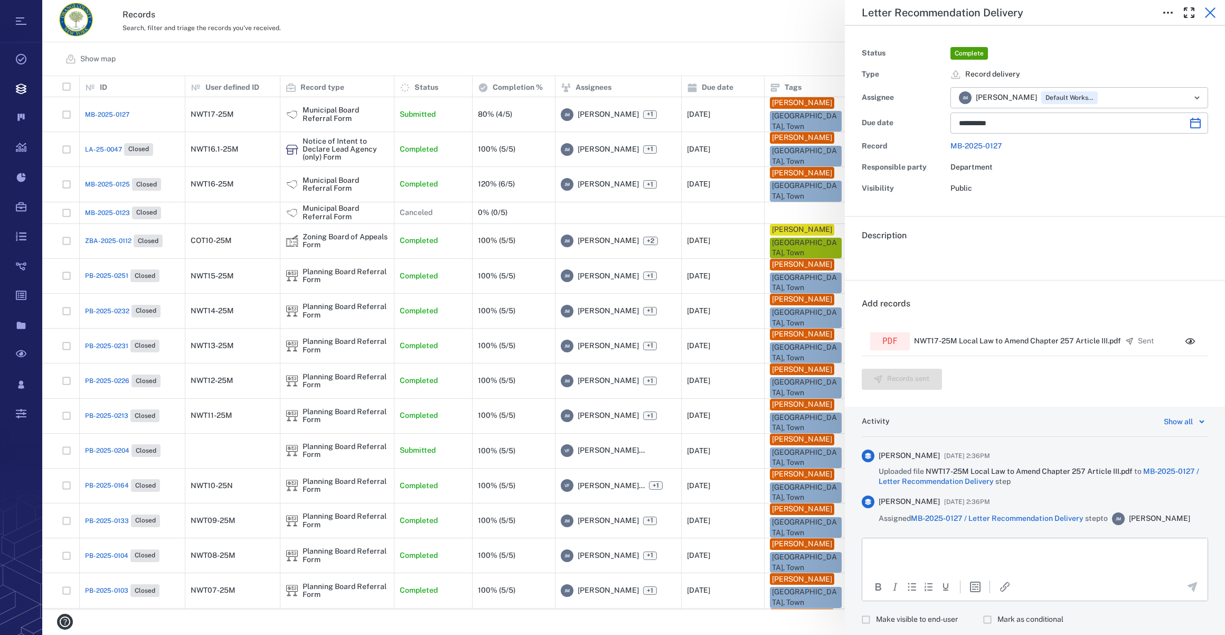
click at [1212, 15] on icon "button" at bounding box center [1210, 12] width 13 height 13
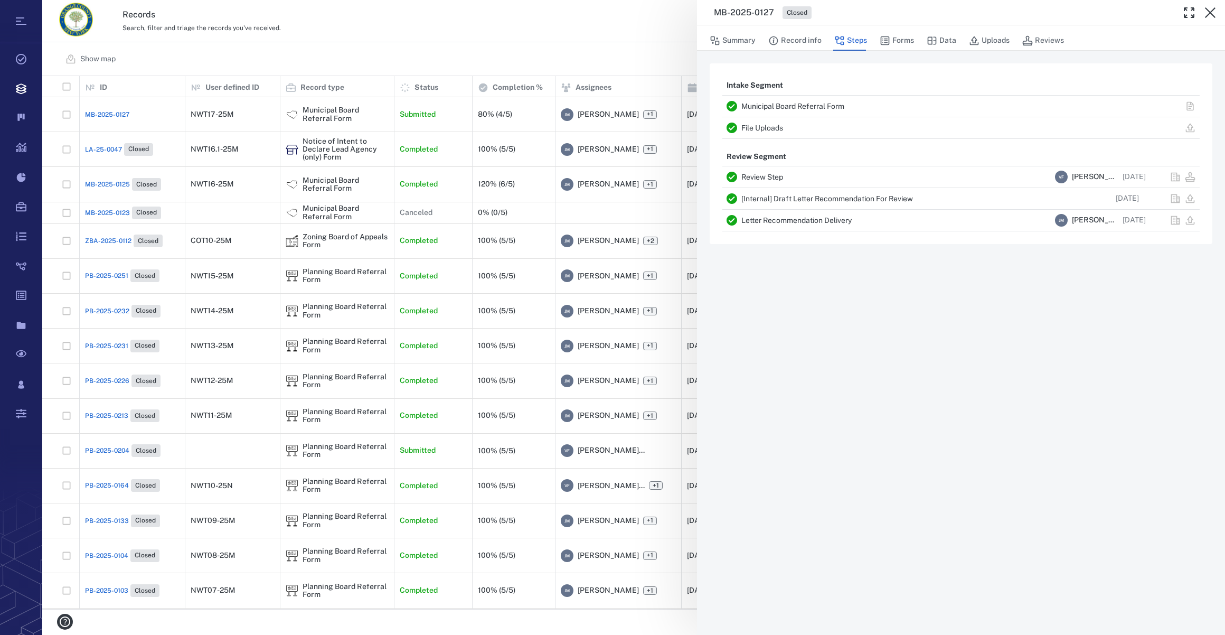
click at [1212, 15] on icon "button" at bounding box center [1210, 12] width 13 height 13
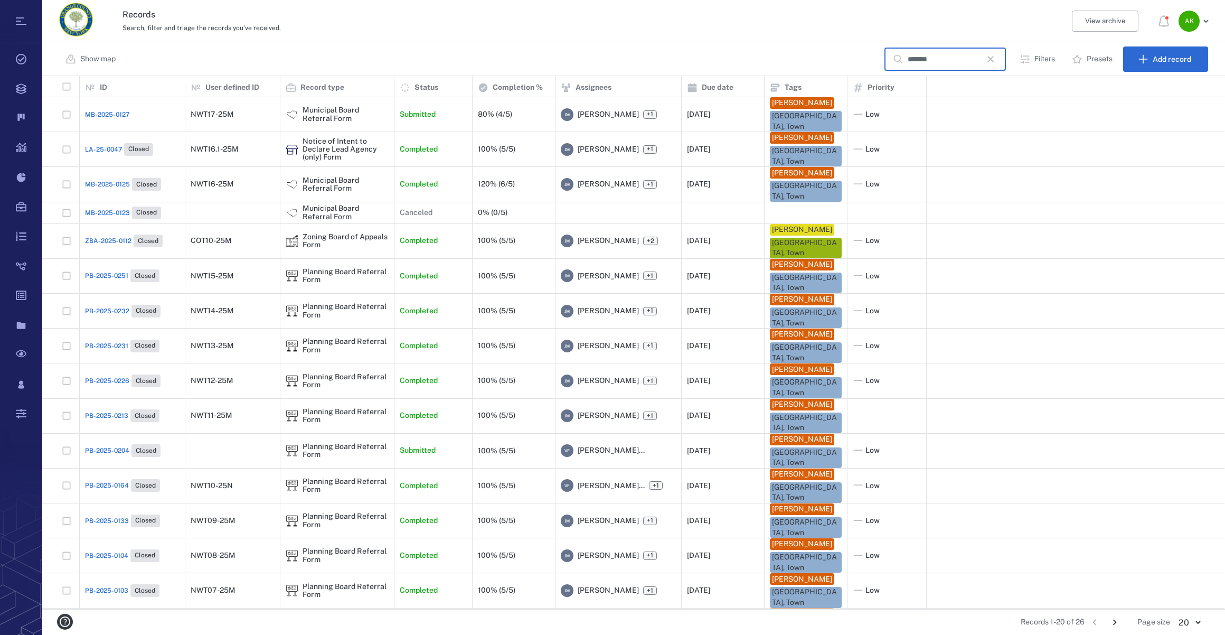
drag, startPoint x: 938, startPoint y: 60, endPoint x: 645, endPoint y: 32, distance: 294.0
click at [701, 50] on div "Show map ******* ​ Filters Presets Add record" at bounding box center [633, 59] width 1183 height 34
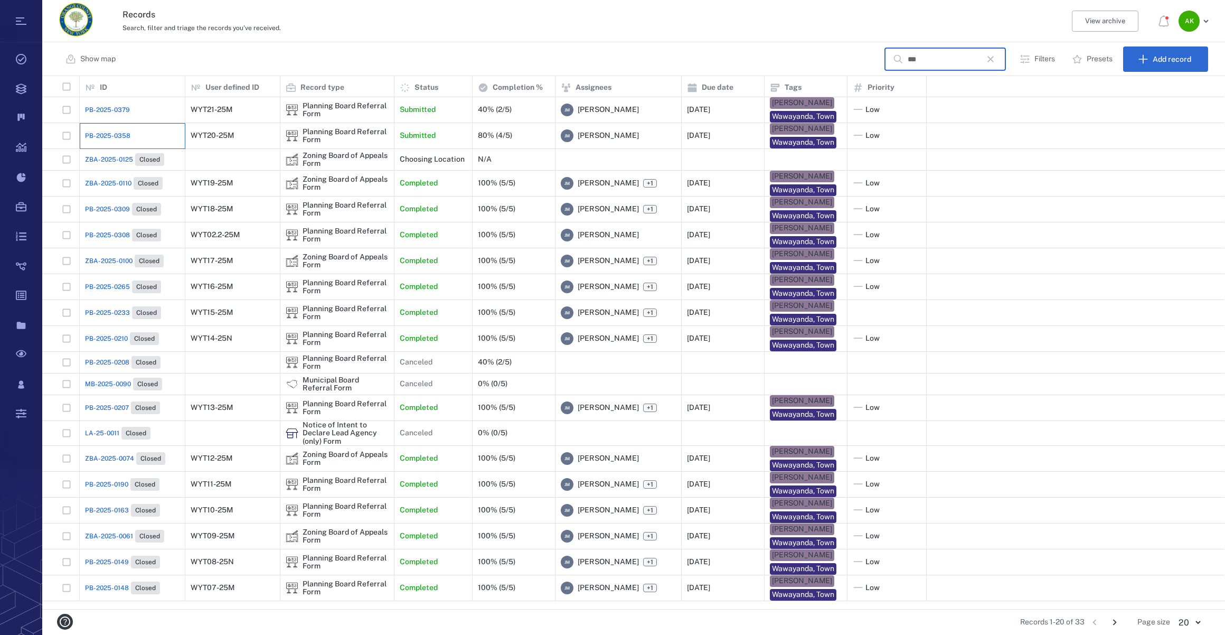
click at [132, 133] on div "PB-2025-0358" at bounding box center [132, 135] width 95 height 21
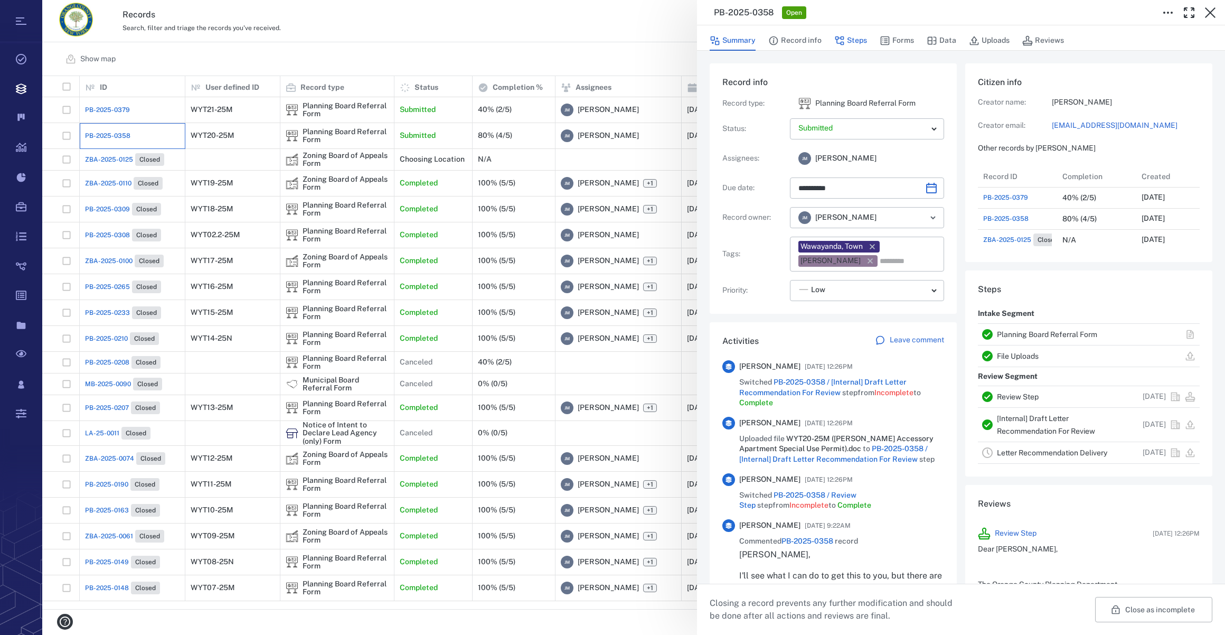
scroll to position [549, 203]
click at [907, 39] on button "Forms" at bounding box center [897, 41] width 34 height 20
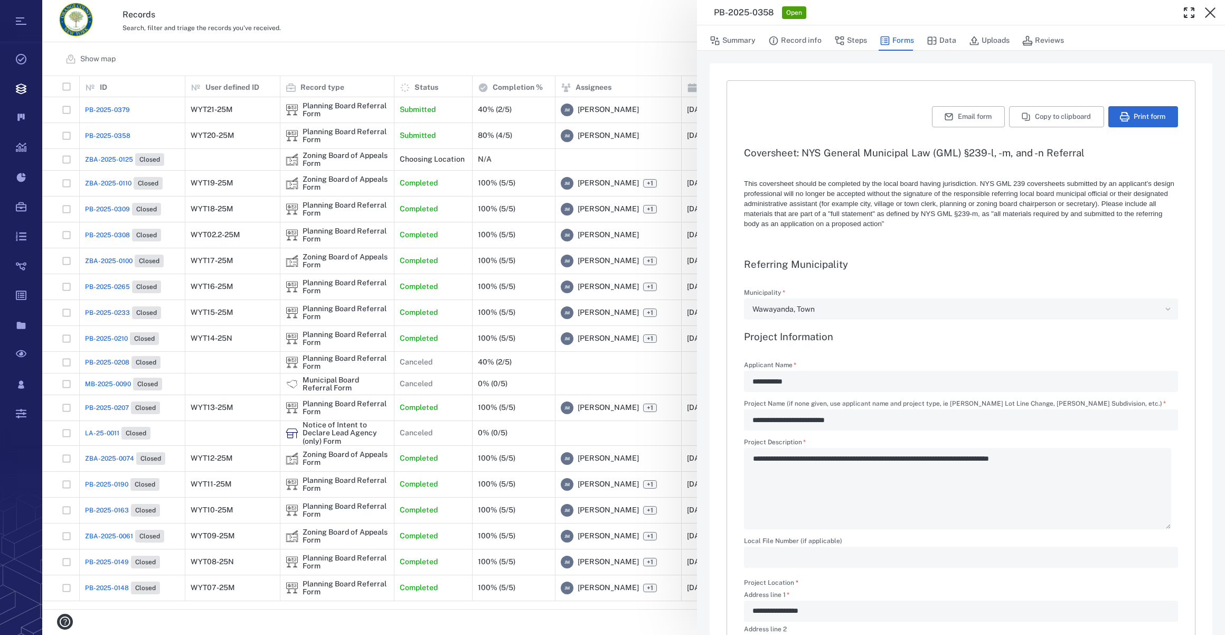
click at [862, 38] on button "Steps" at bounding box center [851, 41] width 33 height 20
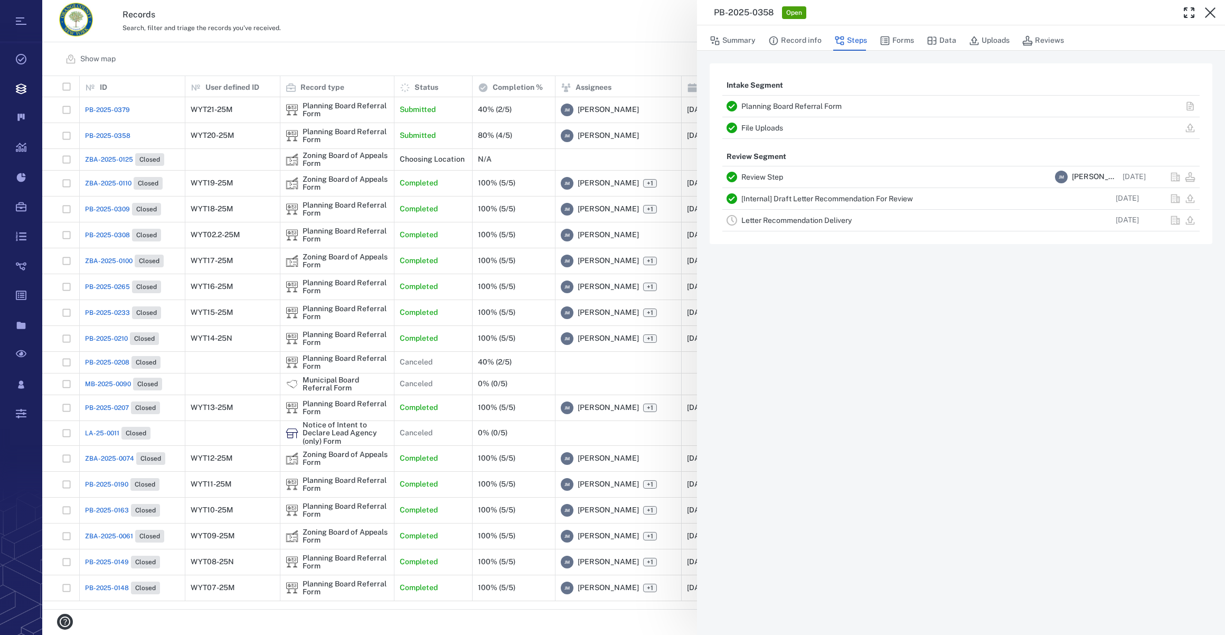
click at [784, 221] on link "Letter Recommendation Delivery" at bounding box center [797, 220] width 110 height 8
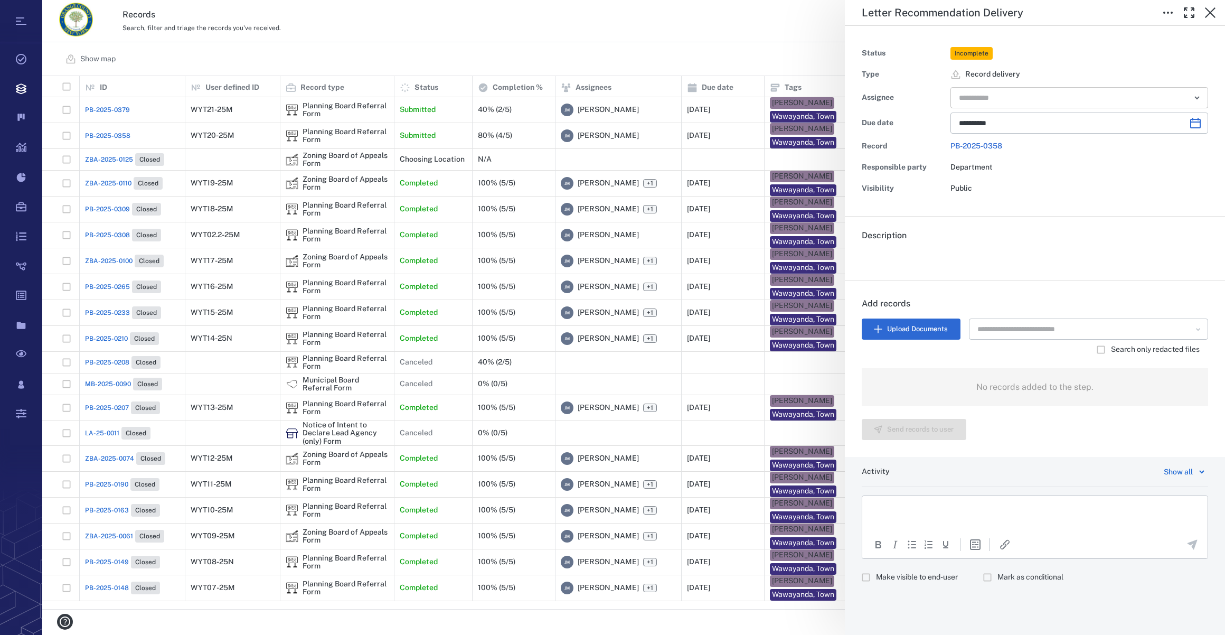
click at [1020, 92] on input "text" at bounding box center [1067, 97] width 219 height 15
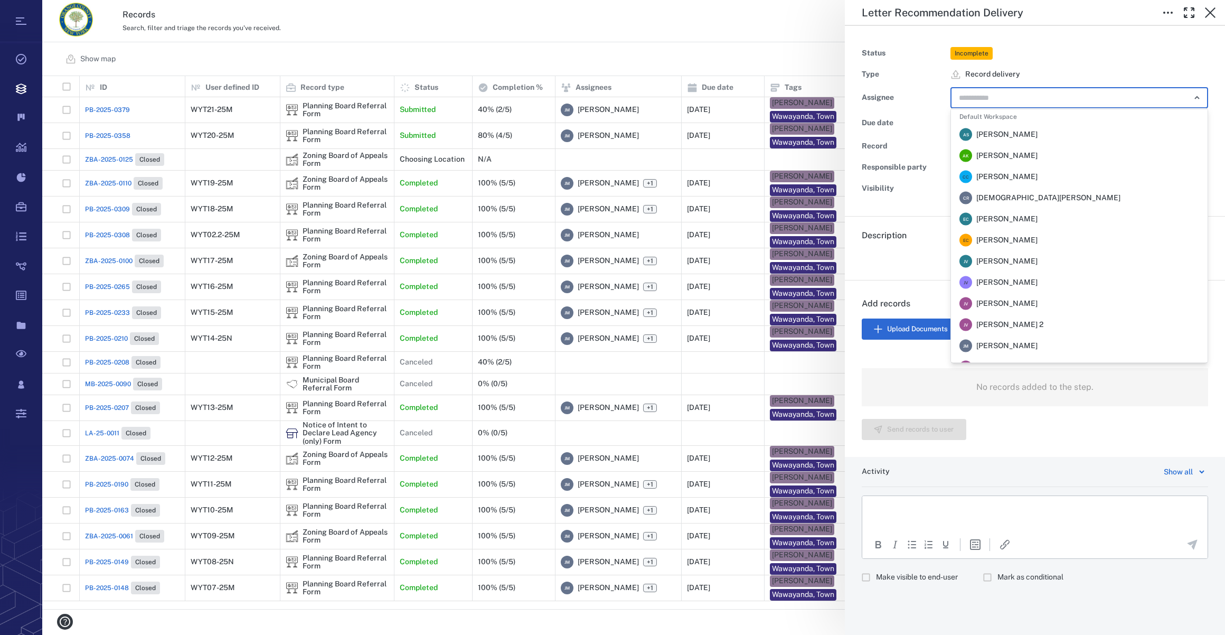
click at [1022, 346] on span "[PERSON_NAME]" at bounding box center [1007, 346] width 61 height 11
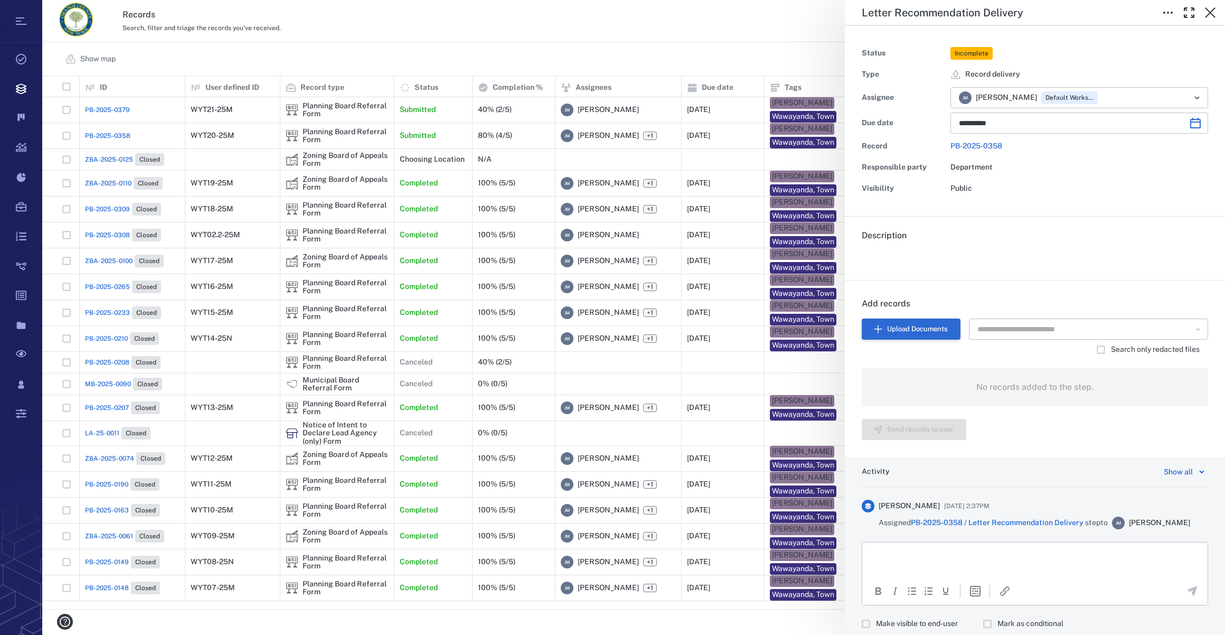
click at [911, 327] on button "Upload Documents" at bounding box center [911, 328] width 99 height 21
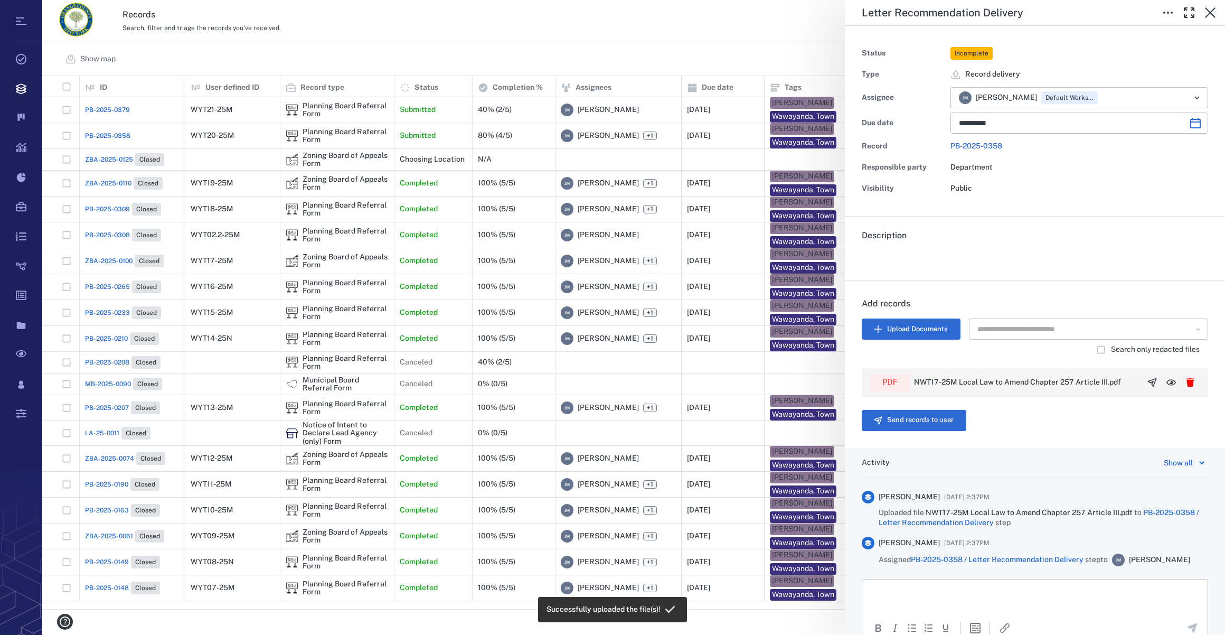
click at [1147, 381] on icon "button" at bounding box center [1152, 382] width 11 height 11
click at [928, 424] on button "Send records to user" at bounding box center [914, 420] width 105 height 21
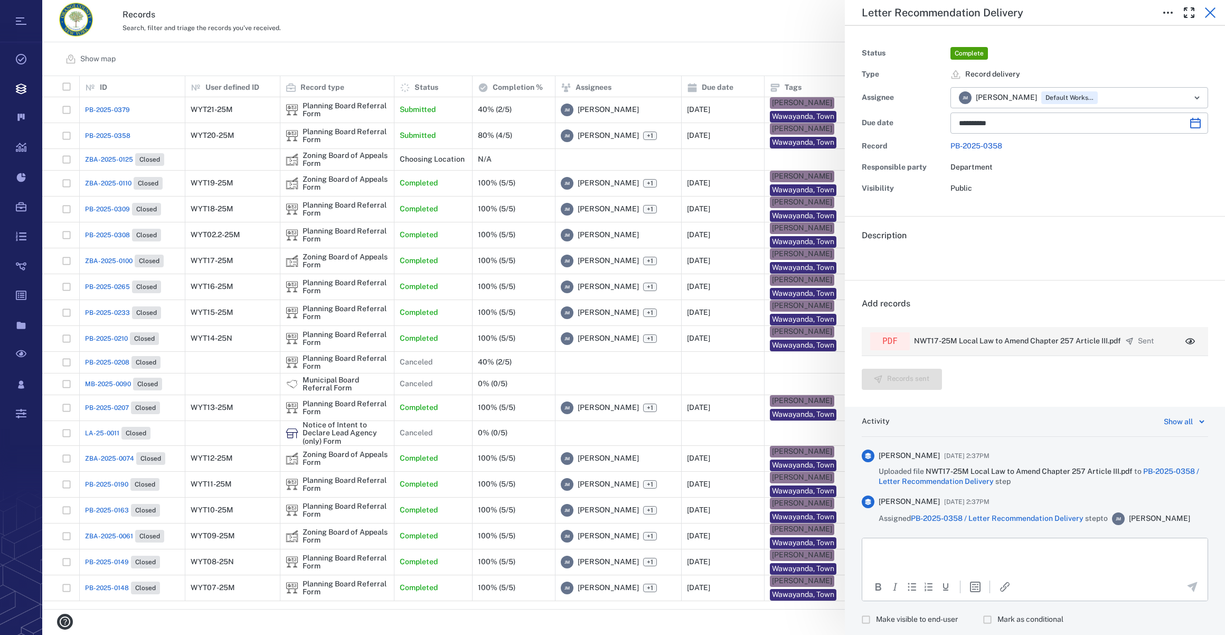
click at [1214, 9] on icon "button" at bounding box center [1210, 12] width 11 height 11
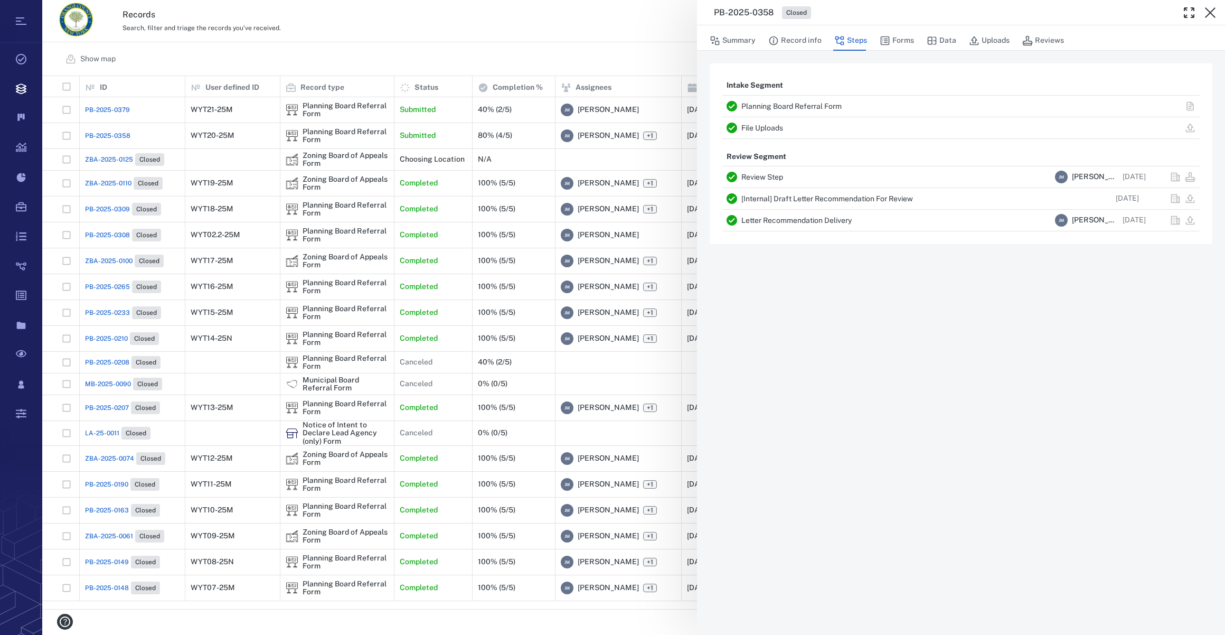
click at [1214, 9] on icon "button" at bounding box center [1210, 12] width 11 height 11
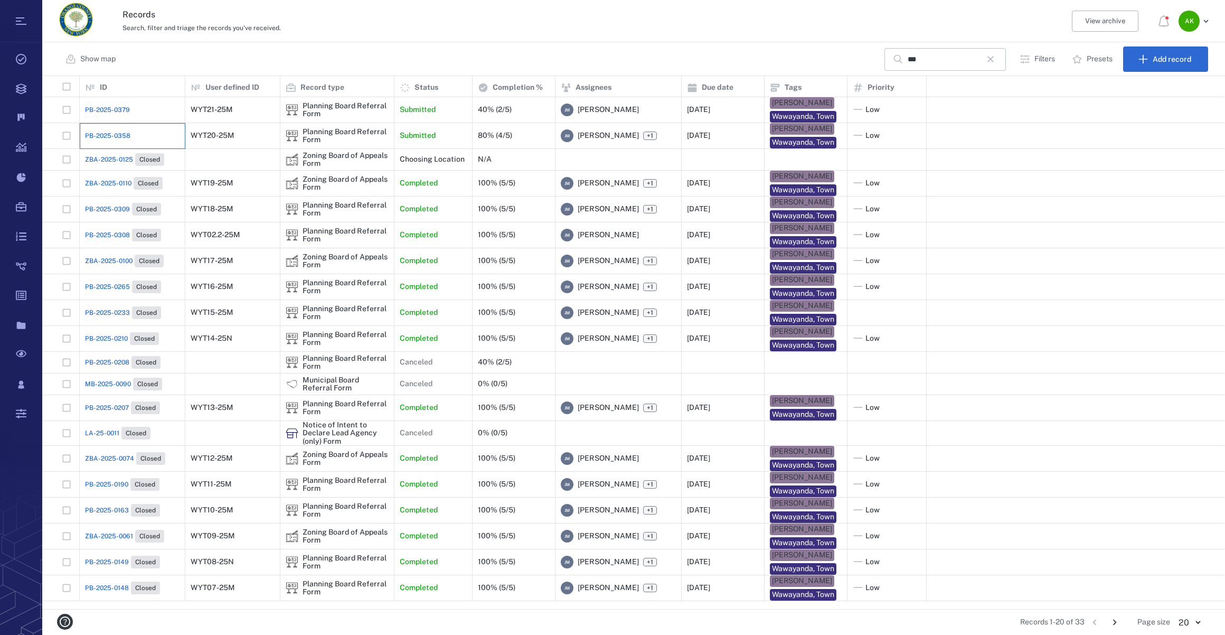
click at [88, 130] on div "PB-2025-0358" at bounding box center [132, 135] width 95 height 21
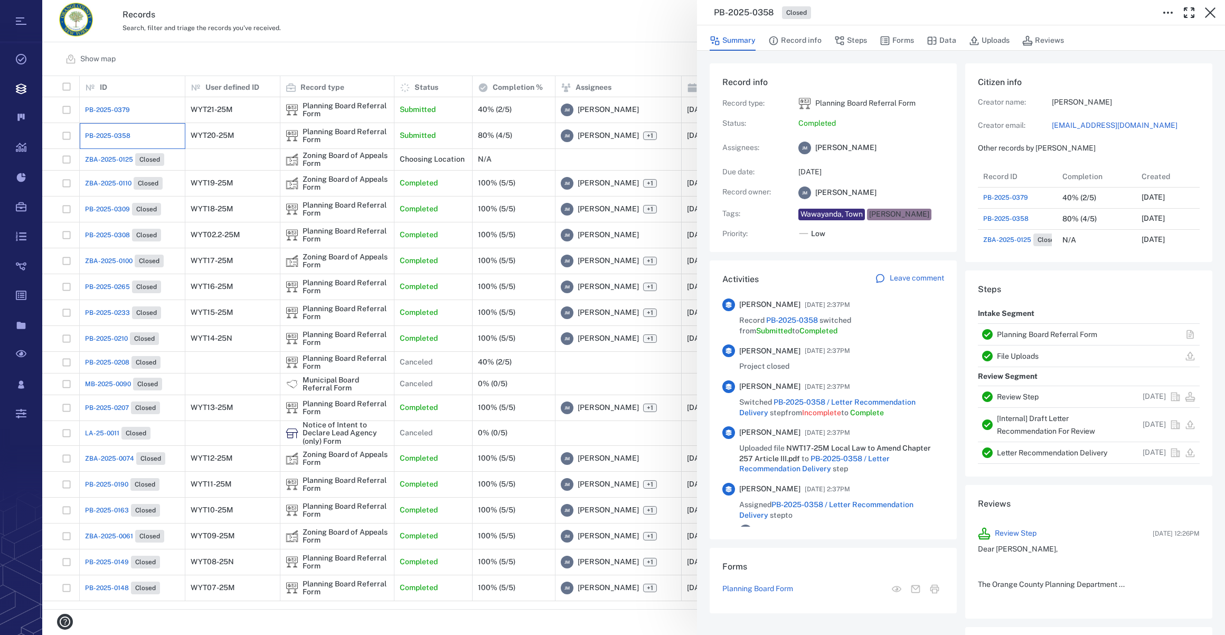
scroll to position [549, 203]
click at [1085, 121] on link "[EMAIL_ADDRESS][DOMAIN_NAME]" at bounding box center [1126, 125] width 148 height 11
click at [1212, 11] on icon "button" at bounding box center [1210, 12] width 11 height 11
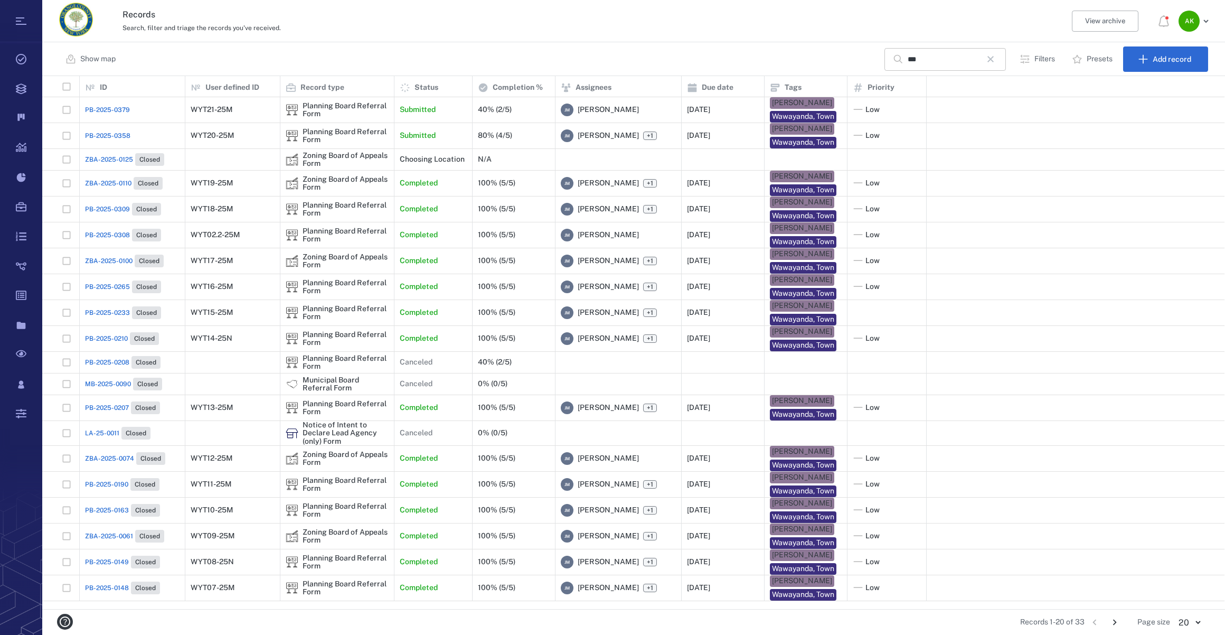
click at [925, 61] on input "***" at bounding box center [945, 59] width 74 height 23
drag, startPoint x: 925, startPoint y: 61, endPoint x: 885, endPoint y: 61, distance: 40.1
click at [885, 61] on div "*** ​" at bounding box center [945, 59] width 121 height 23
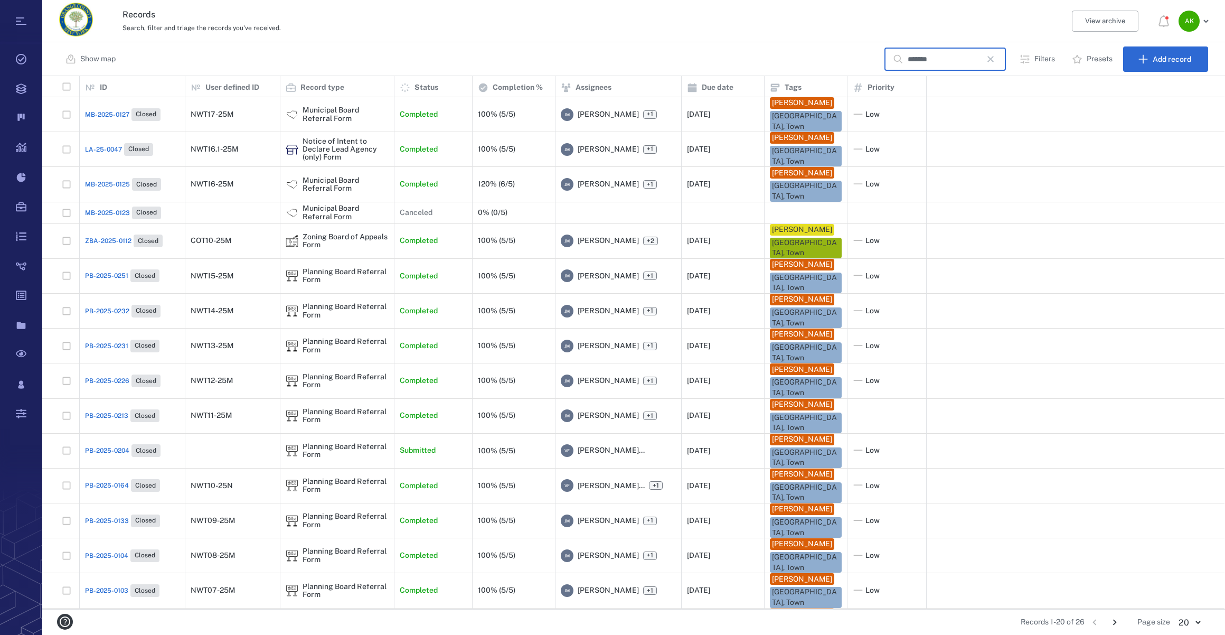
type input "*******"
click at [108, 110] on span "MB-2025-0127" at bounding box center [107, 115] width 44 height 10
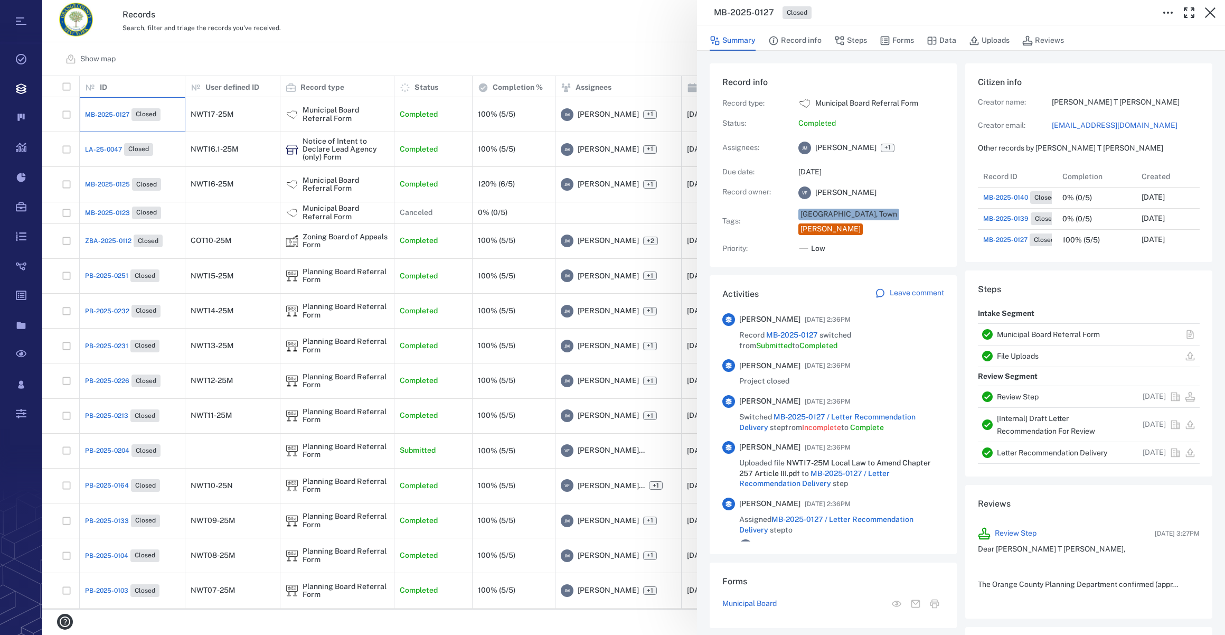
scroll to position [190, 203]
click at [1090, 123] on link "[EMAIL_ADDRESS][DOMAIN_NAME]" at bounding box center [1126, 125] width 148 height 11
click at [1214, 12] on icon "button" at bounding box center [1210, 12] width 13 height 13
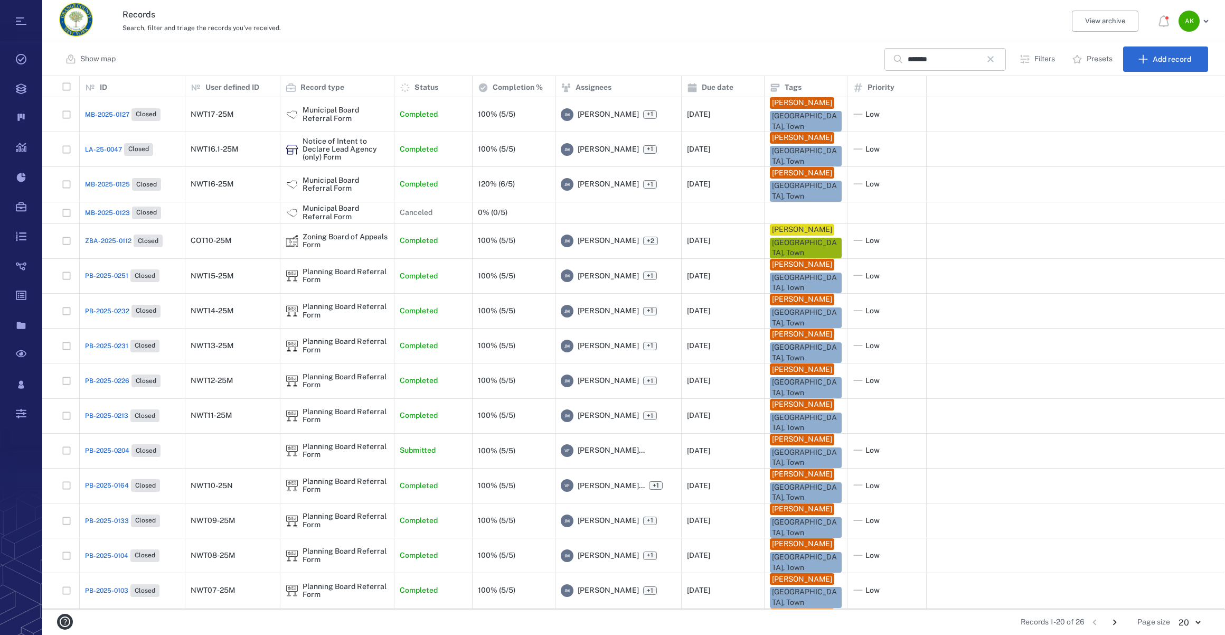
click at [997, 59] on icon "button" at bounding box center [991, 59] width 13 height 13
drag, startPoint x: 943, startPoint y: 63, endPoint x: 964, endPoint y: 38, distance: 32.6
click at [943, 63] on input "text" at bounding box center [945, 59] width 74 height 23
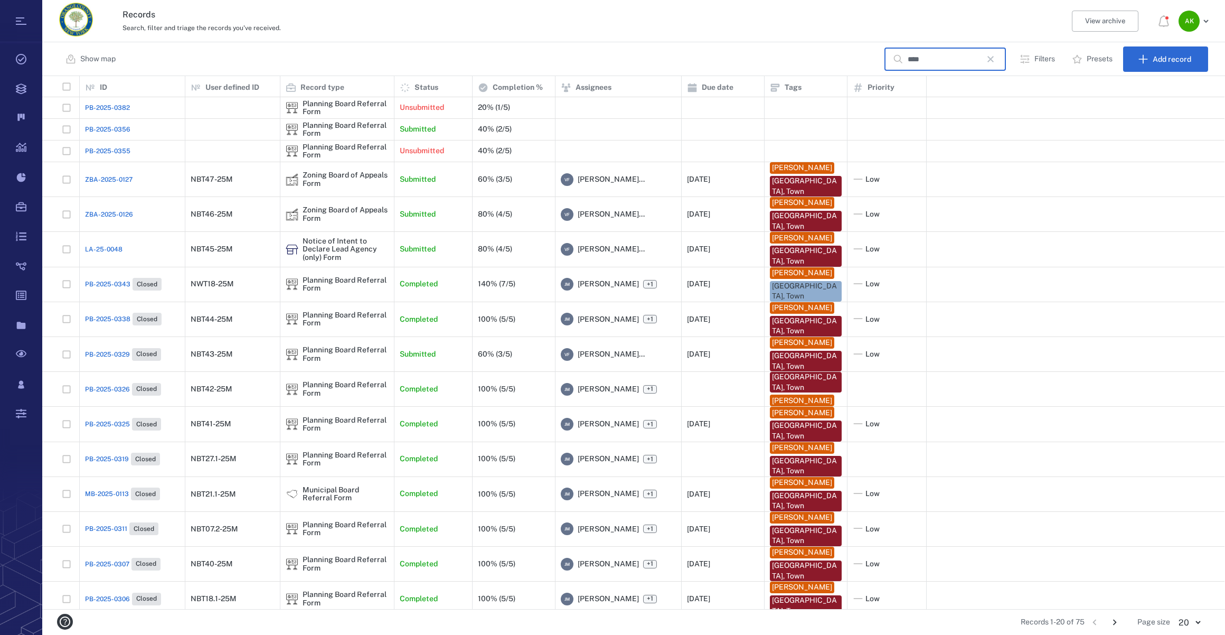
type input "****"
click at [104, 320] on span "PB-2025-0338" at bounding box center [107, 319] width 45 height 10
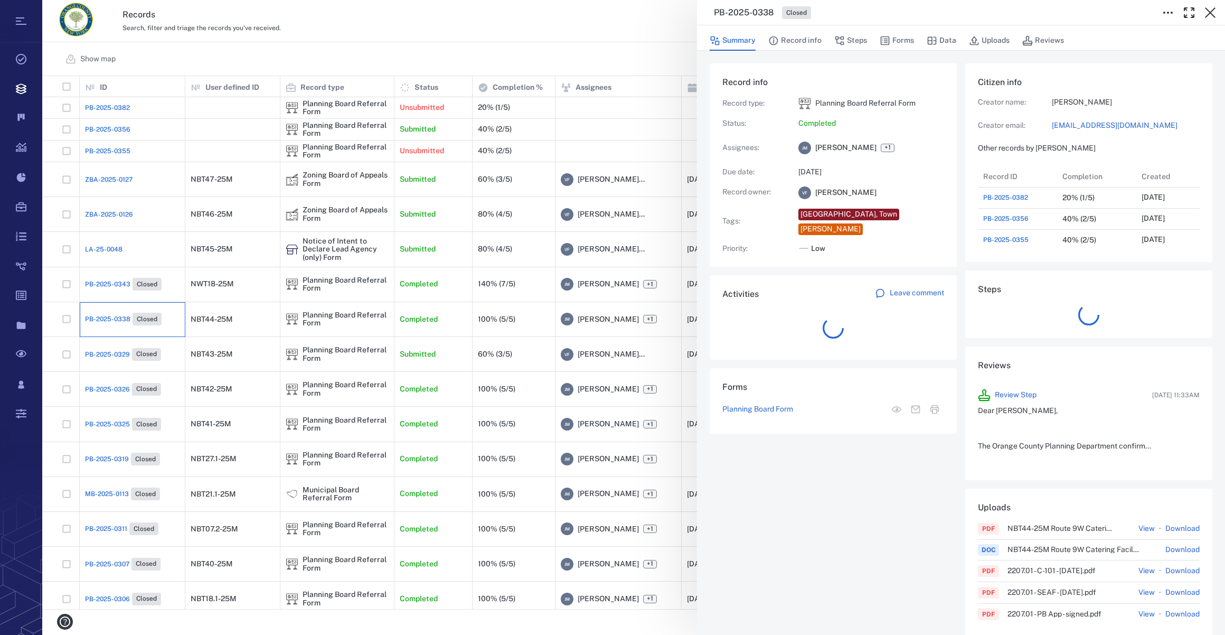
scroll to position [549, 203]
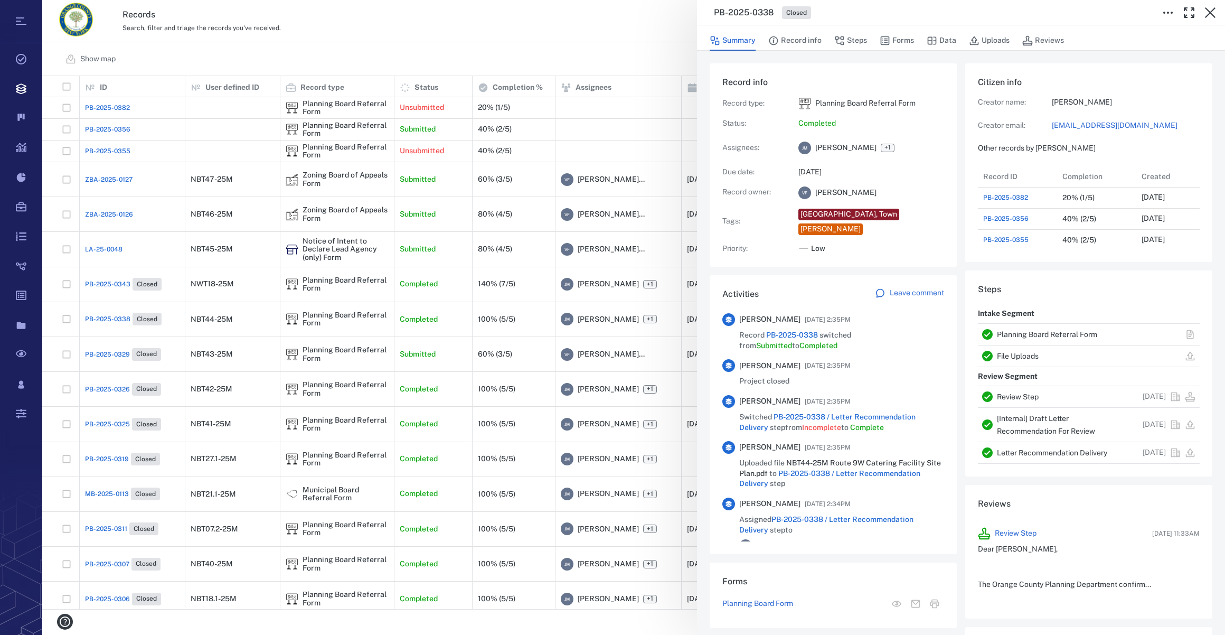
click at [1052, 122] on link "[EMAIL_ADDRESS][DOMAIN_NAME]" at bounding box center [1126, 125] width 148 height 11
drag, startPoint x: 1212, startPoint y: 15, endPoint x: 1042, endPoint y: 67, distance: 177.8
click at [1212, 15] on icon "button" at bounding box center [1210, 12] width 13 height 13
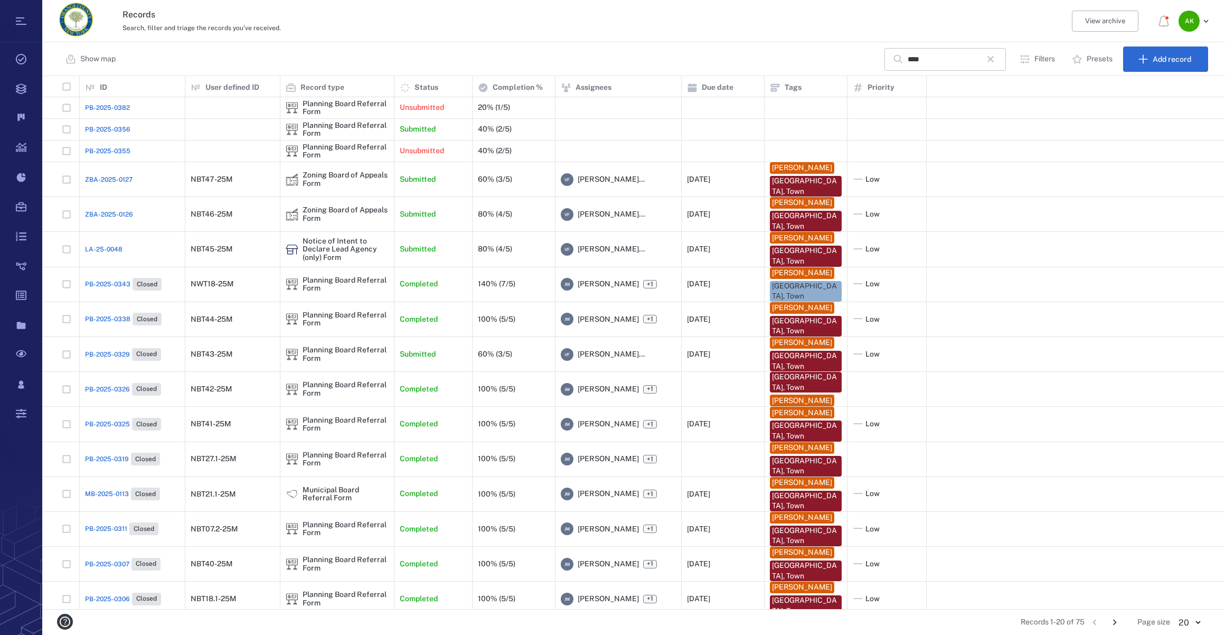
click at [994, 58] on icon "button" at bounding box center [991, 59] width 6 height 6
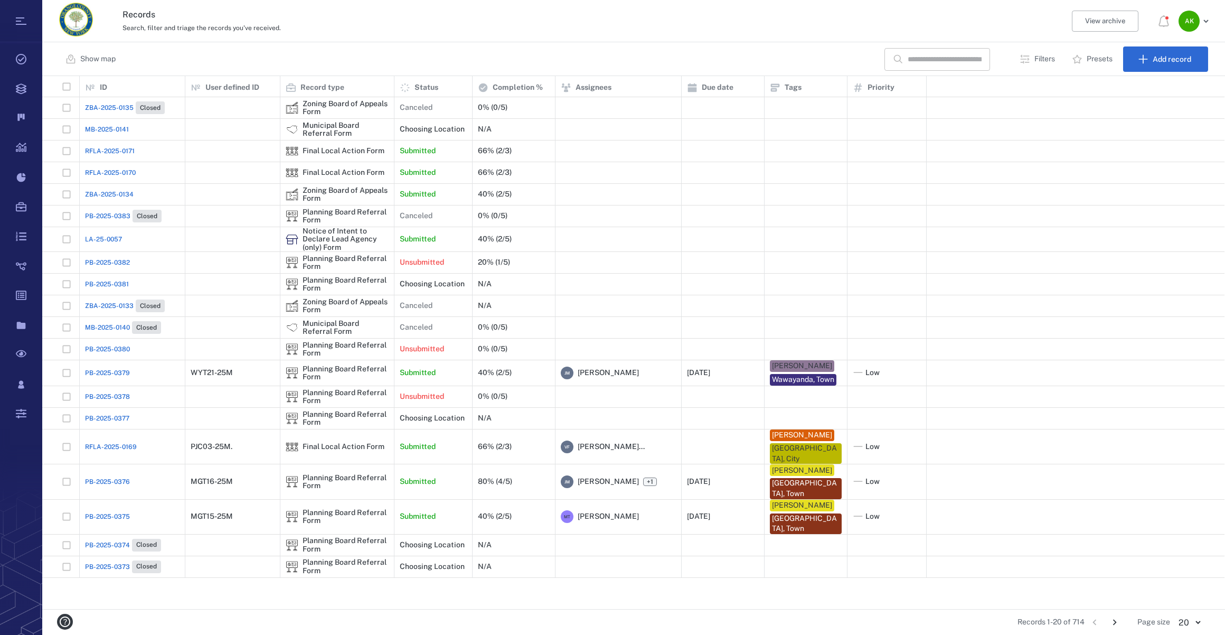
click at [919, 59] on input "text" at bounding box center [945, 59] width 74 height 23
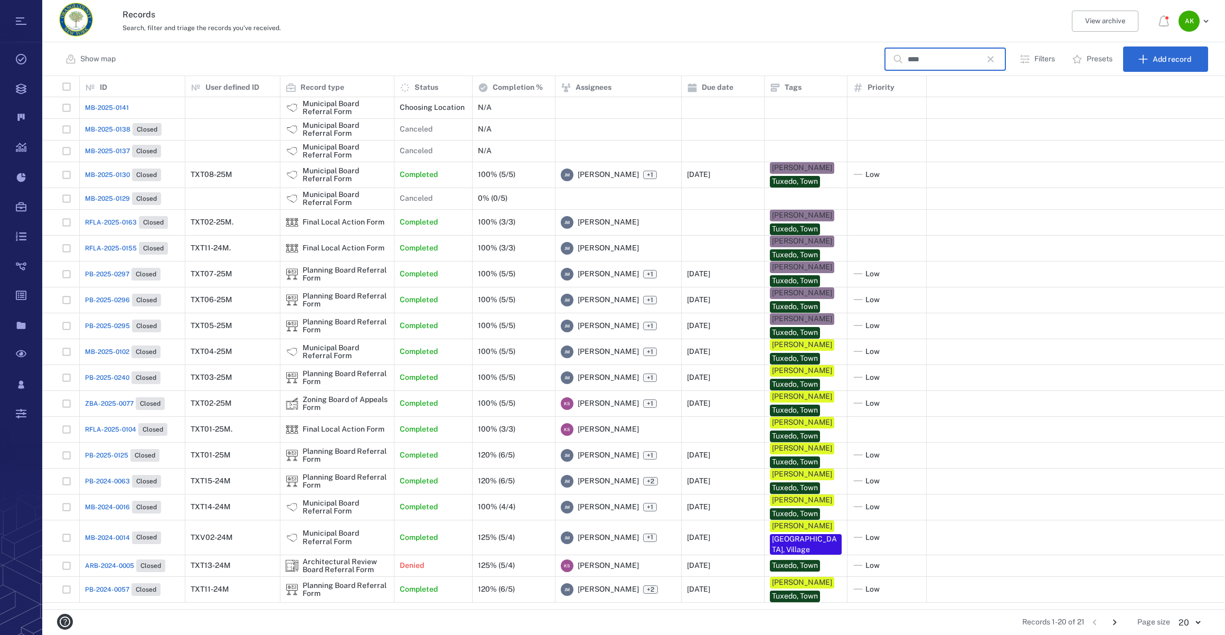
type input "****"
click at [122, 170] on span "MB-2025-0130" at bounding box center [107, 175] width 45 height 10
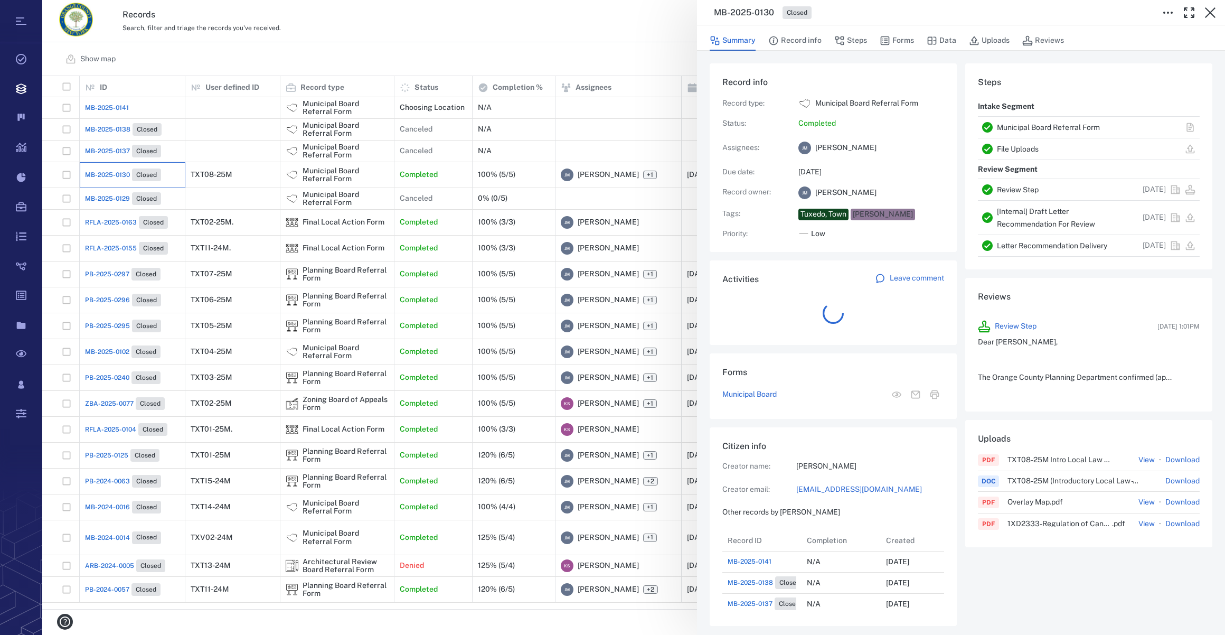
scroll to position [528, 203]
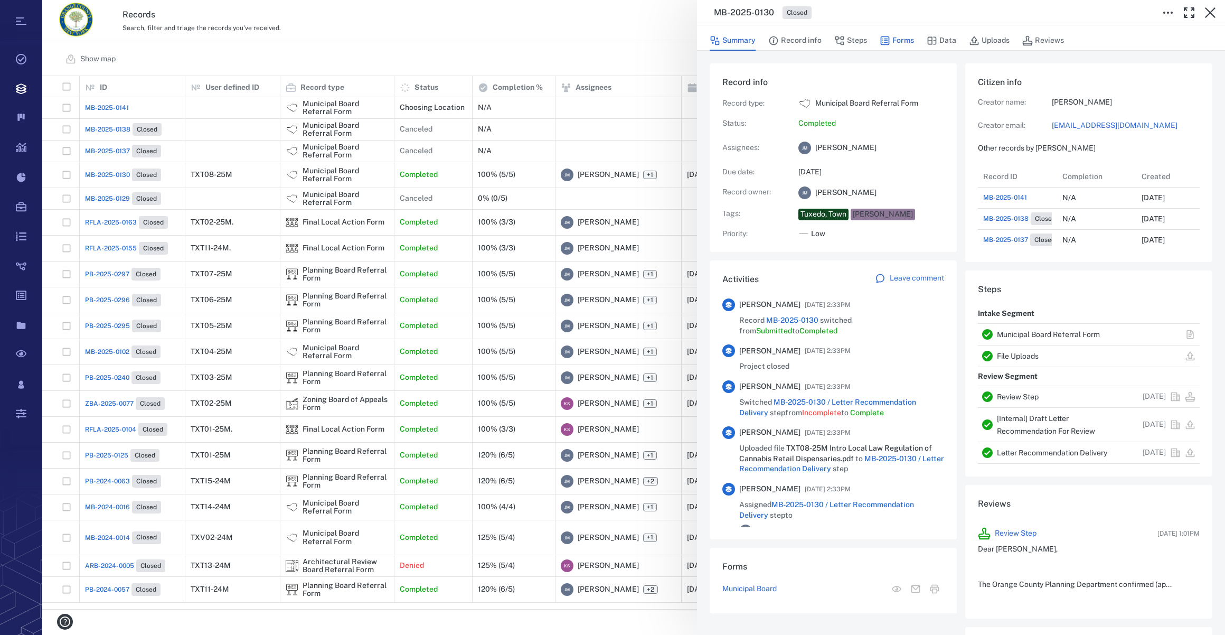
click at [905, 41] on button "Forms" at bounding box center [897, 41] width 34 height 20
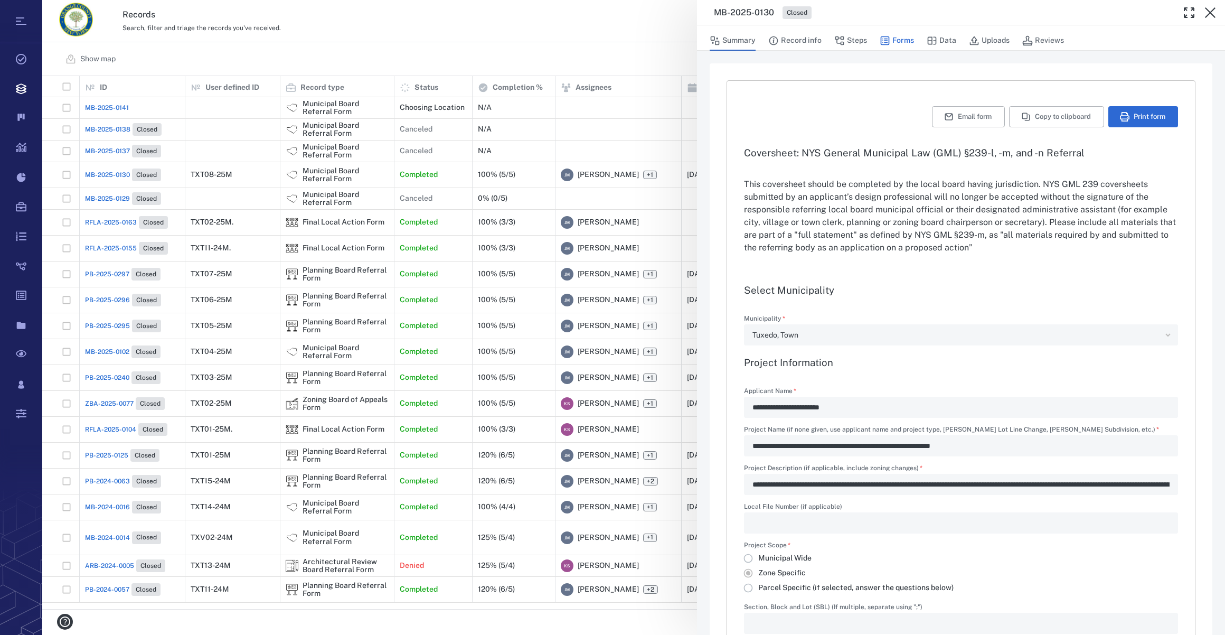
type textarea "*"
type input "**********"
click at [736, 42] on button "Summary" at bounding box center [733, 41] width 46 height 20
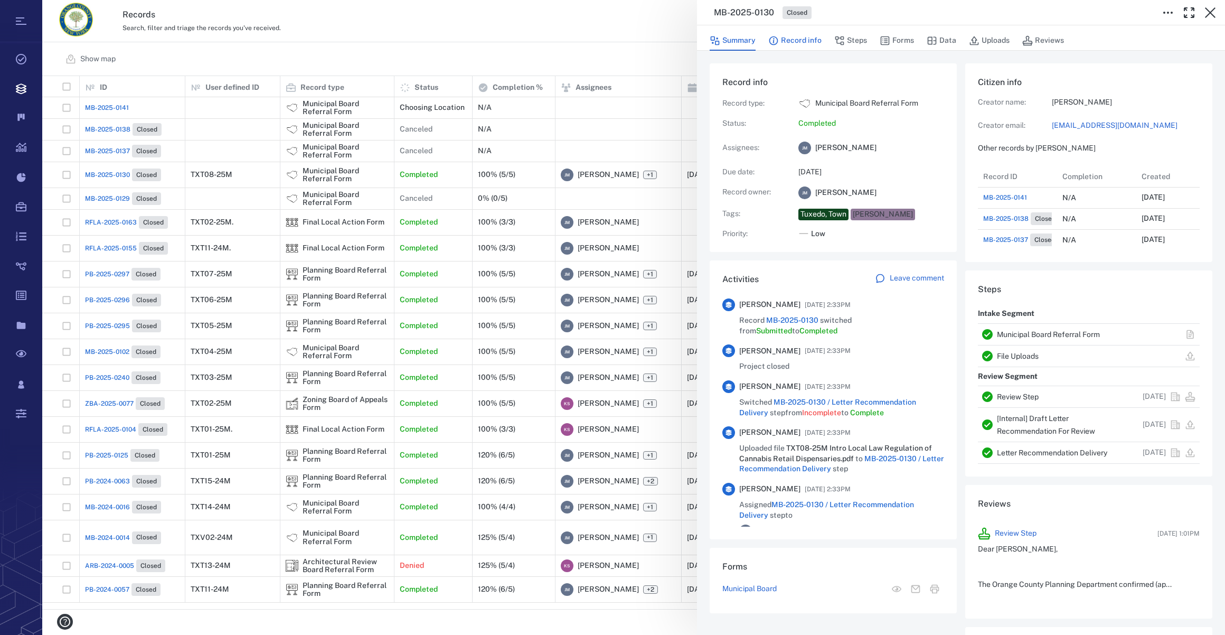
click at [800, 37] on button "Record info" at bounding box center [795, 41] width 53 height 20
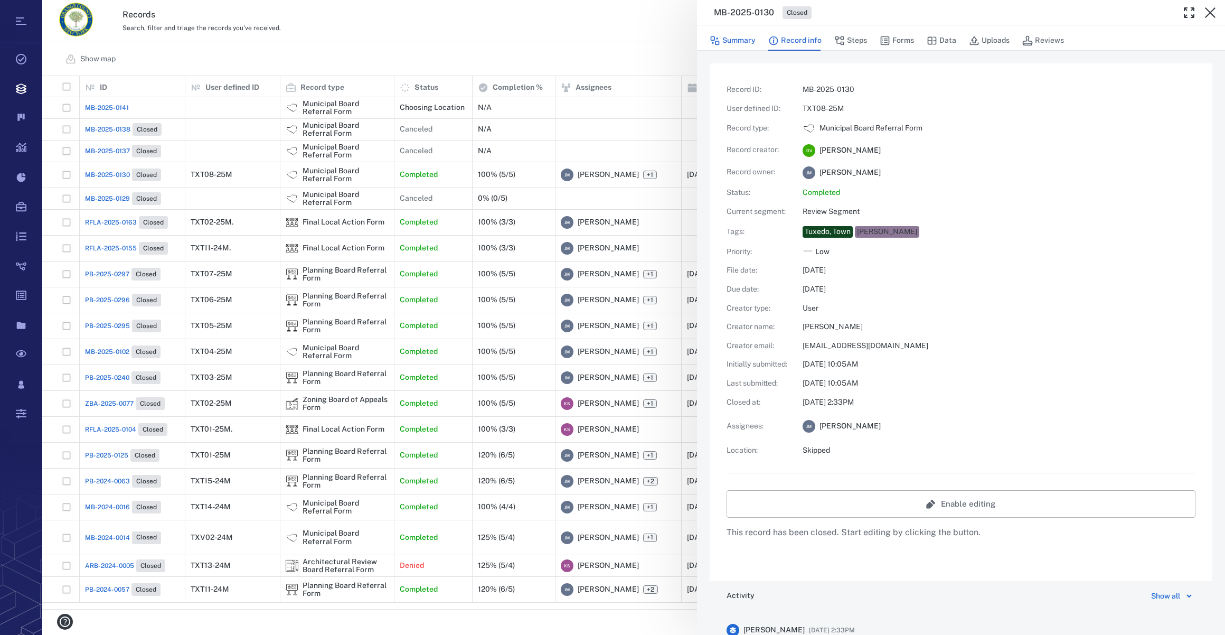
drag, startPoint x: 713, startPoint y: 33, endPoint x: 751, endPoint y: 42, distance: 38.7
click at [713, 33] on button "Summary" at bounding box center [733, 41] width 46 height 20
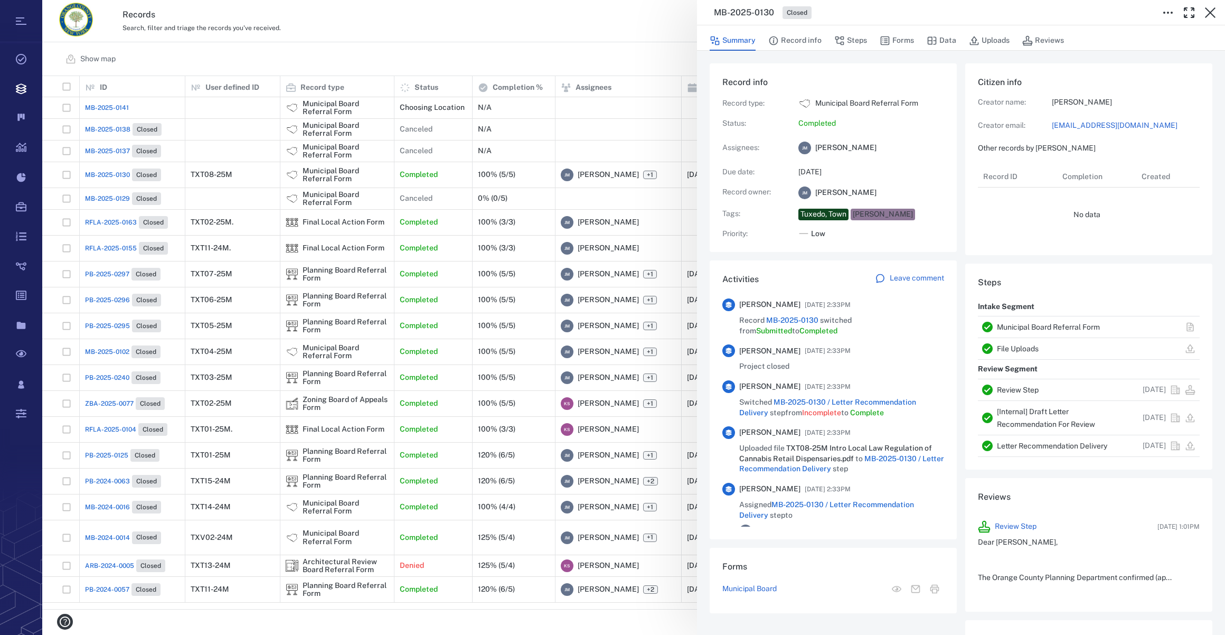
click at [747, 39] on button "Summary" at bounding box center [733, 41] width 46 height 20
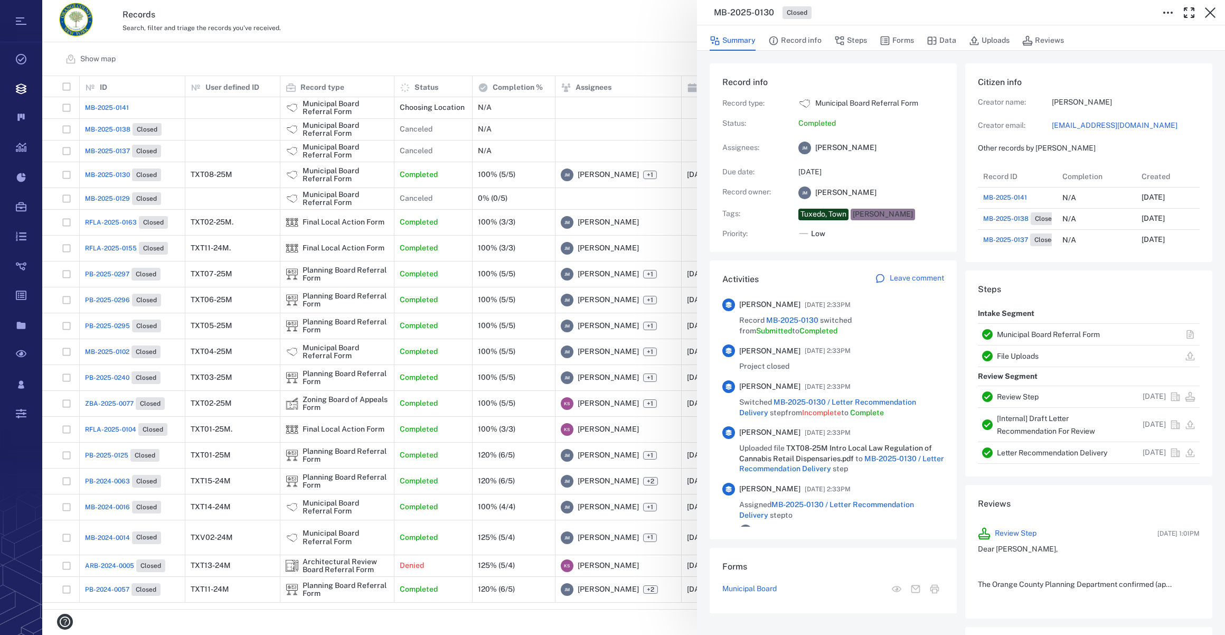
scroll to position [528, 203]
click at [1063, 124] on link "[EMAIL_ADDRESS][DOMAIN_NAME]" at bounding box center [1126, 125] width 148 height 11
click at [1205, 9] on icon "button" at bounding box center [1210, 12] width 13 height 13
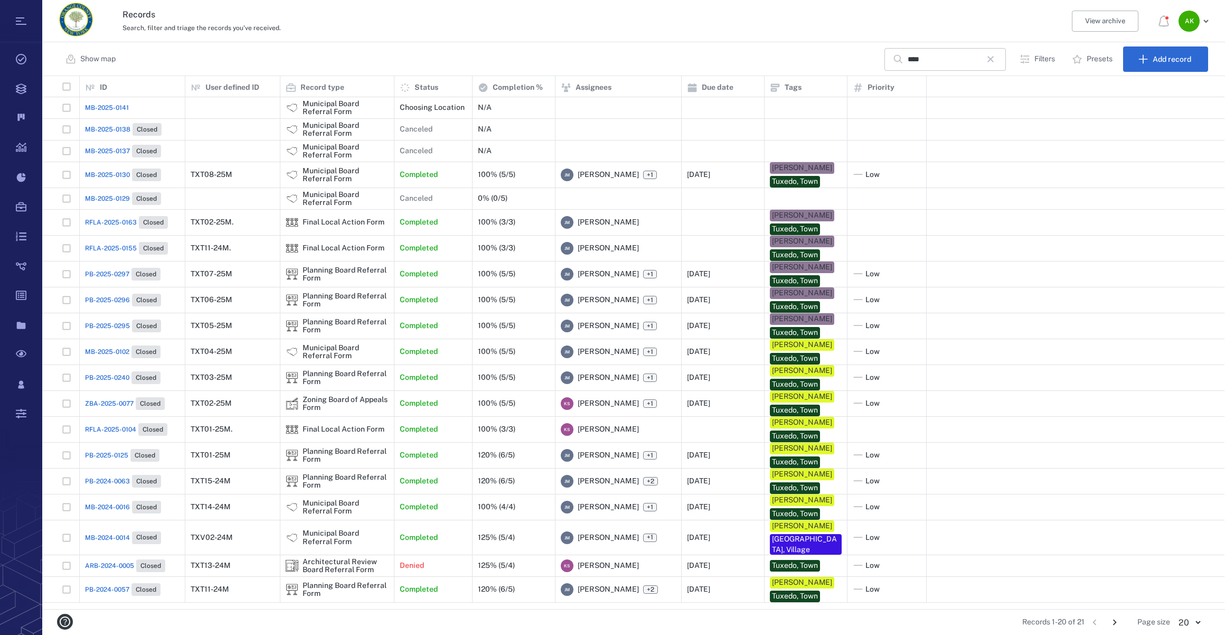
click at [994, 58] on icon "button" at bounding box center [991, 59] width 6 height 6
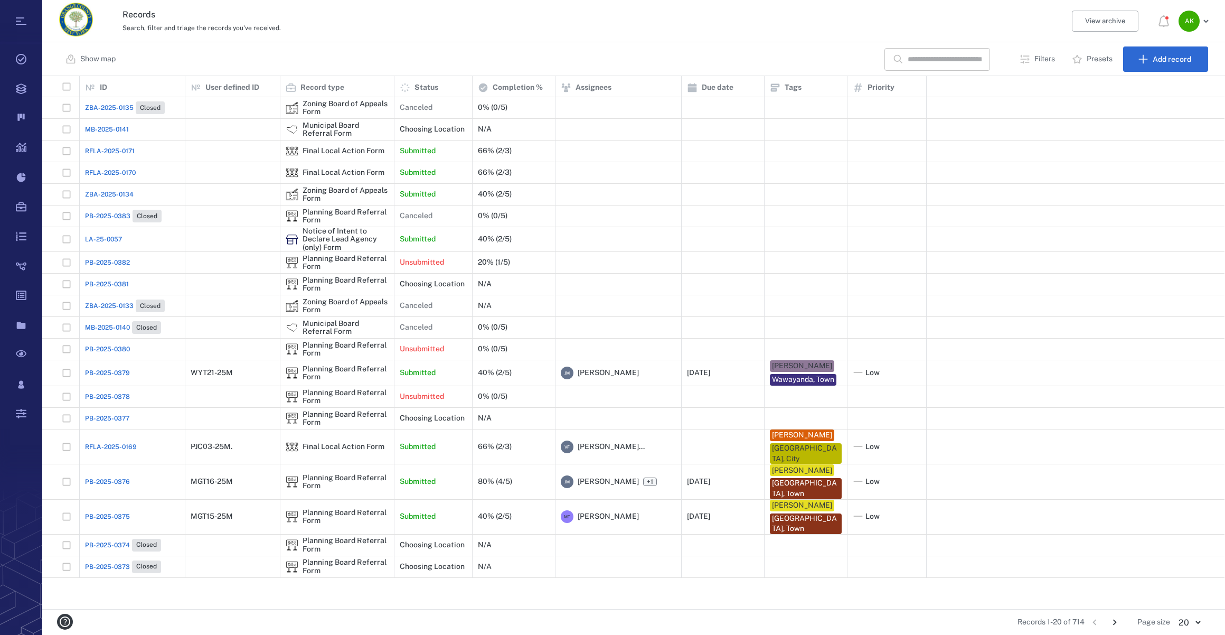
click at [917, 57] on input "text" at bounding box center [945, 59] width 74 height 23
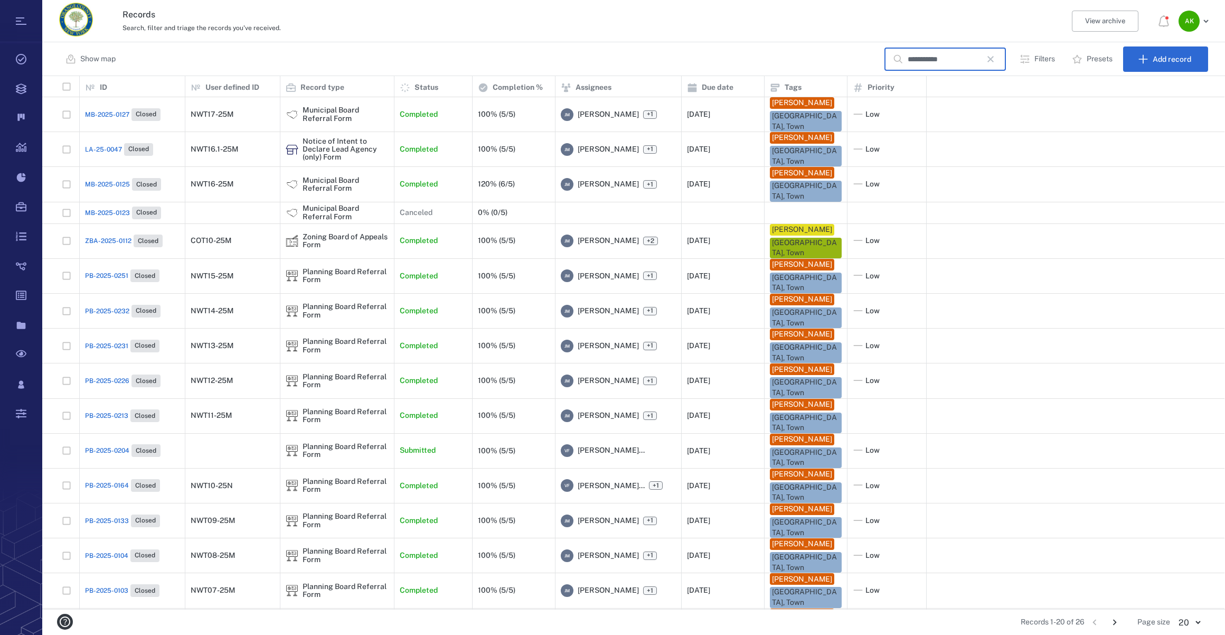
type input "**********"
click at [108, 114] on span "MB-2025-0127" at bounding box center [107, 115] width 44 height 10
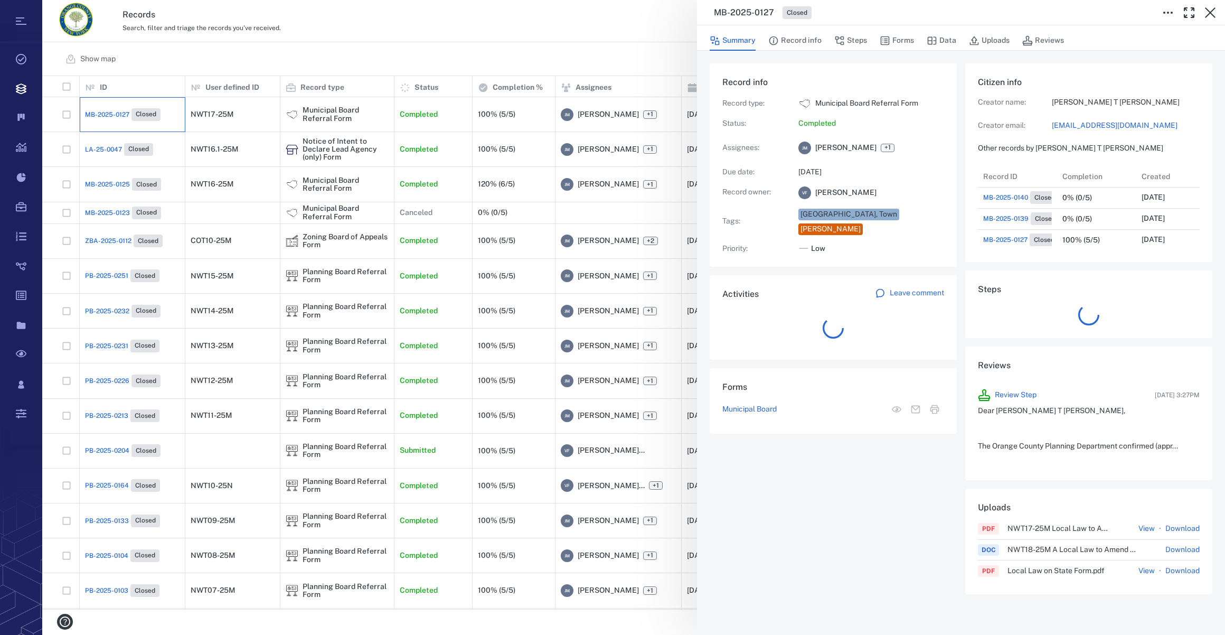
scroll to position [190, 203]
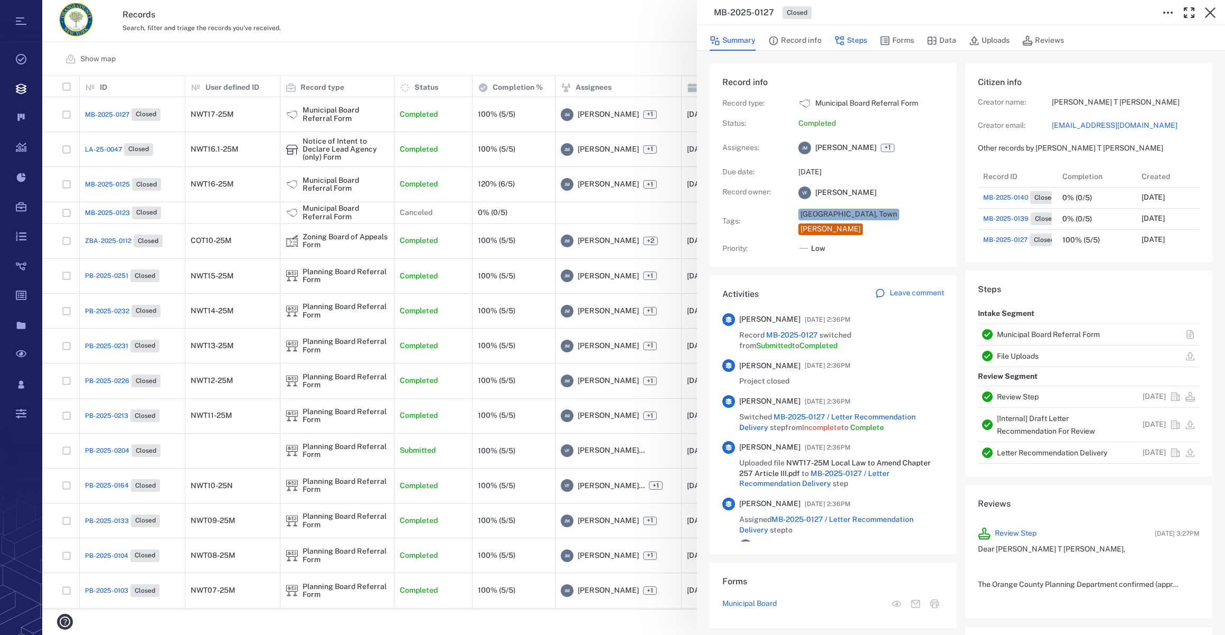
click at [841, 37] on icon "button" at bounding box center [840, 40] width 9 height 9
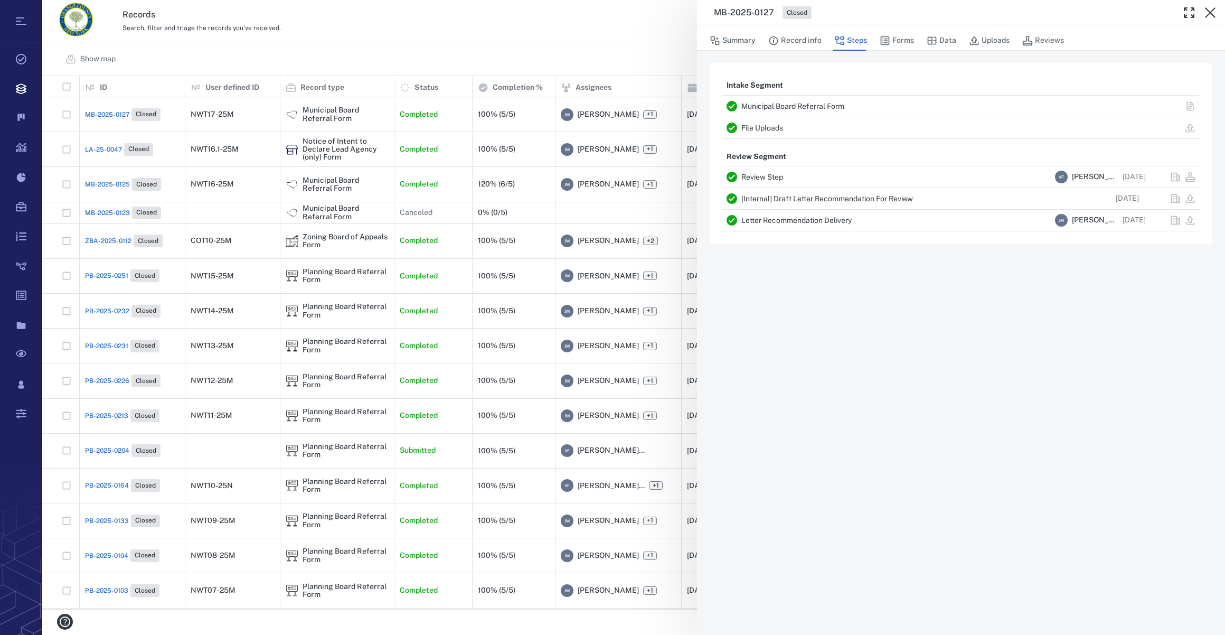
click at [773, 220] on link "Letter Recommendation Delivery" at bounding box center [797, 220] width 110 height 8
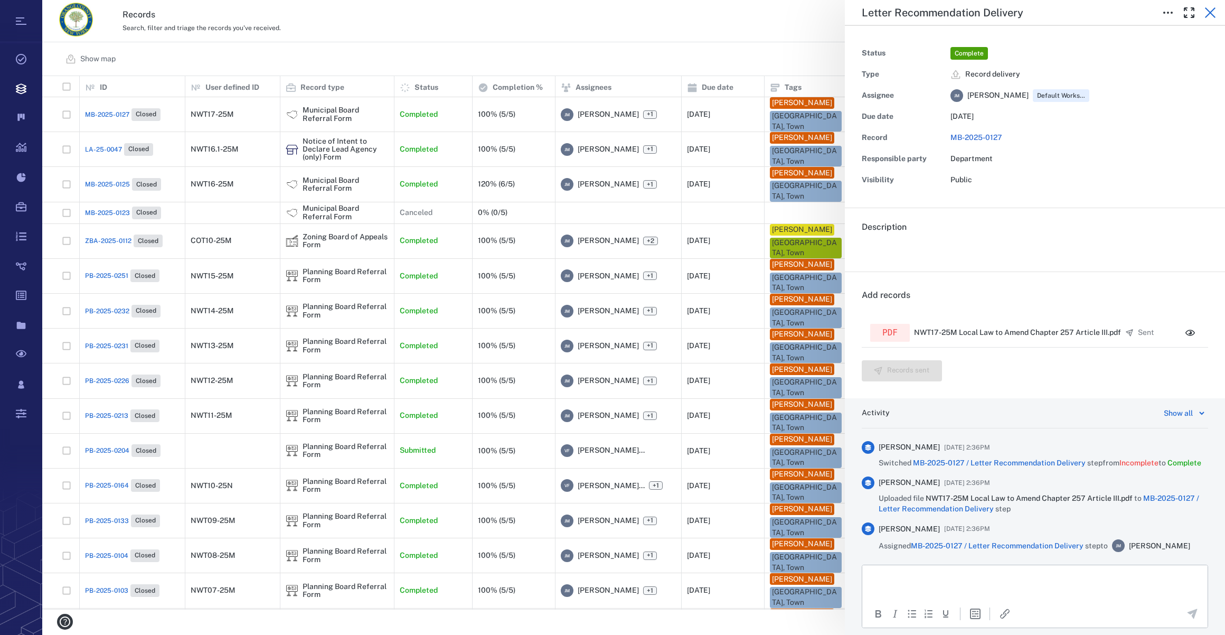
click at [1214, 12] on icon "button" at bounding box center [1210, 12] width 13 height 13
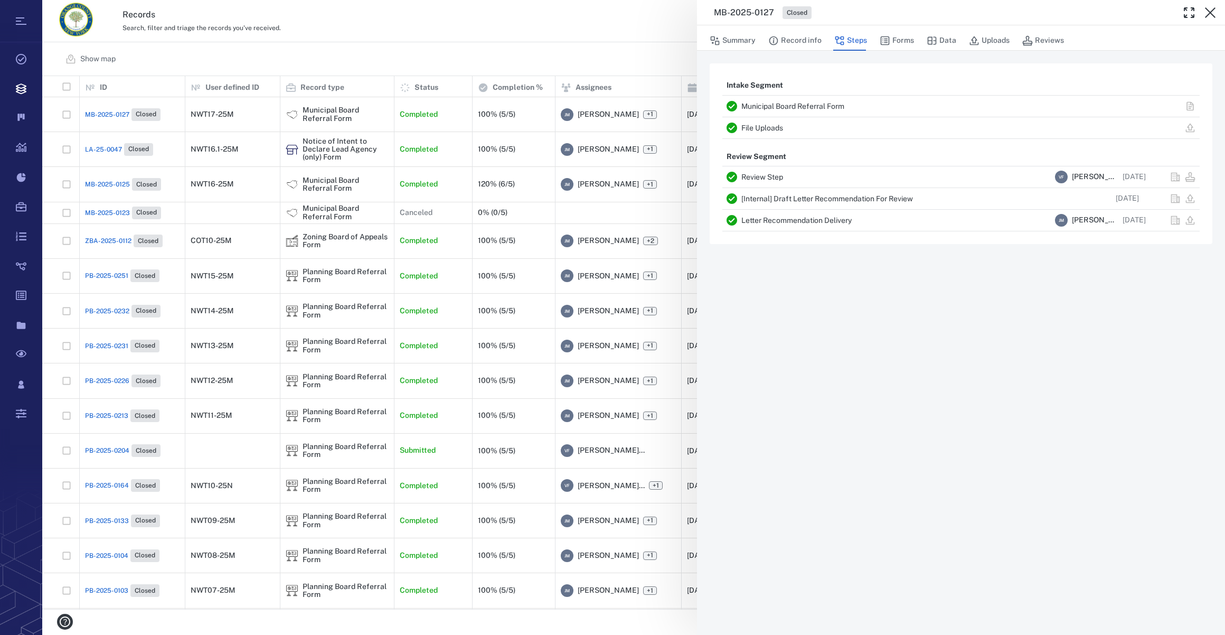
click at [857, 44] on button "Steps" at bounding box center [851, 41] width 33 height 20
click at [1213, 6] on icon "button" at bounding box center [1210, 12] width 13 height 13
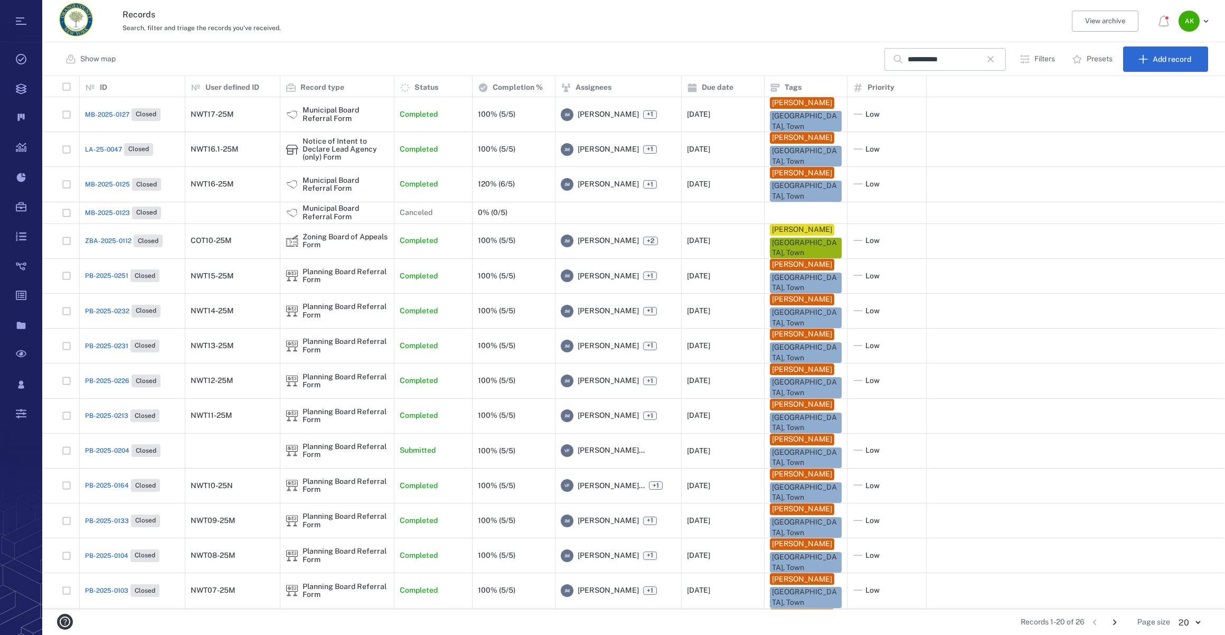
click at [111, 181] on span "MB-2025-0125" at bounding box center [107, 185] width 45 height 10
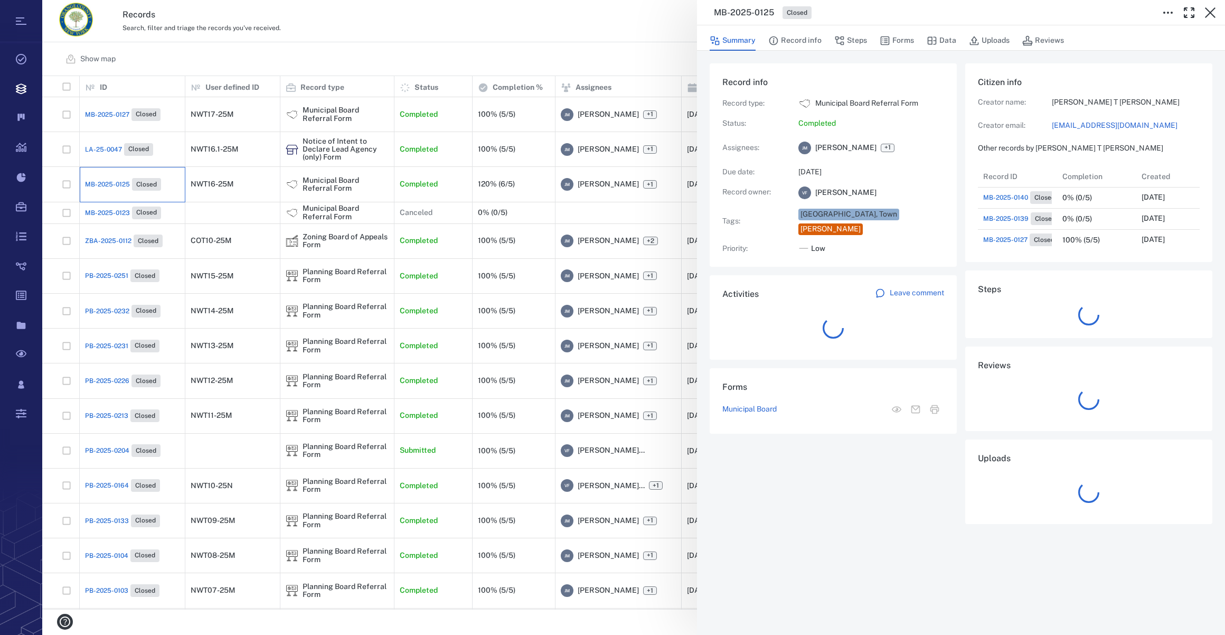
scroll to position [190, 203]
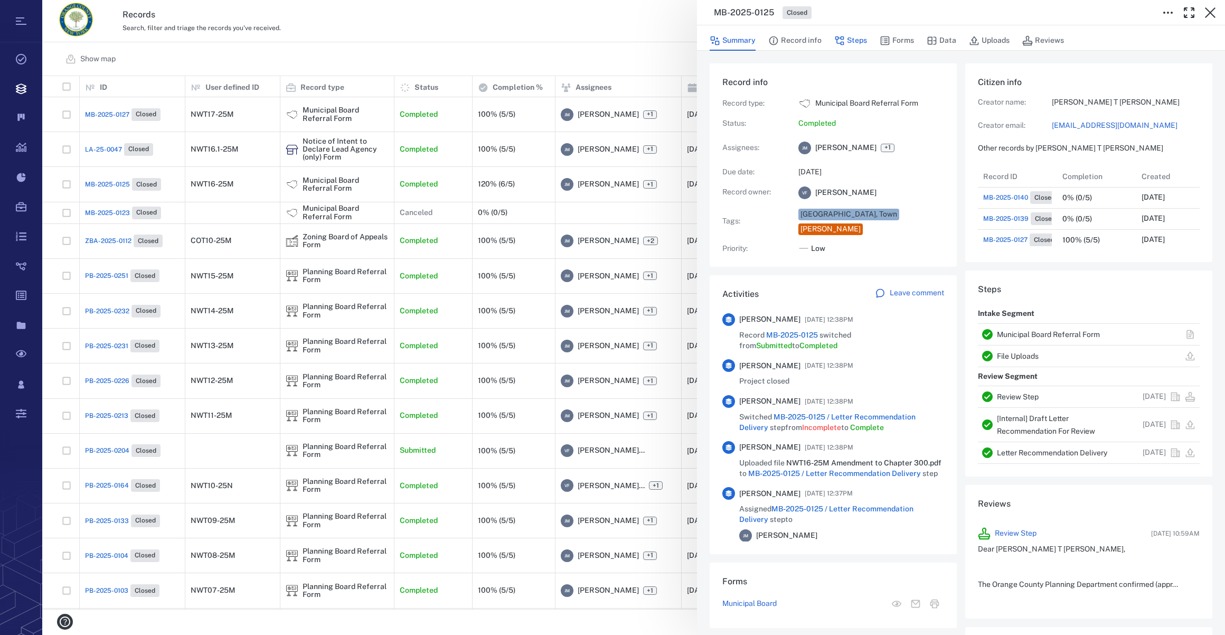
click at [853, 45] on button "Steps" at bounding box center [851, 41] width 33 height 20
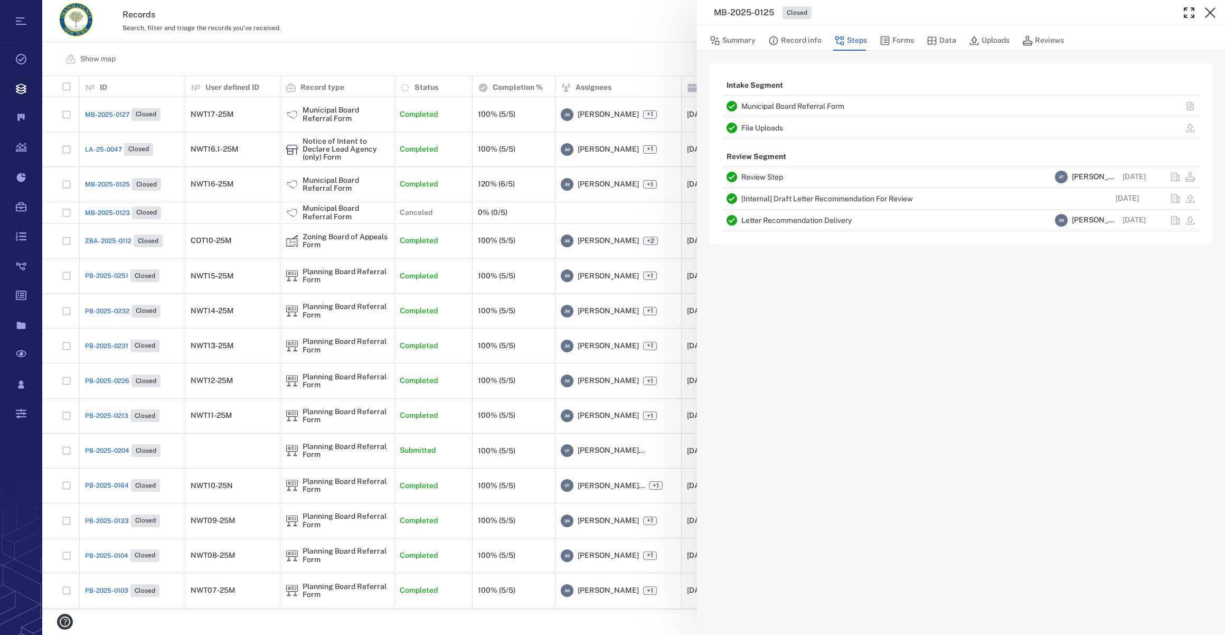
click at [801, 221] on link "Letter Recommendation Delivery" at bounding box center [797, 220] width 110 height 8
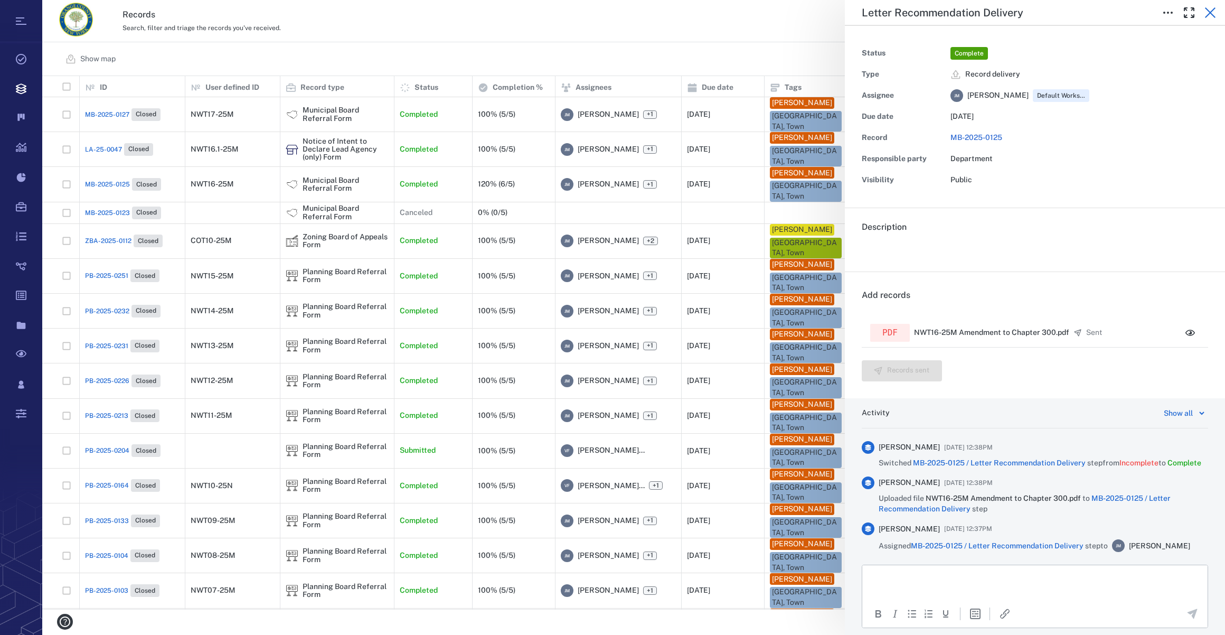
click at [1215, 13] on icon "button" at bounding box center [1210, 12] width 13 height 13
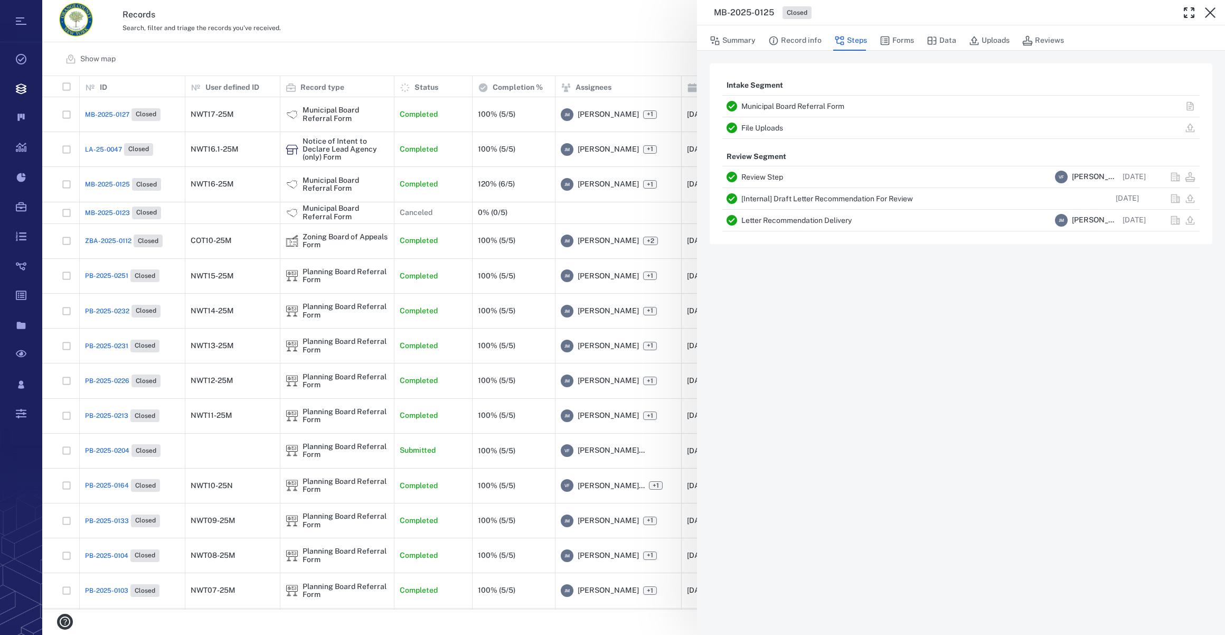
click at [98, 115] on div "MB-2025-0125 Closed Summary Record info Steps Forms Data Uploads Reviews Intake…" at bounding box center [633, 317] width 1183 height 635
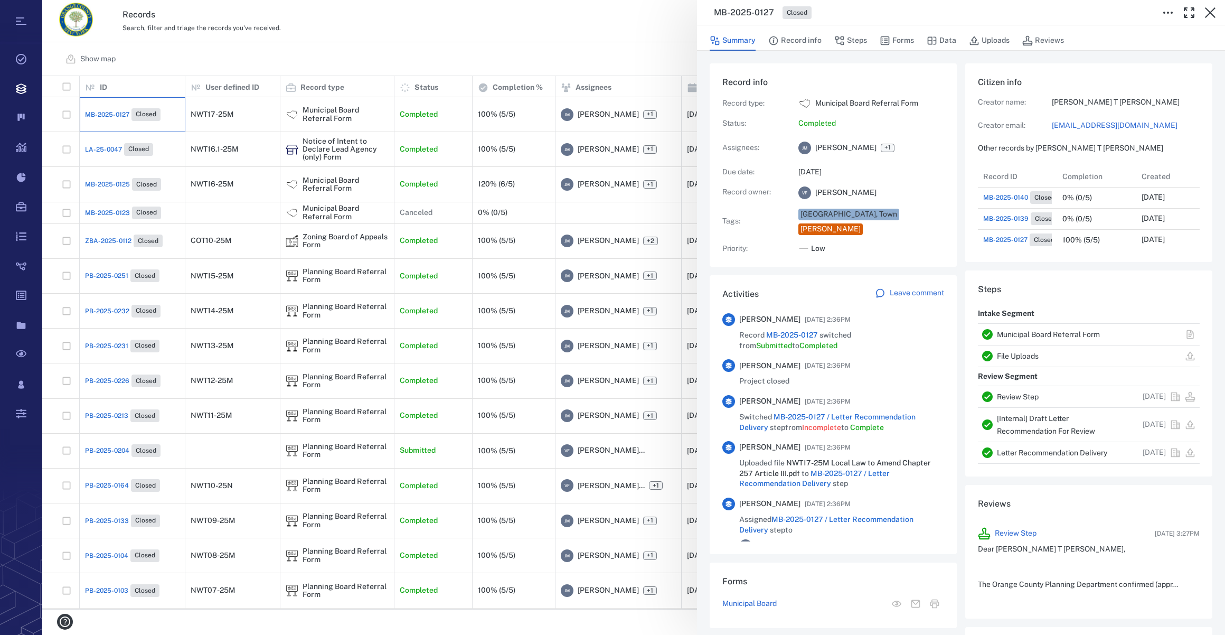
scroll to position [190, 203]
click at [841, 38] on icon "button" at bounding box center [840, 40] width 11 height 11
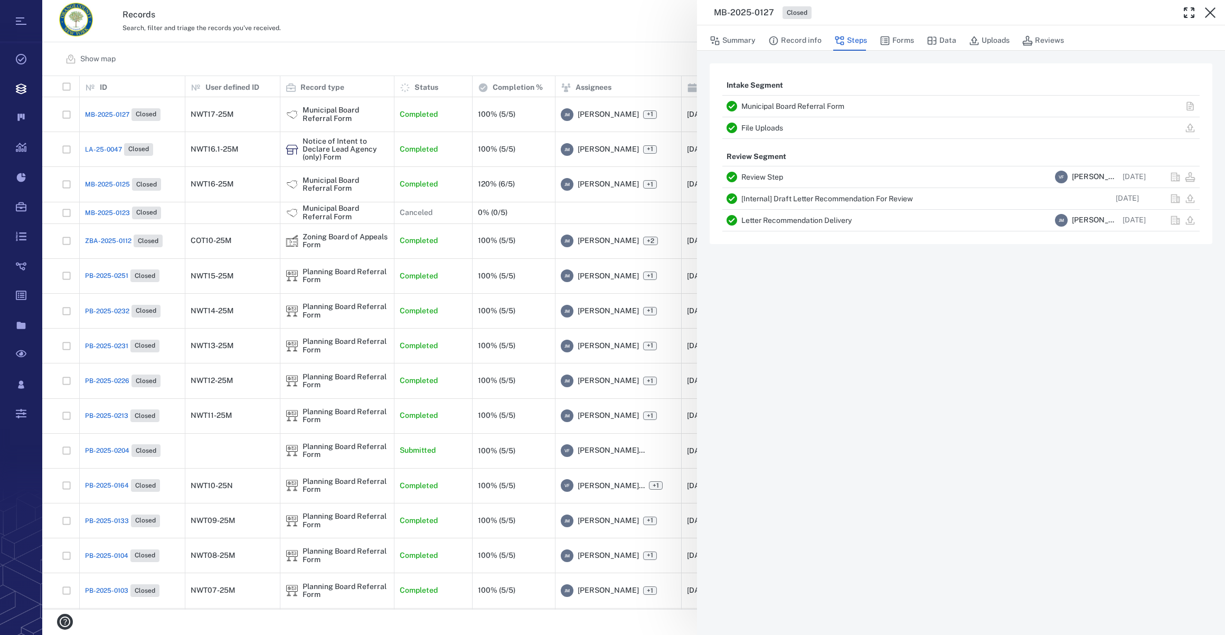
click at [797, 219] on link "Letter Recommendation Delivery" at bounding box center [797, 220] width 110 height 8
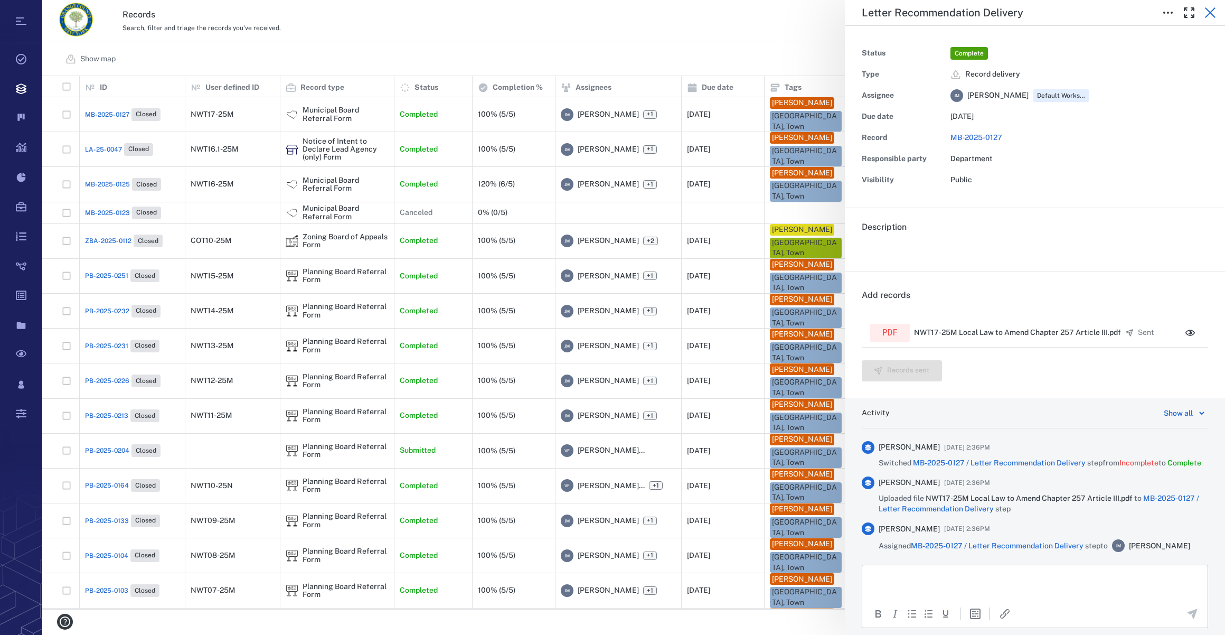
click at [1211, 12] on icon "button" at bounding box center [1210, 12] width 11 height 11
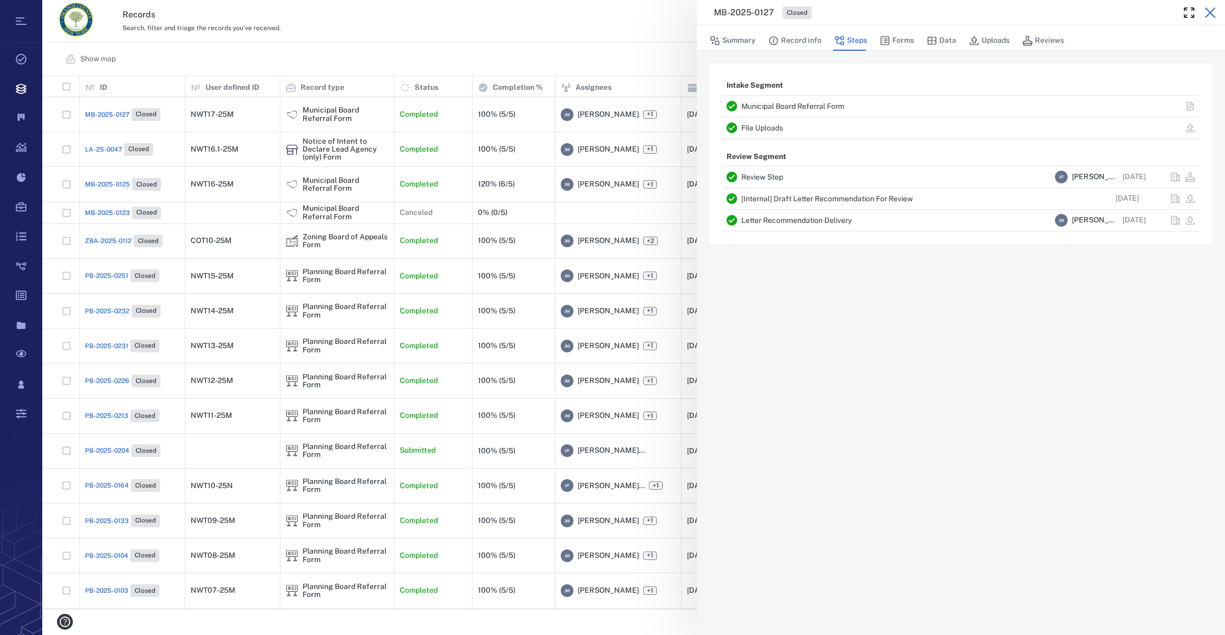
click at [1210, 8] on icon "button" at bounding box center [1210, 12] width 13 height 13
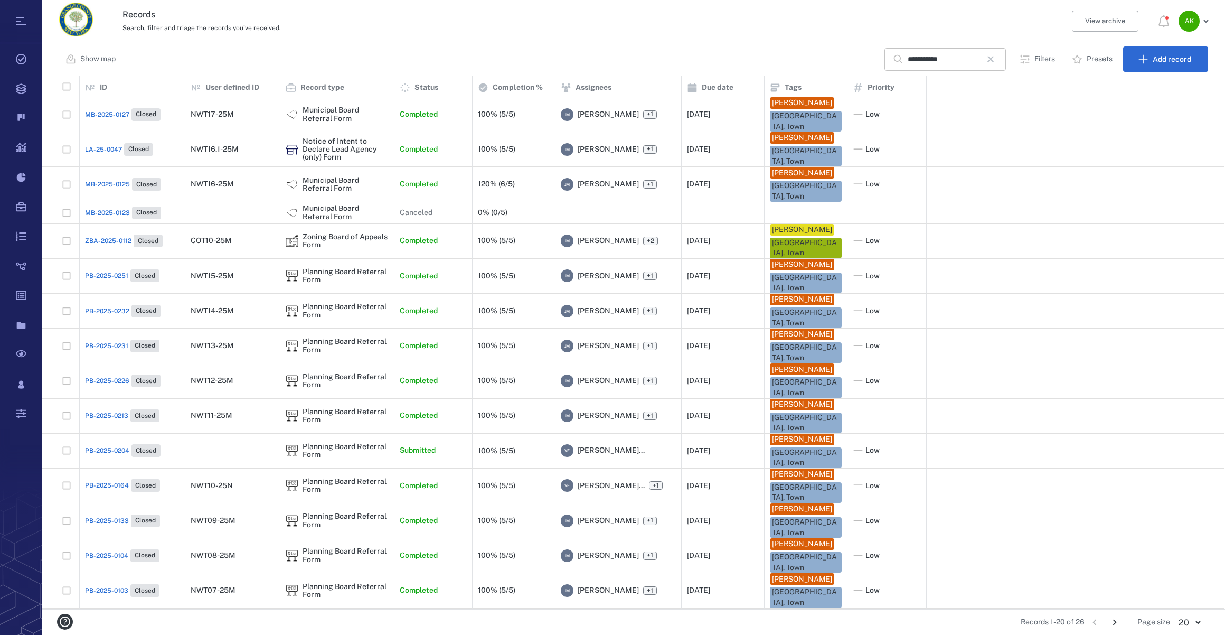
drag, startPoint x: 990, startPoint y: 58, endPoint x: 903, endPoint y: 65, distance: 87.0
click at [990, 58] on icon "button" at bounding box center [991, 59] width 13 height 13
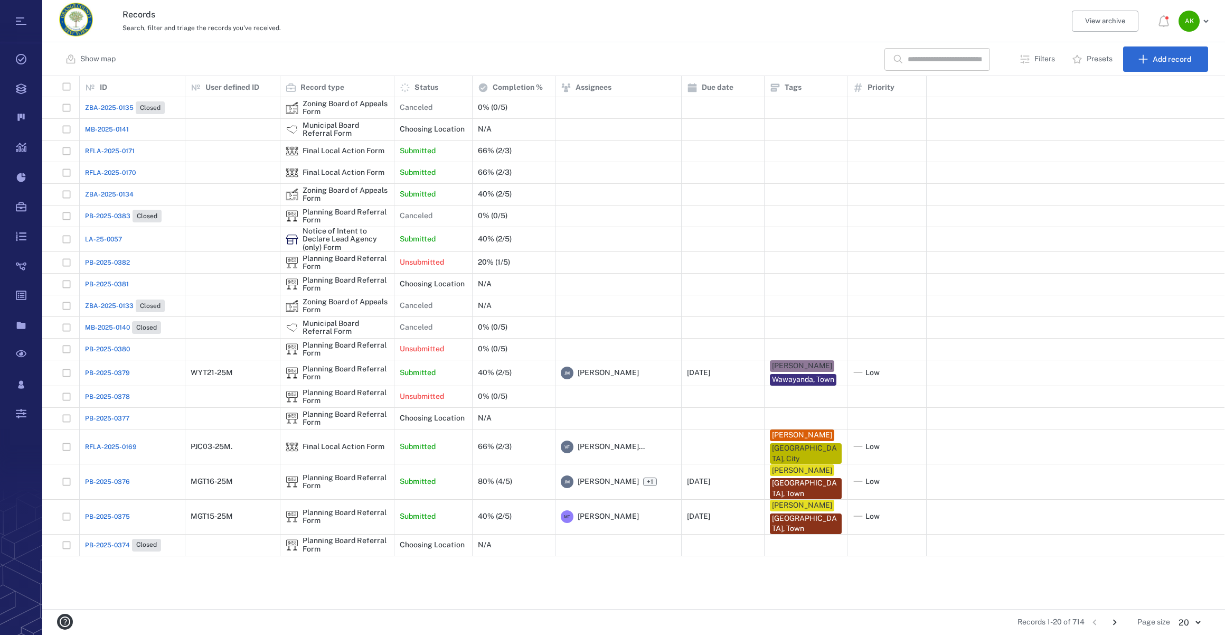
drag, startPoint x: 908, startPoint y: 63, endPoint x: 940, endPoint y: 49, distance: 34.5
click at [910, 63] on input "text" at bounding box center [945, 59] width 74 height 23
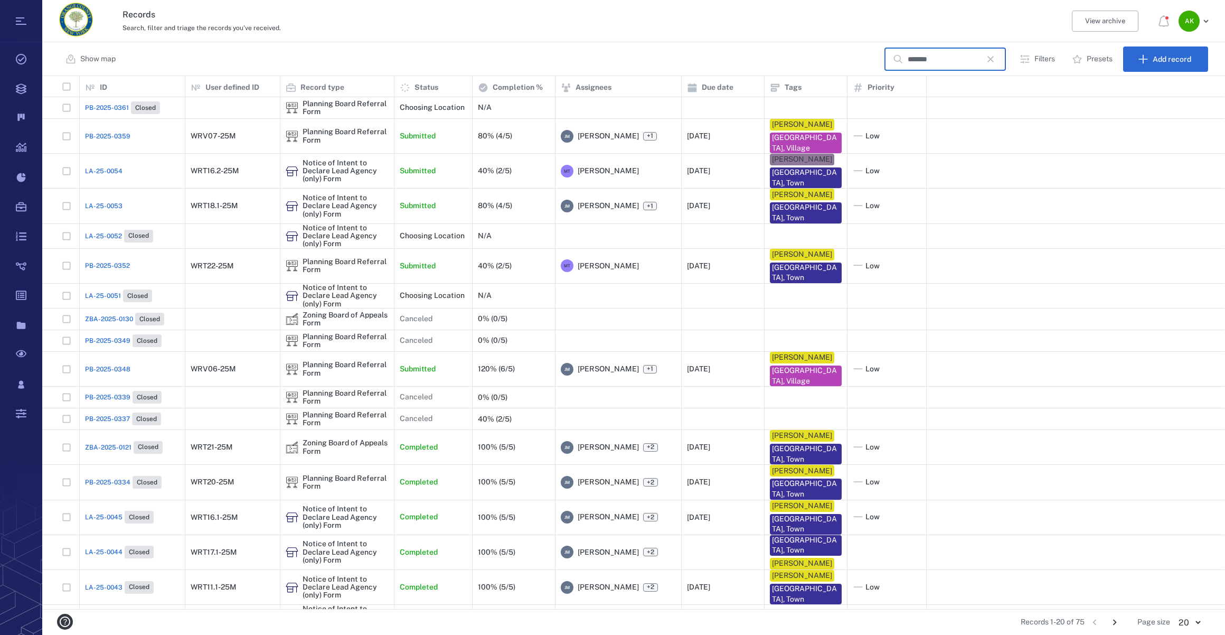
type input "*******"
click at [89, 476] on div "PB-2025-0334 Closed" at bounding box center [123, 482] width 77 height 13
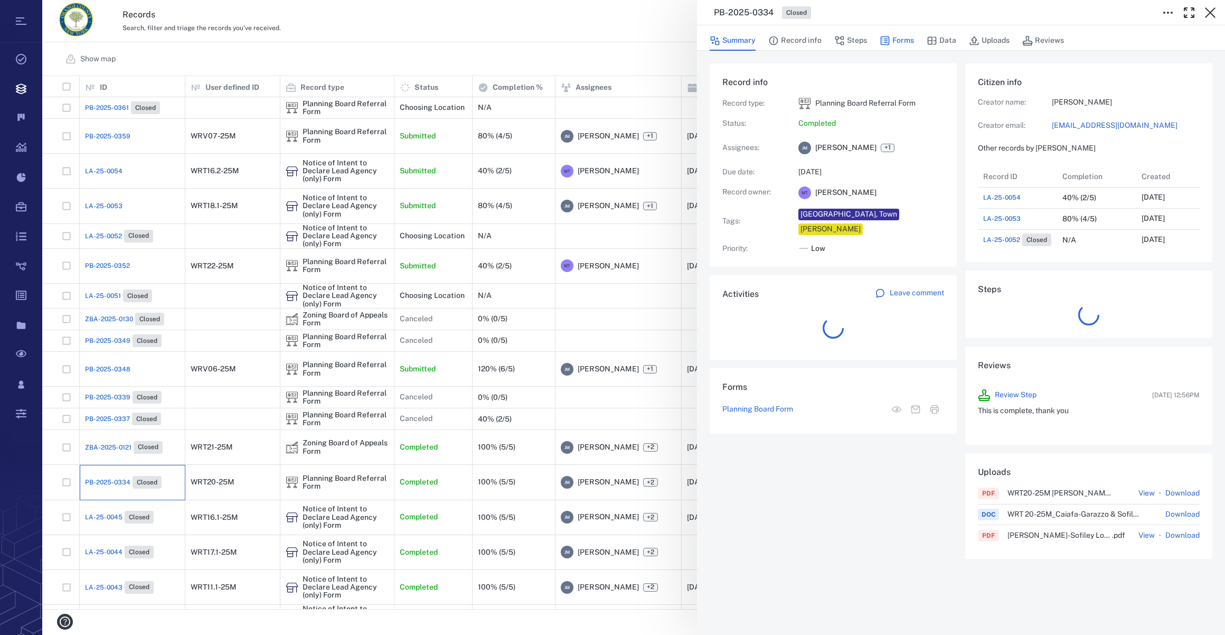
scroll to position [549, 203]
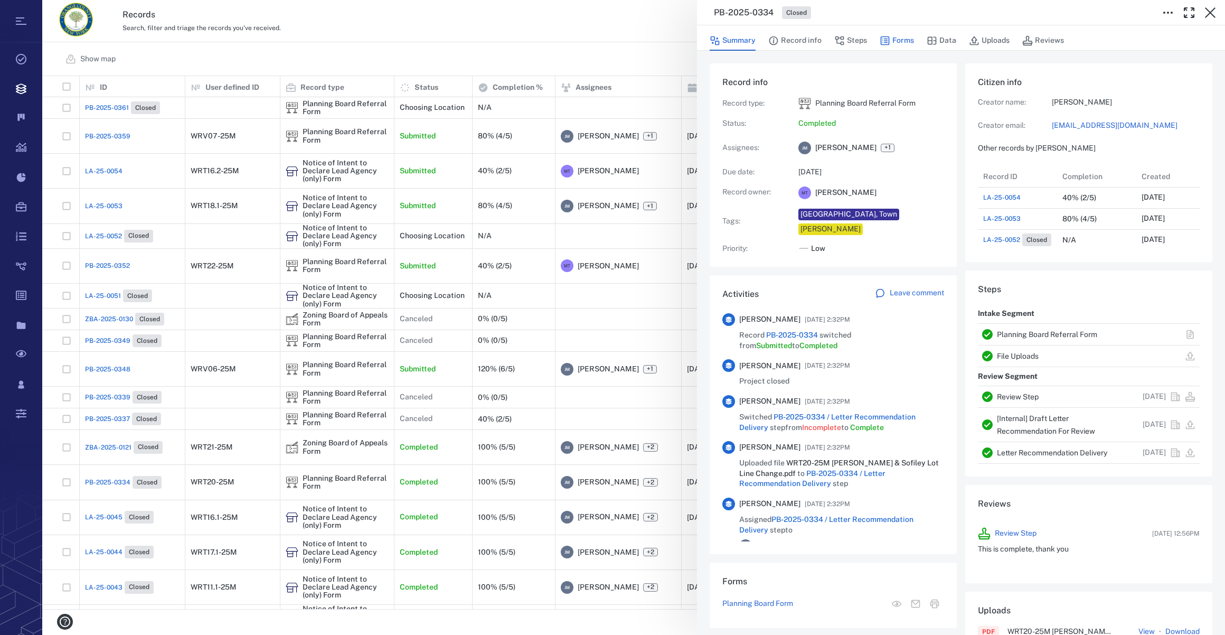
click at [906, 35] on button "Forms" at bounding box center [897, 41] width 34 height 20
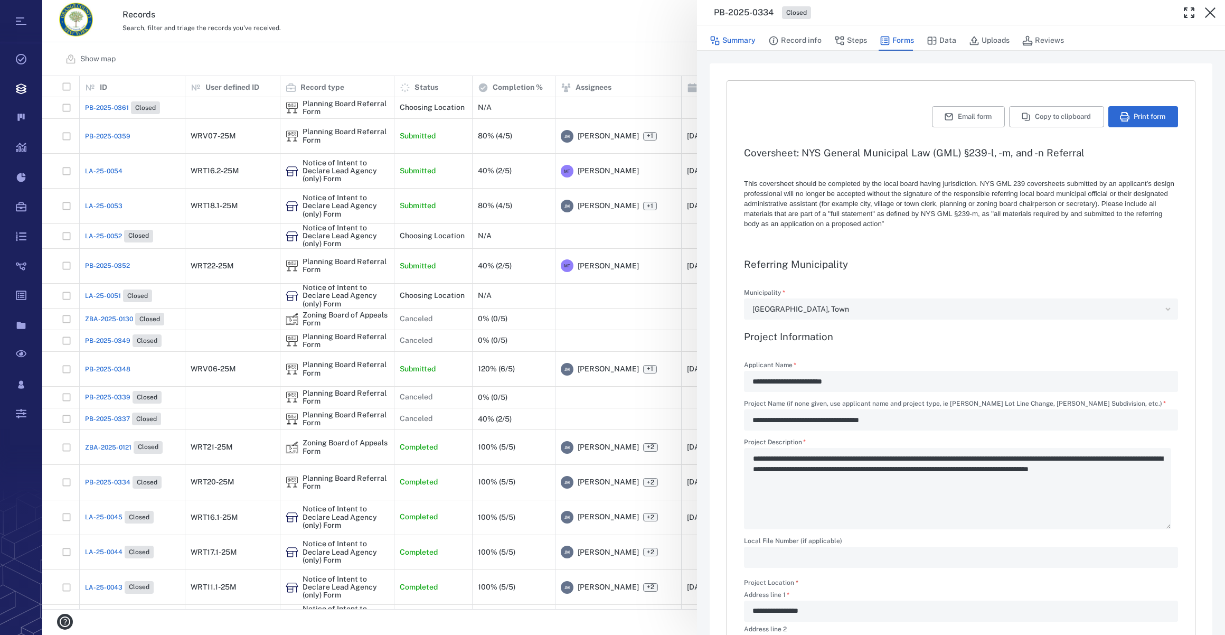
click at [739, 39] on button "Summary" at bounding box center [733, 41] width 46 height 20
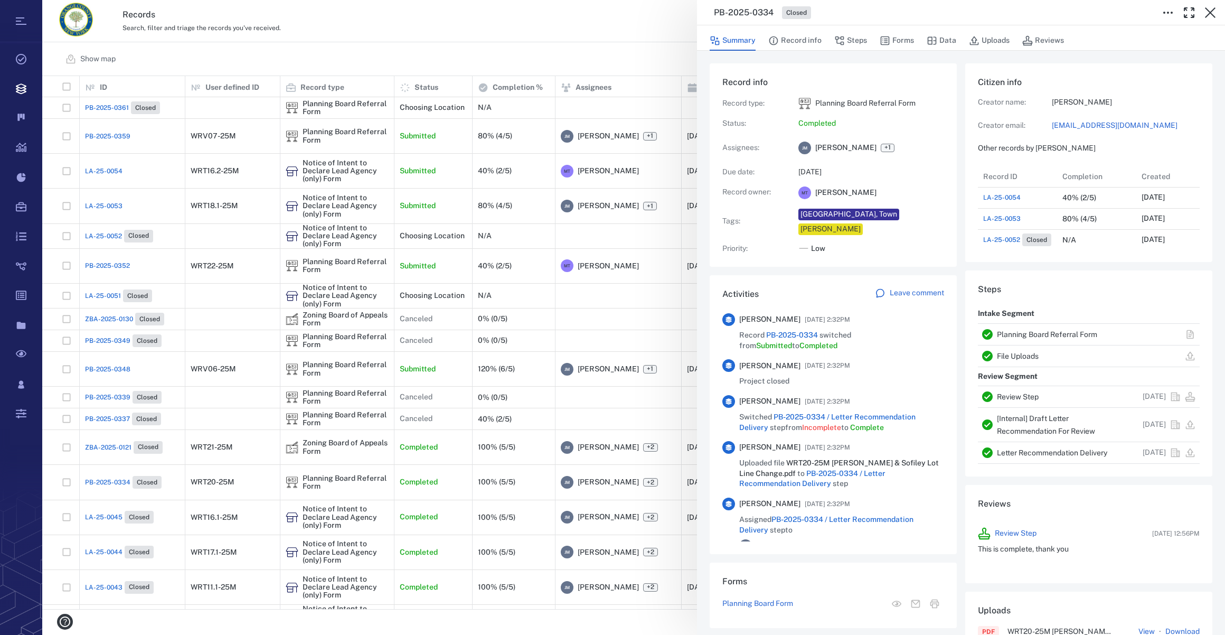
scroll to position [549, 203]
click at [1080, 126] on link "[EMAIL_ADDRESS][DOMAIN_NAME]" at bounding box center [1126, 125] width 148 height 11
drag, startPoint x: 1209, startPoint y: 15, endPoint x: 925, endPoint y: 57, distance: 287.1
click at [1209, 15] on icon "button" at bounding box center [1210, 12] width 13 height 13
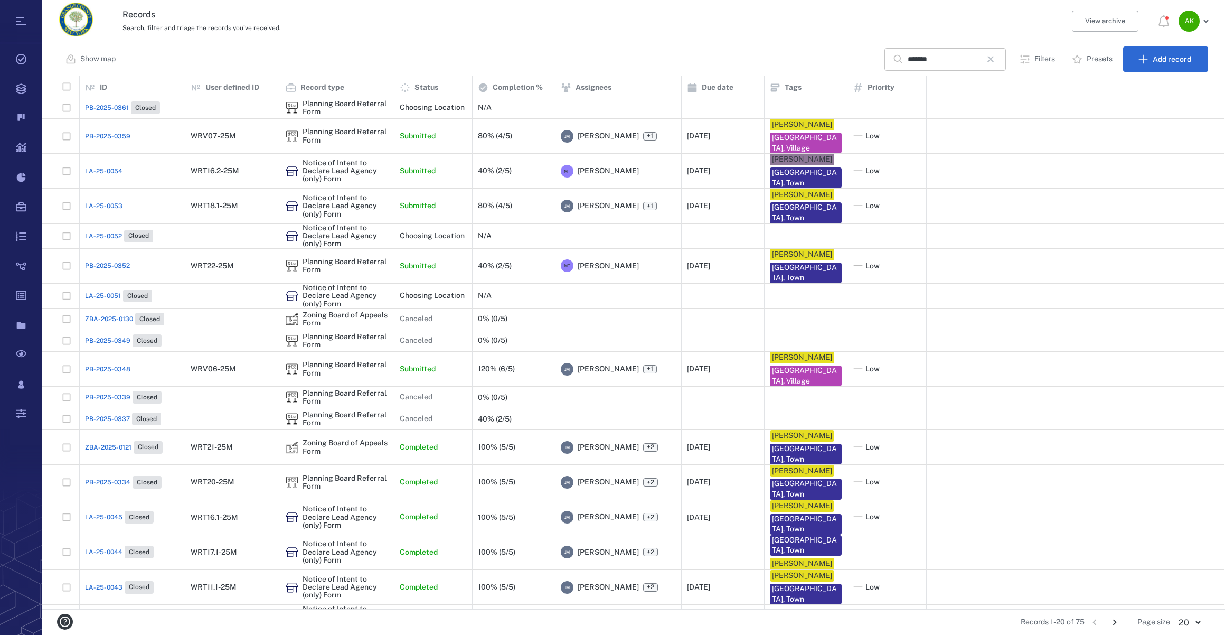
click at [994, 59] on icon "button" at bounding box center [991, 59] width 6 height 6
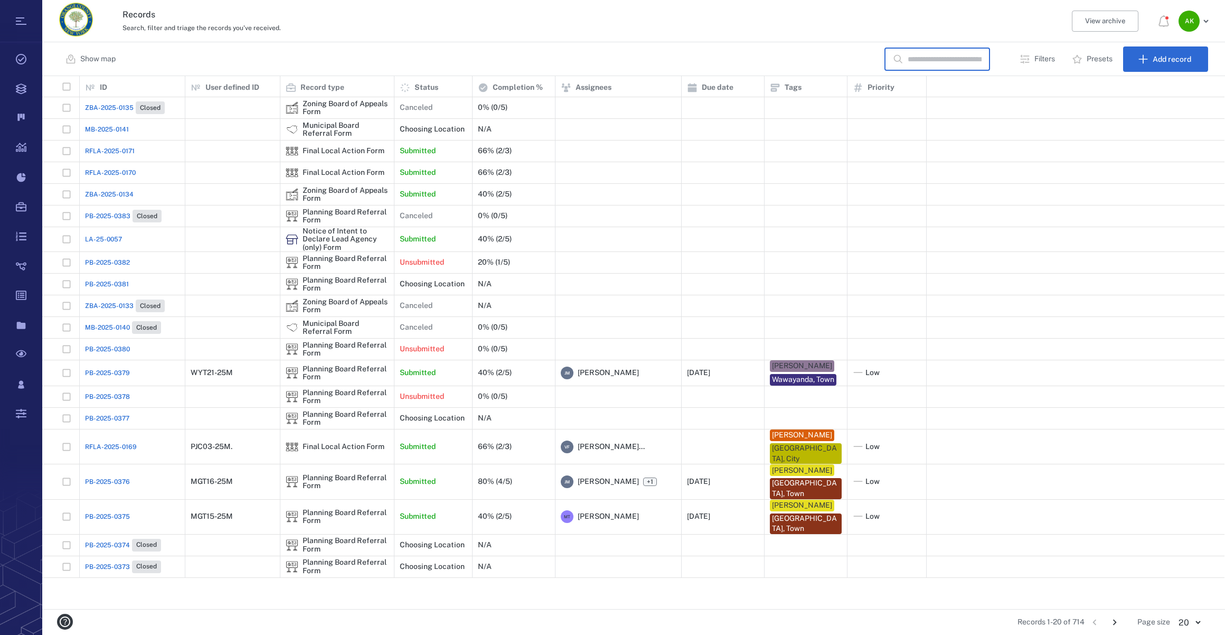
drag, startPoint x: 943, startPoint y: 61, endPoint x: 955, endPoint y: 53, distance: 14.2
click at [943, 61] on input "text" at bounding box center [945, 59] width 74 height 23
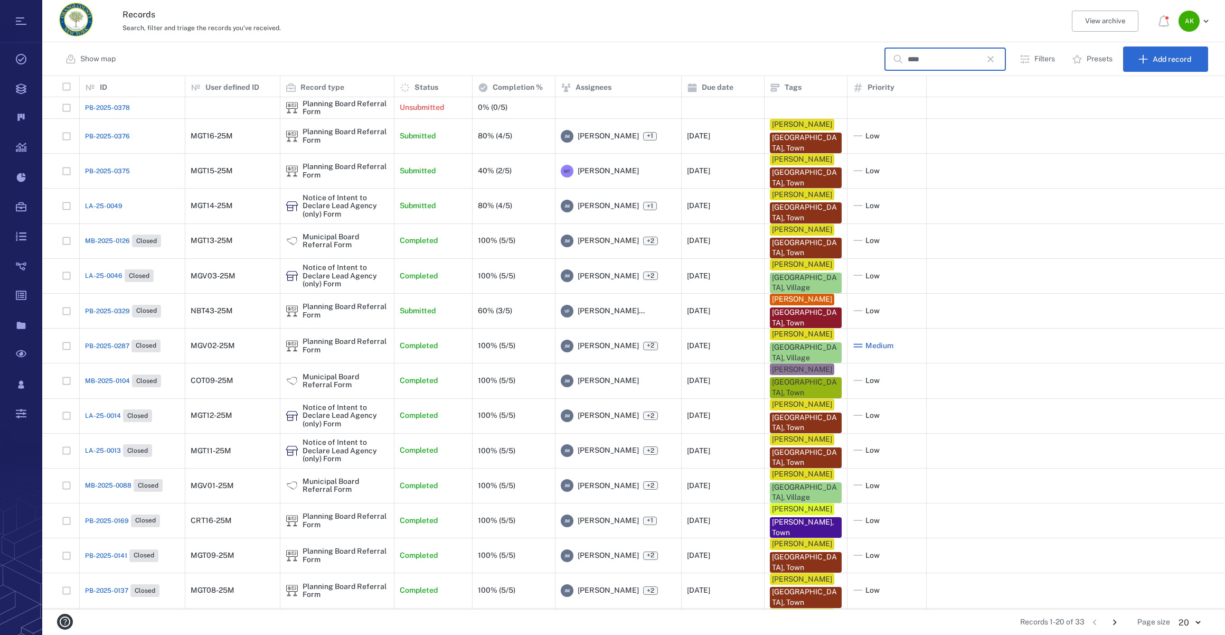
scroll to position [526, 1175]
type input "****"
click at [98, 232] on div "MB-2025-0126 Closed" at bounding box center [132, 240] width 95 height 21
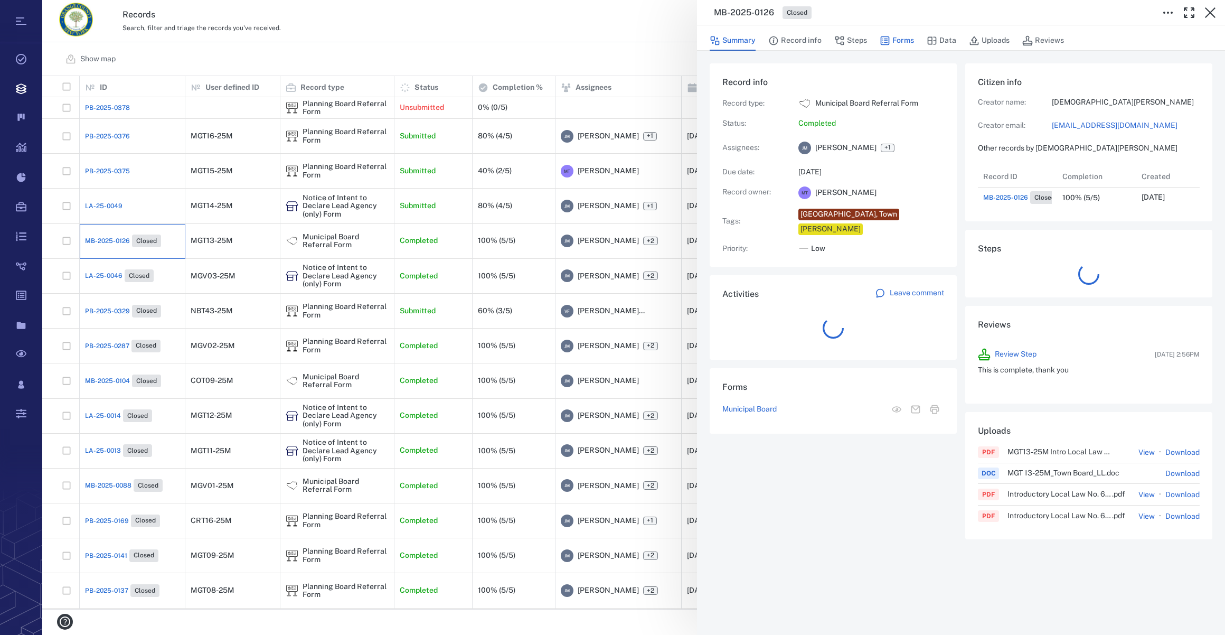
scroll to position [8, 7]
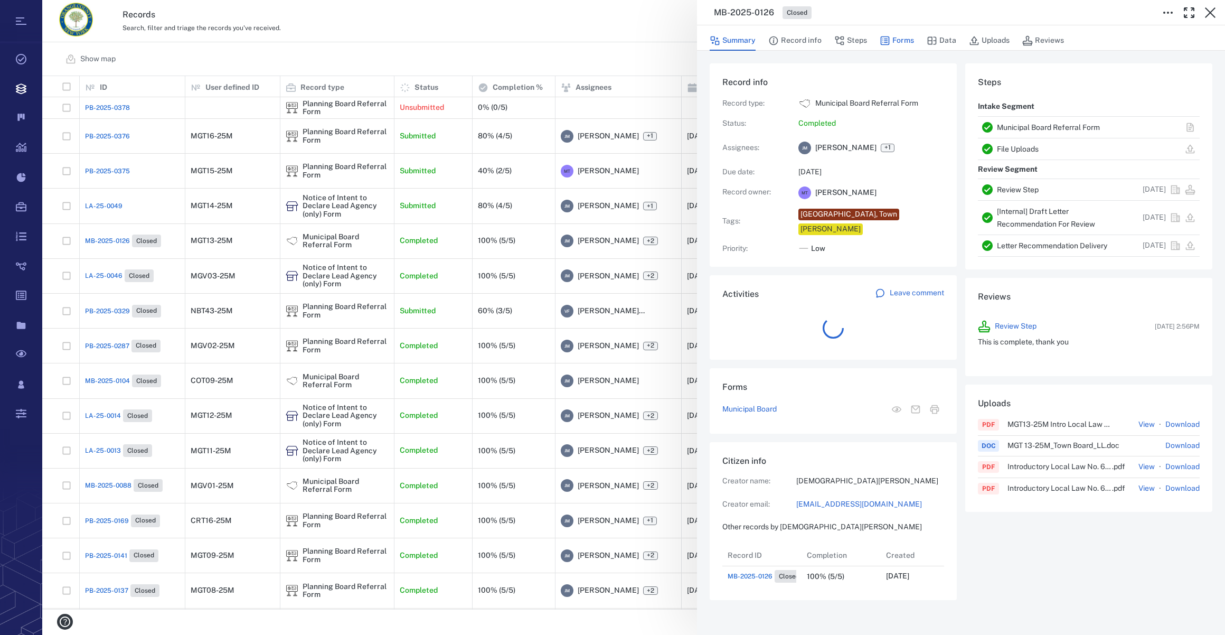
click at [900, 40] on button "Forms" at bounding box center [897, 41] width 34 height 20
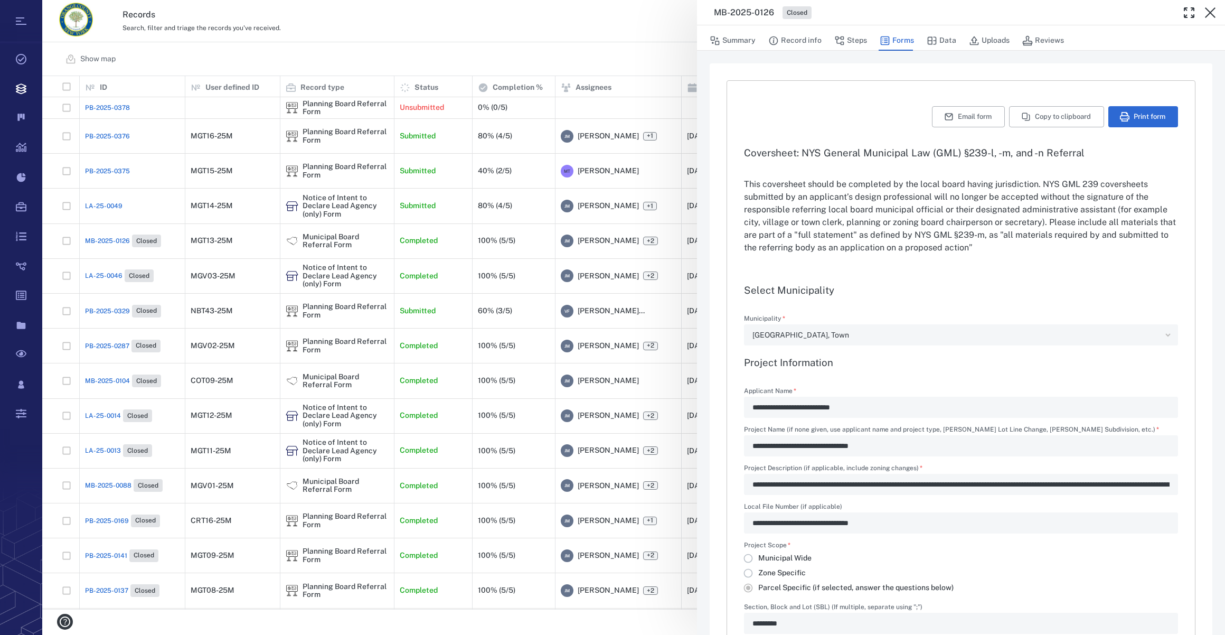
type input "**********"
click at [854, 39] on button "Steps" at bounding box center [851, 41] width 33 height 20
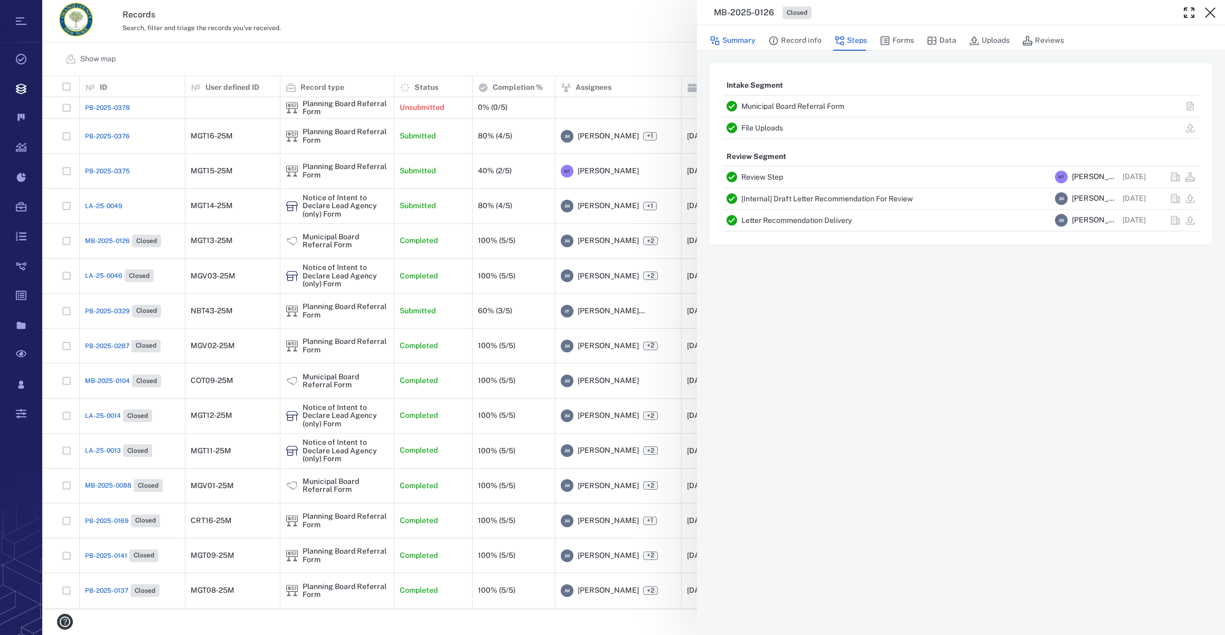
click at [745, 41] on button "Summary" at bounding box center [733, 41] width 46 height 20
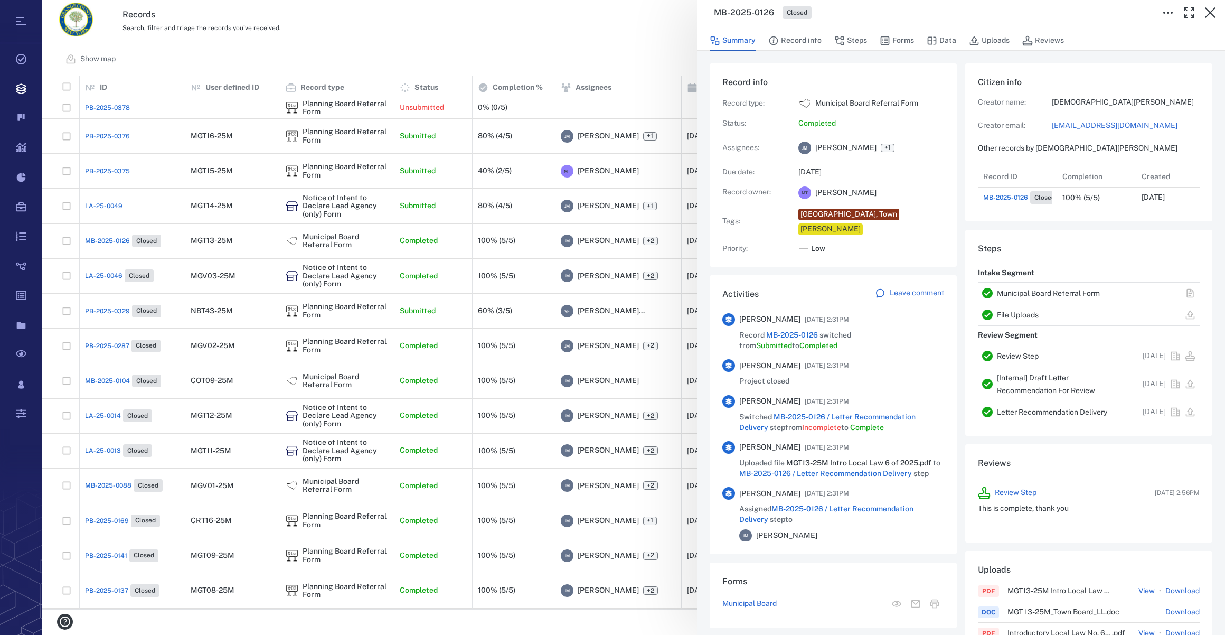
scroll to position [8, 7]
click at [1093, 123] on link "[EMAIL_ADDRESS][DOMAIN_NAME]" at bounding box center [1126, 125] width 148 height 11
drag, startPoint x: 1212, startPoint y: 13, endPoint x: 922, endPoint y: 72, distance: 295.5
click at [1212, 13] on icon "button" at bounding box center [1210, 12] width 13 height 13
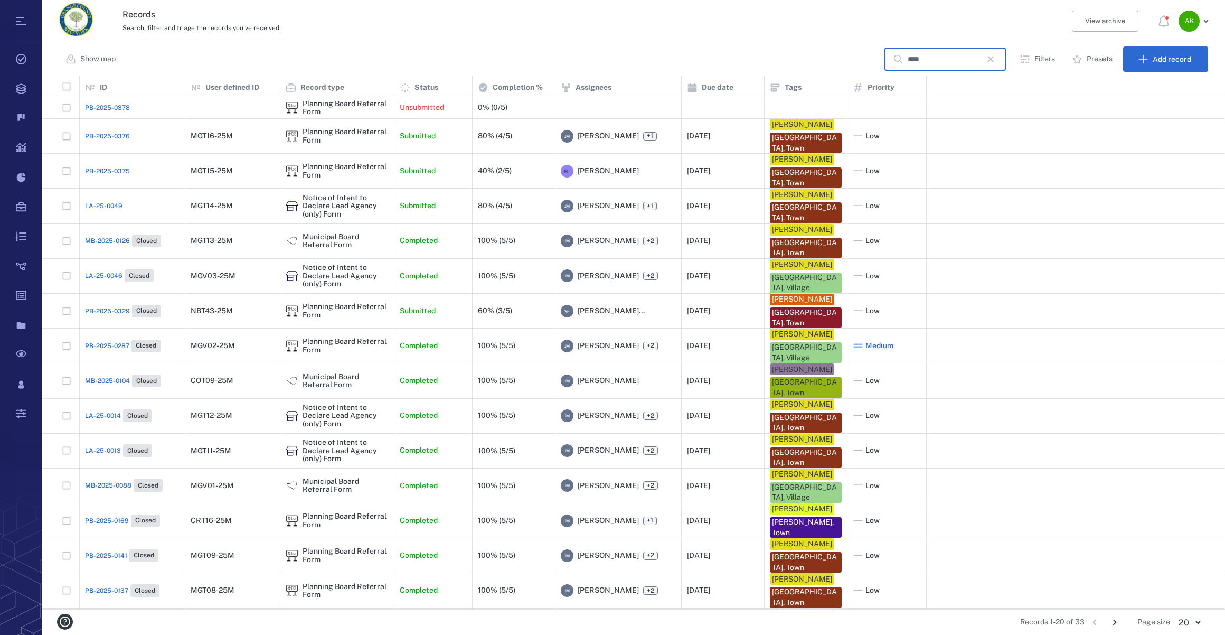
click at [928, 57] on input "****" at bounding box center [945, 59] width 74 height 23
drag, startPoint x: 928, startPoint y: 57, endPoint x: 883, endPoint y: 59, distance: 44.9
click at [885, 59] on div "**** ​" at bounding box center [945, 59] width 121 height 23
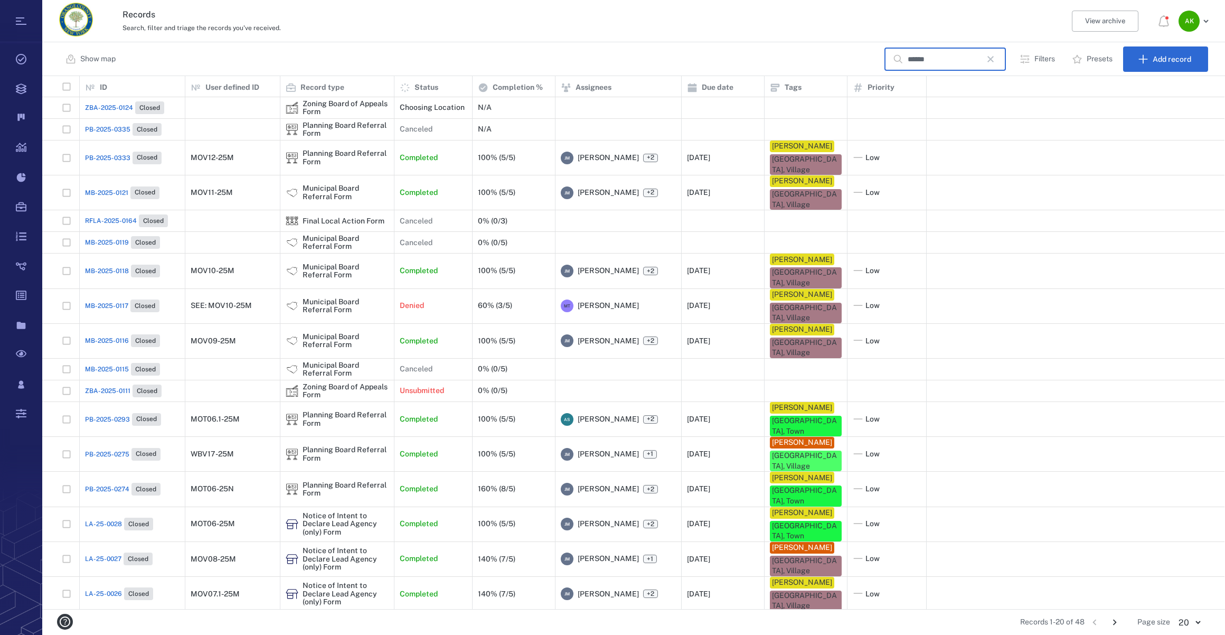
type input "******"
click at [110, 157] on span "PB-2025-0333" at bounding box center [107, 158] width 45 height 10
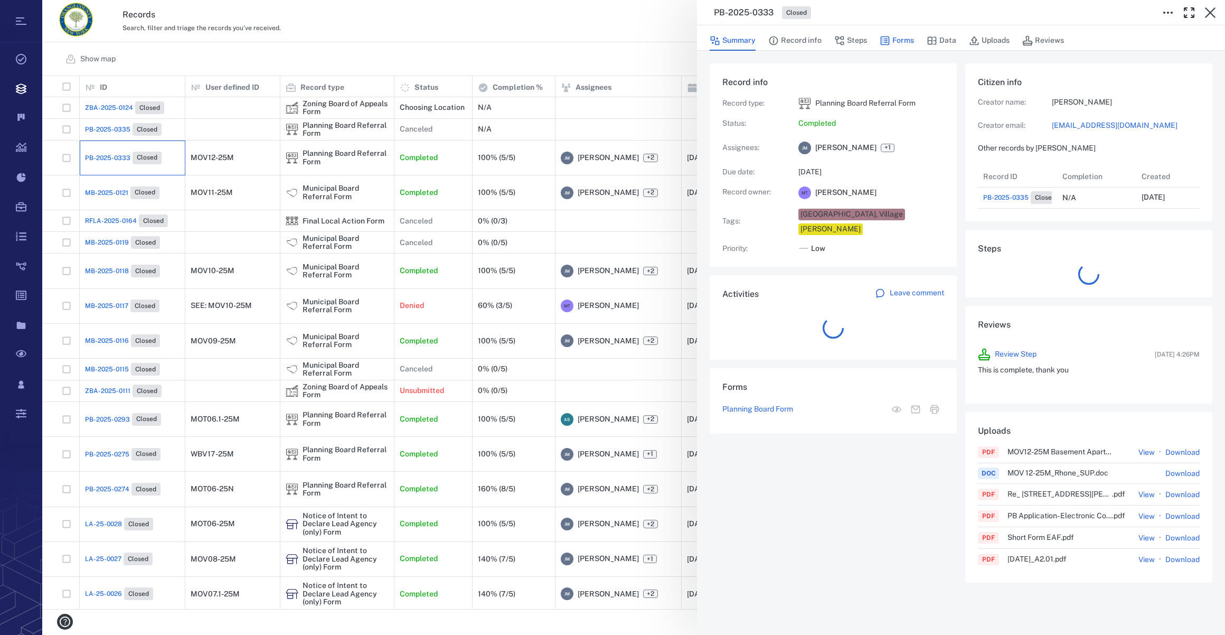
scroll to position [465, 203]
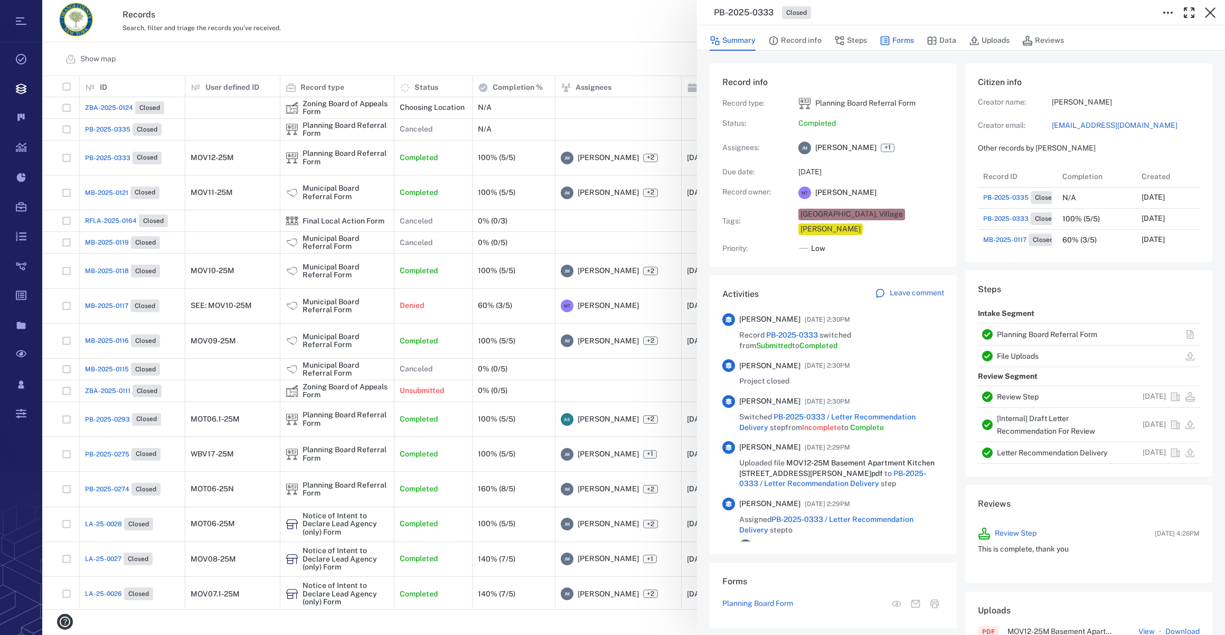
click at [903, 38] on button "Forms" at bounding box center [897, 41] width 34 height 20
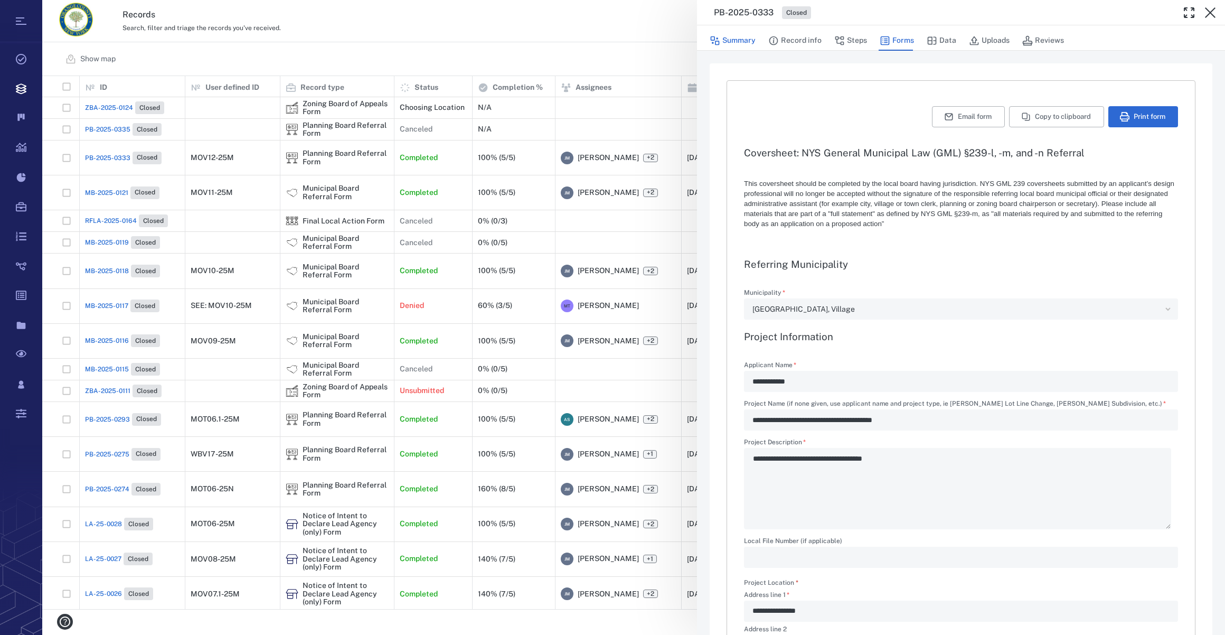
click at [746, 42] on button "Summary" at bounding box center [733, 41] width 46 height 20
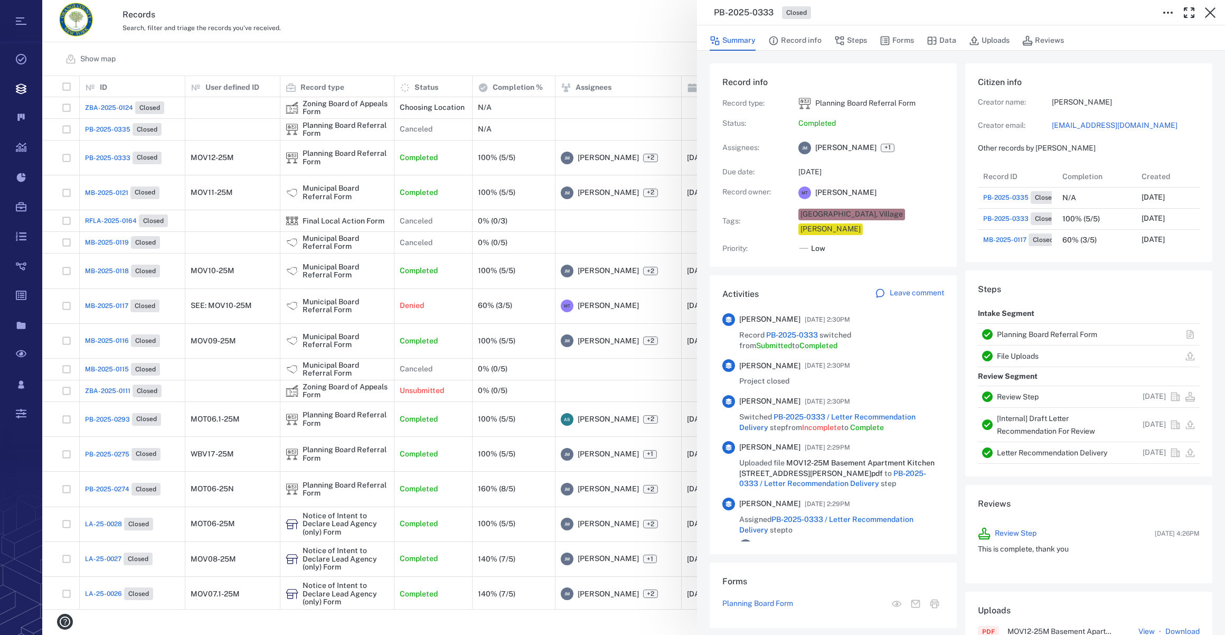
scroll to position [465, 203]
click at [1109, 126] on link "[EMAIL_ADDRESS][DOMAIN_NAME]" at bounding box center [1126, 125] width 148 height 11
drag, startPoint x: 1215, startPoint y: 14, endPoint x: 849, endPoint y: 61, distance: 369.0
click at [1215, 14] on icon "button" at bounding box center [1210, 12] width 13 height 13
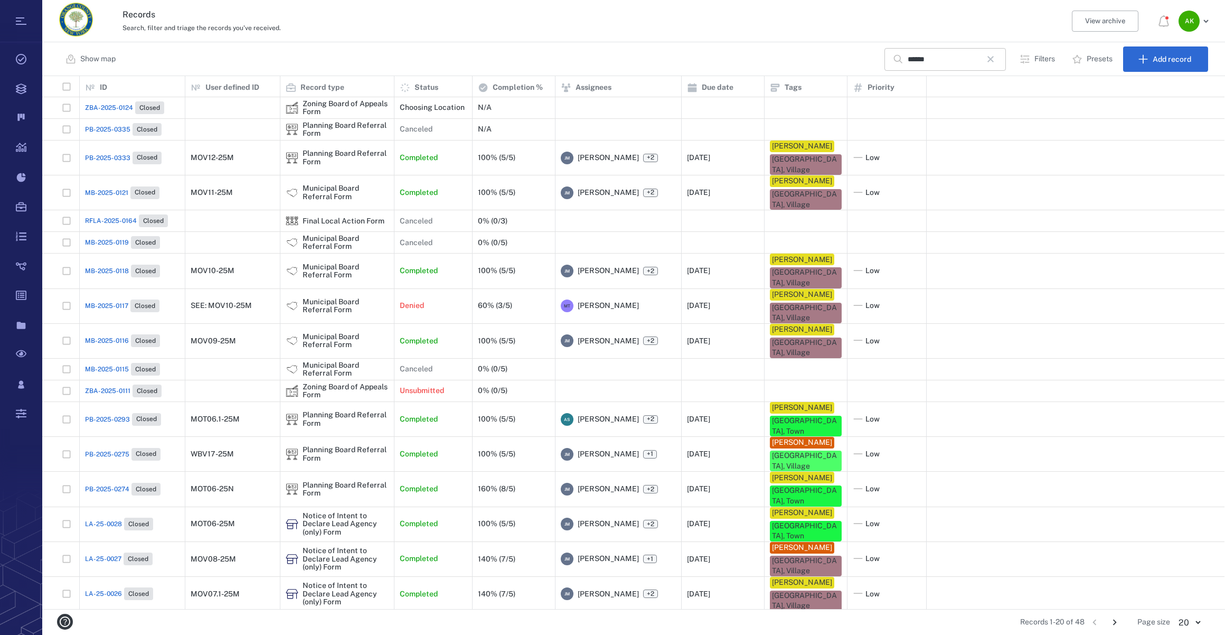
click at [997, 58] on icon "button" at bounding box center [991, 59] width 13 height 13
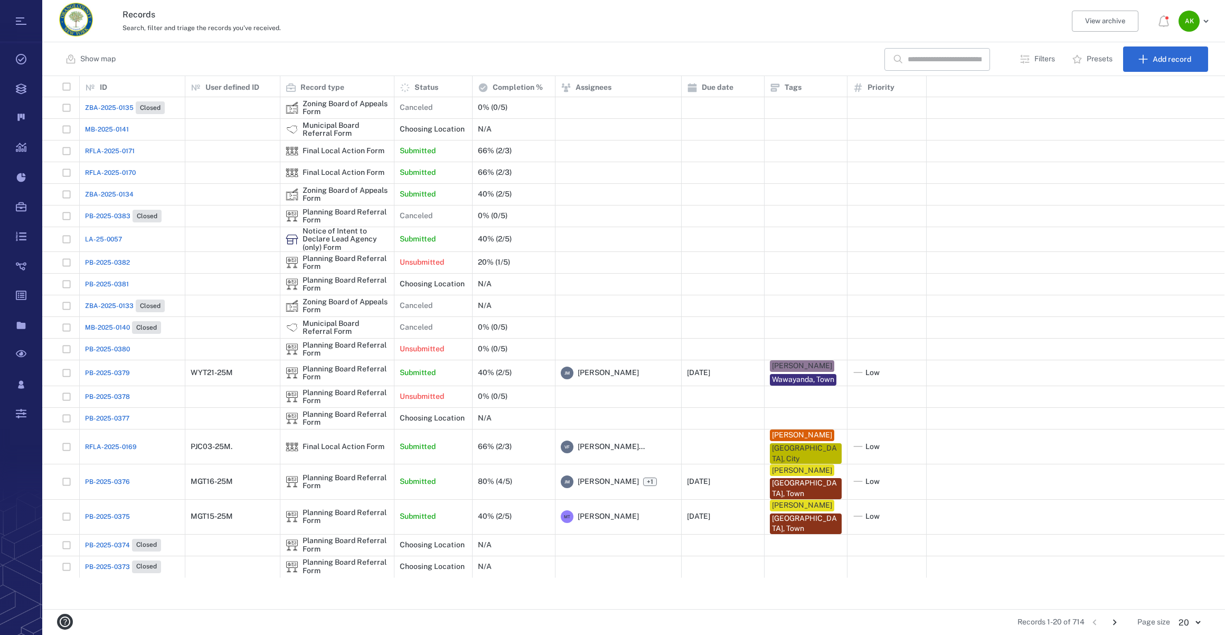
drag, startPoint x: 953, startPoint y: 63, endPoint x: 1003, endPoint y: 3, distance: 78.0
click at [953, 63] on input "text" at bounding box center [945, 59] width 74 height 23
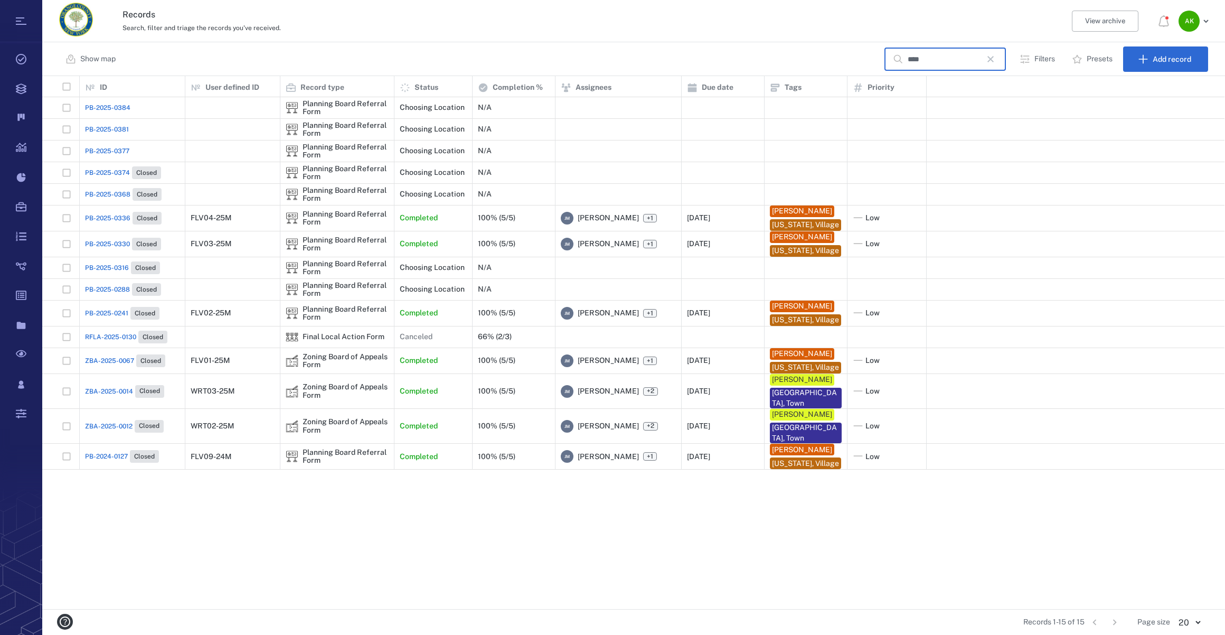
type input "****"
click at [105, 250] on div "PB-2025-0330 Closed" at bounding box center [123, 244] width 76 height 13
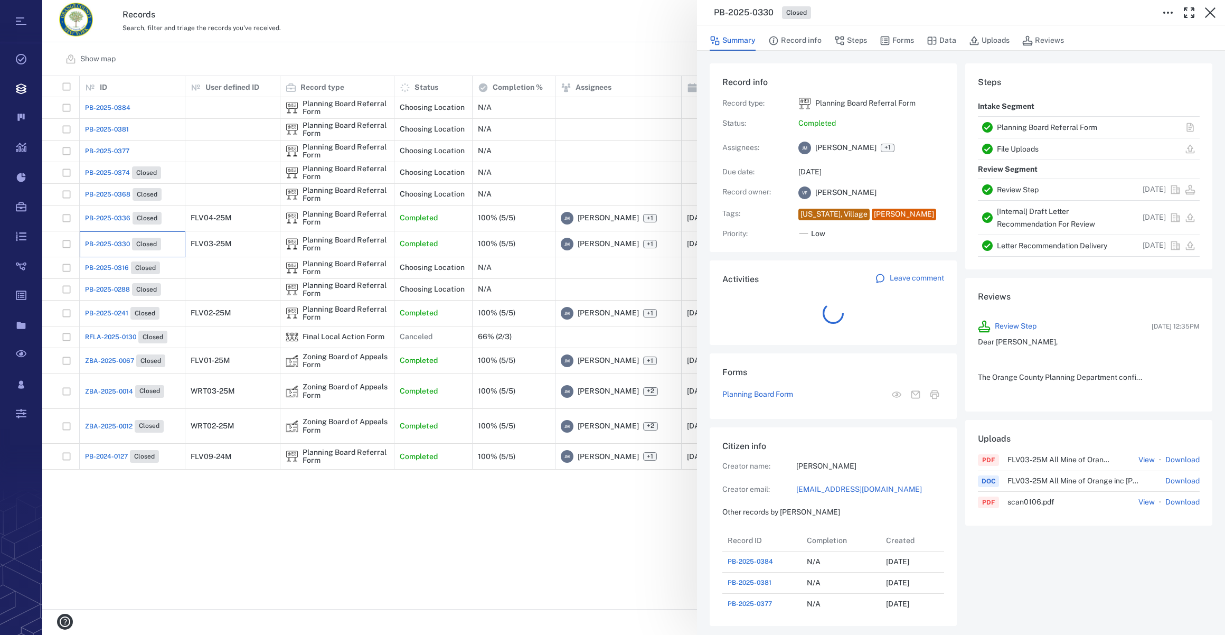
scroll to position [444, 203]
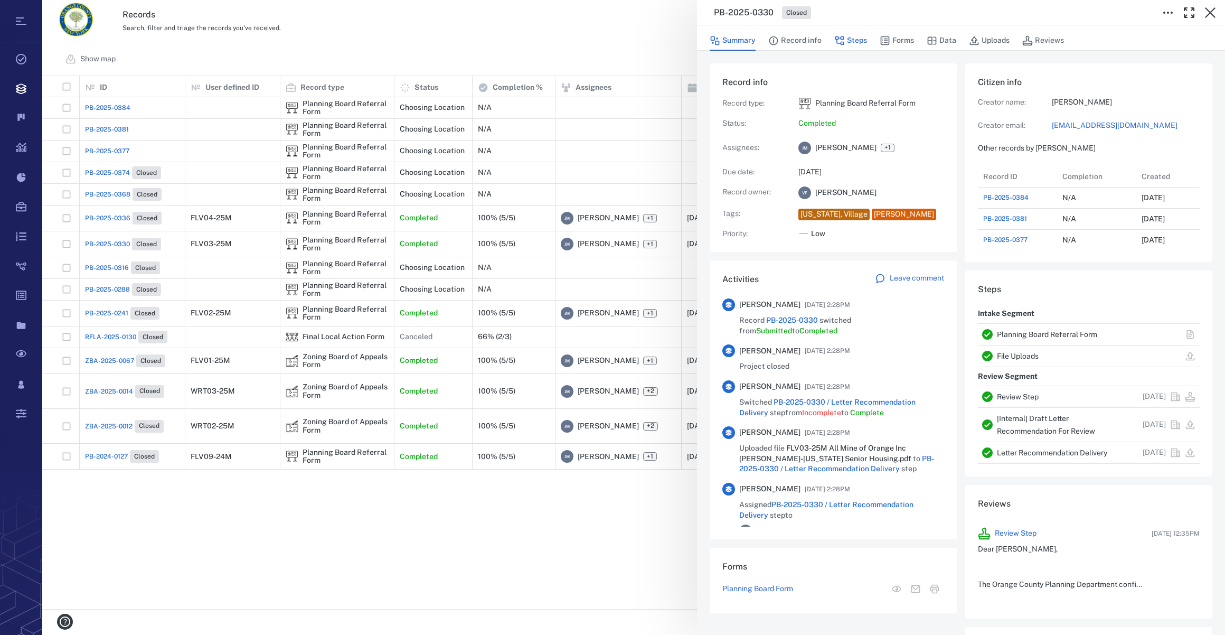
click at [850, 39] on button "Steps" at bounding box center [851, 41] width 33 height 20
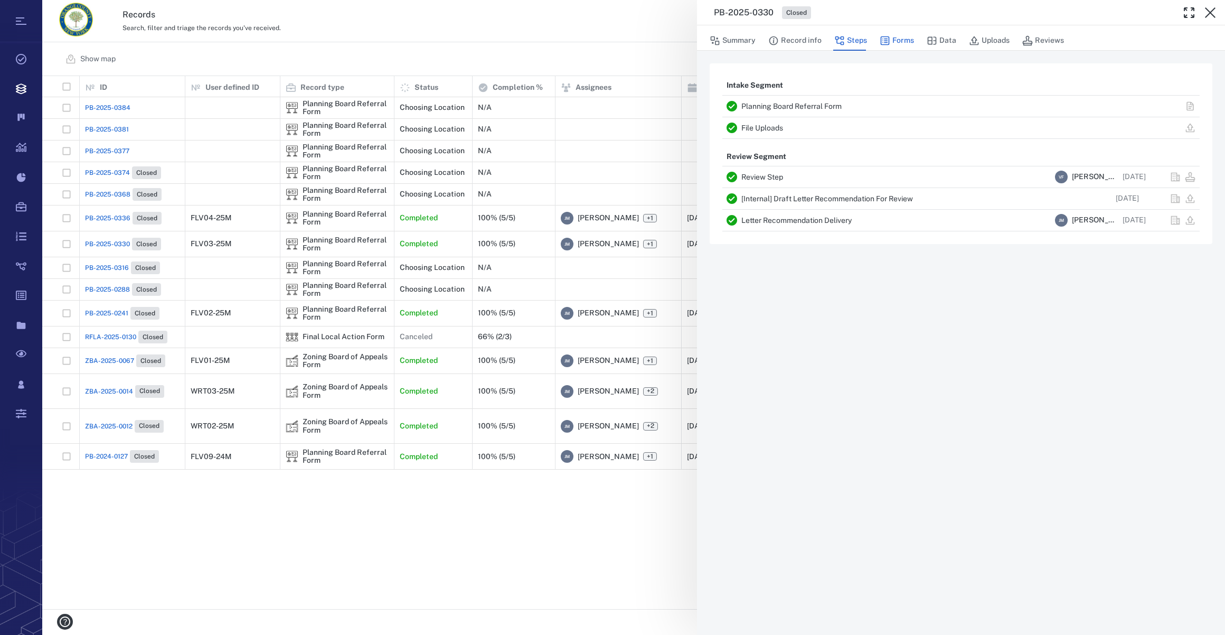
click at [907, 43] on button "Forms" at bounding box center [897, 41] width 34 height 20
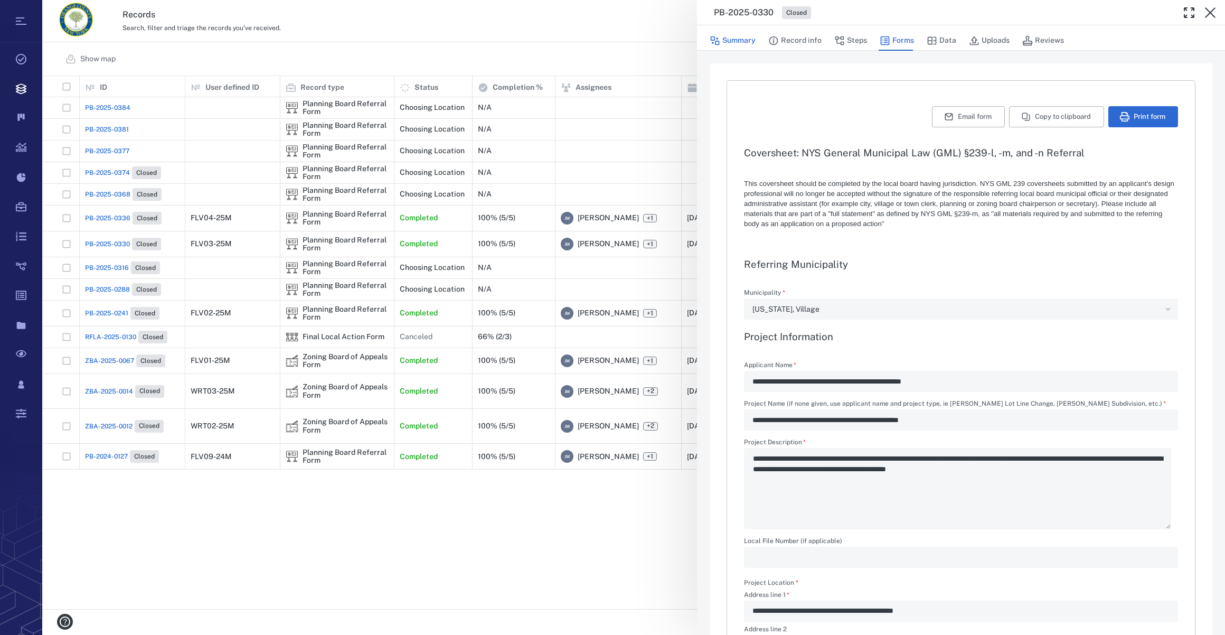
click at [730, 39] on button "Summary" at bounding box center [733, 41] width 46 height 20
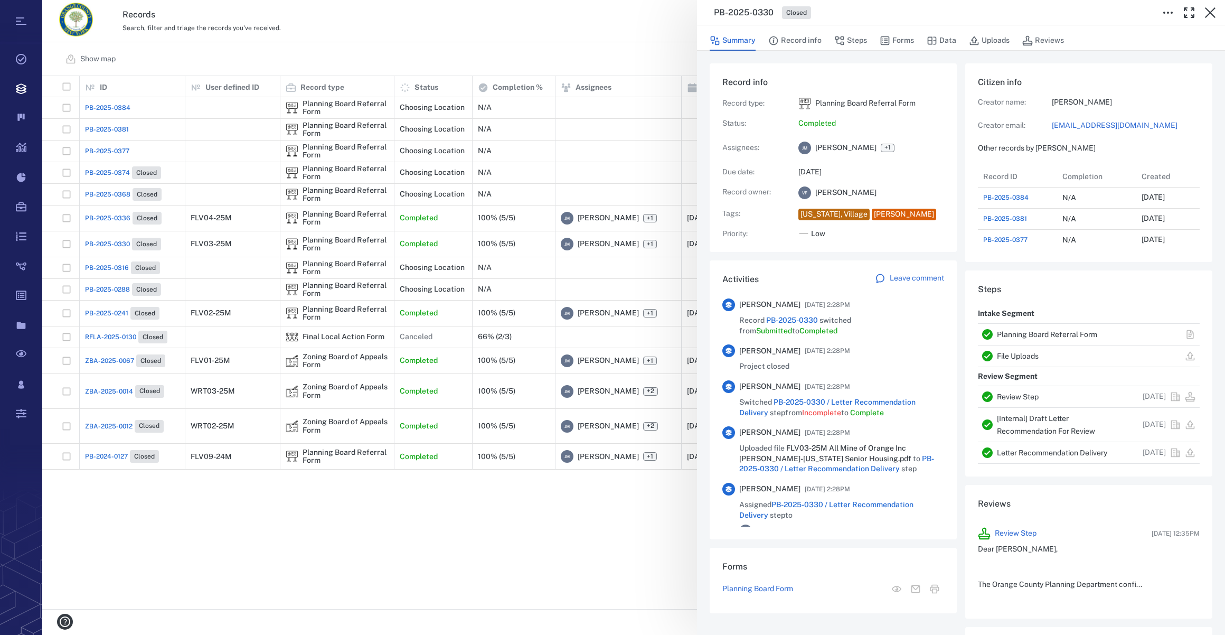
scroll to position [444, 203]
click at [1075, 128] on link "[EMAIL_ADDRESS][DOMAIN_NAME]" at bounding box center [1126, 125] width 148 height 11
drag, startPoint x: 1207, startPoint y: 11, endPoint x: 762, endPoint y: 88, distance: 451.9
click at [1207, 11] on icon "button" at bounding box center [1210, 12] width 13 height 13
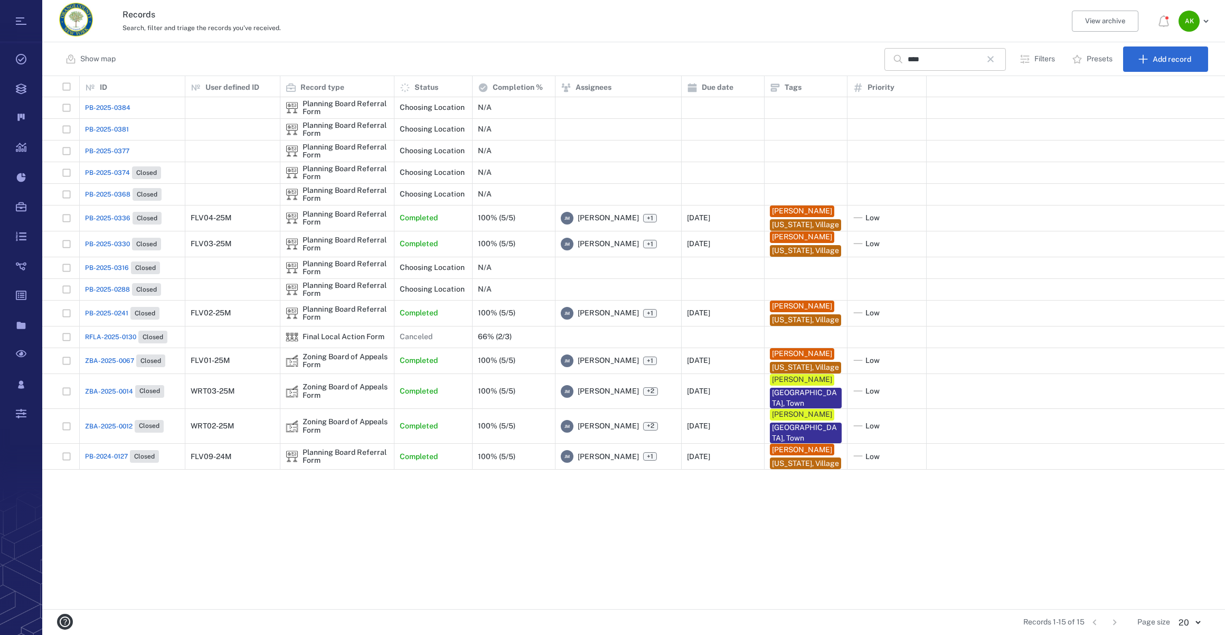
click at [994, 59] on icon "button" at bounding box center [991, 59] width 6 height 6
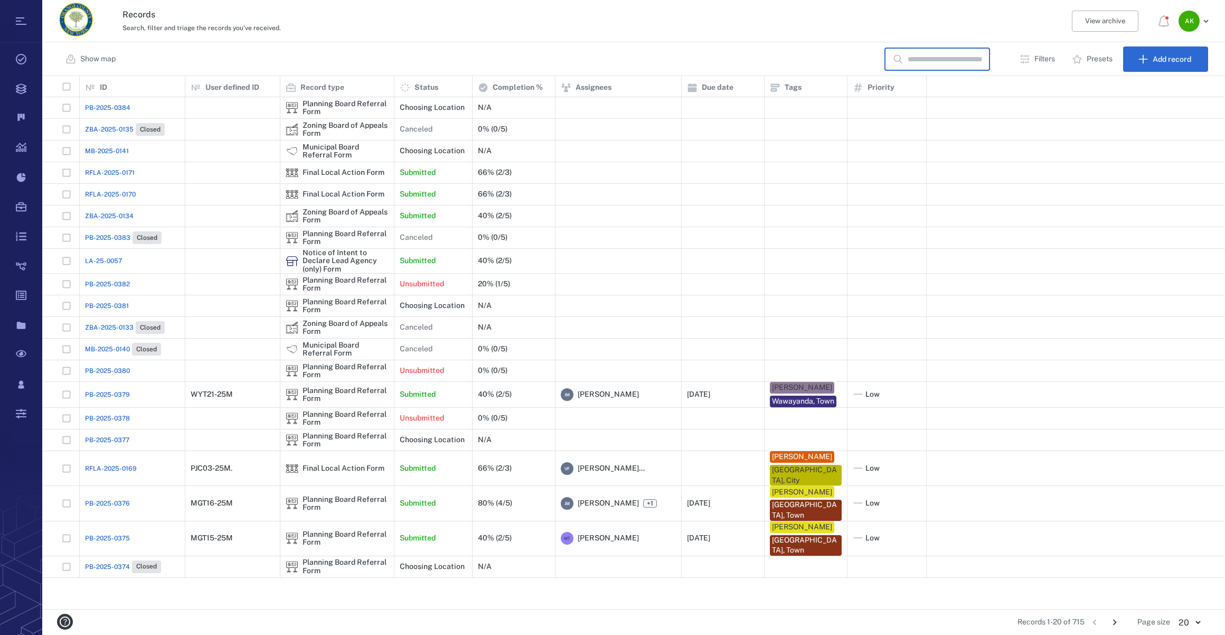
click at [927, 58] on input "text" at bounding box center [945, 59] width 74 height 23
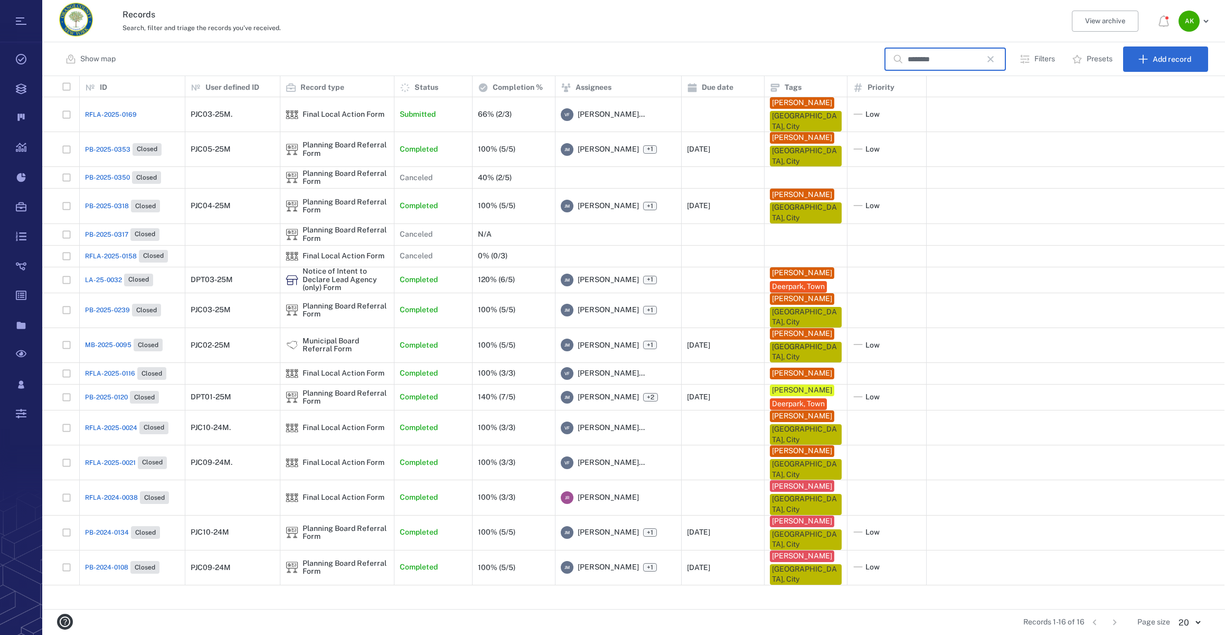
type input "********"
click at [90, 143] on div "PB-2025-0353 Closed" at bounding box center [123, 149] width 77 height 13
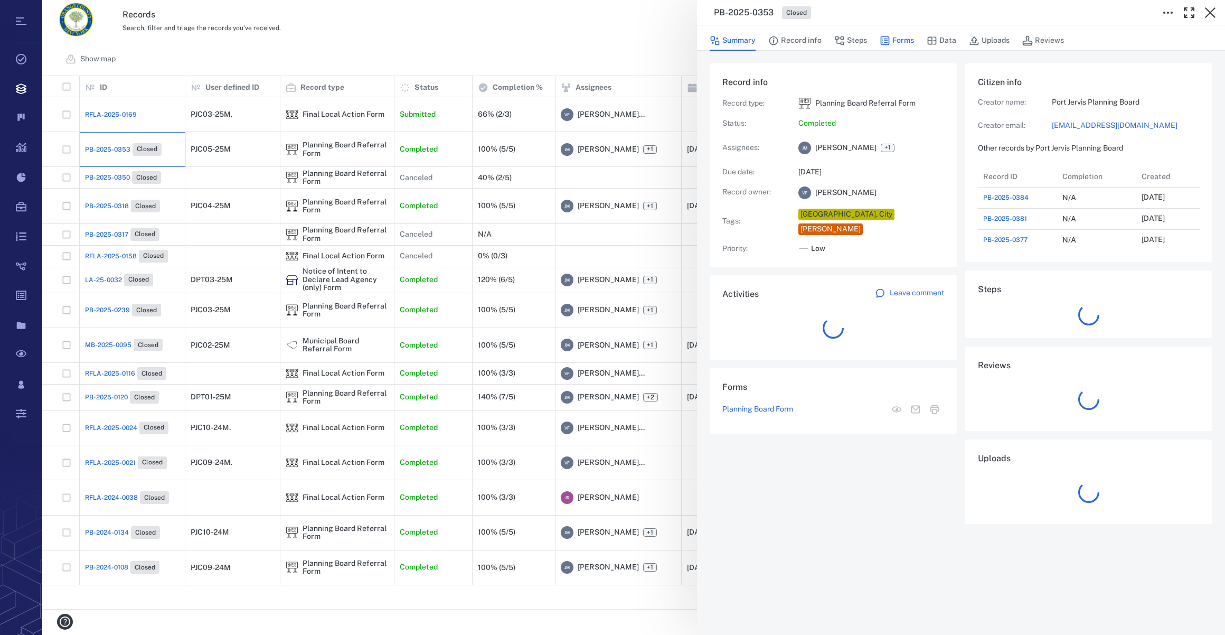
scroll to position [423, 203]
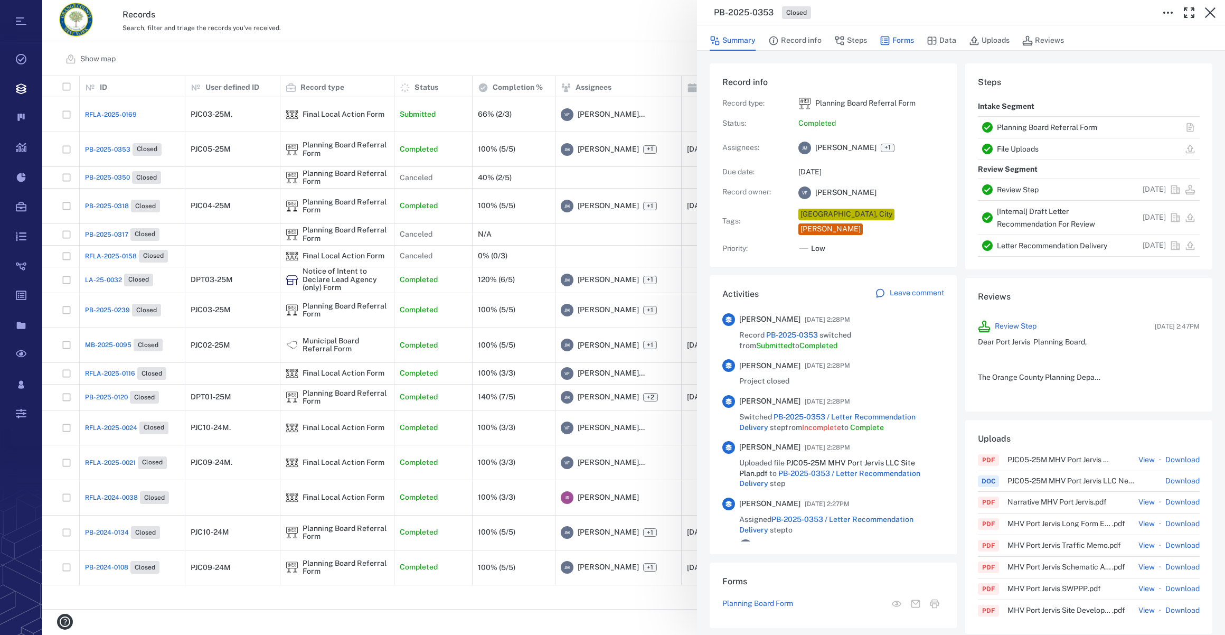
click at [903, 36] on button "Forms" at bounding box center [897, 41] width 34 height 20
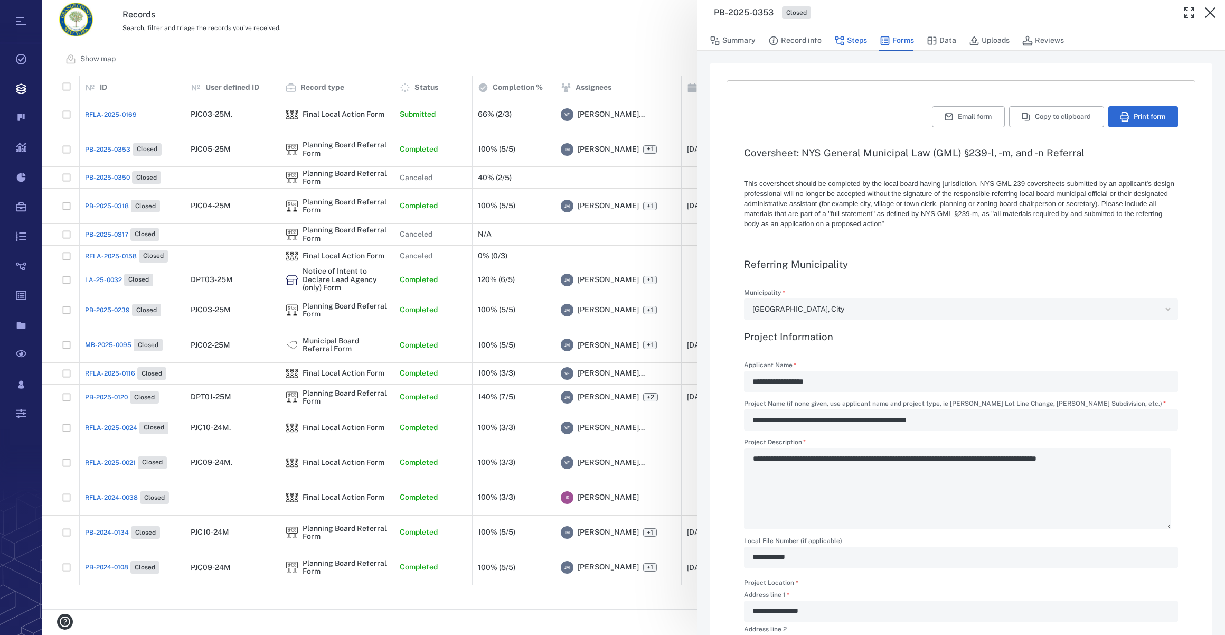
click at [848, 41] on button "Steps" at bounding box center [851, 41] width 33 height 20
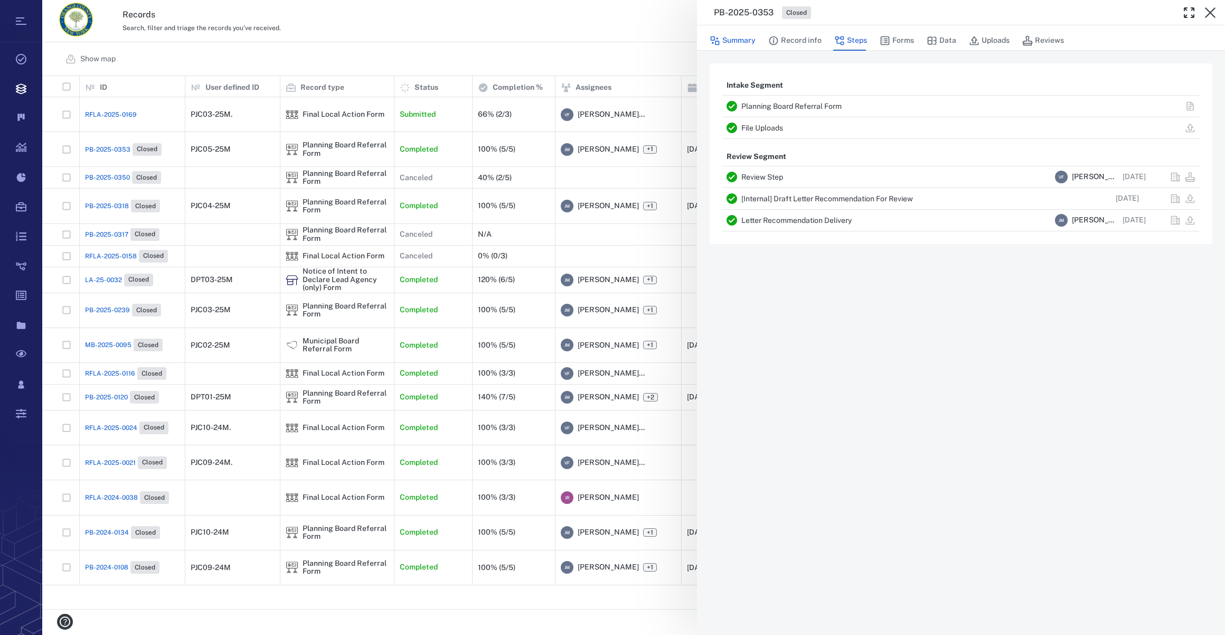
click at [742, 41] on button "Summary" at bounding box center [733, 41] width 46 height 20
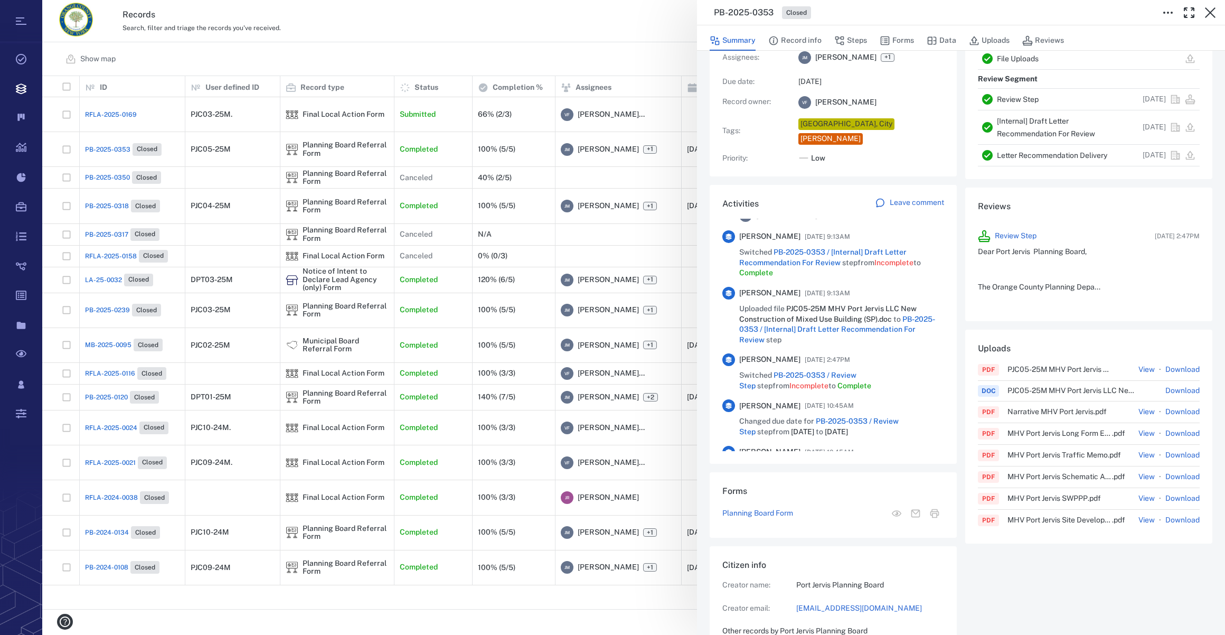
scroll to position [192, 0]
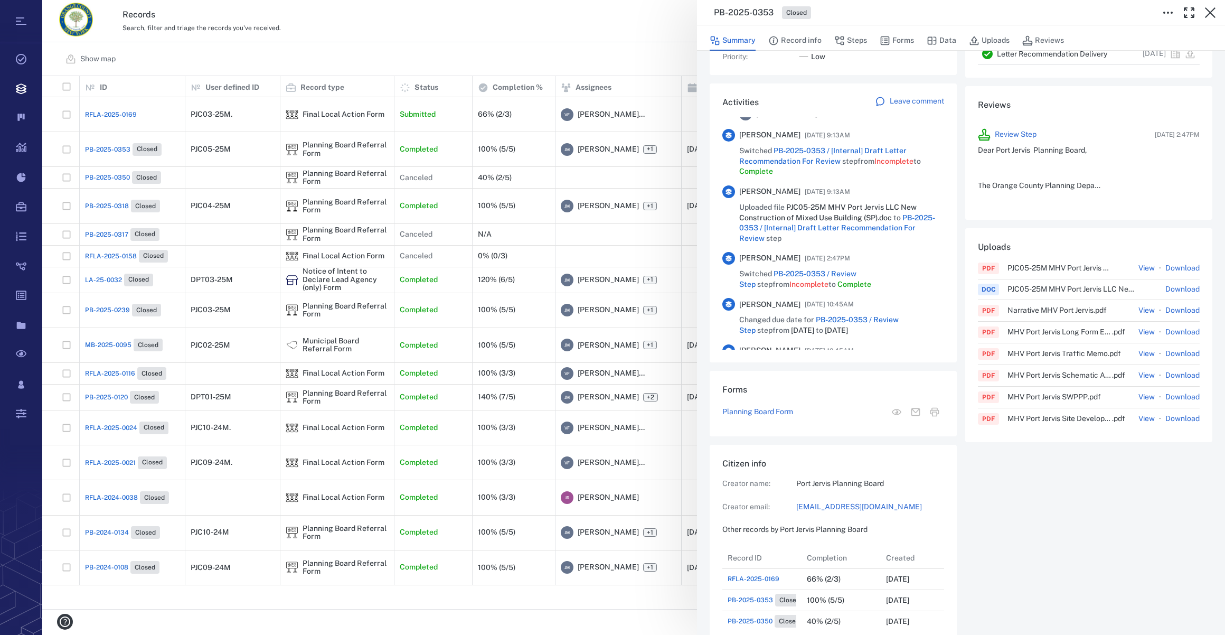
click at [826, 502] on link "[EMAIL_ADDRESS][DOMAIN_NAME]" at bounding box center [871, 507] width 148 height 11
click at [1207, 15] on icon "button" at bounding box center [1210, 12] width 11 height 11
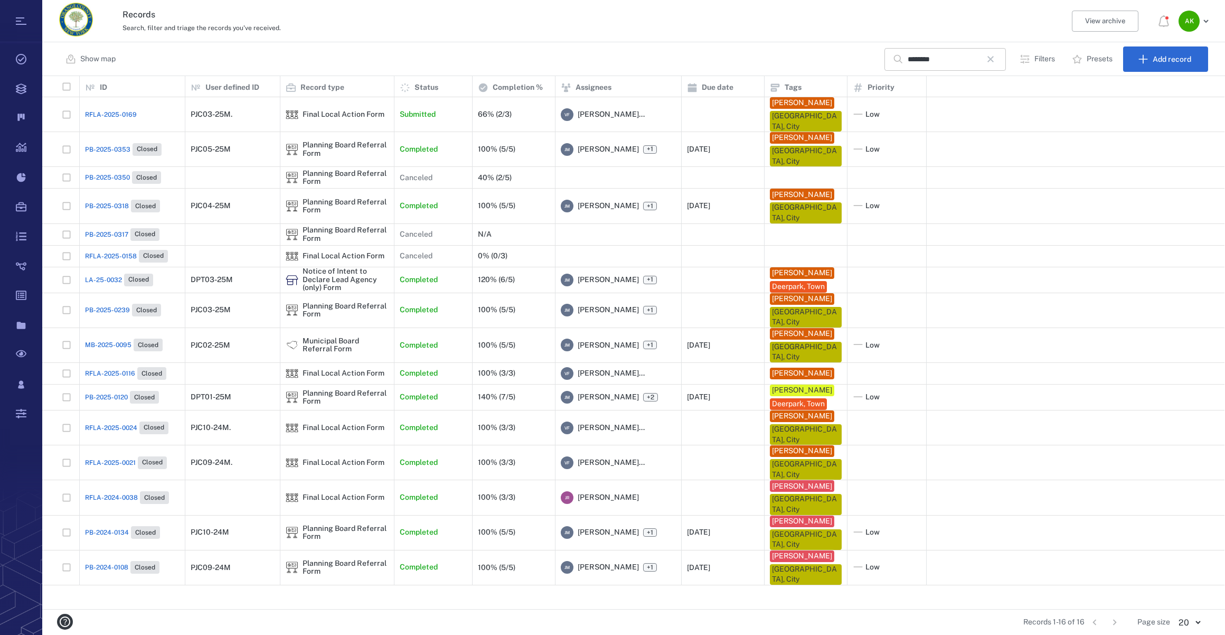
click at [991, 54] on icon "button" at bounding box center [991, 59] width 13 height 13
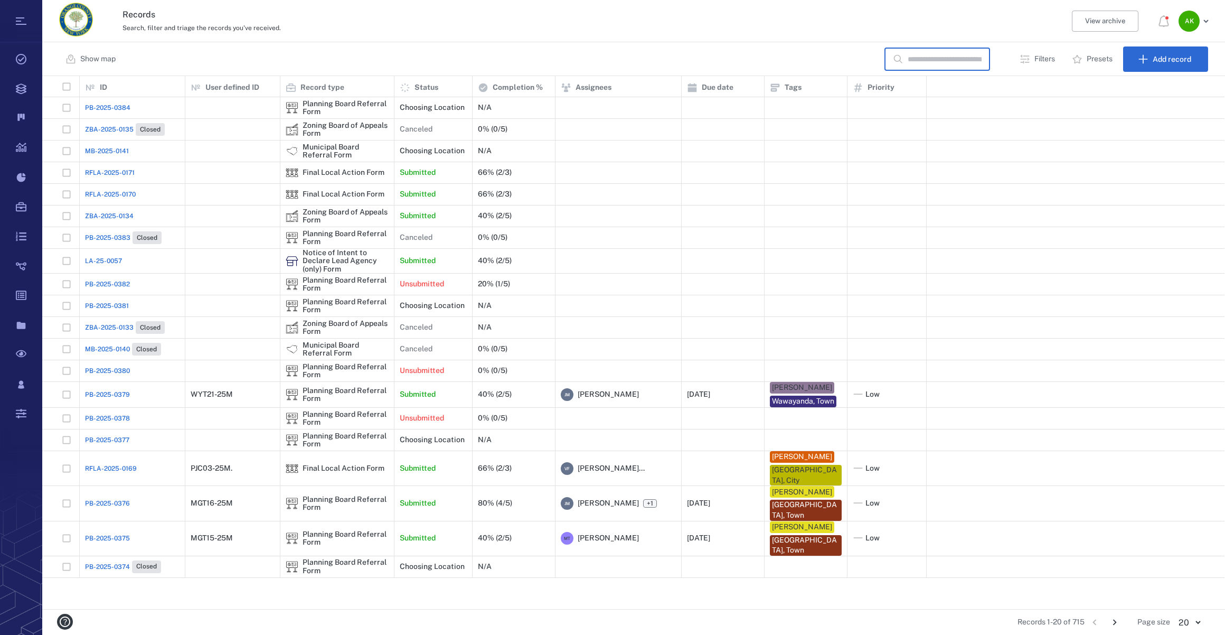
drag, startPoint x: 928, startPoint y: 60, endPoint x: 942, endPoint y: 51, distance: 17.6
click at [928, 60] on input "text" at bounding box center [945, 59] width 74 height 23
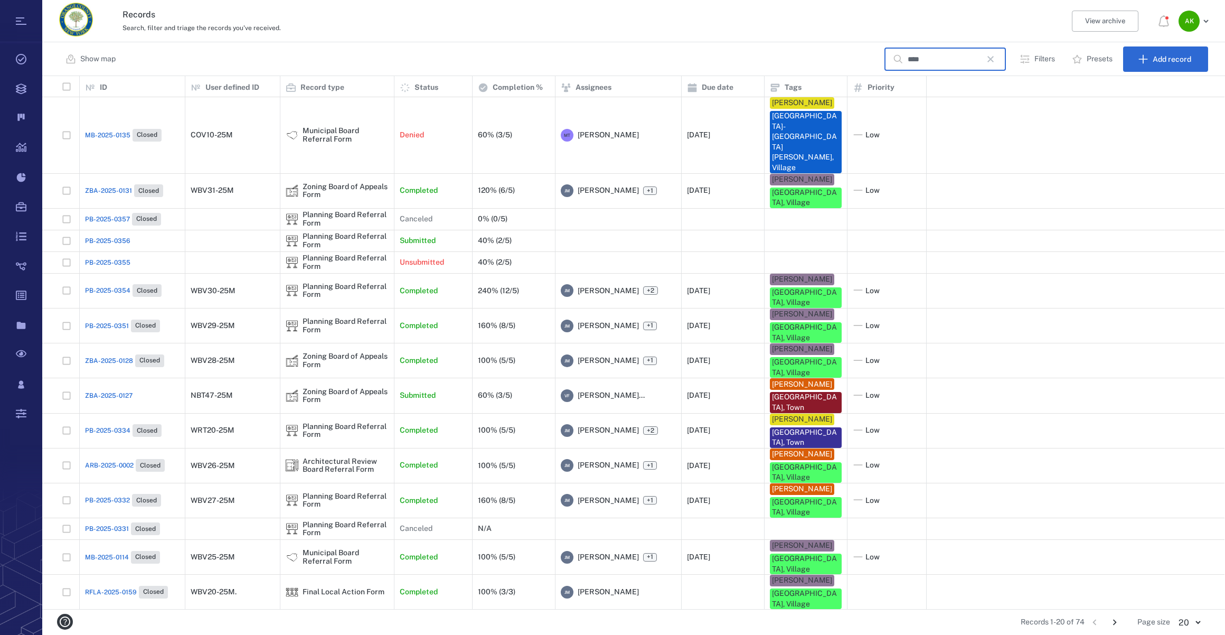
type input "****"
click at [94, 461] on span "ARB-2025-0002" at bounding box center [109, 466] width 49 height 10
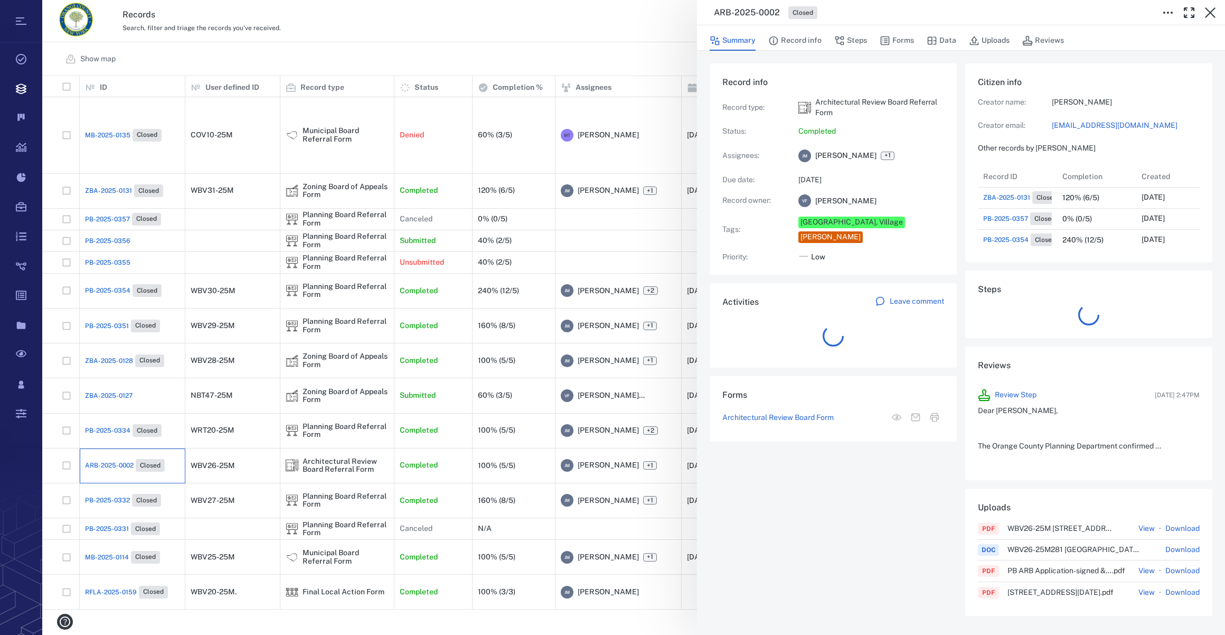
scroll to position [549, 203]
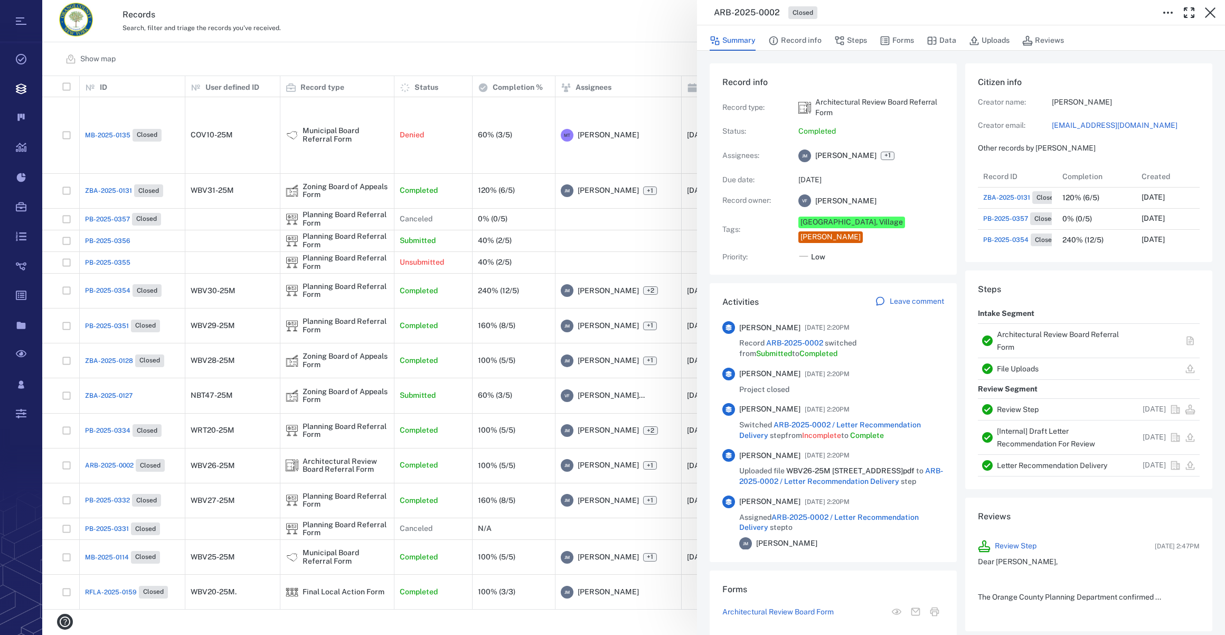
click at [106, 436] on div "ARB-2025-0002 Closed Summary Record info Steps Forms Data Uploads Reviews Recor…" at bounding box center [633, 317] width 1183 height 635
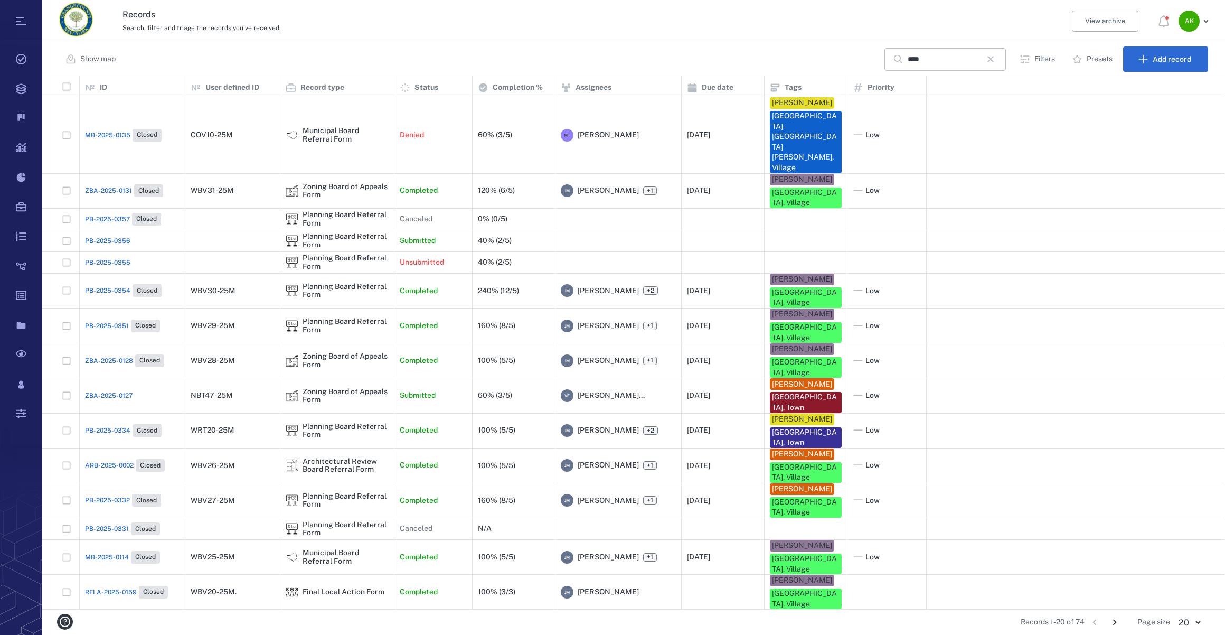
click at [108, 495] on span "PB-2025-0332" at bounding box center [107, 500] width 45 height 10
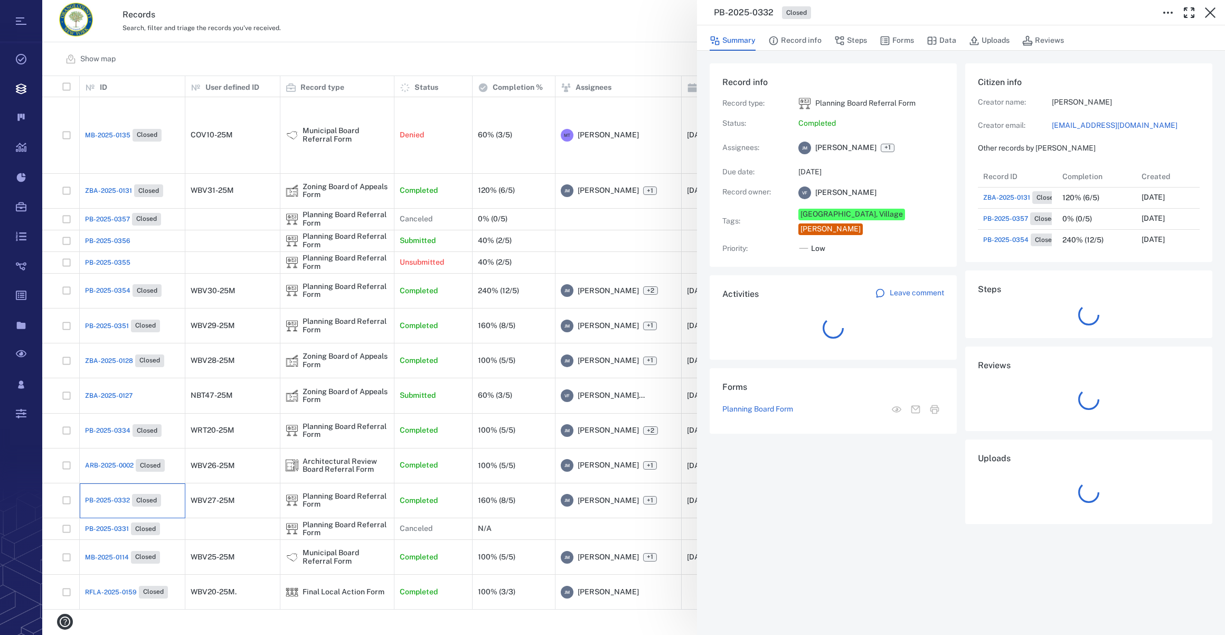
scroll to position [8, 7]
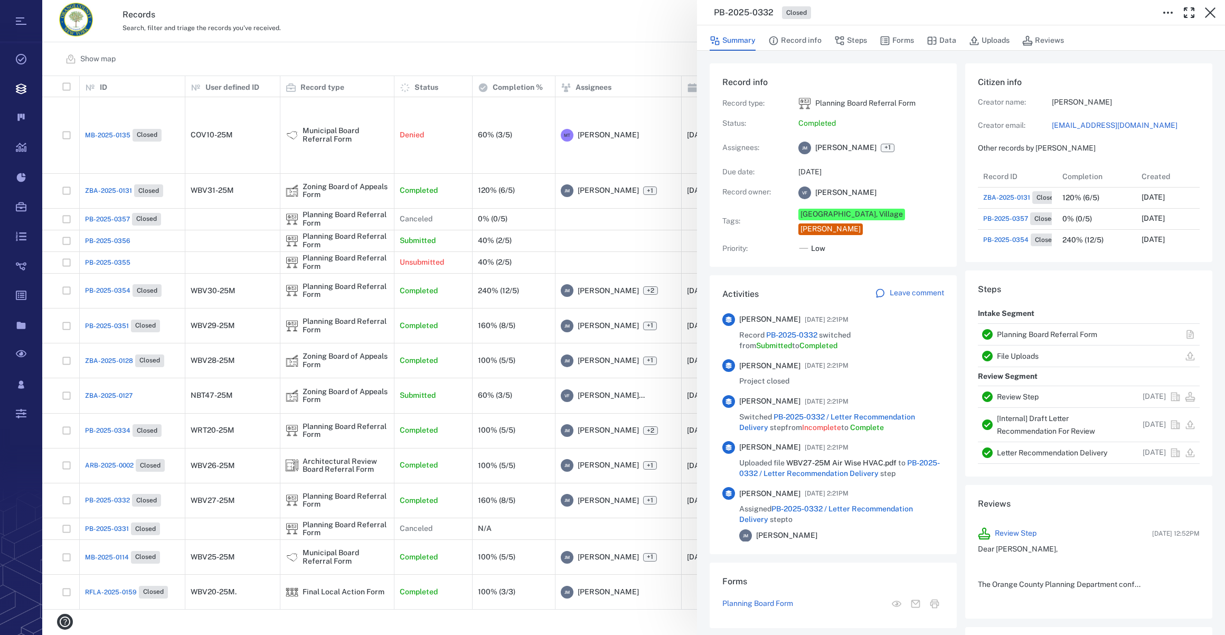
click at [113, 288] on div "PB-2025-0332 Closed Summary Record info Steps Forms Data Uploads Reviews Record…" at bounding box center [633, 317] width 1183 height 635
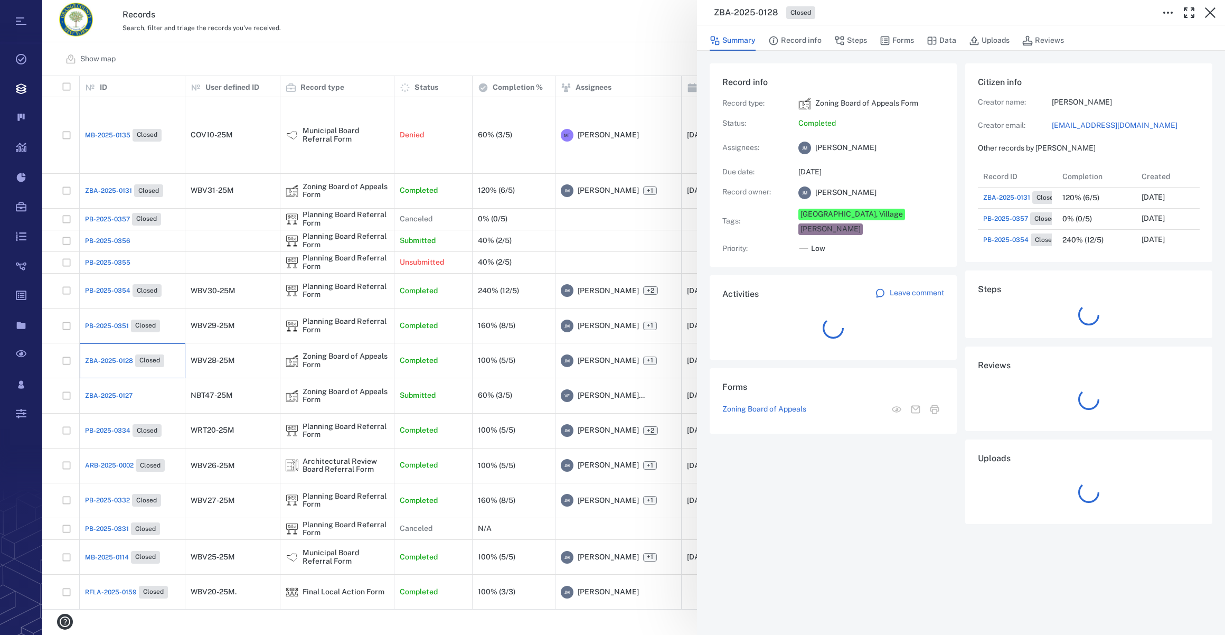
scroll to position [8, 7]
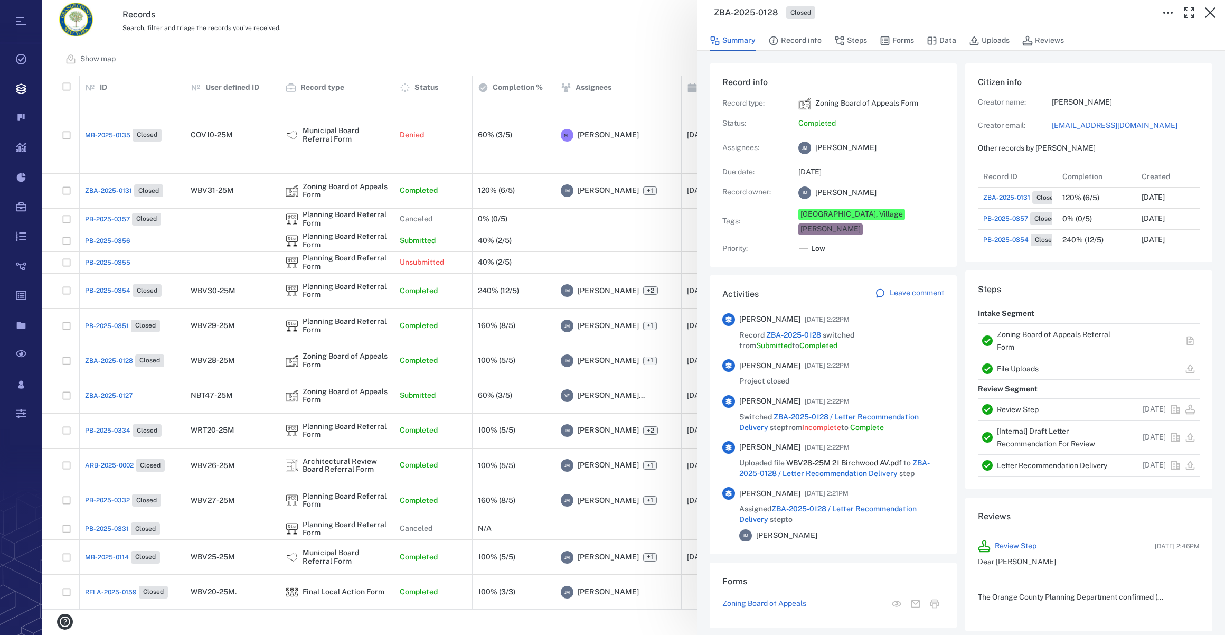
click at [95, 258] on div "ZBA-2025-0128 Closed Summary Record info Steps Forms Data Uploads Reviews Recor…" at bounding box center [633, 317] width 1183 height 635
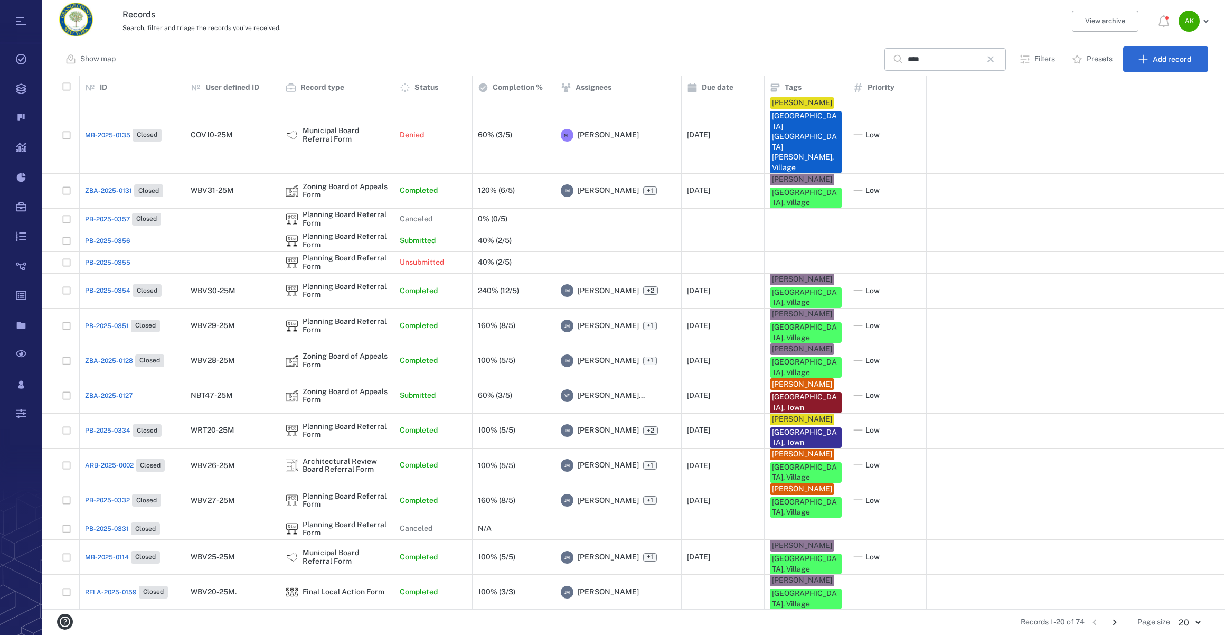
click at [95, 321] on span "PB-2025-0351" at bounding box center [107, 326] width 44 height 10
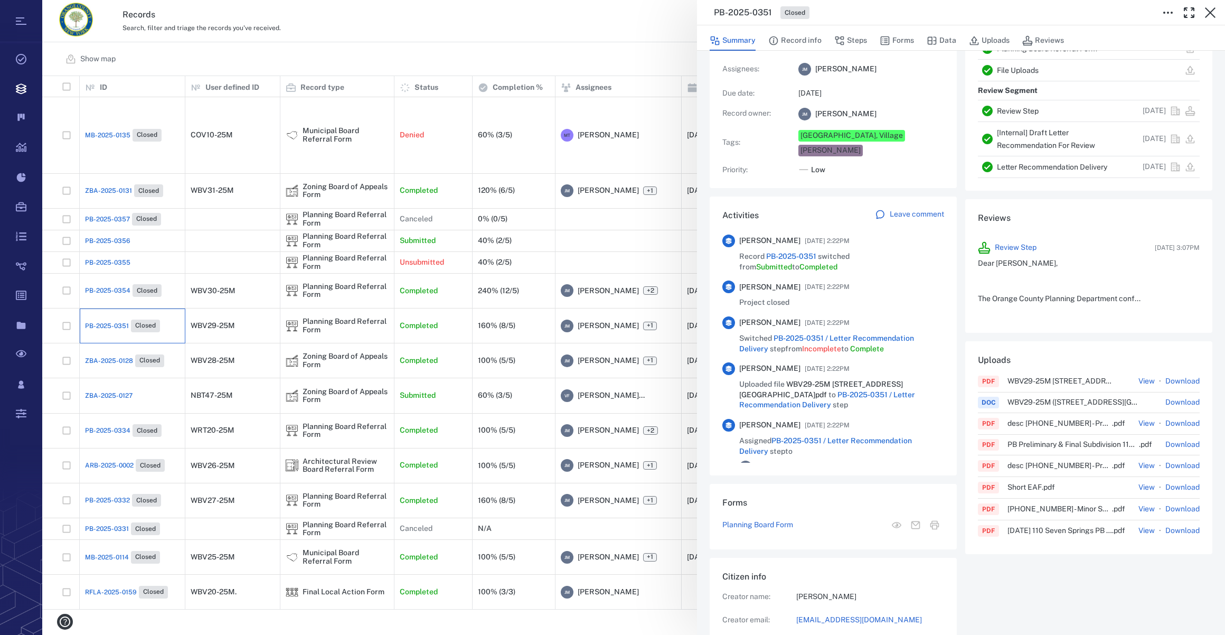
scroll to position [192, 0]
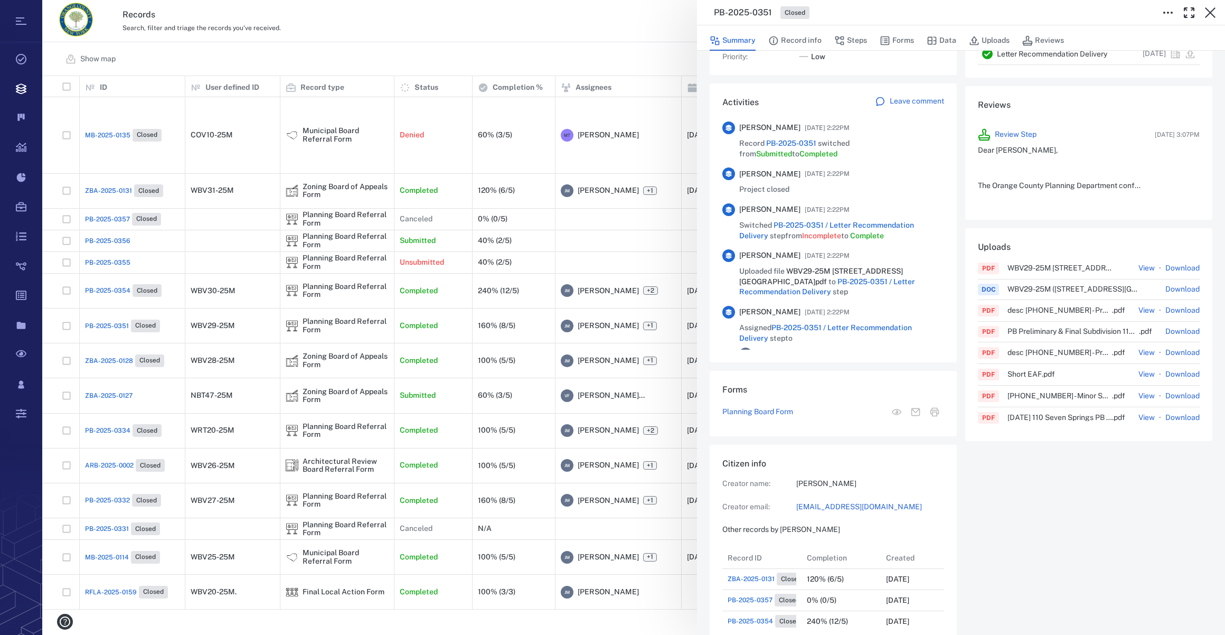
click at [99, 247] on div "PB-2025-0351 Closed Summary Record info Steps Forms Data Uploads Reviews Record…" at bounding box center [633, 317] width 1183 height 635
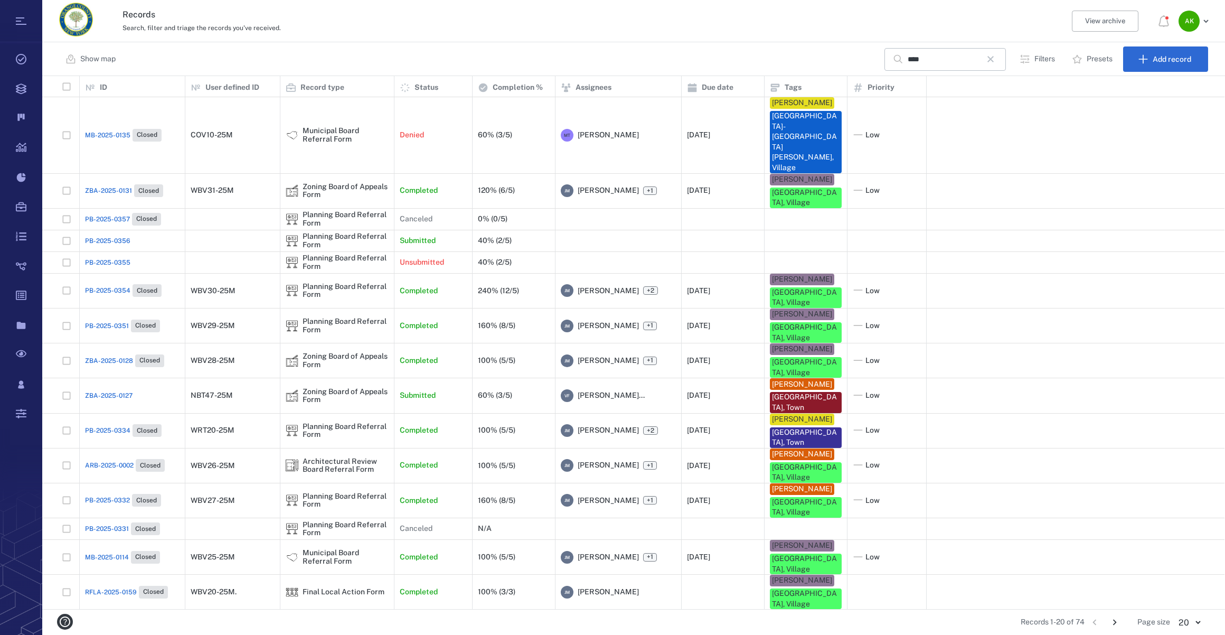
click at [102, 286] on span "PB-2025-0354" at bounding box center [107, 291] width 45 height 10
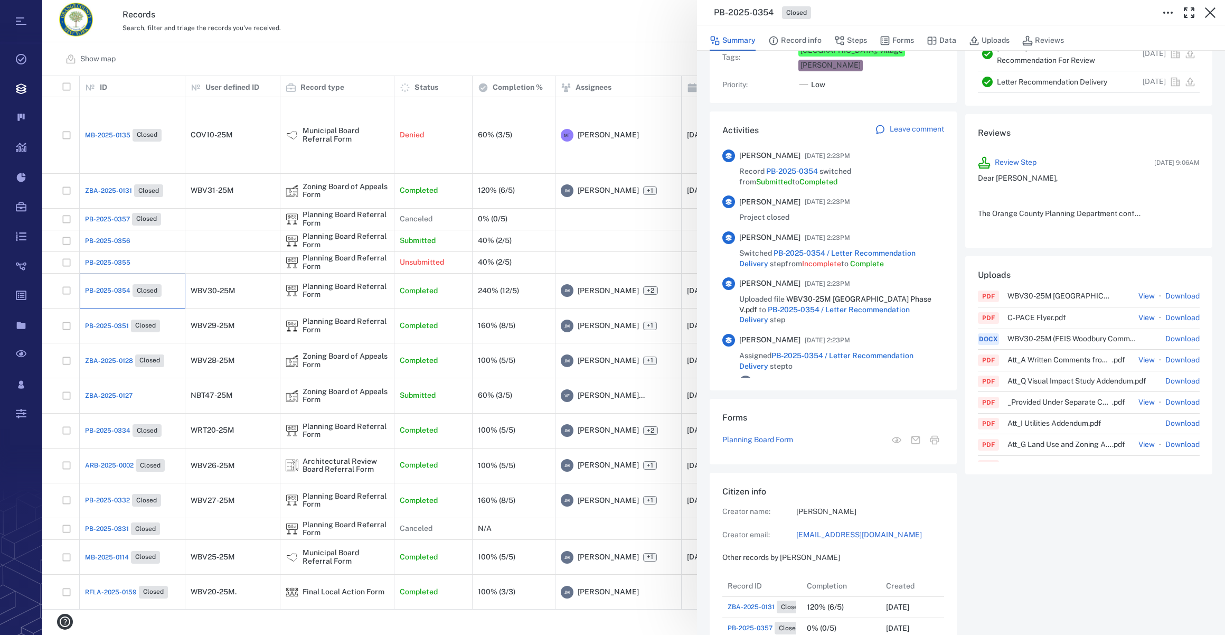
scroll to position [207, 0]
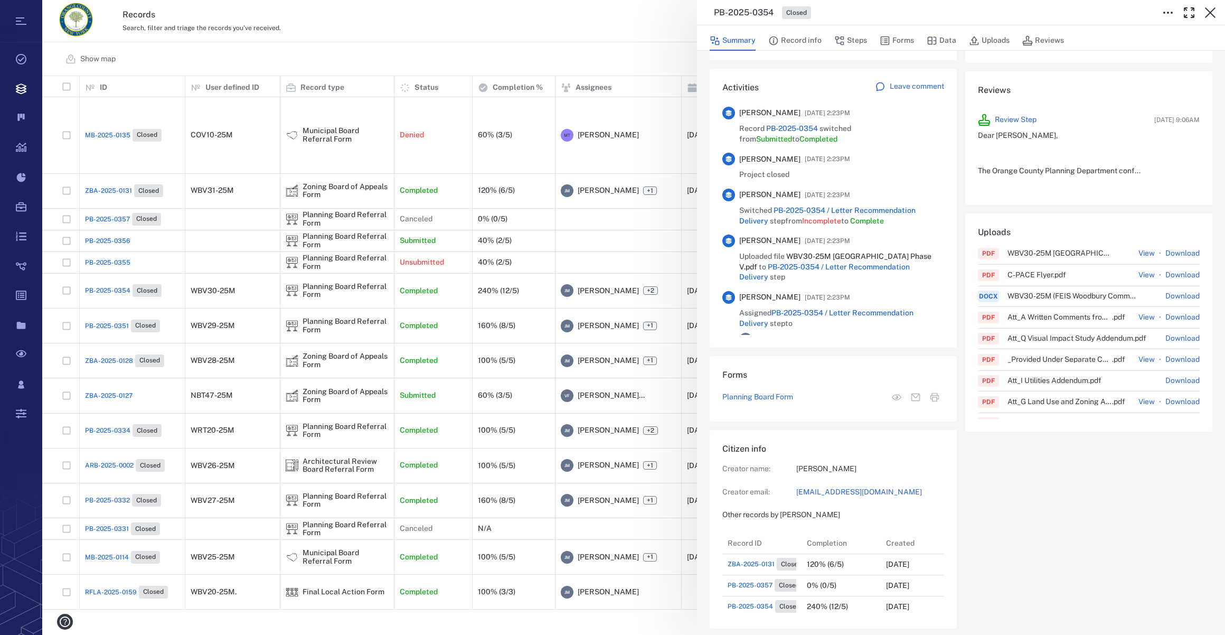
click at [85, 153] on div "PB-2025-0354 Closed Summary Record info Steps Forms Data Uploads Reviews Record…" at bounding box center [633, 317] width 1183 height 635
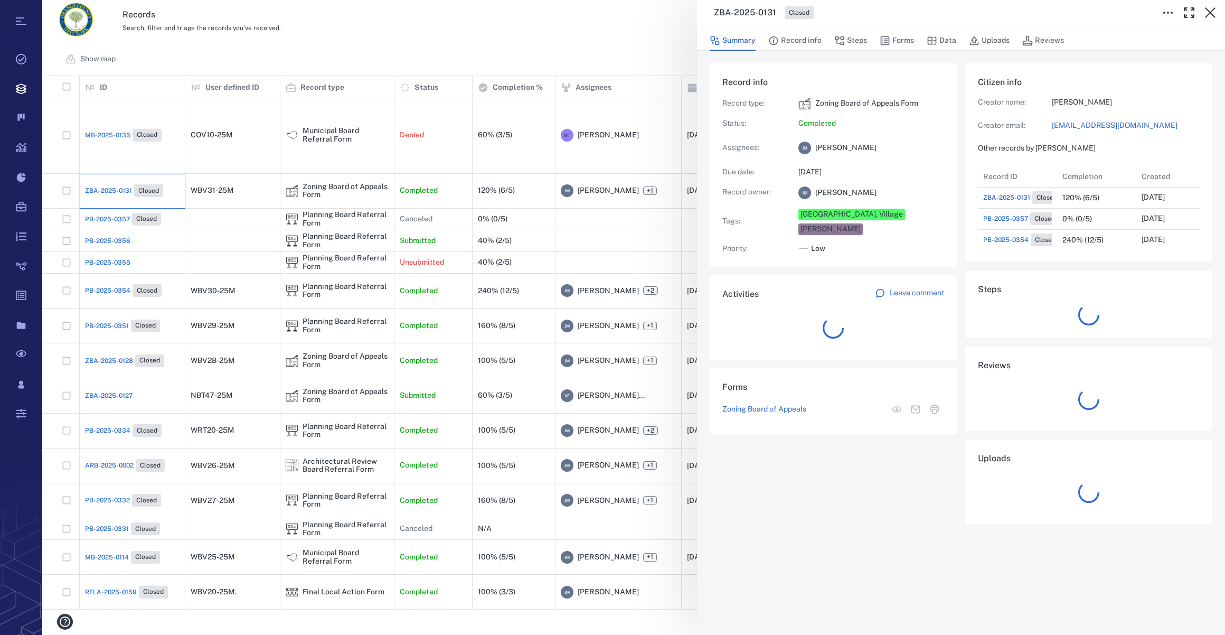
scroll to position [8, 7]
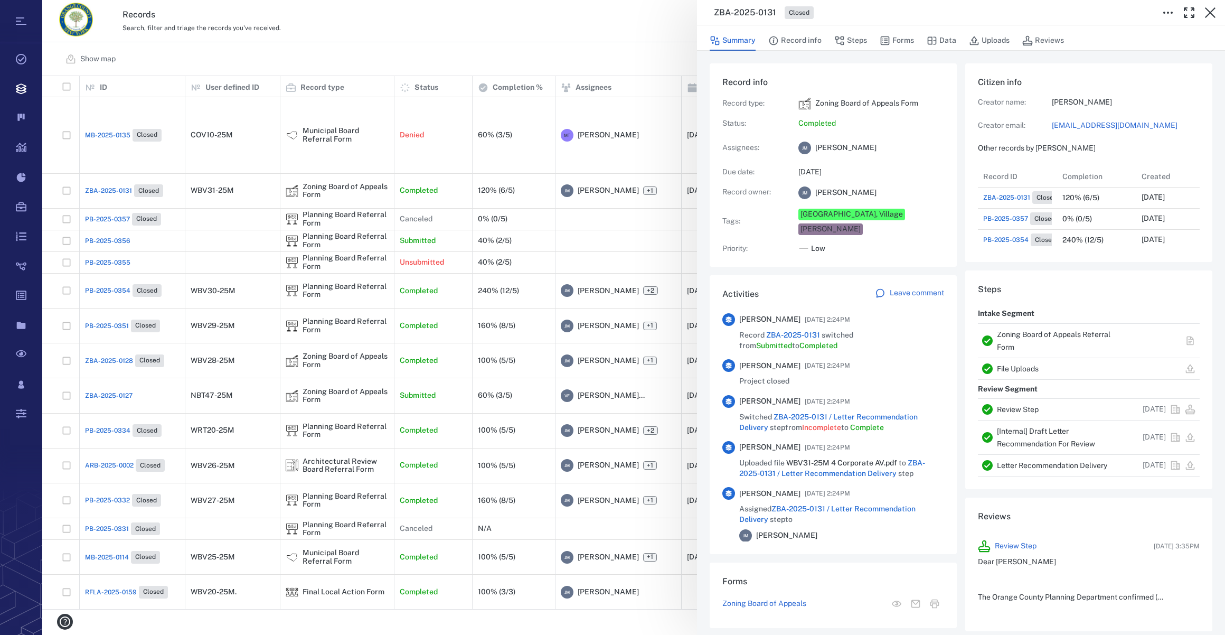
click at [1058, 131] on link "[EMAIL_ADDRESS][DOMAIN_NAME]" at bounding box center [1126, 125] width 148 height 11
drag, startPoint x: 1204, startPoint y: 13, endPoint x: 1224, endPoint y: 11, distance: 20.8
click at [1204, 13] on button "button" at bounding box center [1210, 12] width 21 height 21
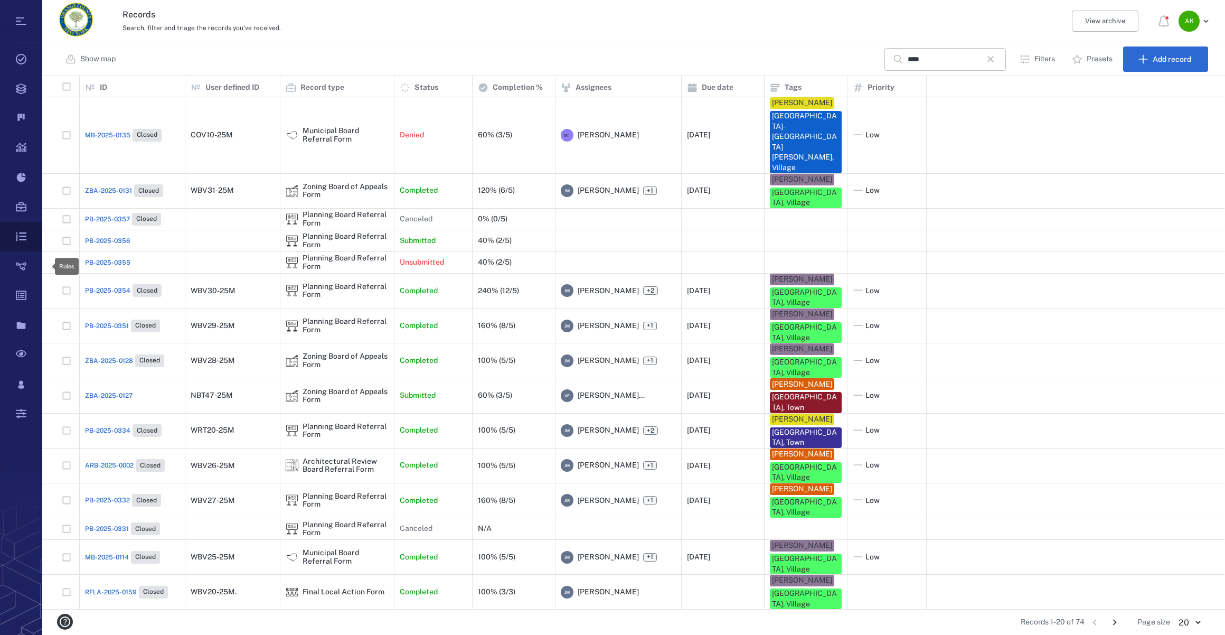
scroll to position [526, 1175]
click at [995, 56] on icon "button" at bounding box center [991, 59] width 13 height 13
